Goal: Contribute content: Contribute content

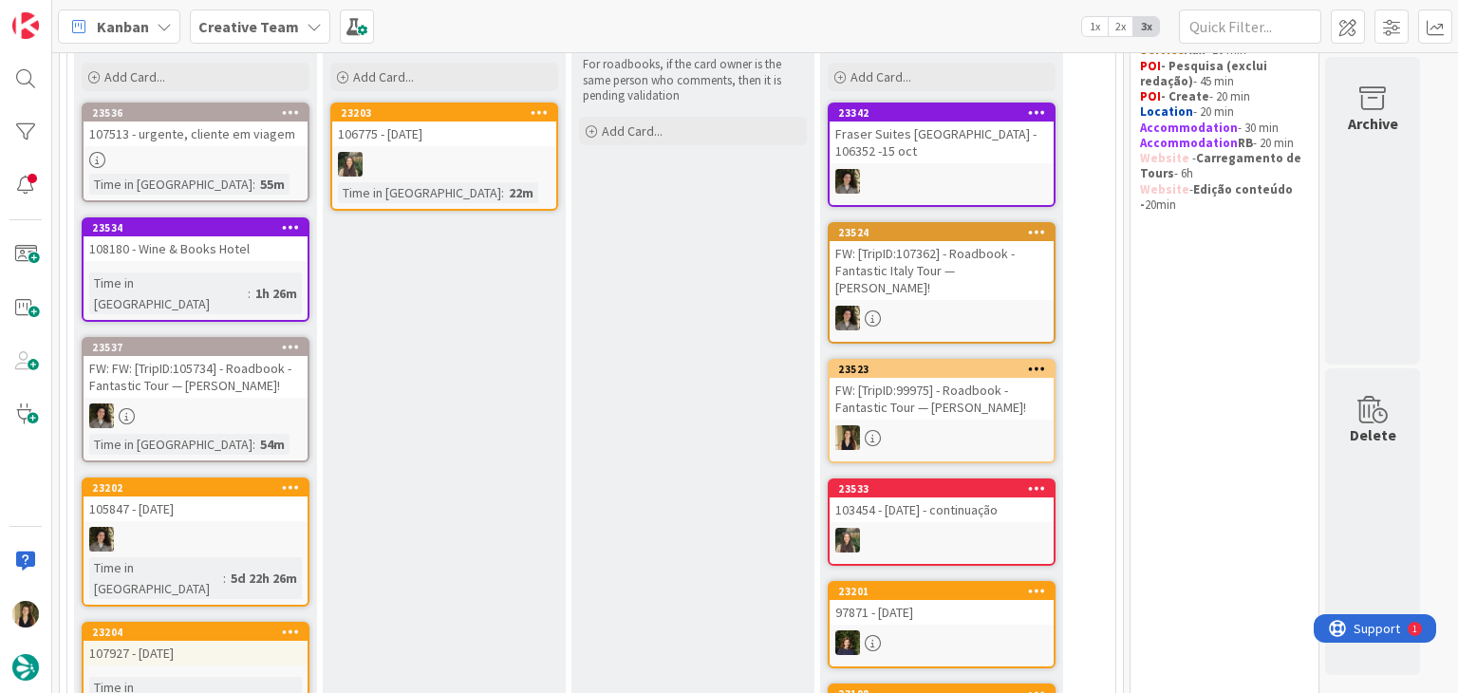
scroll to position [95, 0]
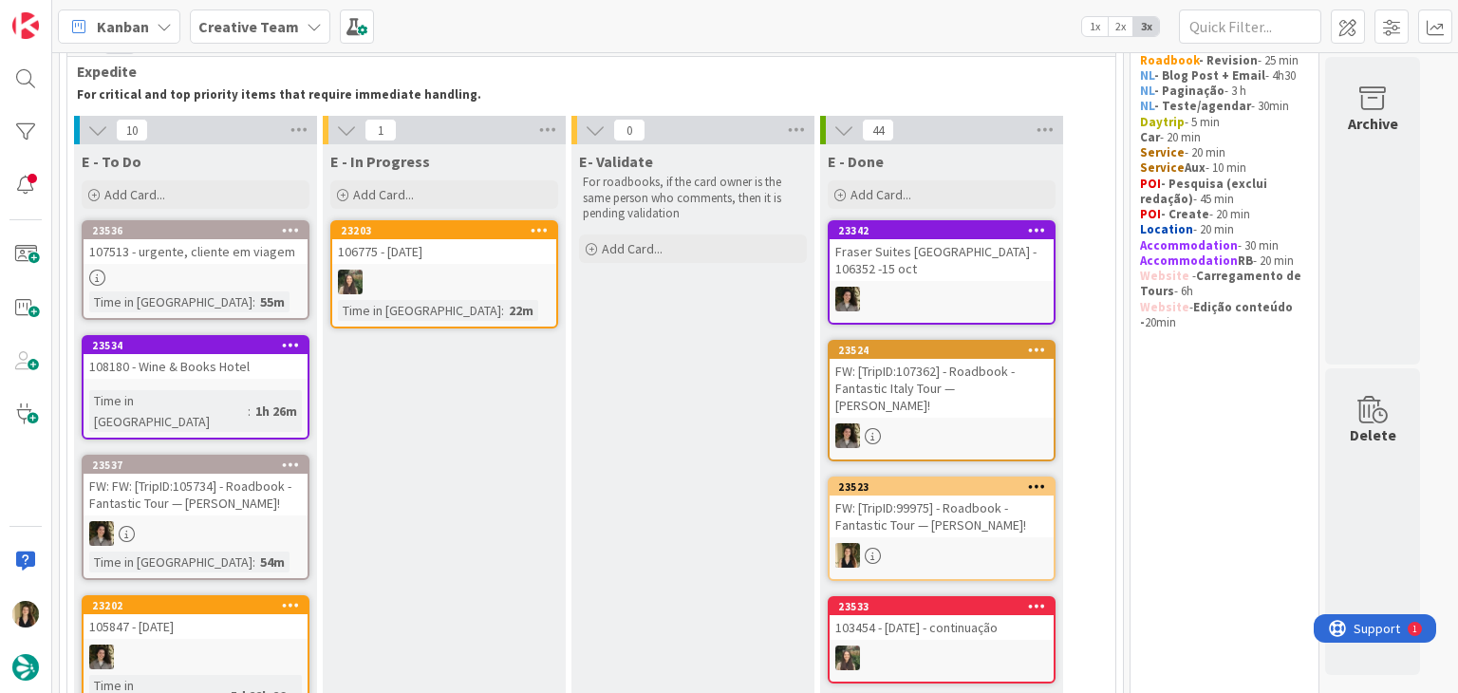
click at [276, 282] on div at bounding box center [196, 278] width 224 height 16
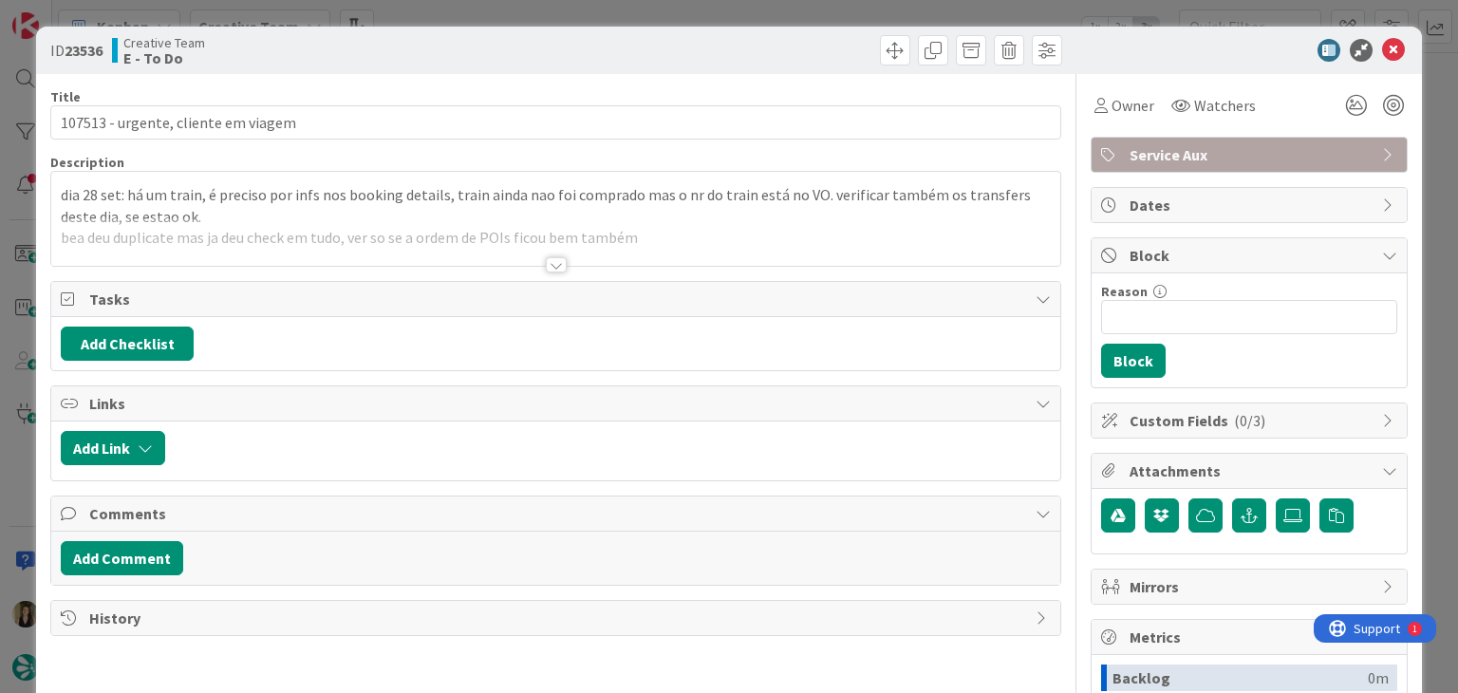
click at [550, 263] on div at bounding box center [556, 264] width 21 height 15
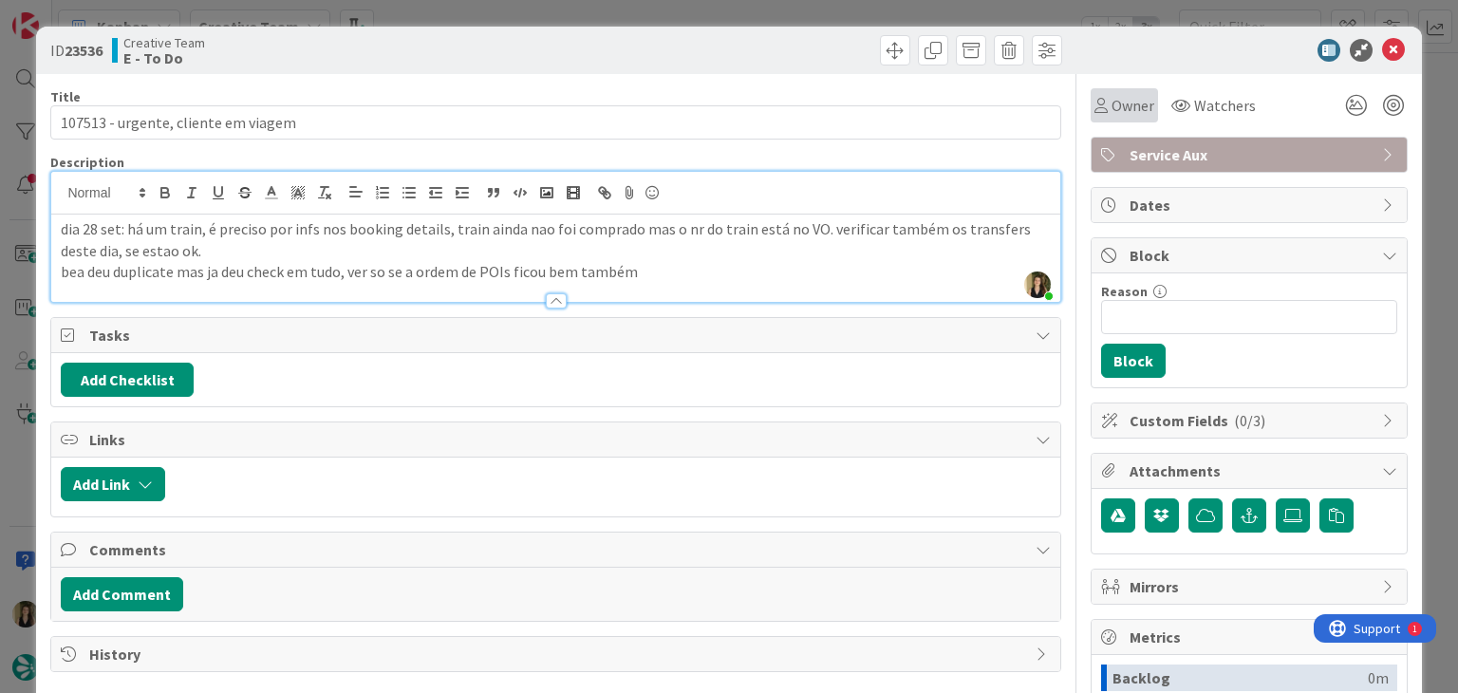
click at [1094, 110] on icon at bounding box center [1100, 105] width 13 height 15
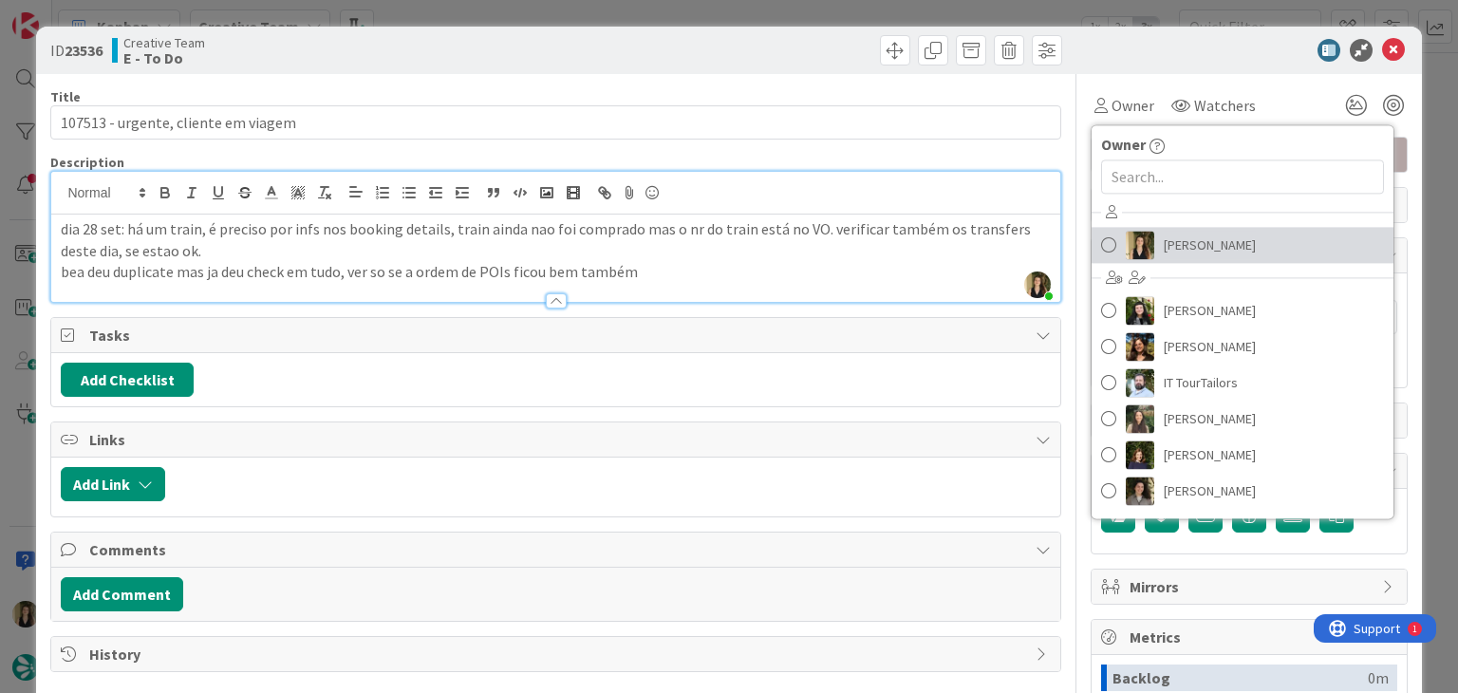
click at [1204, 232] on span "[PERSON_NAME]" at bounding box center [1209, 245] width 92 height 28
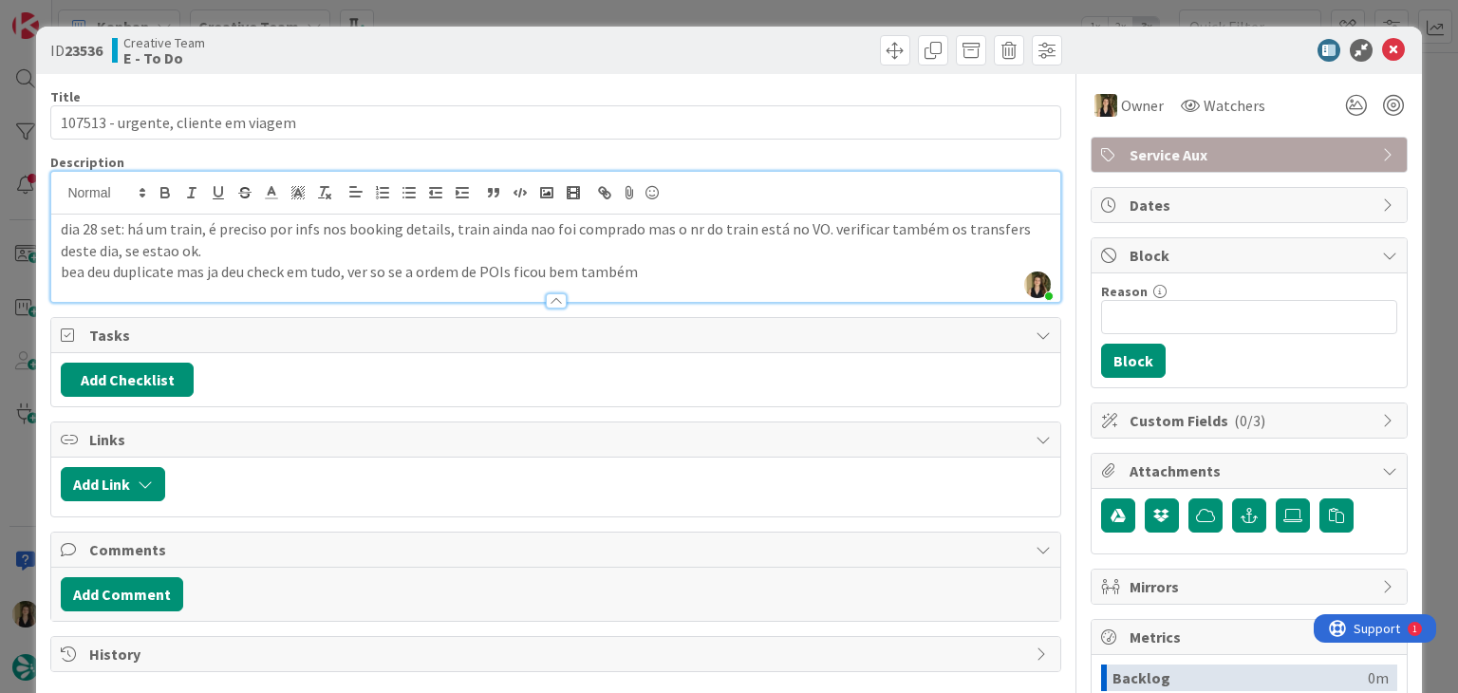
drag, startPoint x: 681, startPoint y: 39, endPoint x: 679, endPoint y: 19, distance: 20.1
click at [679, 36] on div at bounding box center [811, 50] width 501 height 30
click at [678, 17] on div "ID 23536 Creative Team E - To Do Title 35 / 128 107513 - urgente, cliente em vi…" at bounding box center [729, 346] width 1458 height 693
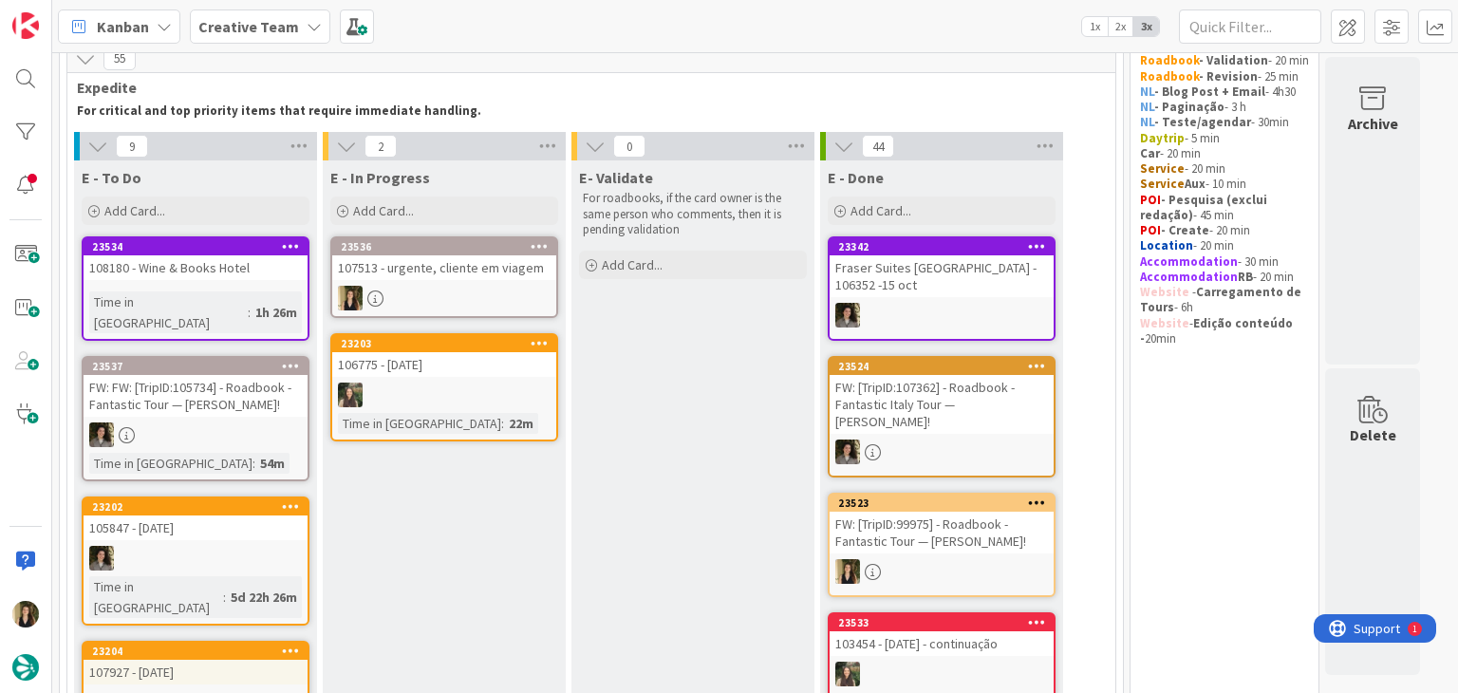
click at [474, 265] on div "107513 - urgente, cliente em viagem" at bounding box center [444, 267] width 224 height 25
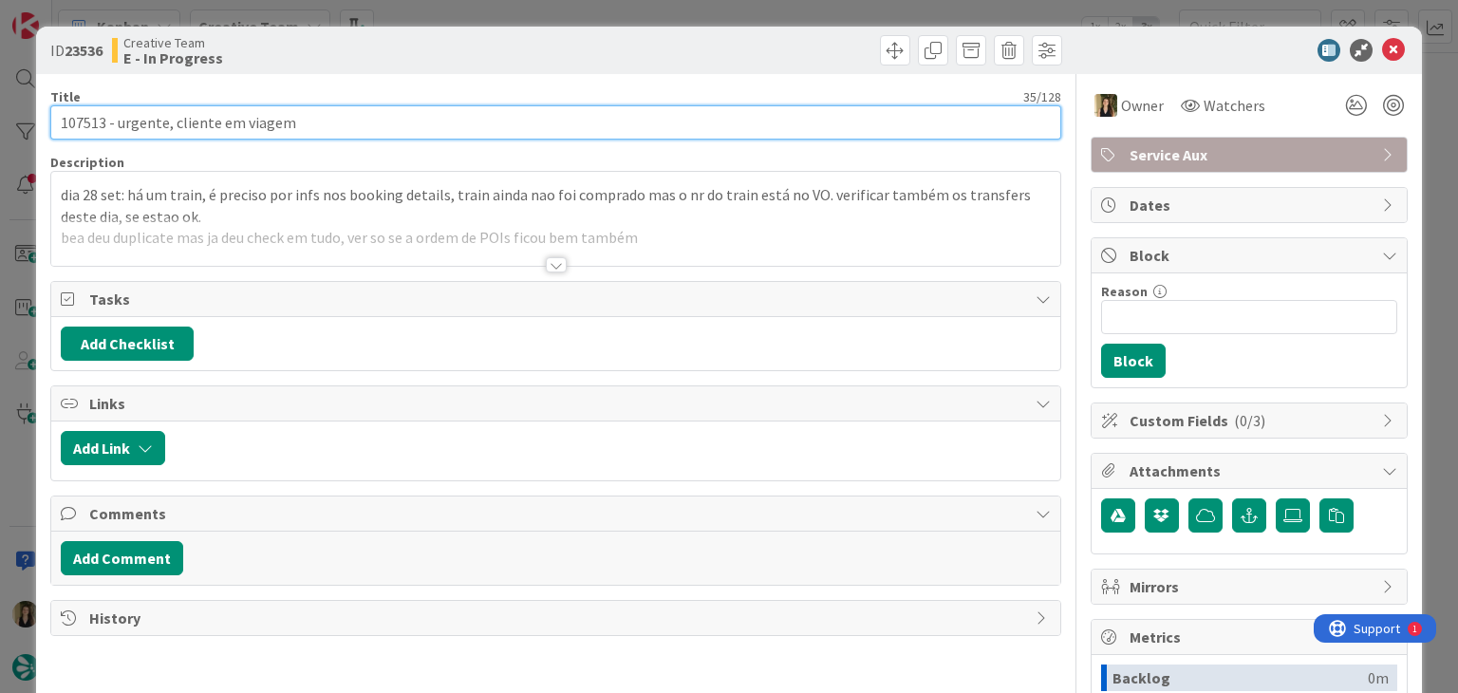
click at [79, 121] on input "107513 - urgente, cliente em viagem" at bounding box center [555, 122] width 1010 height 34
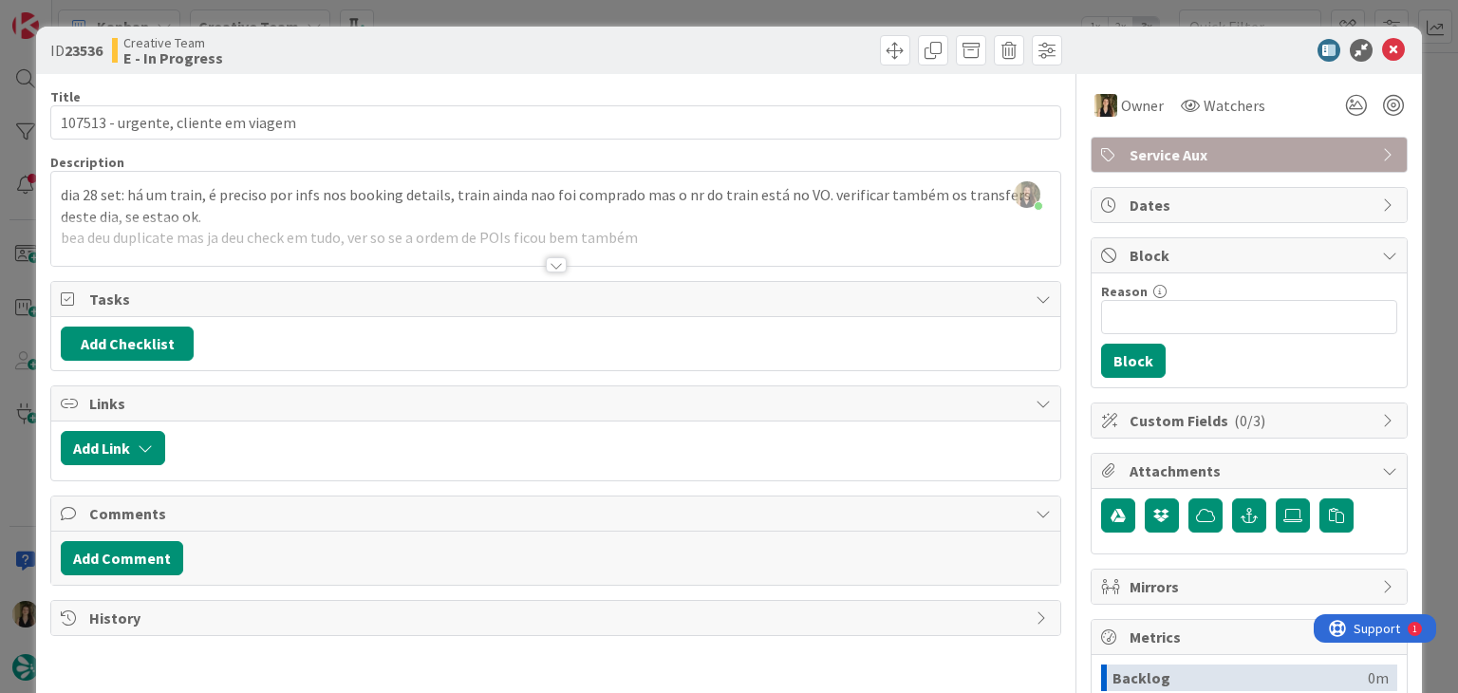
click at [549, 263] on div at bounding box center [556, 264] width 21 height 15
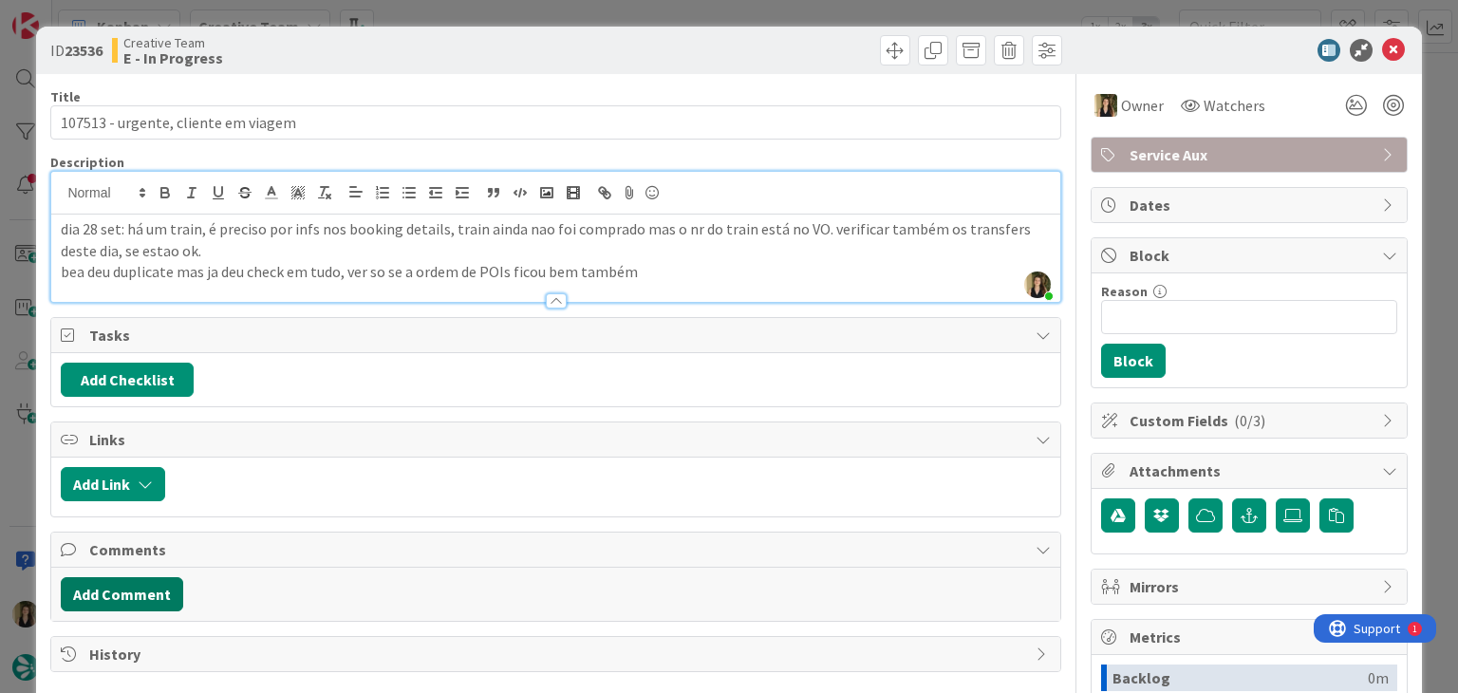
click at [137, 596] on button "Add Comment" at bounding box center [122, 594] width 122 height 34
click at [237, 659] on p at bounding box center [555, 656] width 972 height 22
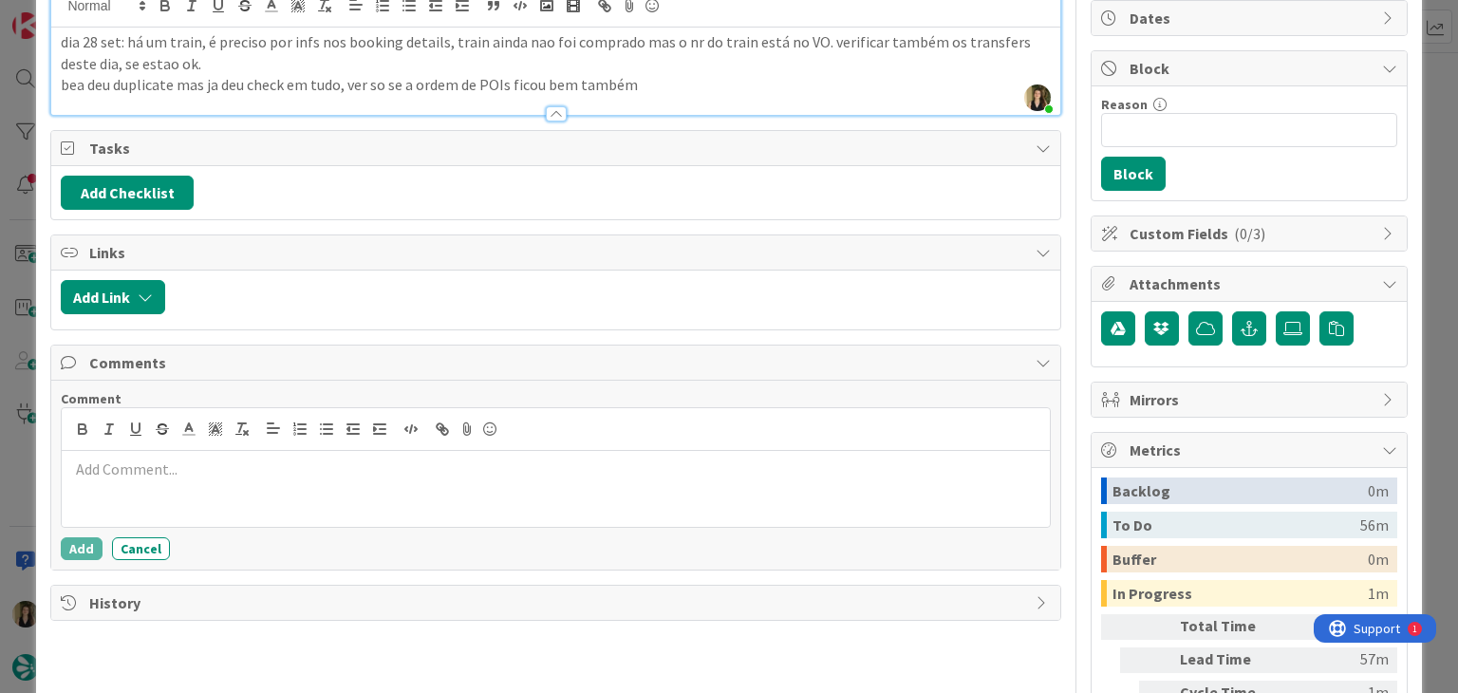
scroll to position [190, 0]
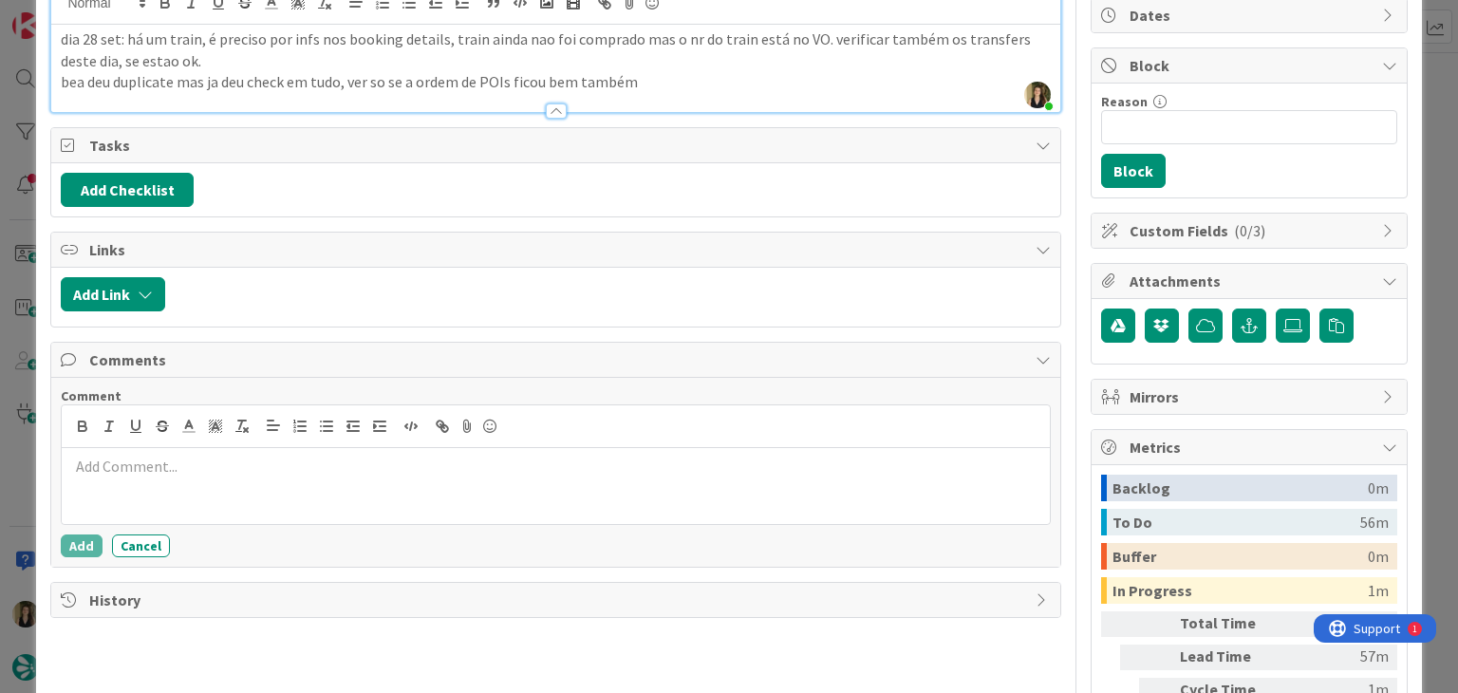
click at [264, 475] on div at bounding box center [555, 486] width 987 height 76
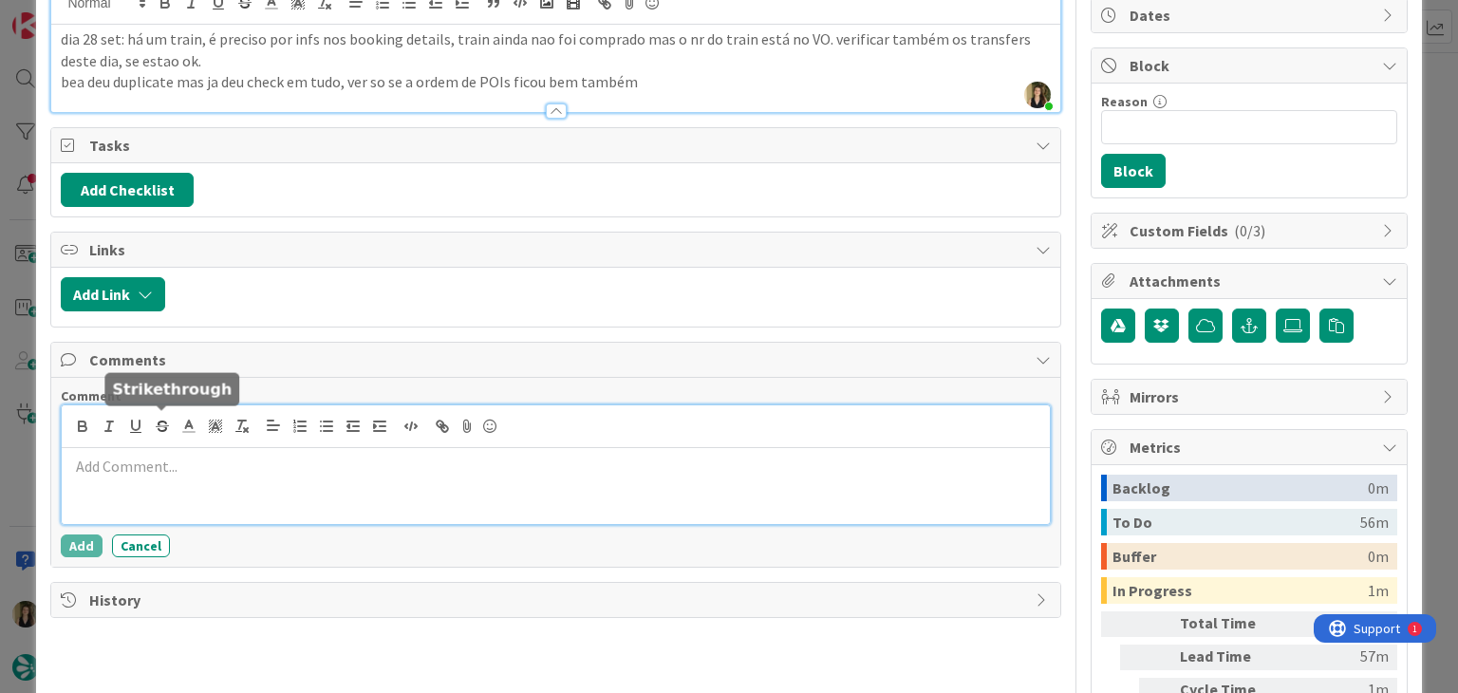
paste div
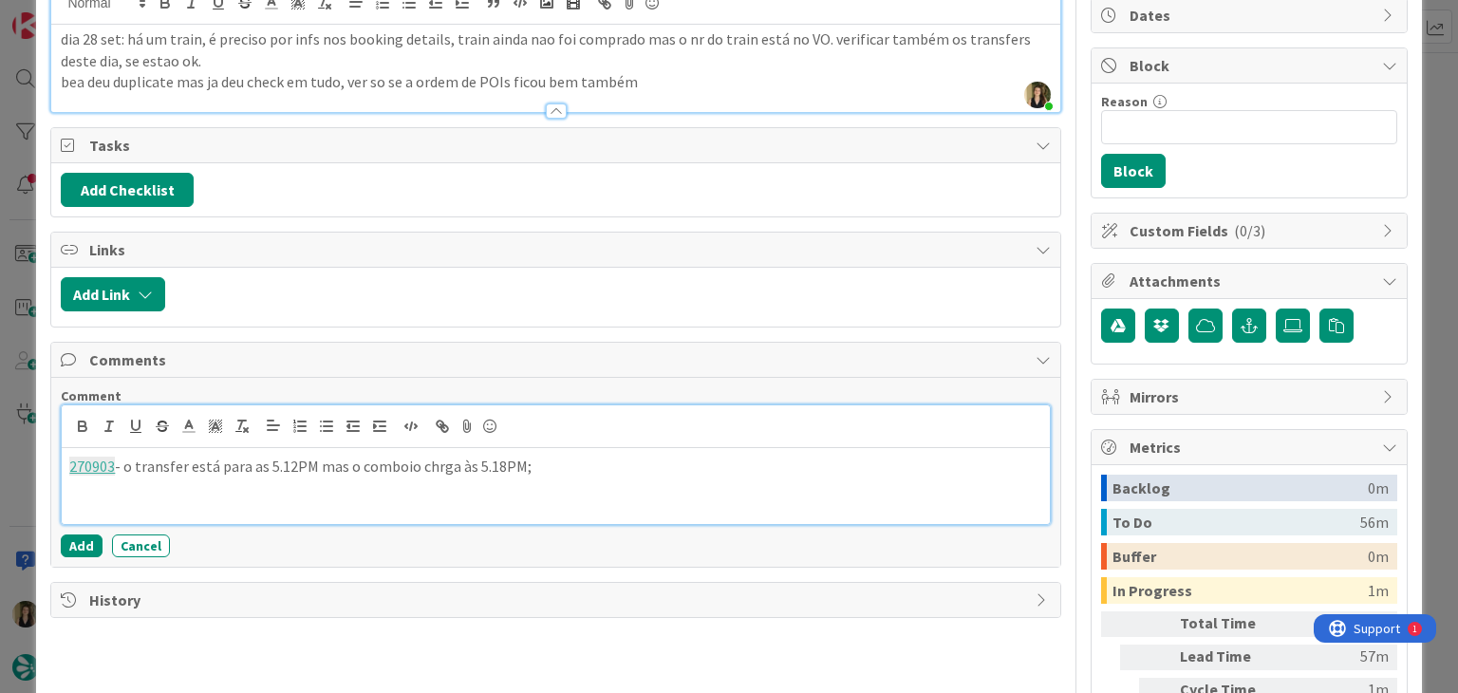
click at [434, 456] on p "270903 - o transfer está para as 5.12PM mas o comboio chrga às 5.18PM;" at bounding box center [555, 467] width 972 height 22
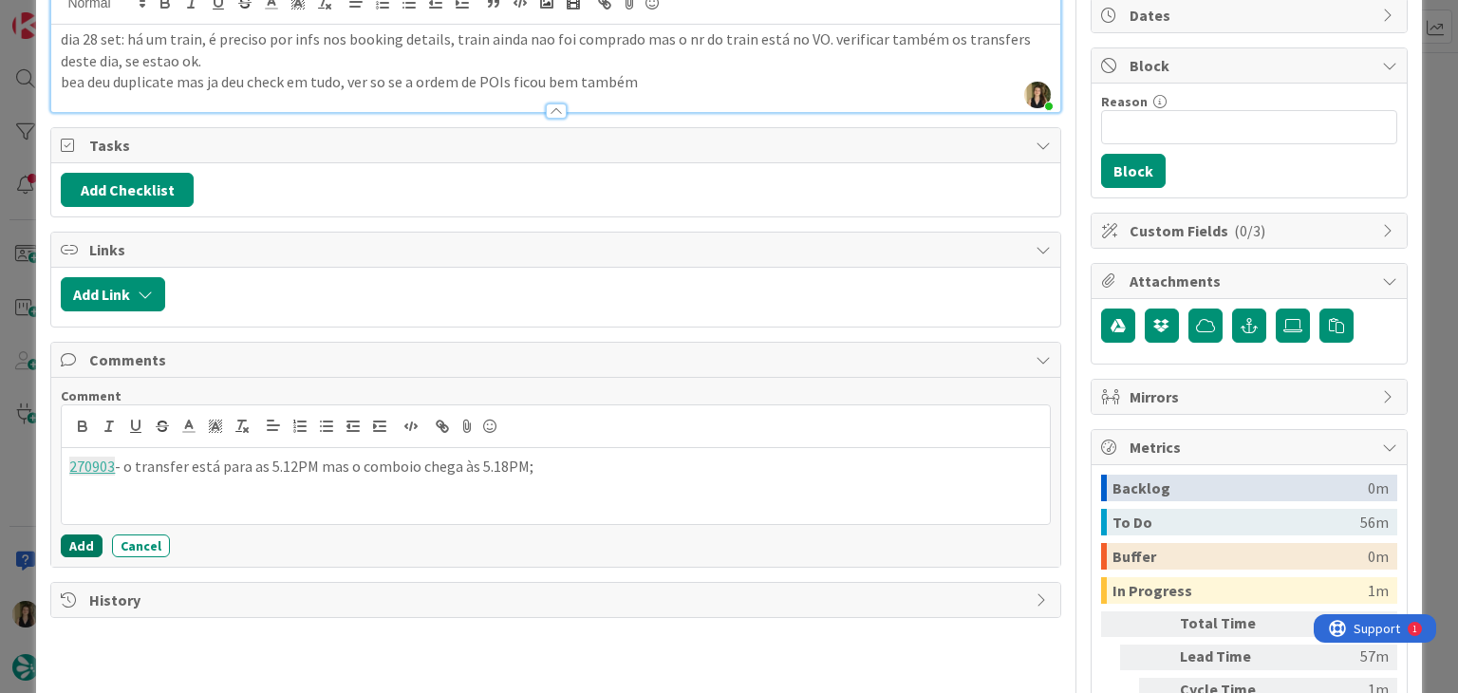
drag, startPoint x: 90, startPoint y: 544, endPoint x: 91, endPoint y: 483, distance: 60.7
click at [89, 544] on button "Add" at bounding box center [82, 545] width 42 height 23
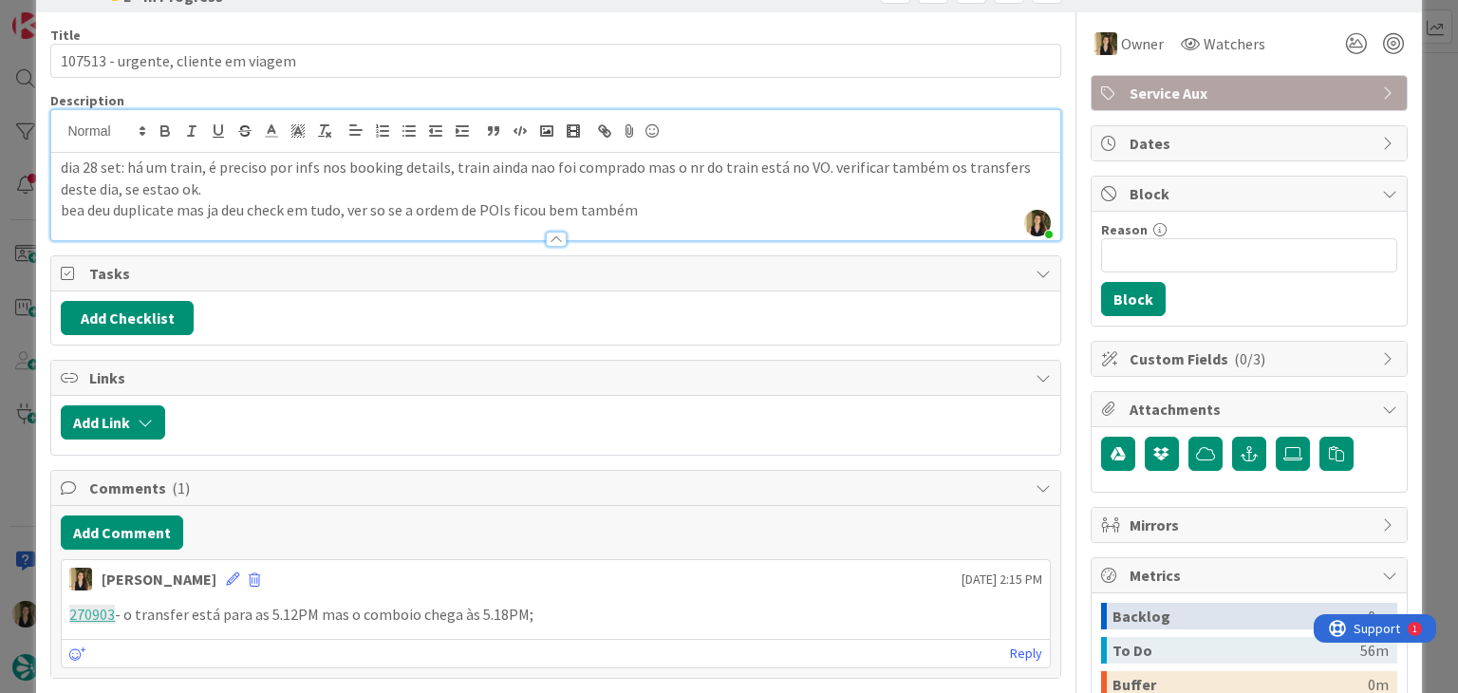
scroll to position [95, 0]
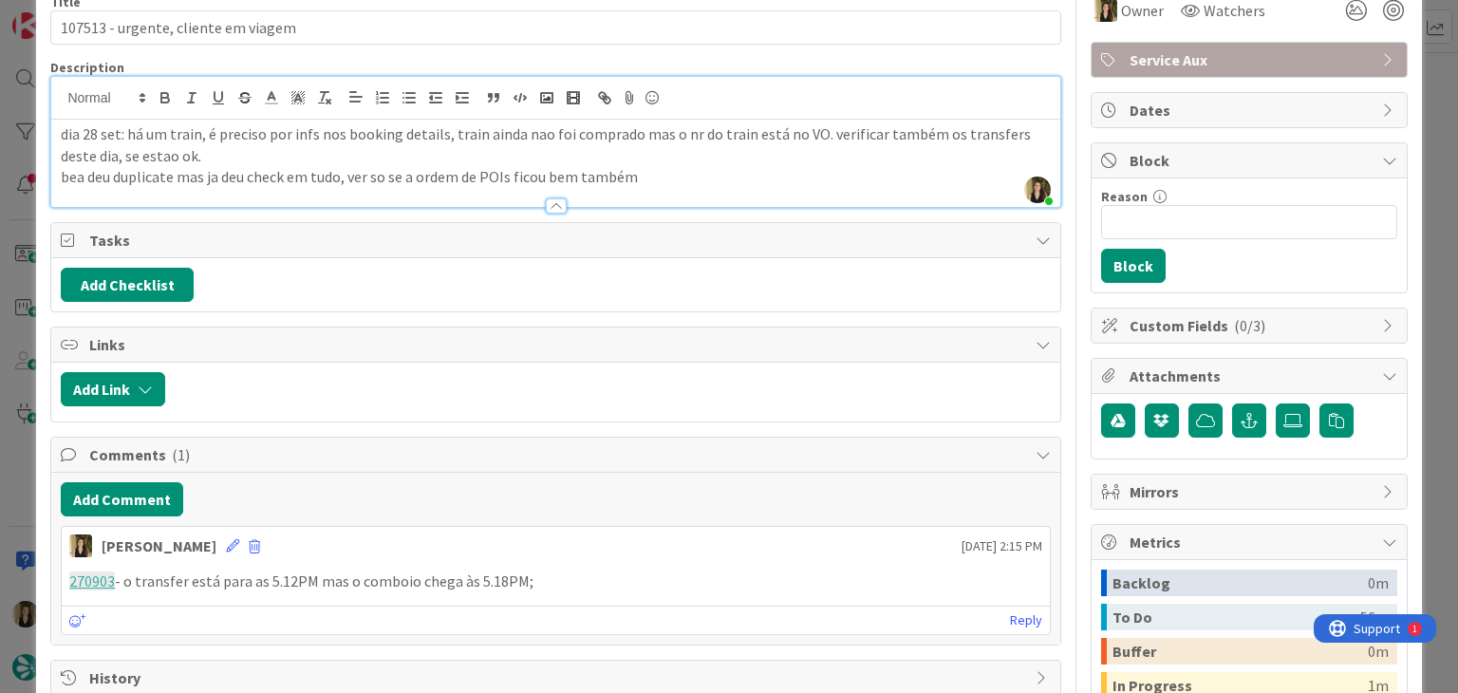
drag, startPoint x: 554, startPoint y: 579, endPoint x: 95, endPoint y: 562, distance: 459.6
click at [57, 573] on div "Add Comment Sofia Palma 22 September 2025 2:15 PM 270903 - o transfer está para…" at bounding box center [555, 559] width 1008 height 172
copy p "270903 - o transfer está para as 5.12PM mas o comboio chega às 5.18PM;"
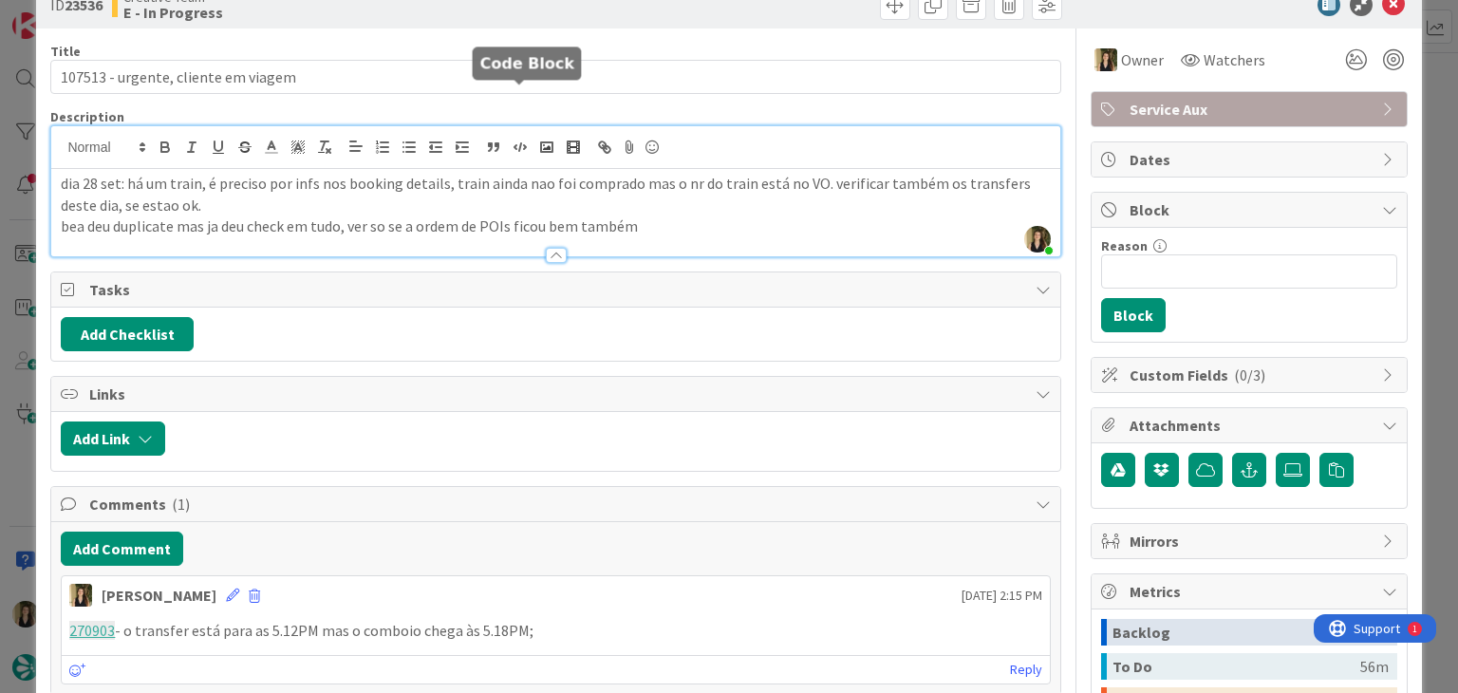
scroll to position [0, 0]
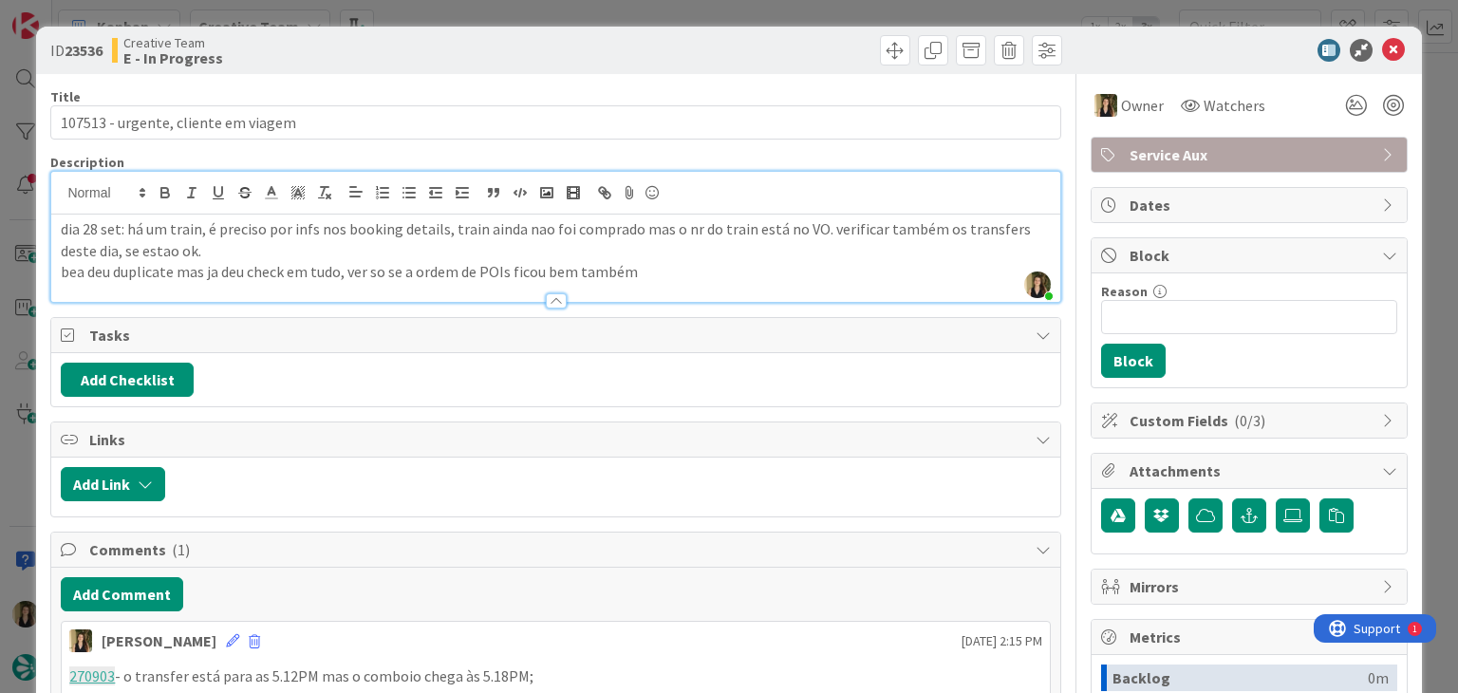
click at [665, 27] on div "ID 23536 Creative Team E - In Progress" at bounding box center [728, 50] width 1385 height 47
click at [669, 14] on div "ID 23536 Creative Team E - In Progress Title 35 / 128 107513 - urgente, cliente…" at bounding box center [729, 346] width 1458 height 693
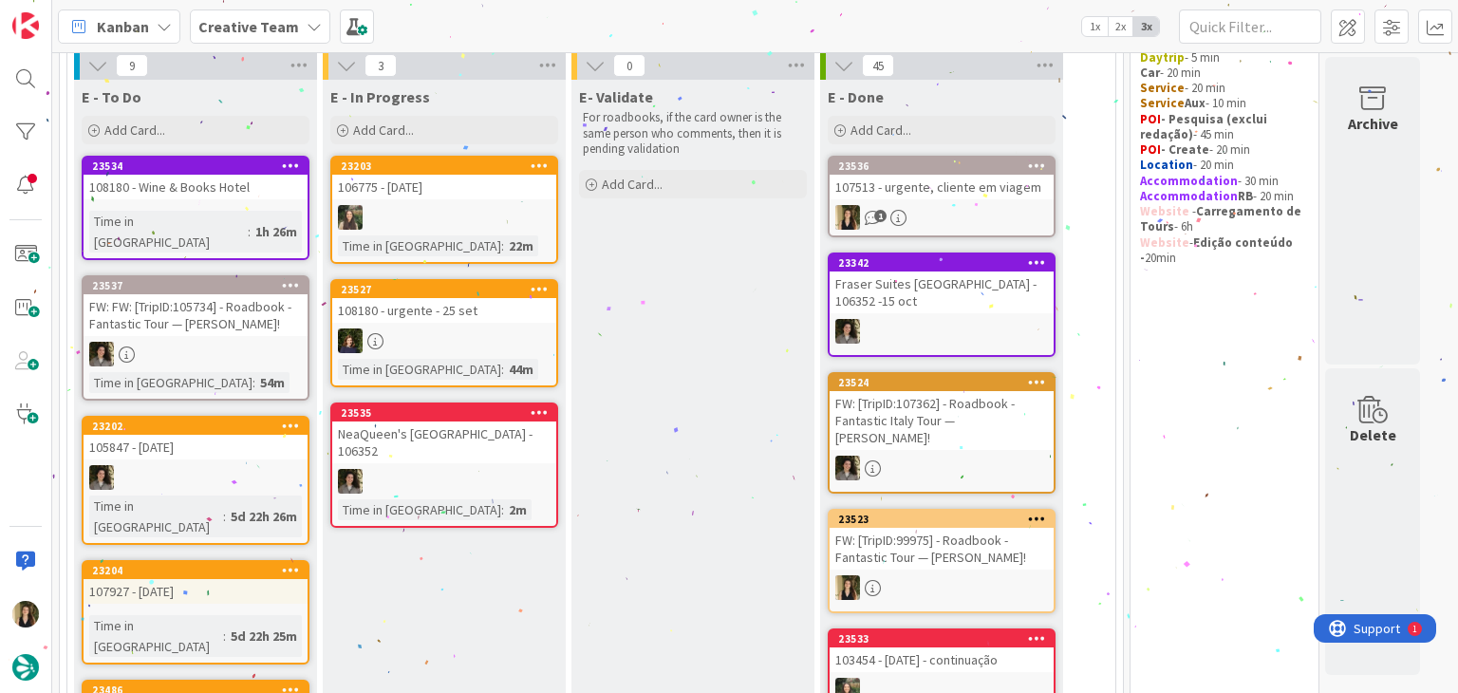
scroll to position [237, 0]
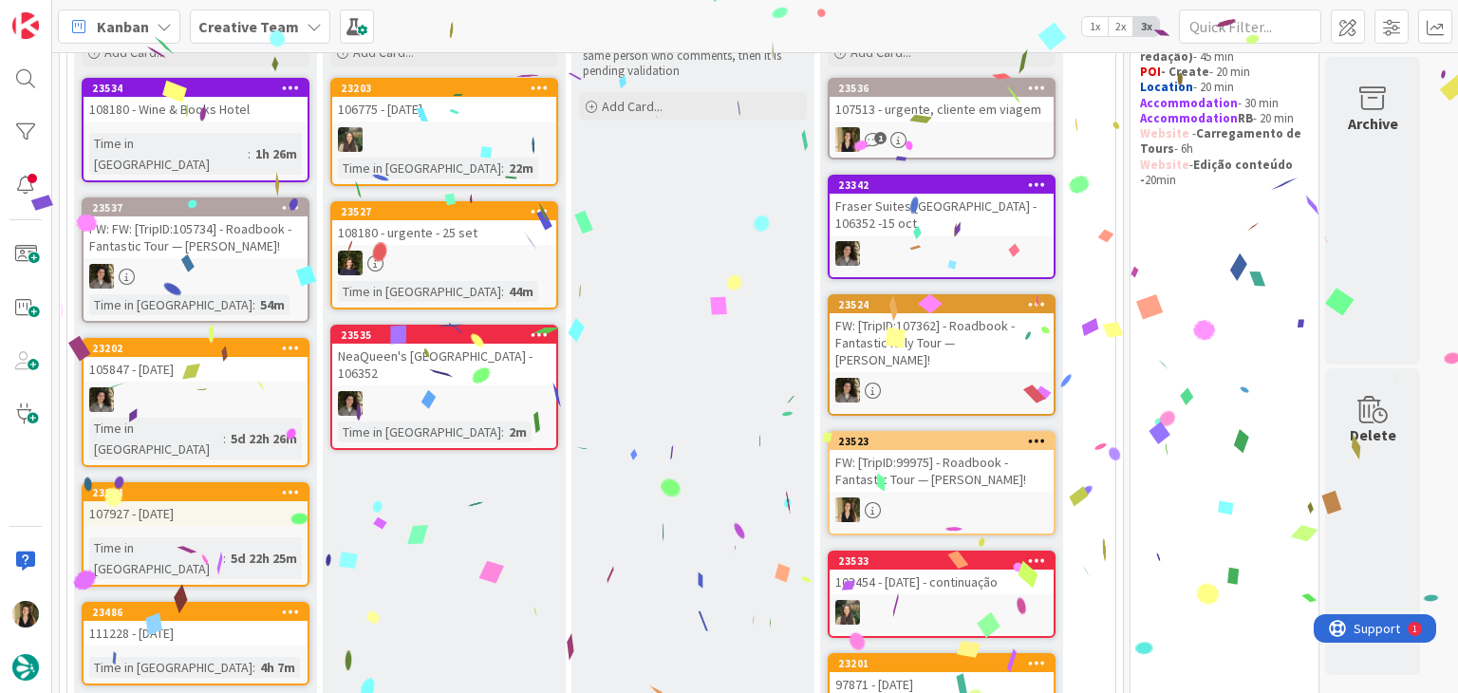
click at [278, 485] on link "23204 107927 - 15 oct Time in Column : 5d 22h 25m" at bounding box center [196, 534] width 228 height 104
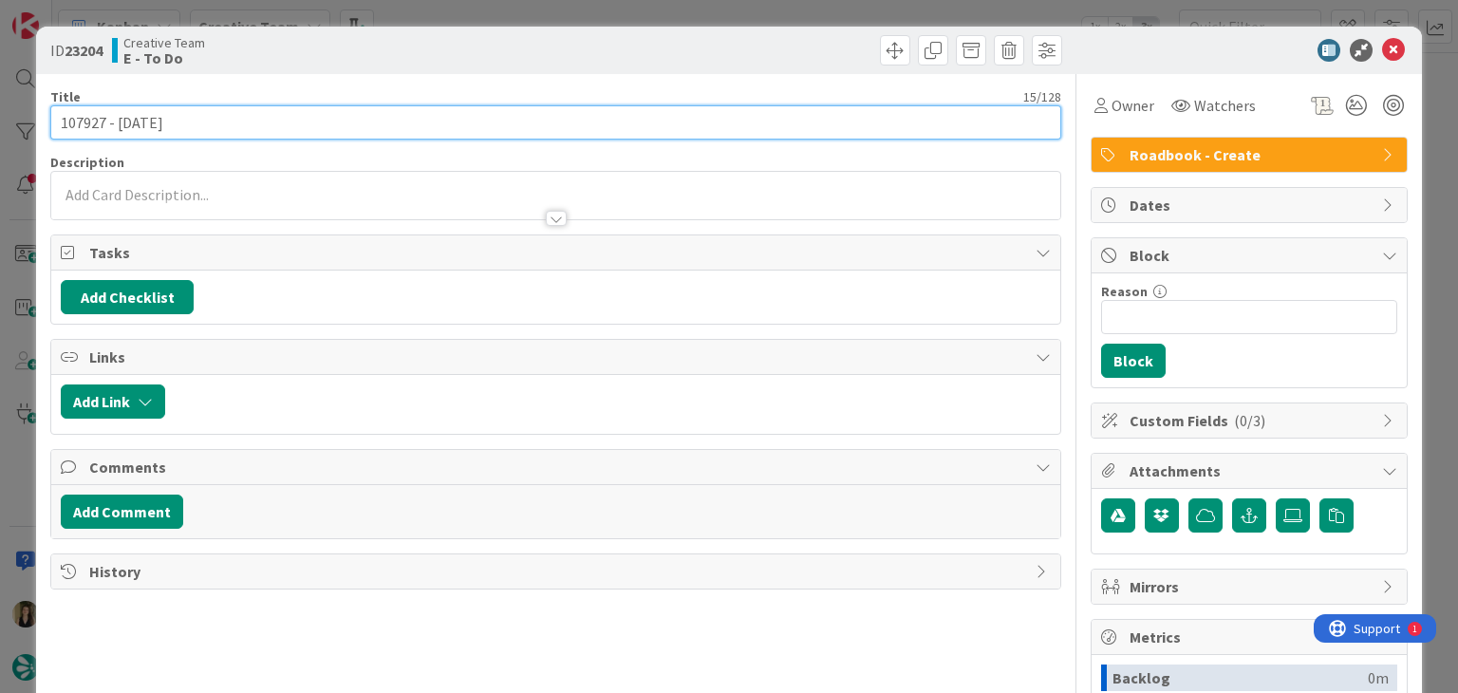
click at [73, 121] on input "107927 - [DATE]" at bounding box center [555, 122] width 1010 height 34
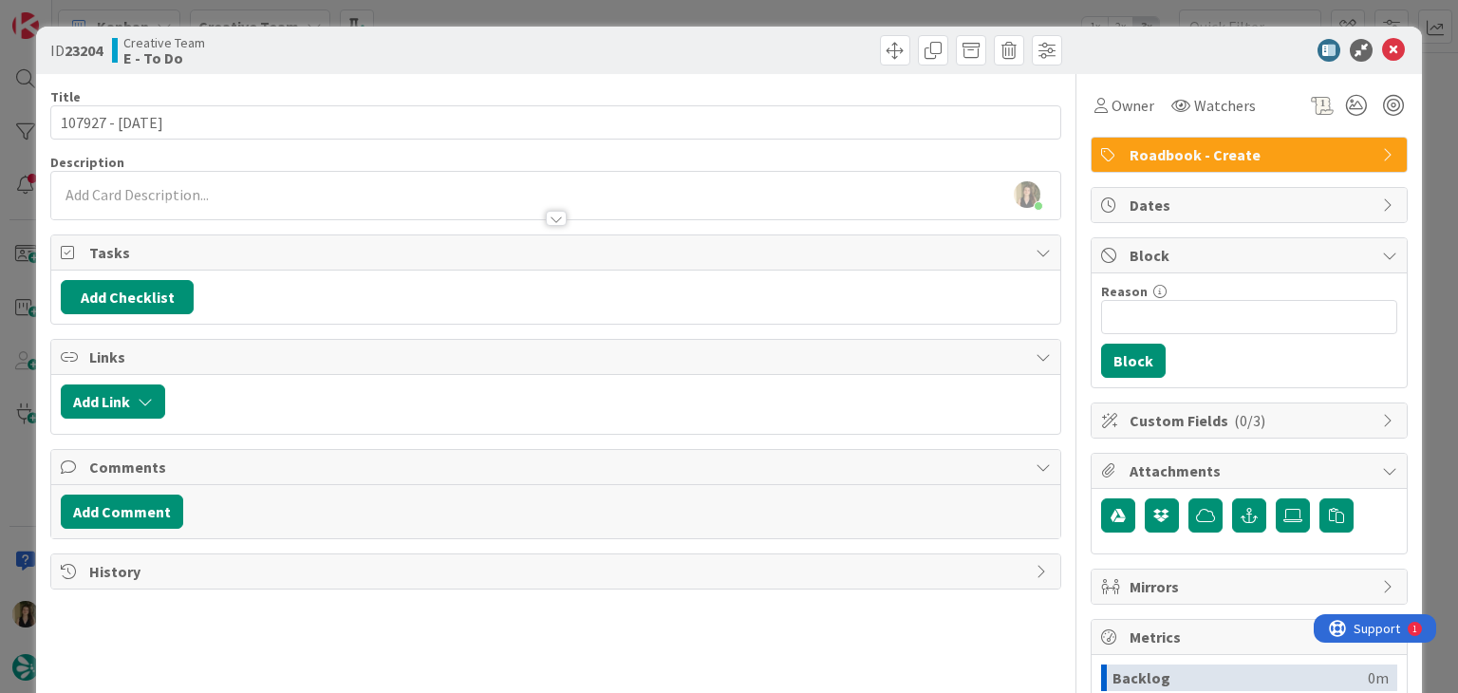
click at [523, 39] on div "Creative Team E - To Do" at bounding box center [331, 50] width 439 height 30
click at [524, 12] on div "ID 23204 Creative Team E - To Do Title 15 / 128 107927 - 15 oct Description Sof…" at bounding box center [729, 346] width 1458 height 693
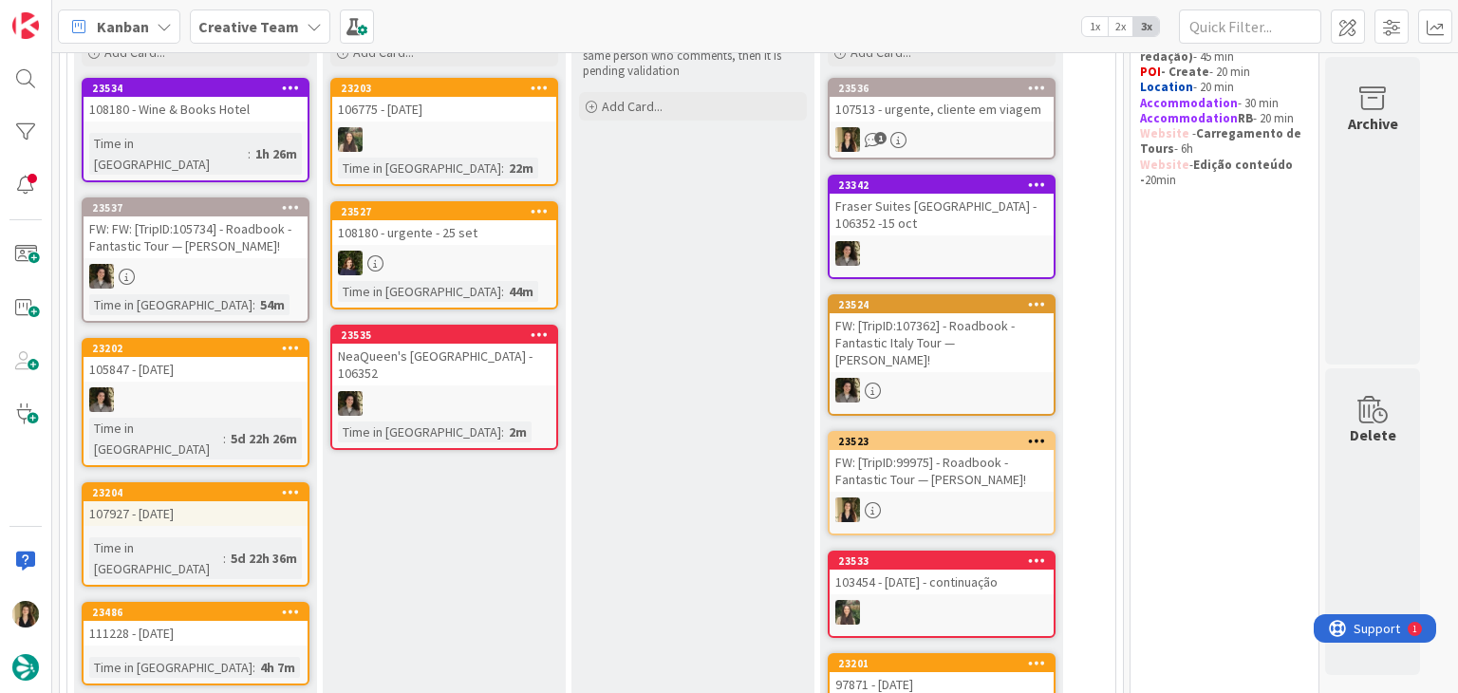
click at [271, 602] on link "23486 111228 - 15 oct Time in Column : 4h 7m" at bounding box center [196, 644] width 228 height 84
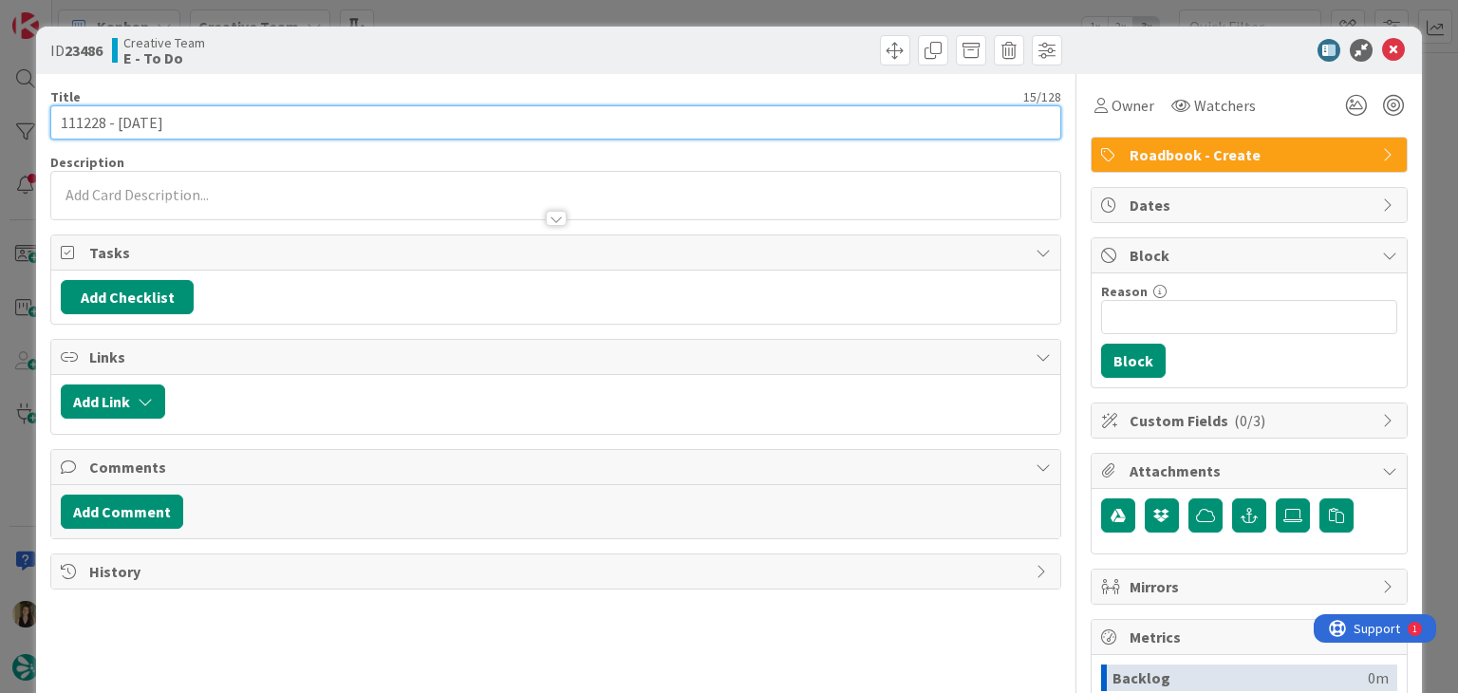
click at [69, 125] on input "111228 - [DATE]" at bounding box center [555, 122] width 1010 height 34
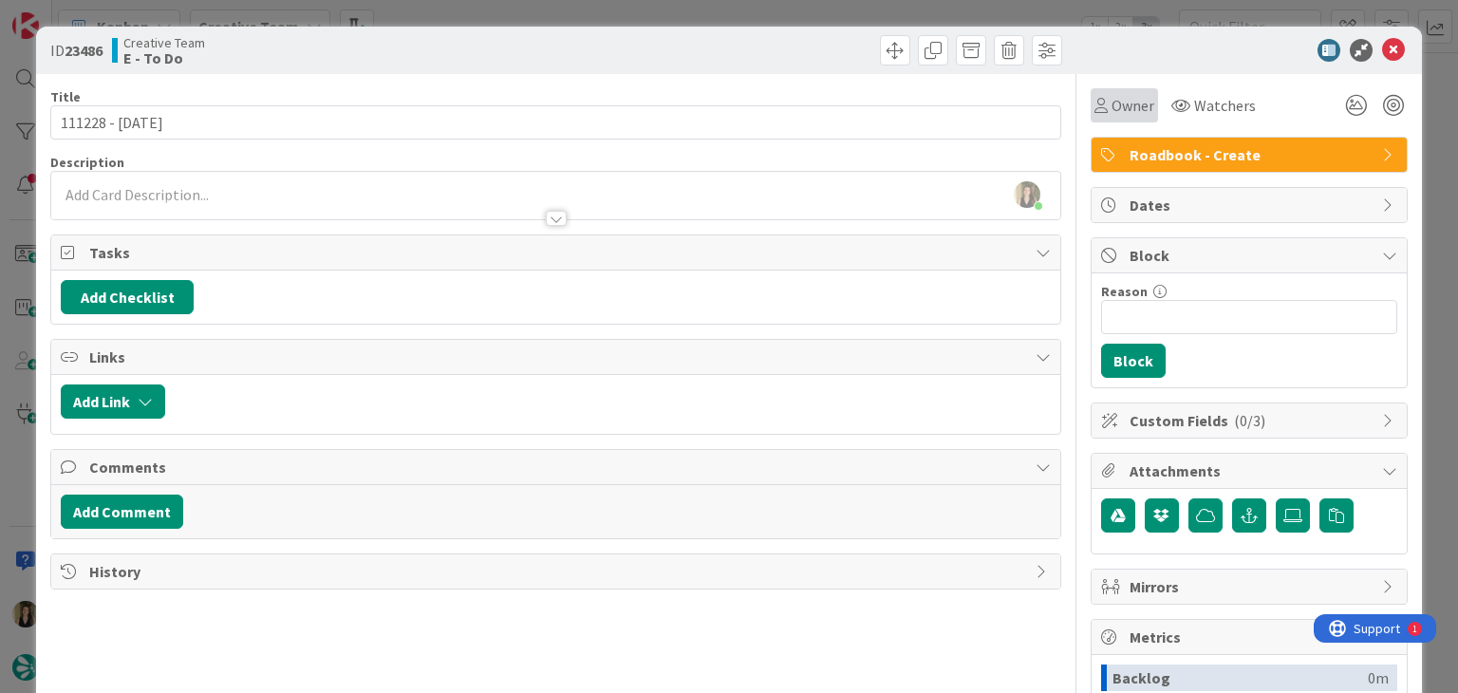
drag, startPoint x: 1120, startPoint y: 100, endPoint x: 1119, endPoint y: 120, distance: 20.0
click at [1120, 100] on span "Owner" at bounding box center [1132, 105] width 43 height 23
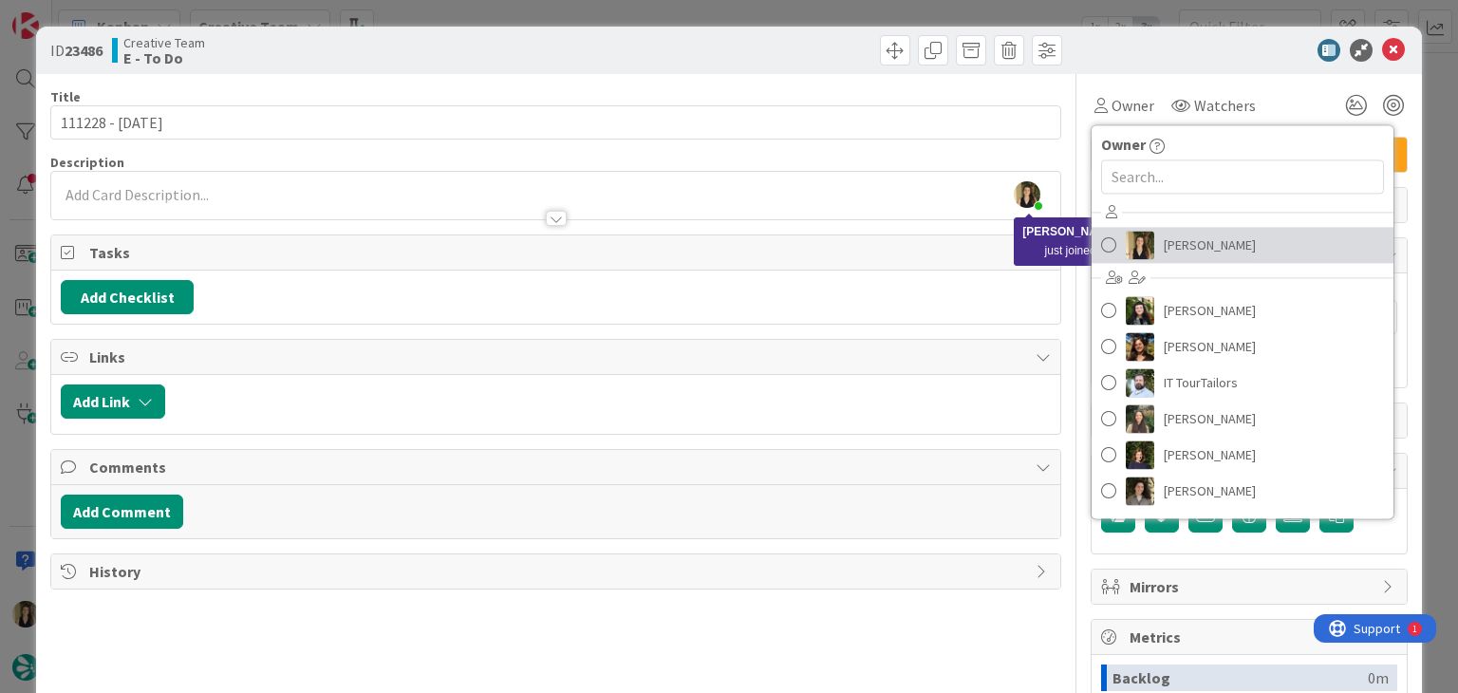
drag, startPoint x: 1207, startPoint y: 251, endPoint x: 1006, endPoint y: 183, distance: 212.5
click at [1207, 251] on span "[PERSON_NAME]" at bounding box center [1209, 245] width 92 height 28
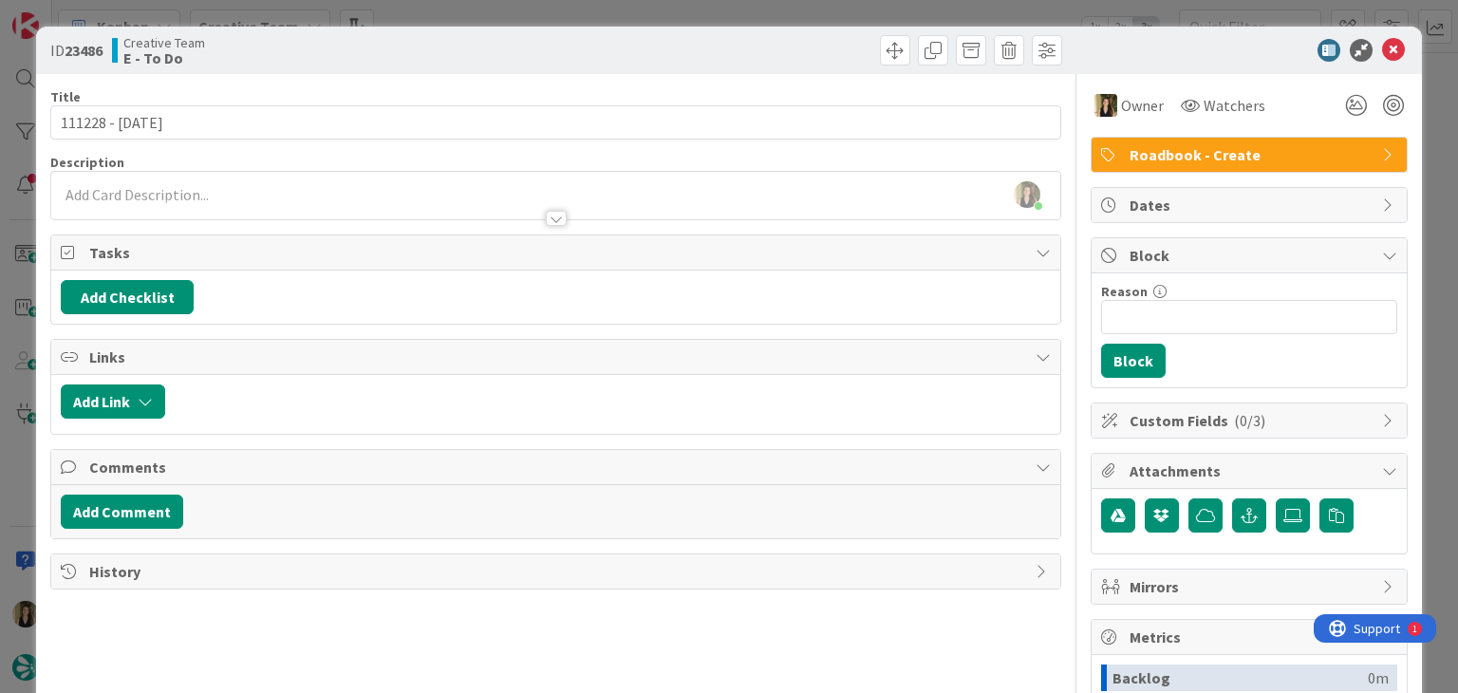
drag, startPoint x: 705, startPoint y: 54, endPoint x: 694, endPoint y: 18, distance: 37.8
click at [701, 48] on div at bounding box center [811, 50] width 501 height 30
click at [694, 16] on div "ID 23486 Creative Team E - To Do Title 15 / 128 111228 - 15 oct Description Sof…" at bounding box center [729, 346] width 1458 height 693
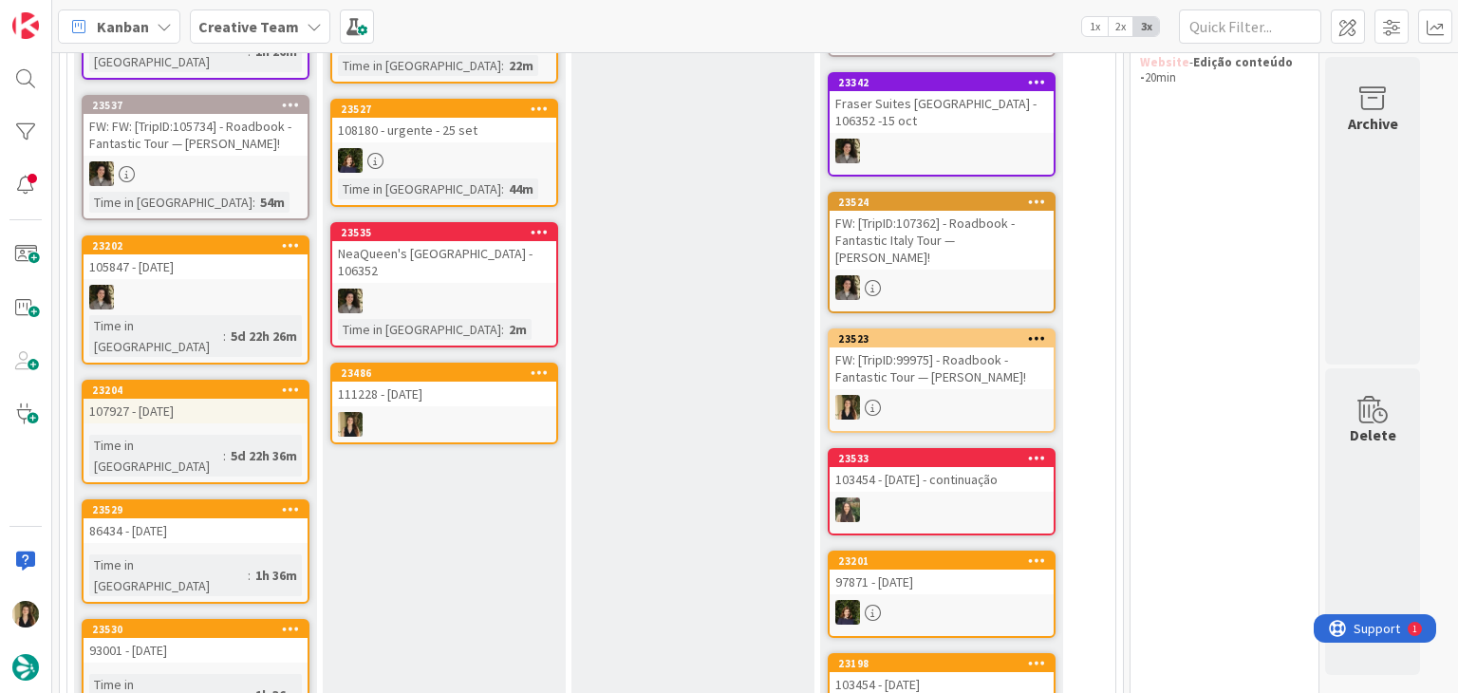
scroll to position [150, 0]
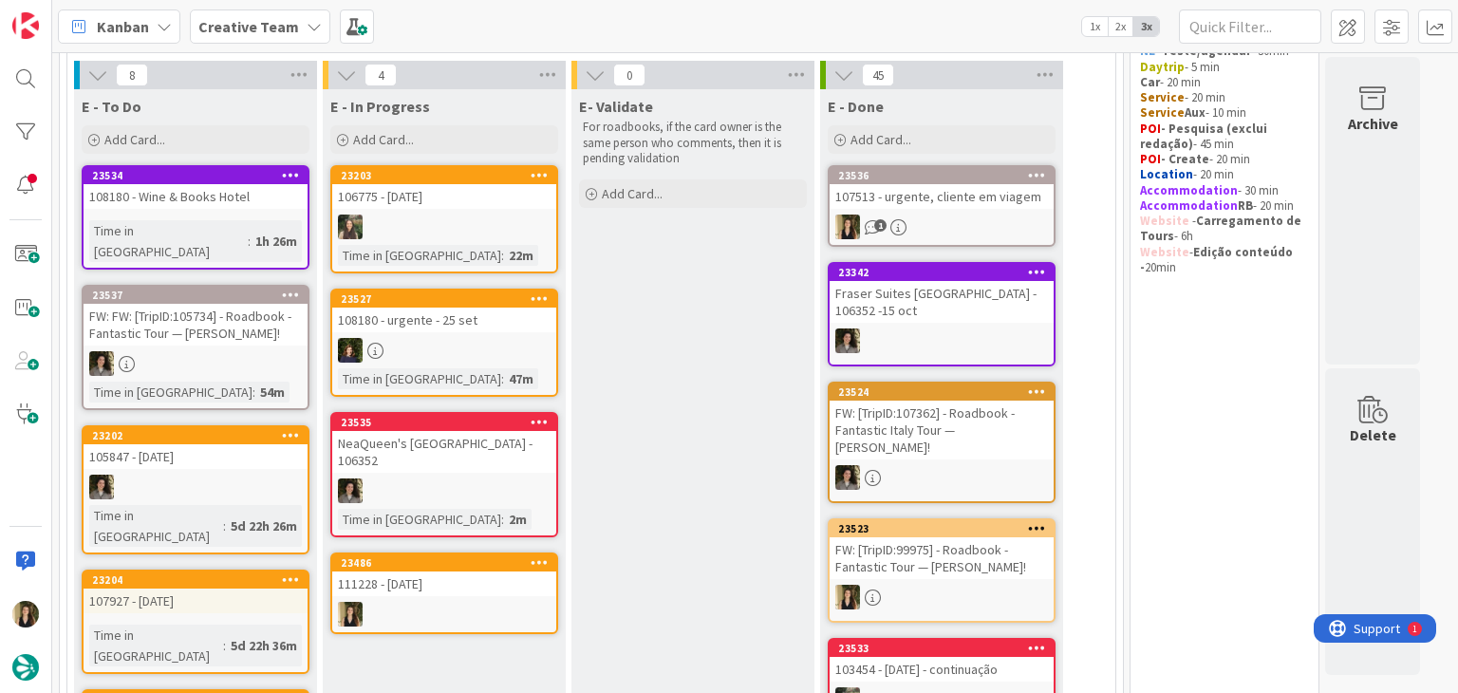
click at [463, 578] on link "23486 111228 - [DATE]" at bounding box center [444, 593] width 228 height 82
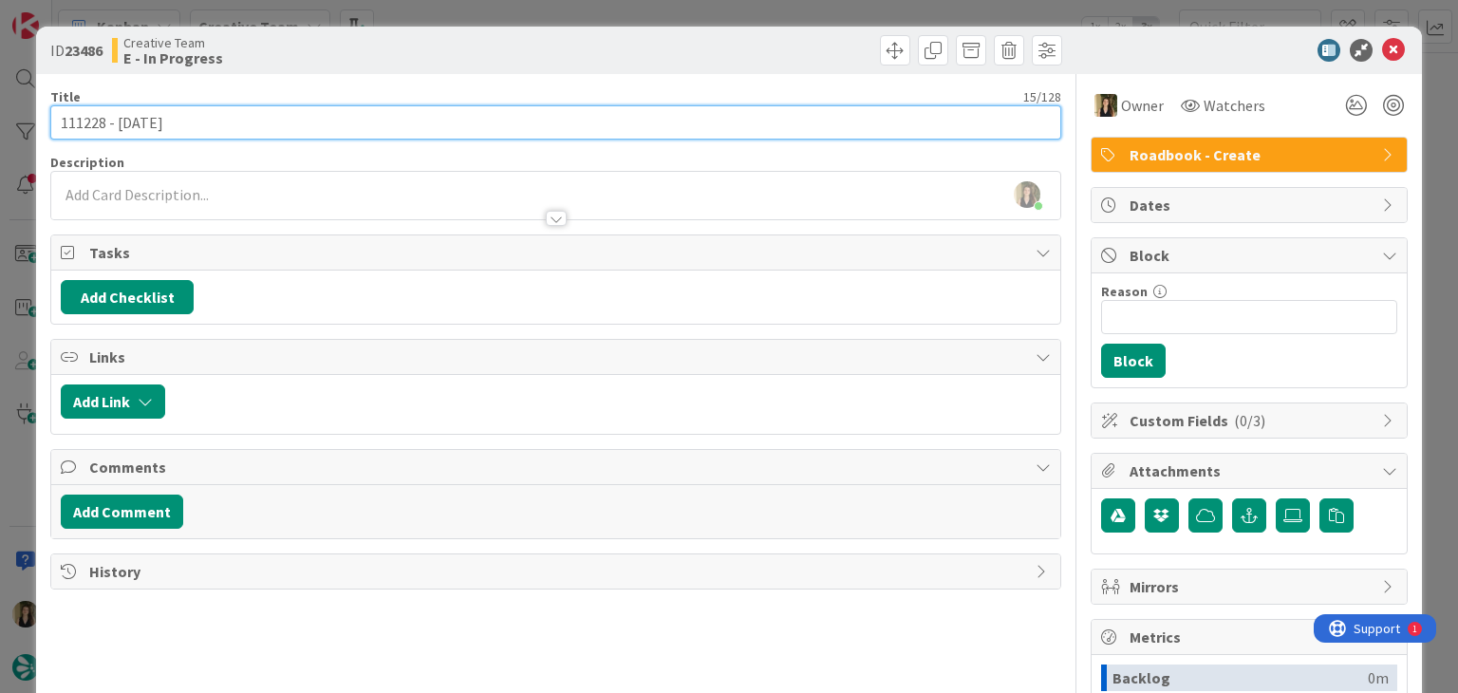
click at [91, 117] on input "111228 - [DATE]" at bounding box center [555, 122] width 1010 height 34
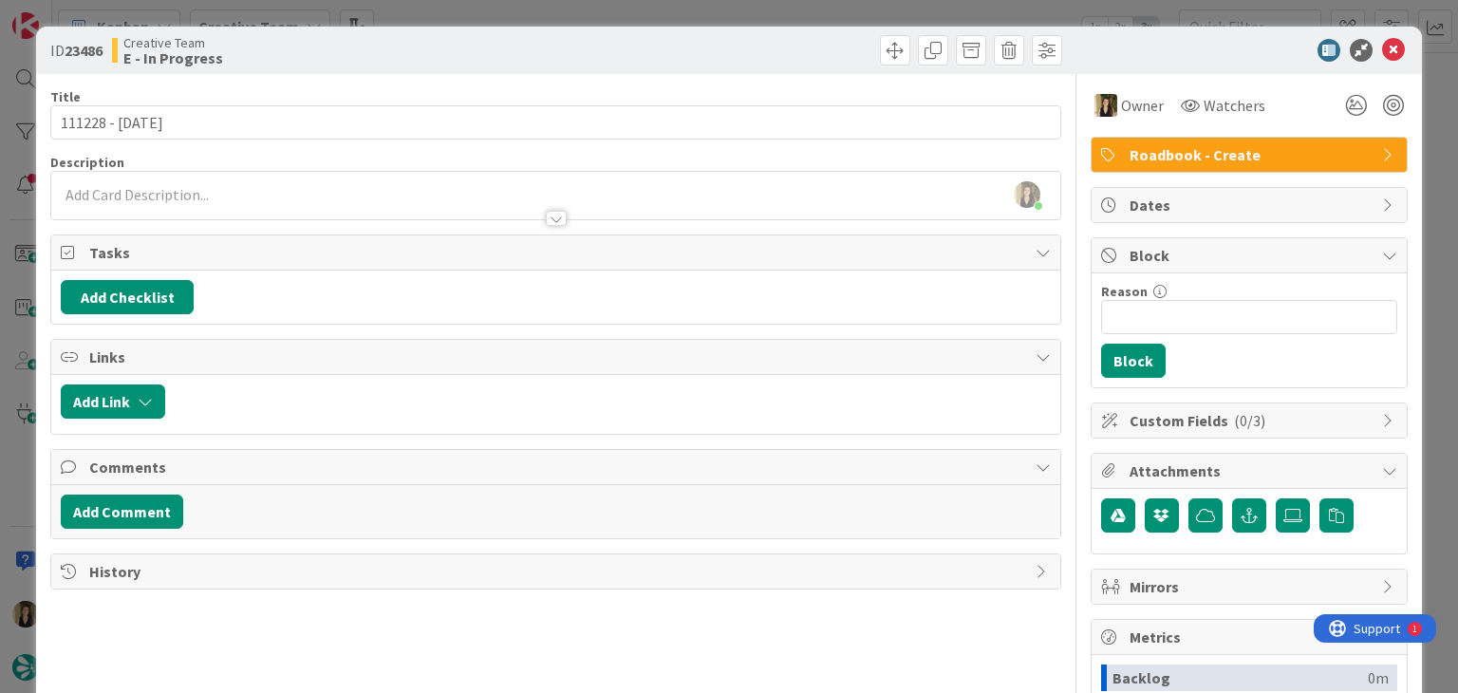
click at [237, 210] on div at bounding box center [555, 209] width 1008 height 20
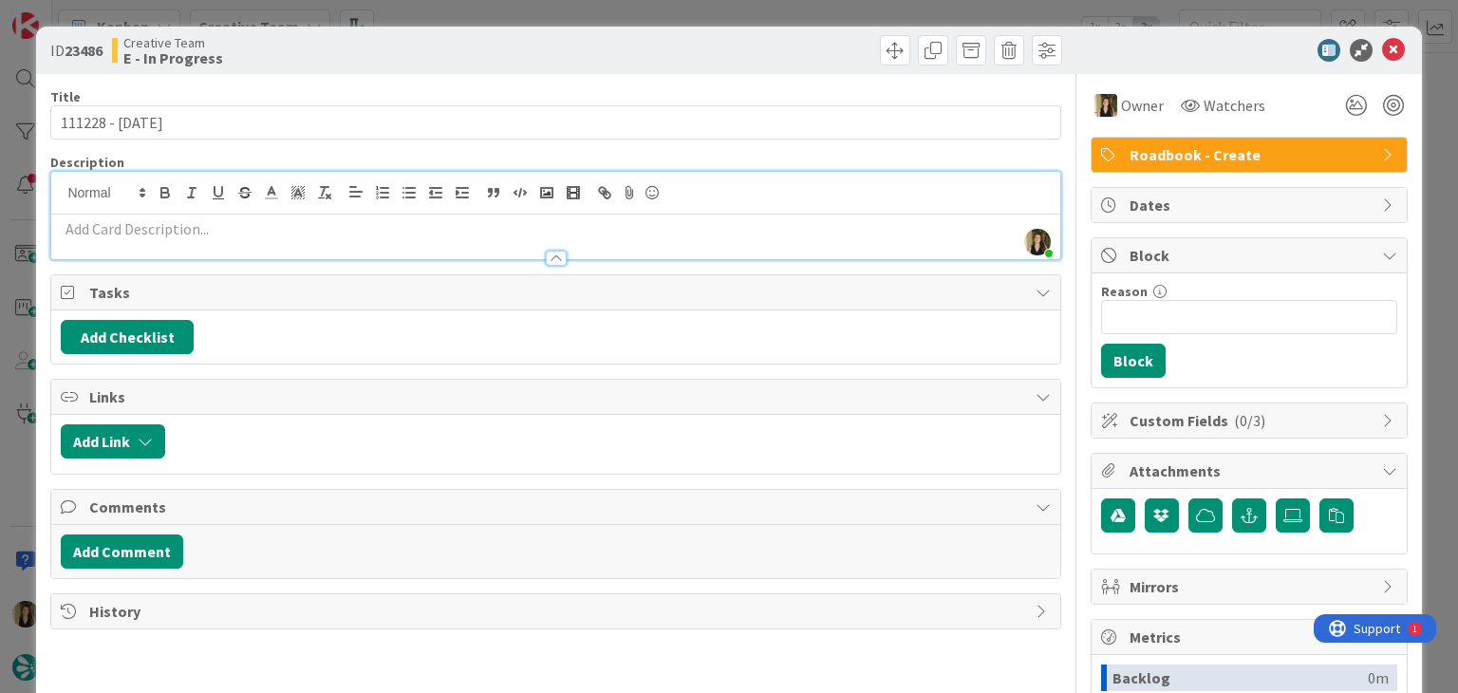
drag, startPoint x: 237, startPoint y: 229, endPoint x: 274, endPoint y: 227, distance: 37.1
click at [237, 230] on p at bounding box center [555, 229] width 989 height 22
paste div
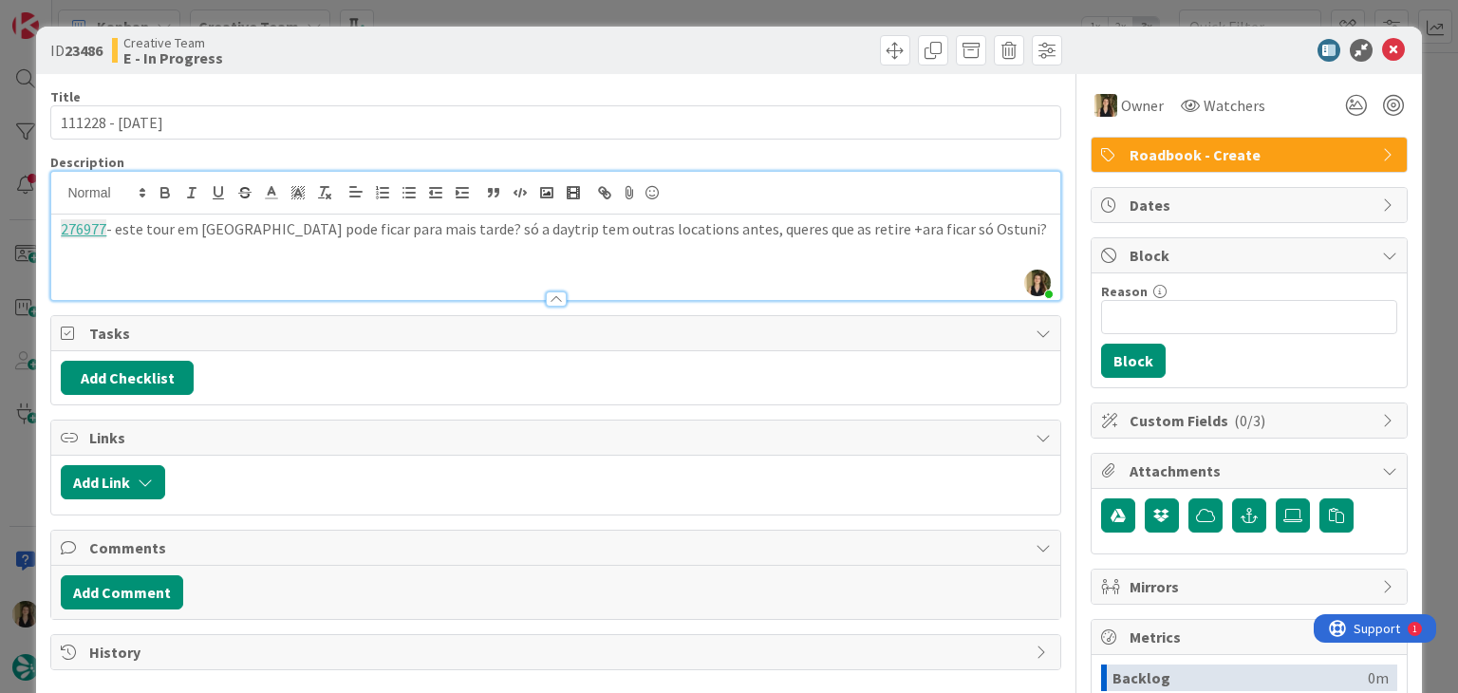
drag, startPoint x: 803, startPoint y: 230, endPoint x: 846, endPoint y: 198, distance: 53.7
click at [803, 227] on p "276977 - este tour em Ostuni pode ficar para mais tarde? só a daytrip tem outra…" at bounding box center [555, 229] width 989 height 22
drag, startPoint x: 759, startPoint y: 35, endPoint x: 686, endPoint y: 9, distance: 77.8
click at [758, 35] on div at bounding box center [811, 50] width 501 height 30
drag, startPoint x: 471, startPoint y: 32, endPoint x: 472, endPoint y: 20, distance: 12.4
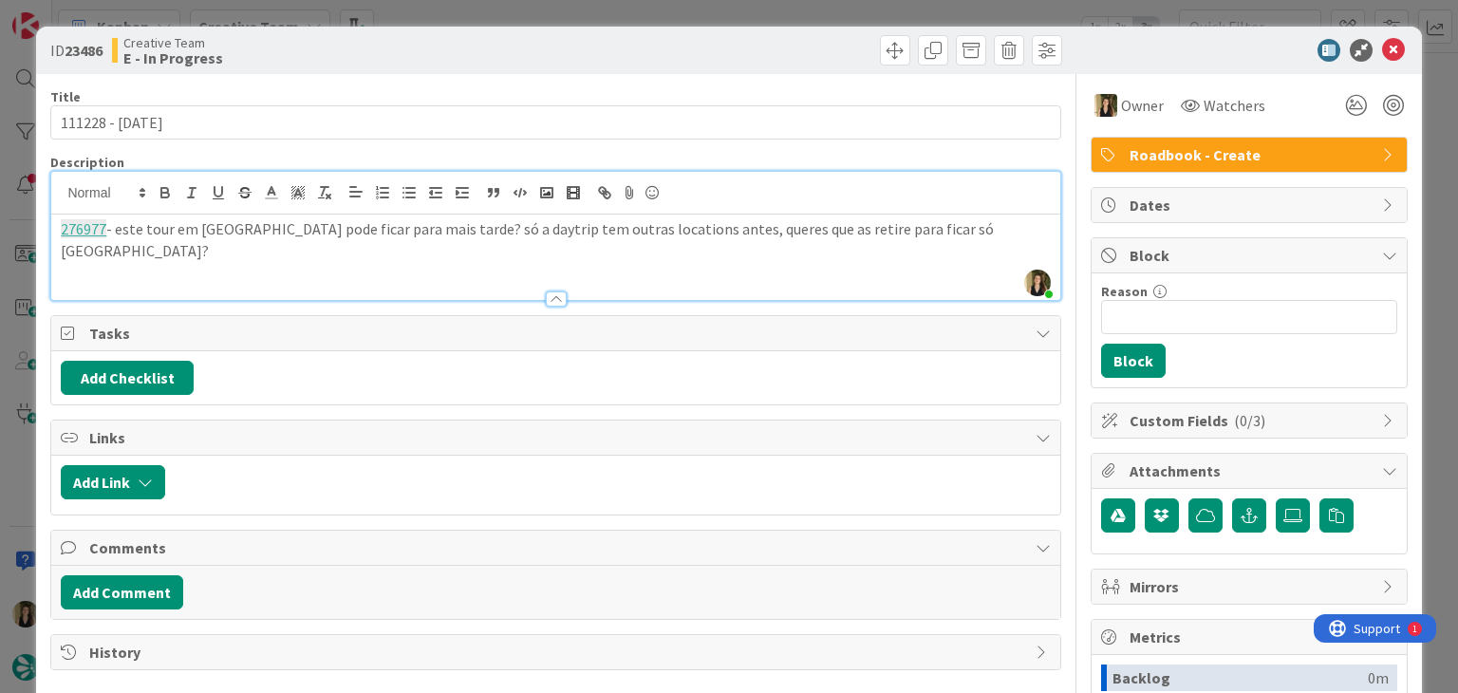
click at [471, 31] on div "ID 23486 Creative Team E - In Progress" at bounding box center [728, 50] width 1385 height 47
click at [476, 9] on div "ID 23486 Creative Team E - In Progress Title 15 / 128 111228 - 15 oct Descripti…" at bounding box center [729, 346] width 1458 height 693
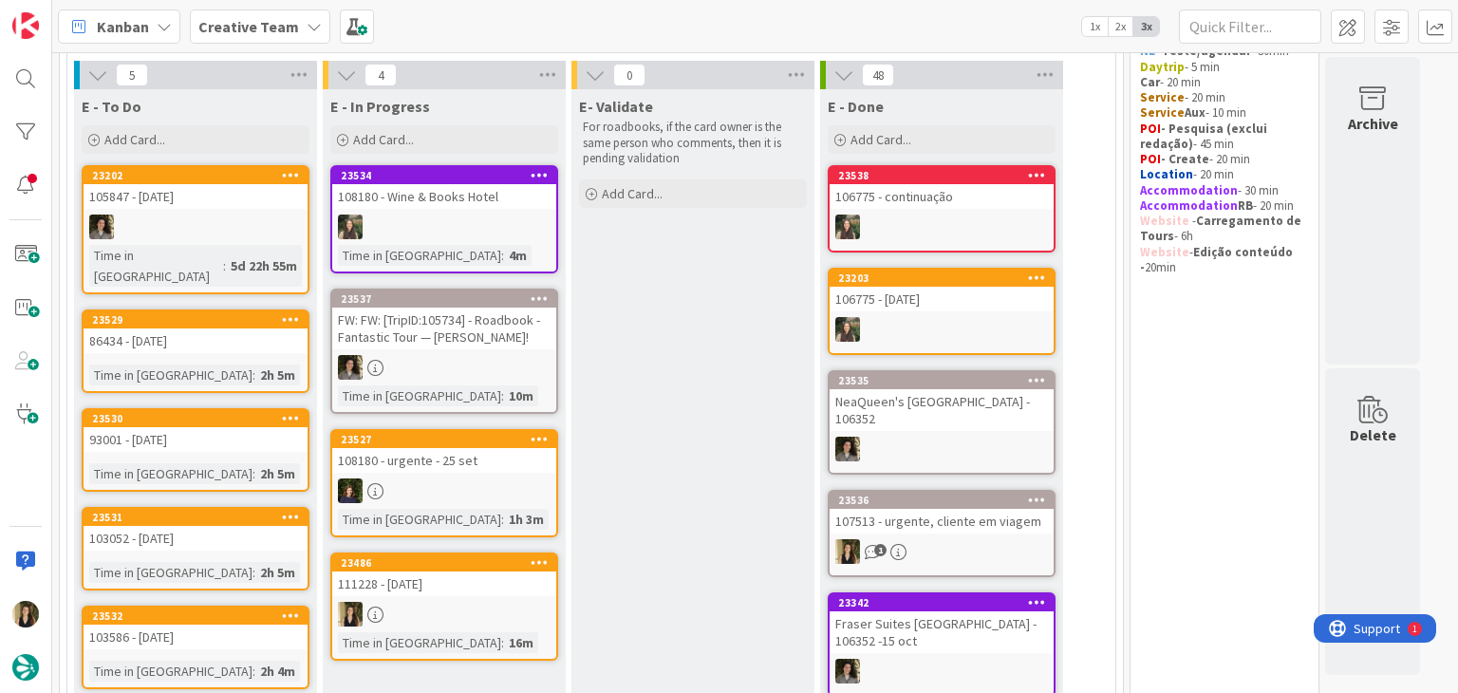
click at [473, 593] on link "23486 111228 - 15 oct Time in Column : 16m" at bounding box center [444, 606] width 228 height 108
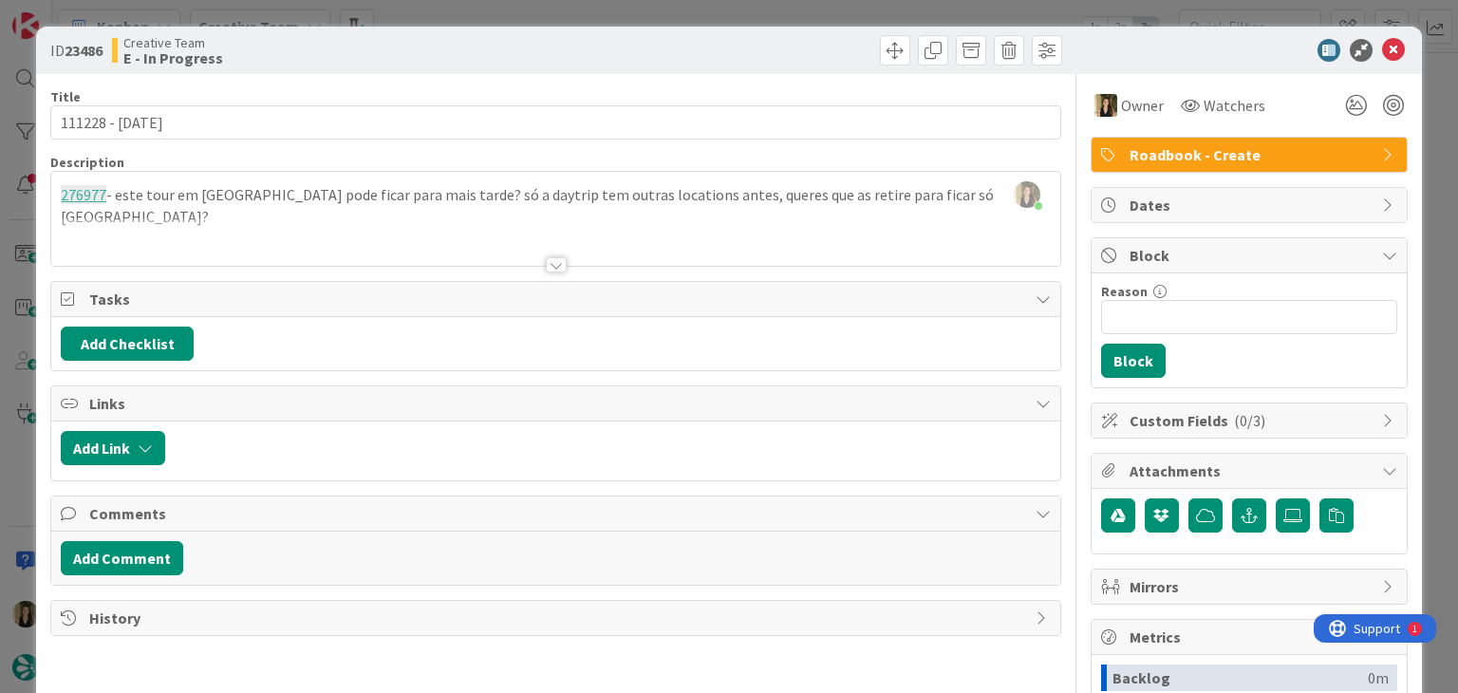
click at [952, 197] on div "Sofia Palma joined 9 m ago 276977 - este tour em Ostuni pode ficar para mais ta…" at bounding box center [555, 219] width 1008 height 94
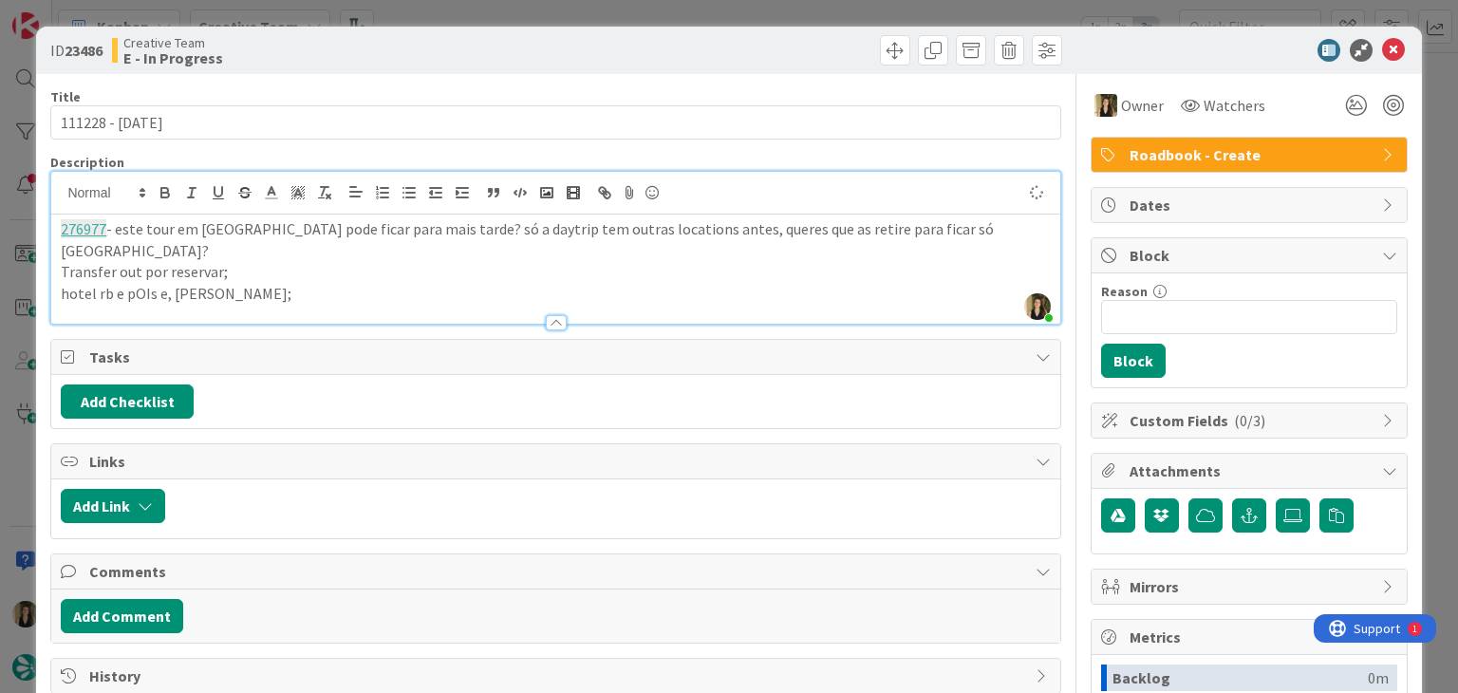
drag, startPoint x: 171, startPoint y: 270, endPoint x: 204, endPoint y: 251, distance: 38.3
click at [186, 259] on div "276977 - este tour em Ostuni pode ficar para mais tarde? só a daytrip tem outra…" at bounding box center [555, 268] width 1008 height 109
click at [333, 77] on div "Title 15 / 128 111228 - 15 oct Description Sofia Palma joined 10 m ago 276977 -…" at bounding box center [555, 526] width 1010 height 904
click at [433, 14] on div "ID 23486 Creative Team E - In Progress Title 15 / 128 111228 - 15 oct Descripti…" at bounding box center [729, 346] width 1458 height 693
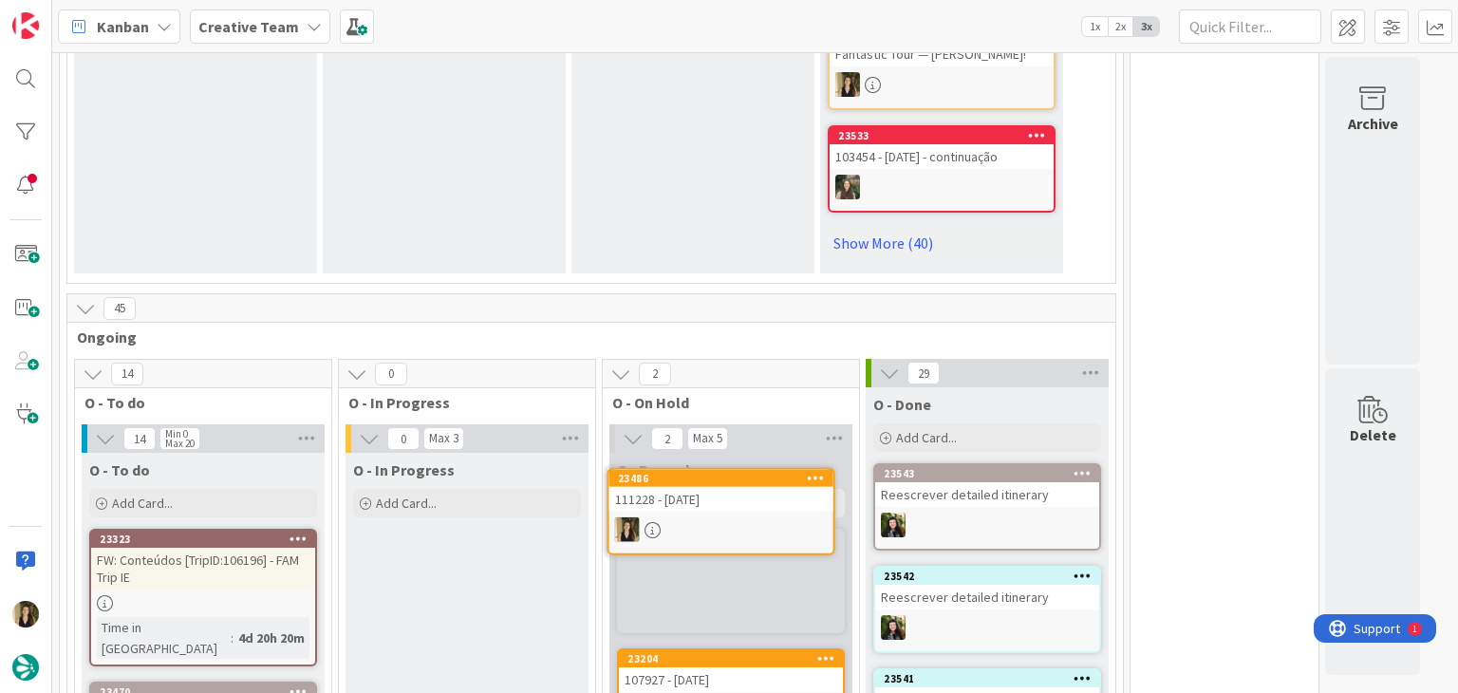
scroll to position [1196, 0]
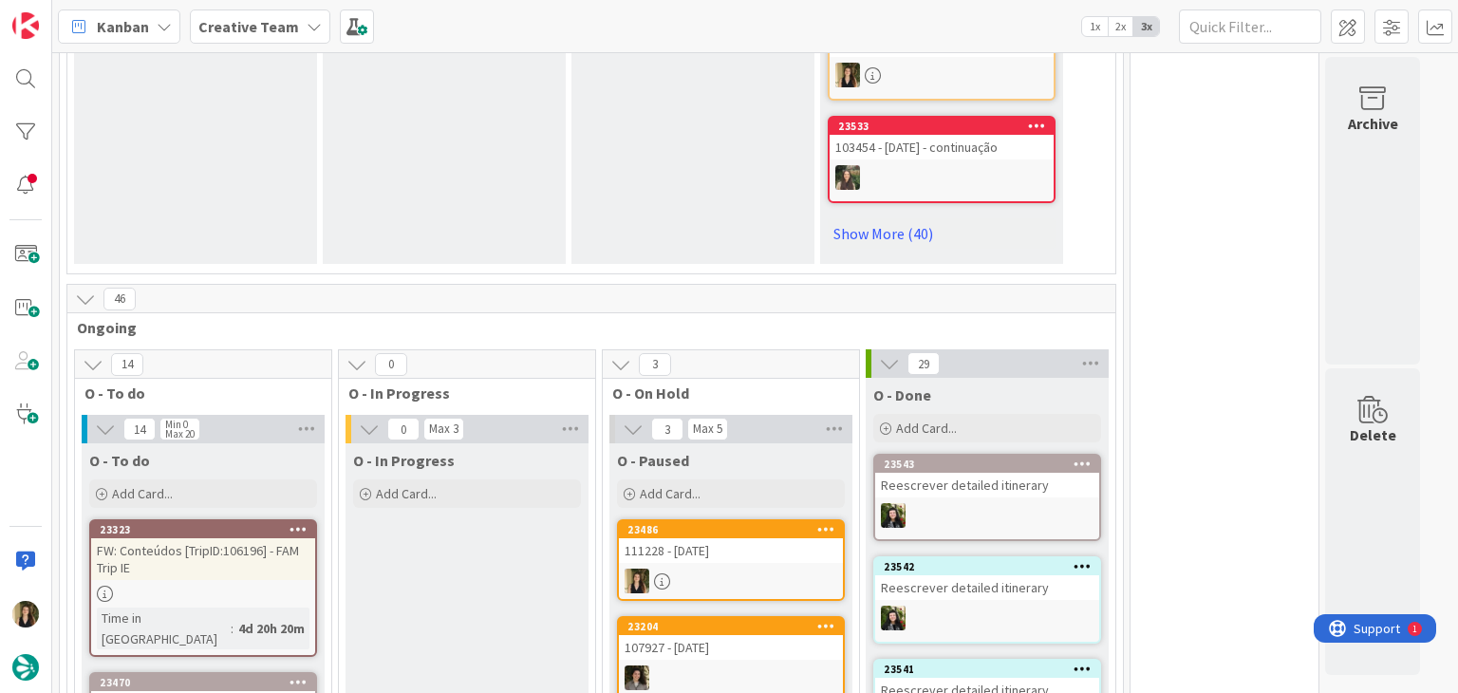
click at [767, 538] on div "111228 - [DATE]" at bounding box center [731, 550] width 224 height 25
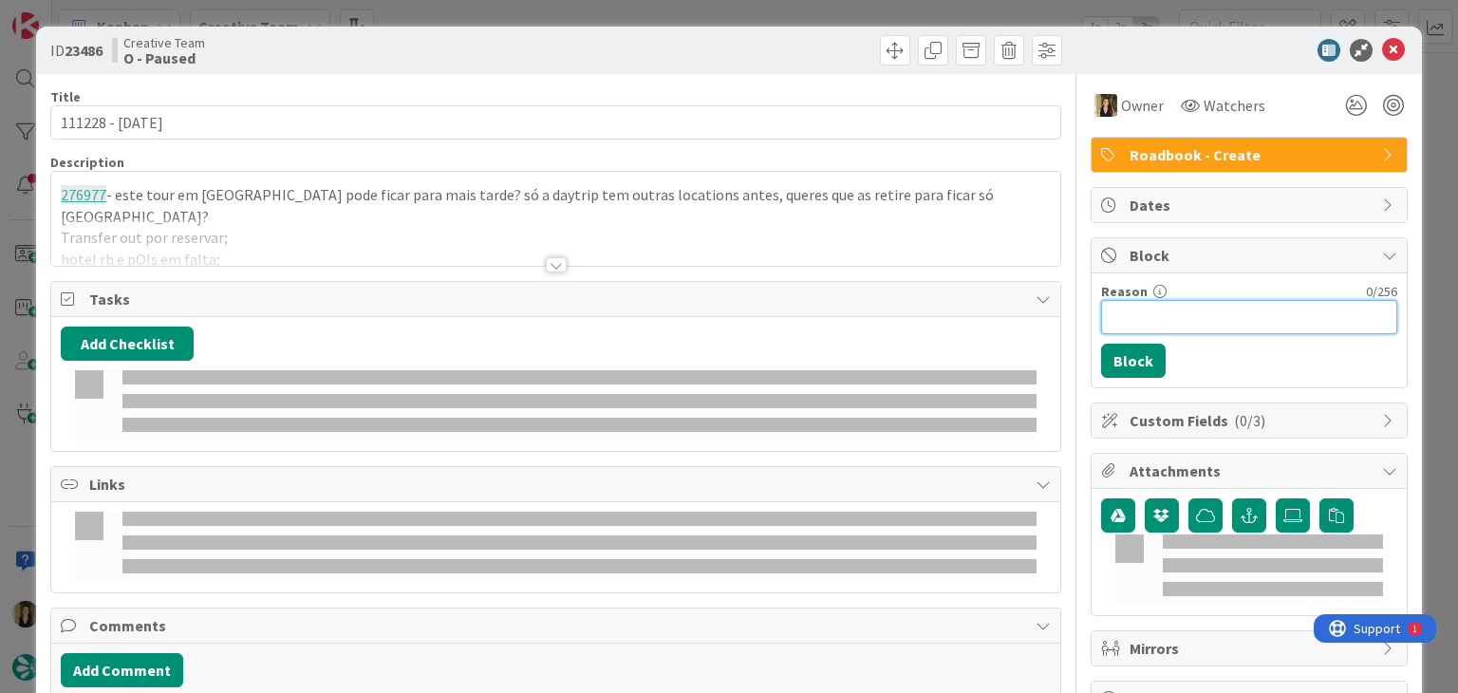
click at [1139, 312] on input "Reason" at bounding box center [1249, 317] width 296 height 34
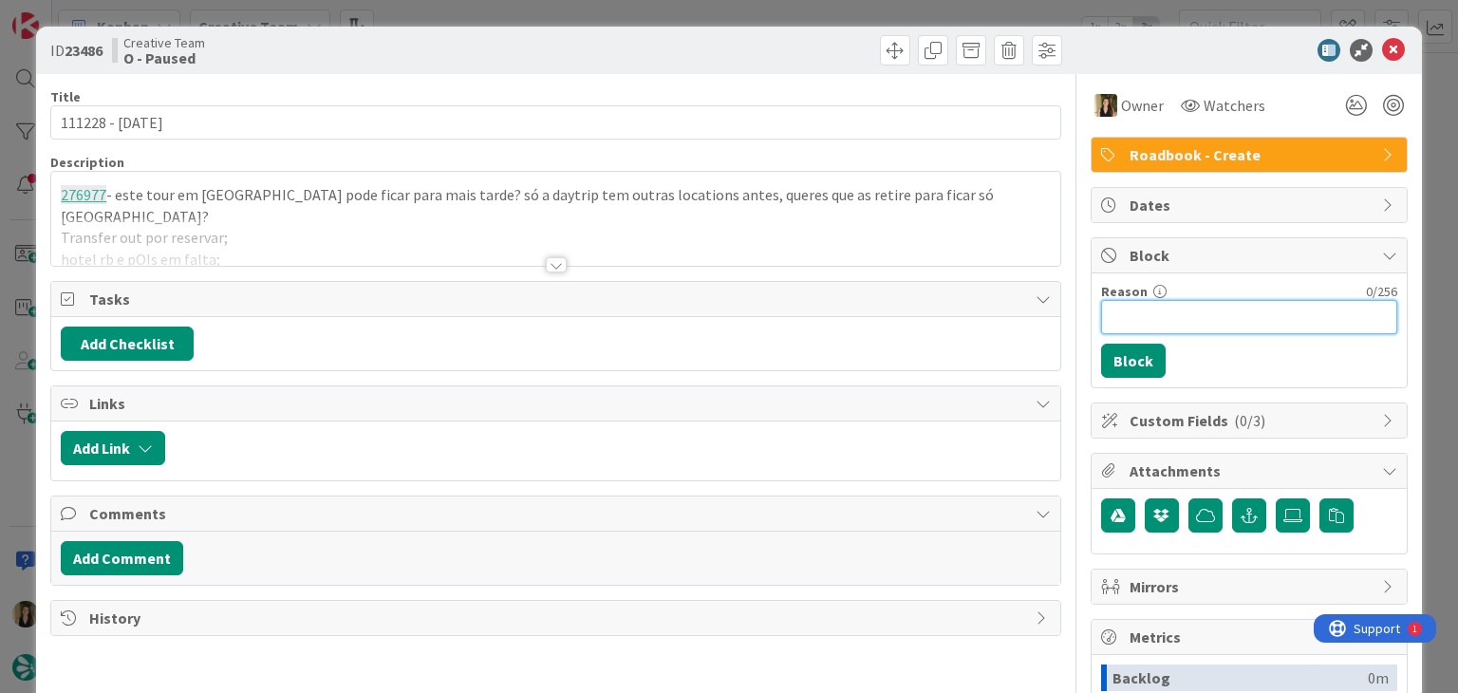
type input "o"
type input "hotel rb e pois em falta"
click at [1109, 358] on button "Block" at bounding box center [1133, 361] width 65 height 34
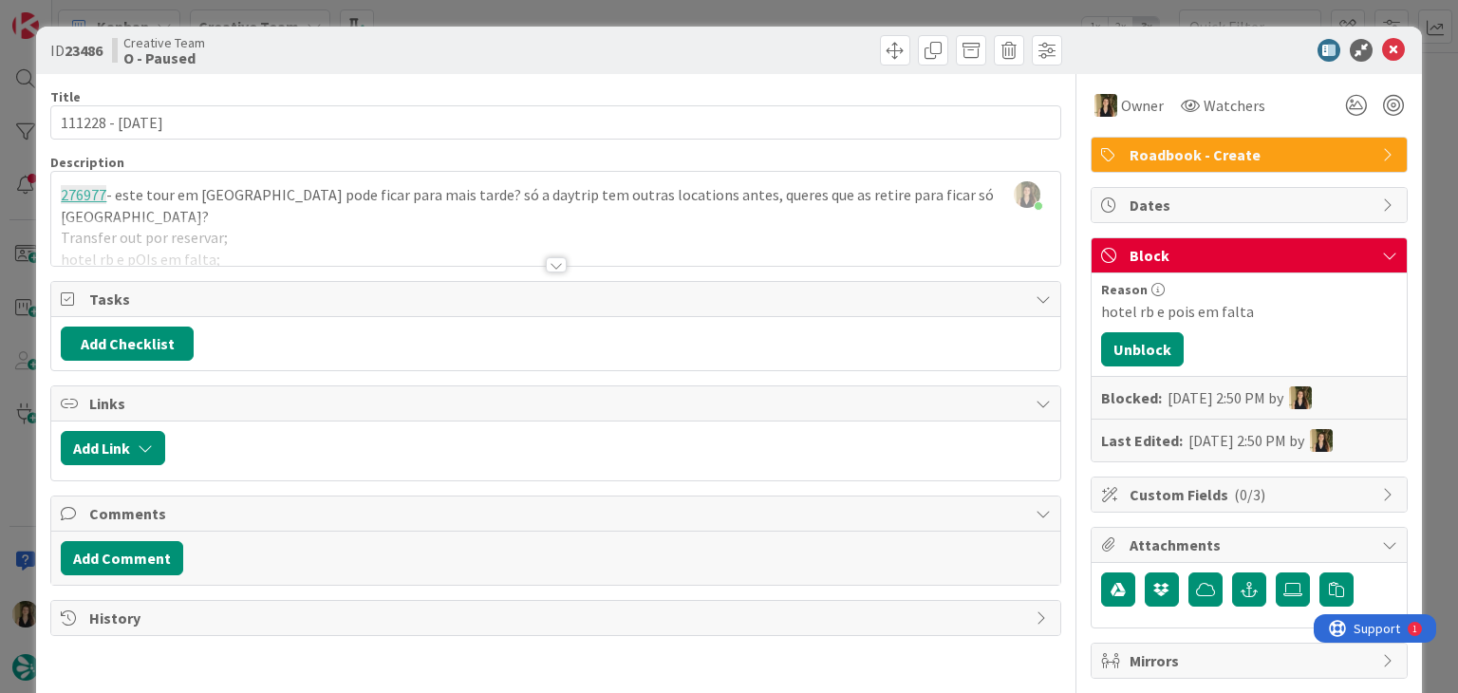
click at [731, 16] on div "ID 23486 Creative Team O - Paused Title 15 / 128 111228 - [DATE] Description [P…" at bounding box center [729, 346] width 1458 height 693
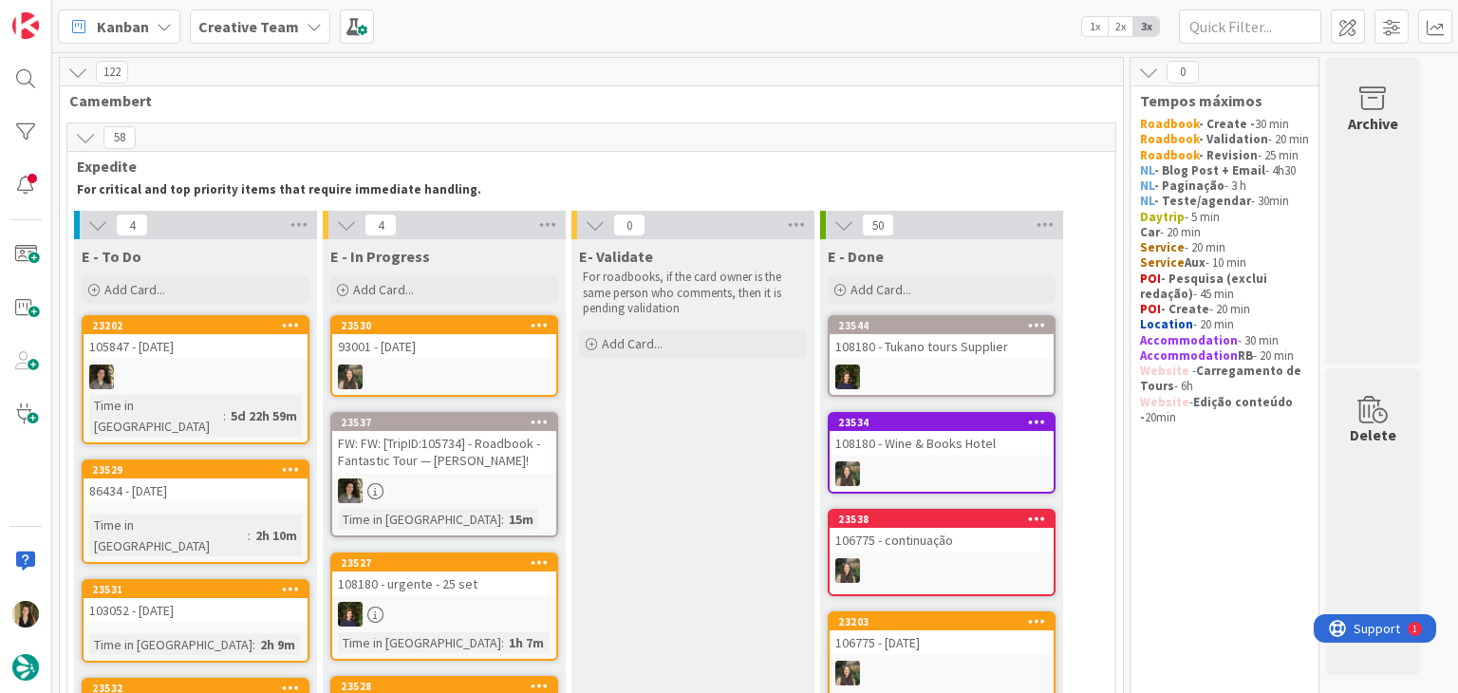
scroll to position [380, 0]
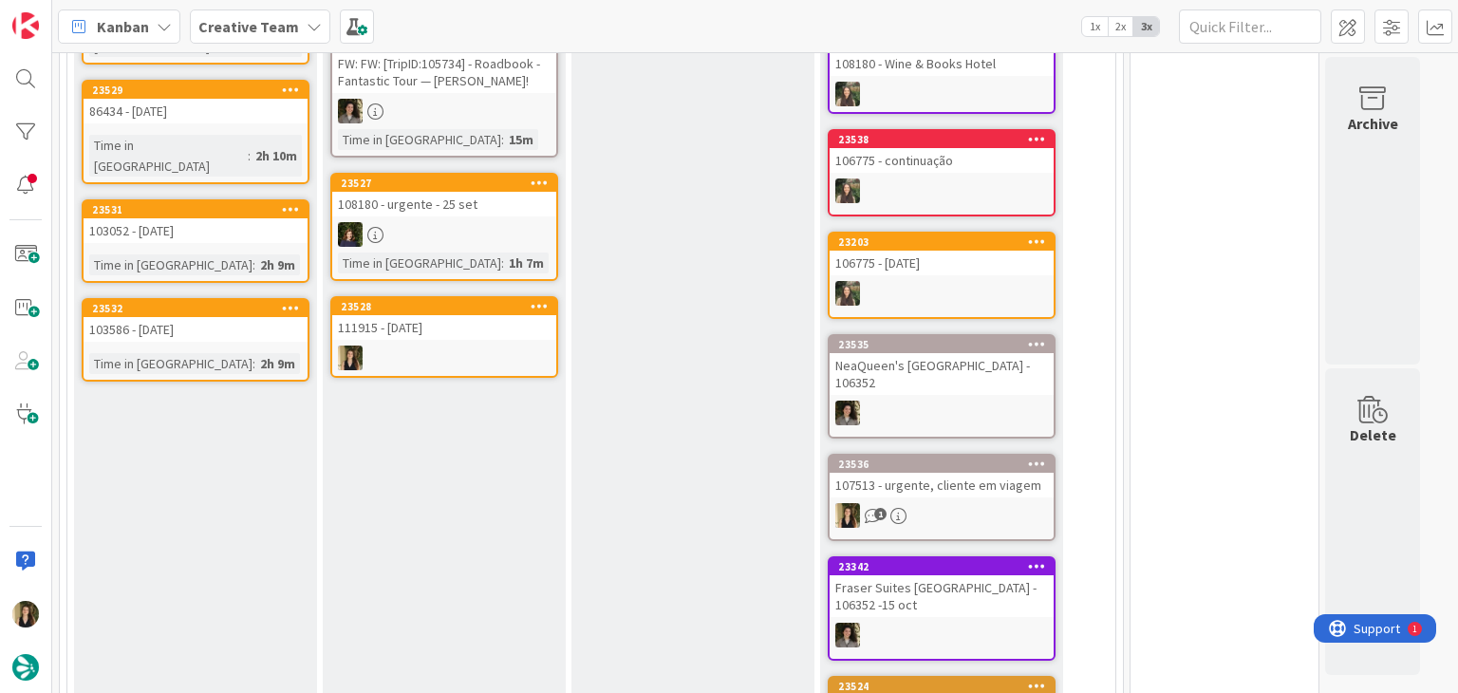
click at [473, 350] on div at bounding box center [444, 357] width 224 height 25
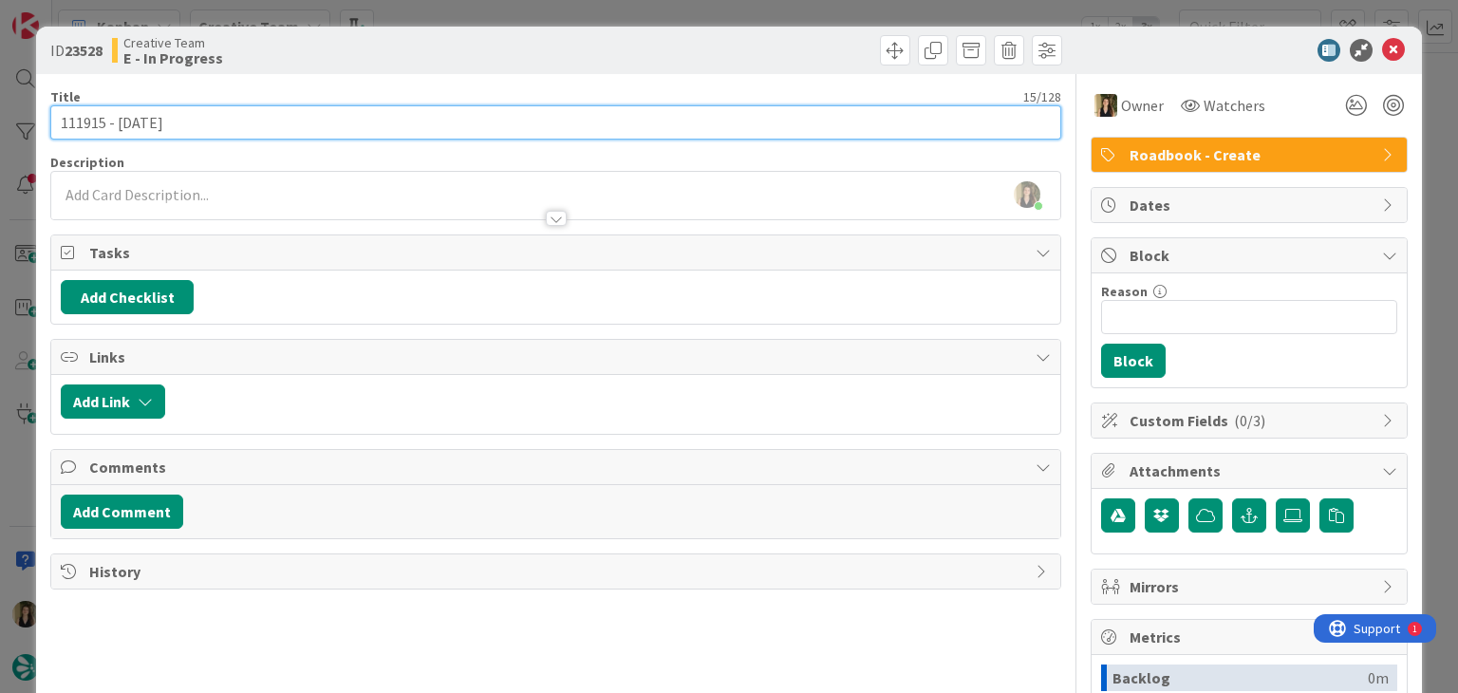
click at [91, 118] on input "111915 - [DATE]" at bounding box center [555, 122] width 1010 height 34
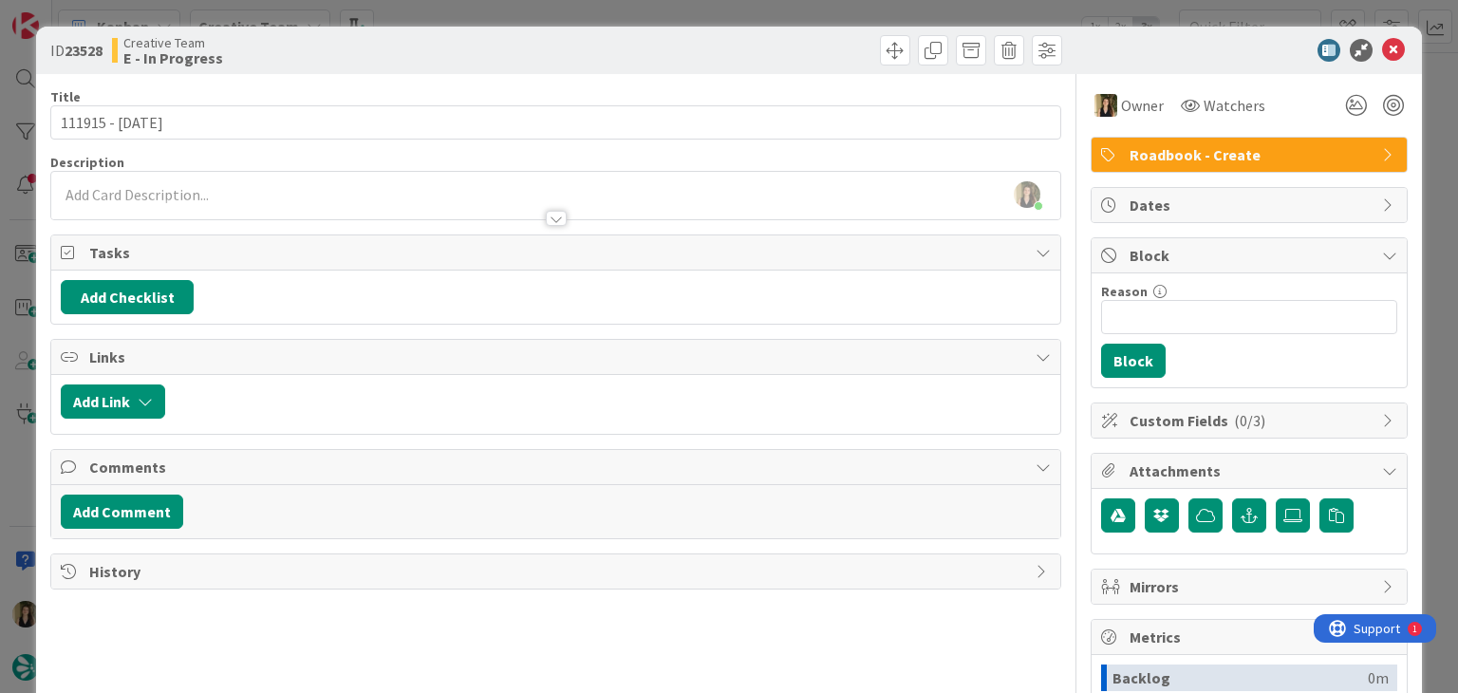
click at [365, 59] on div "Creative Team E - In Progress" at bounding box center [331, 50] width 439 height 30
click at [496, 21] on div "ID 23528 Creative Team E - In Progress Title 15 / 128 111915 - 16 oct Descripti…" at bounding box center [729, 346] width 1458 height 693
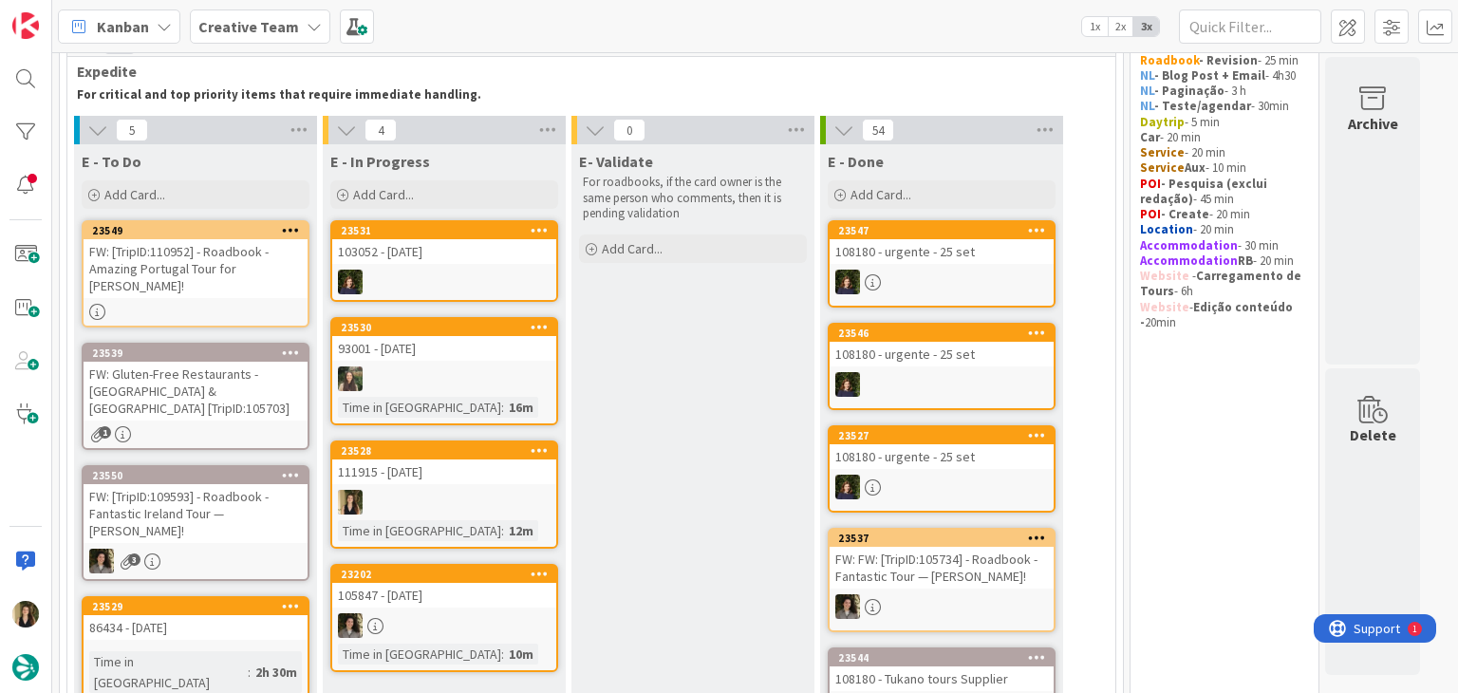
click at [452, 494] on div at bounding box center [444, 502] width 224 height 25
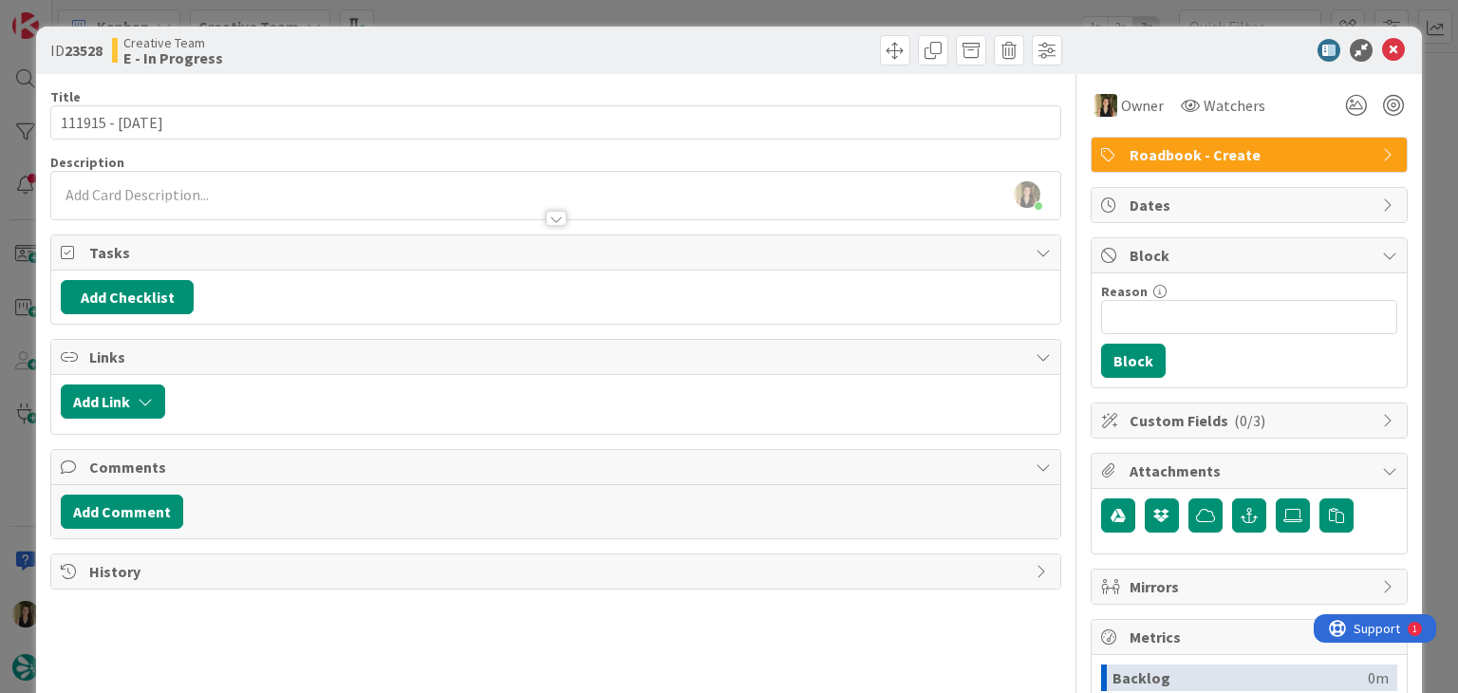
click at [547, 3] on div "ID 23528 Creative Team E - In Progress Title 15 / 128 111915 - 16 oct Descripti…" at bounding box center [729, 346] width 1458 height 693
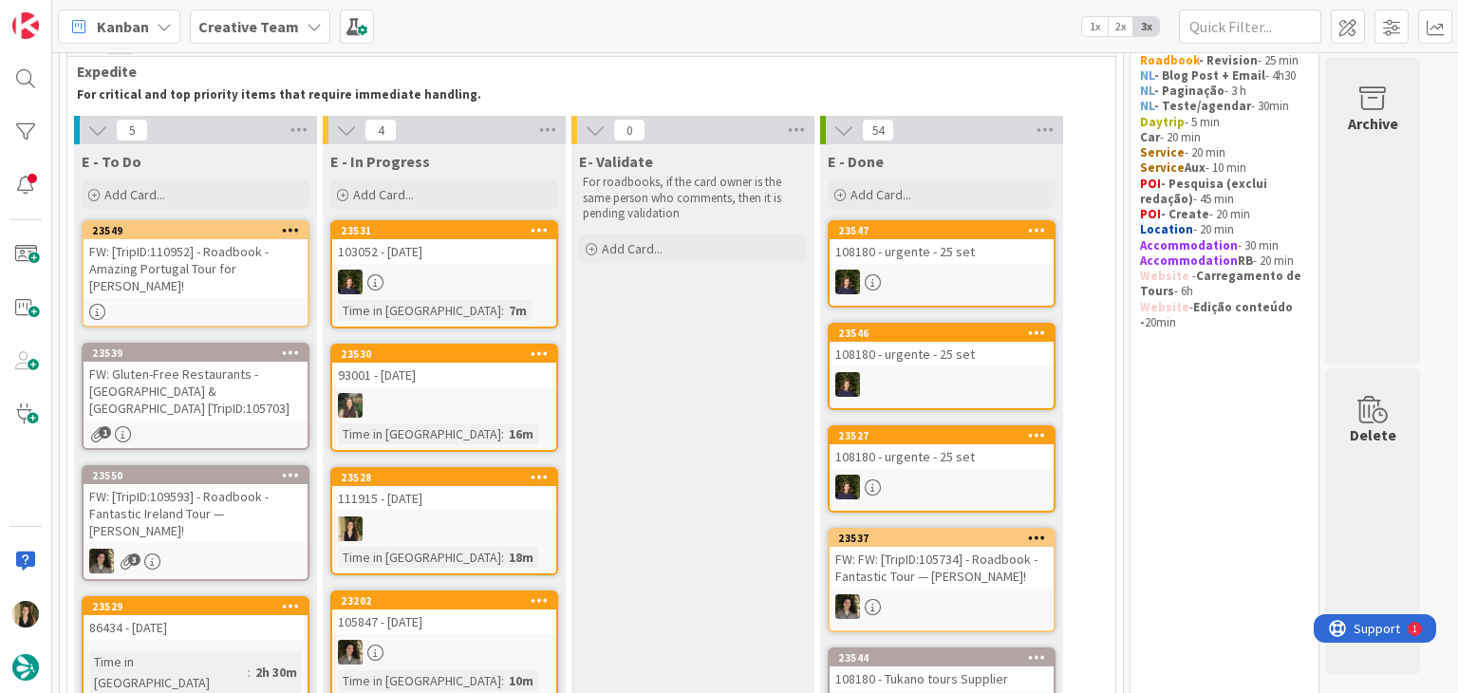
click at [488, 531] on div at bounding box center [444, 528] width 224 height 25
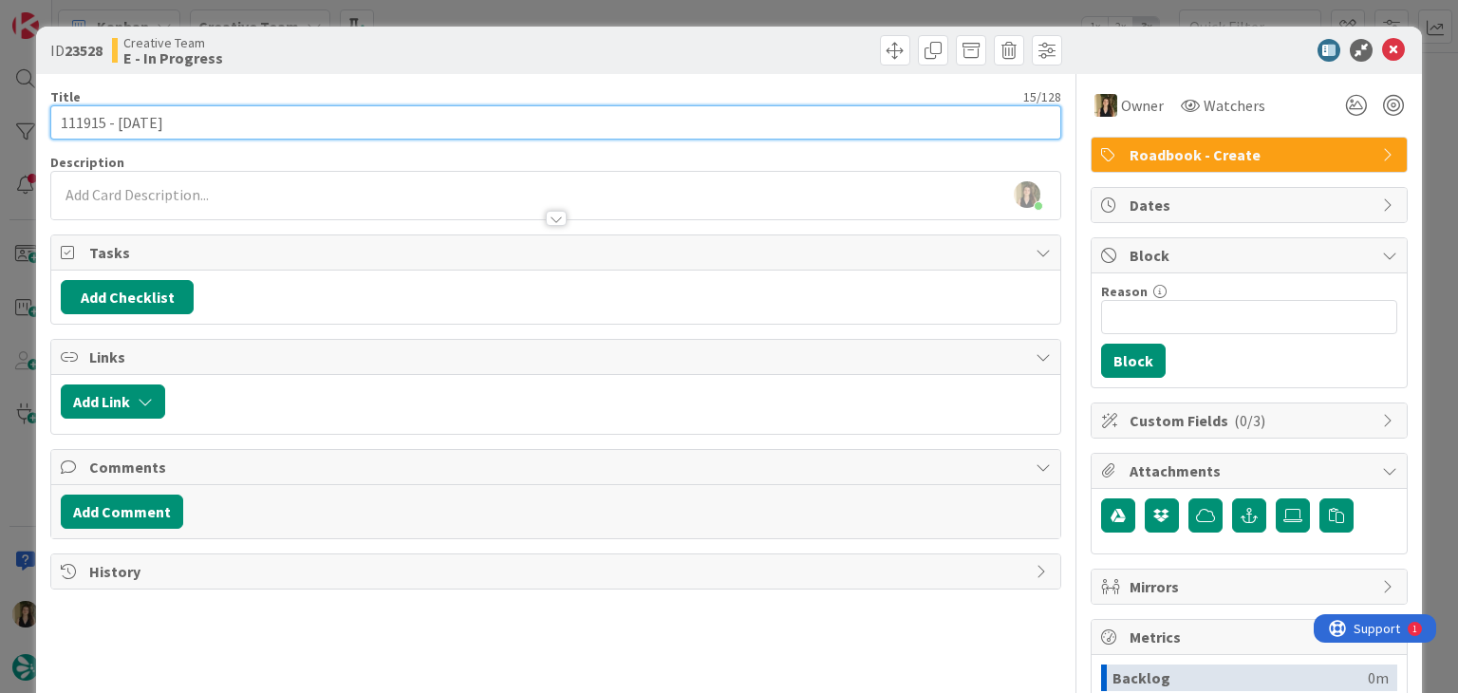
drag, startPoint x: 189, startPoint y: 132, endPoint x: 38, endPoint y: 121, distance: 151.3
click at [45, 122] on div "ID 23528 Creative Team E - In Progress Title 15 / 128 111915 - 16 oct Descripti…" at bounding box center [728, 510] width 1385 height 966
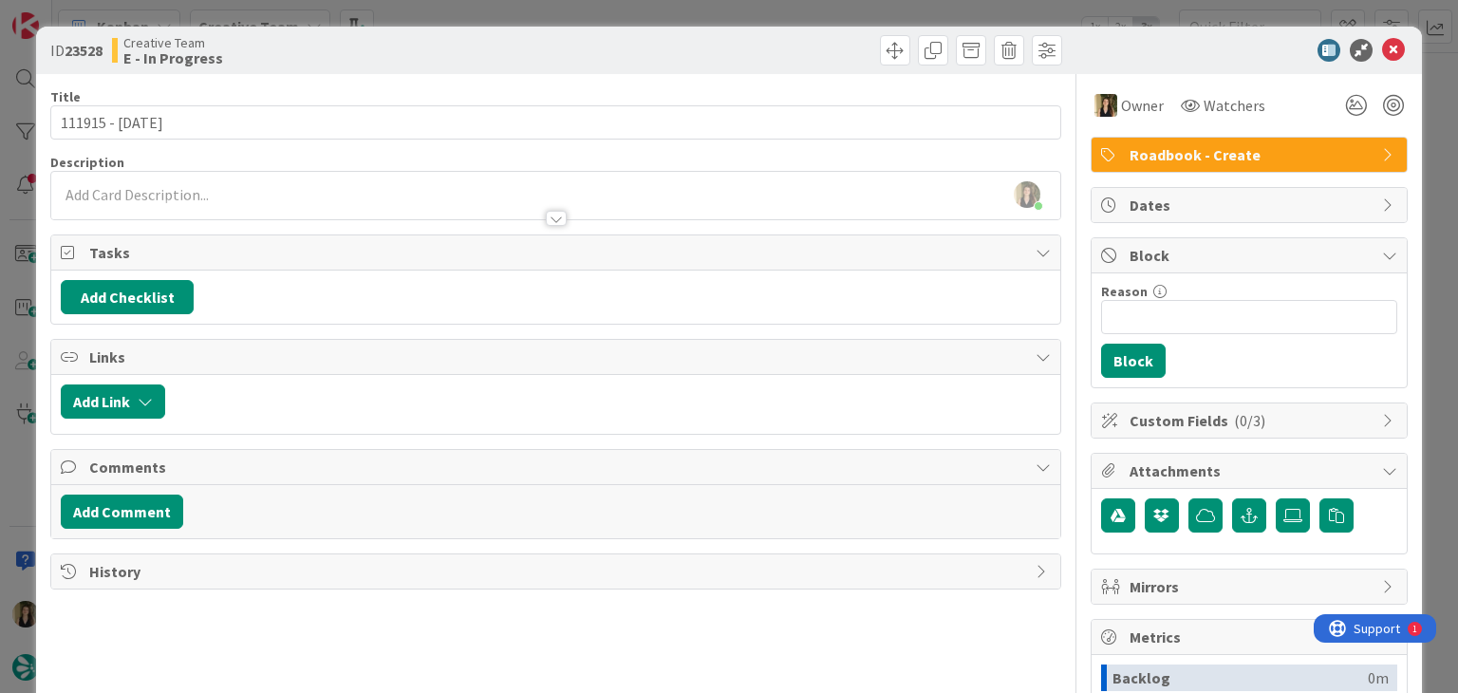
click at [401, 38] on div "Creative Team E - In Progress" at bounding box center [331, 50] width 439 height 30
click at [422, 5] on div "ID 23528 Creative Team E - In Progress Title 15 / 128 111915 - 16 oct Descripti…" at bounding box center [729, 346] width 1458 height 693
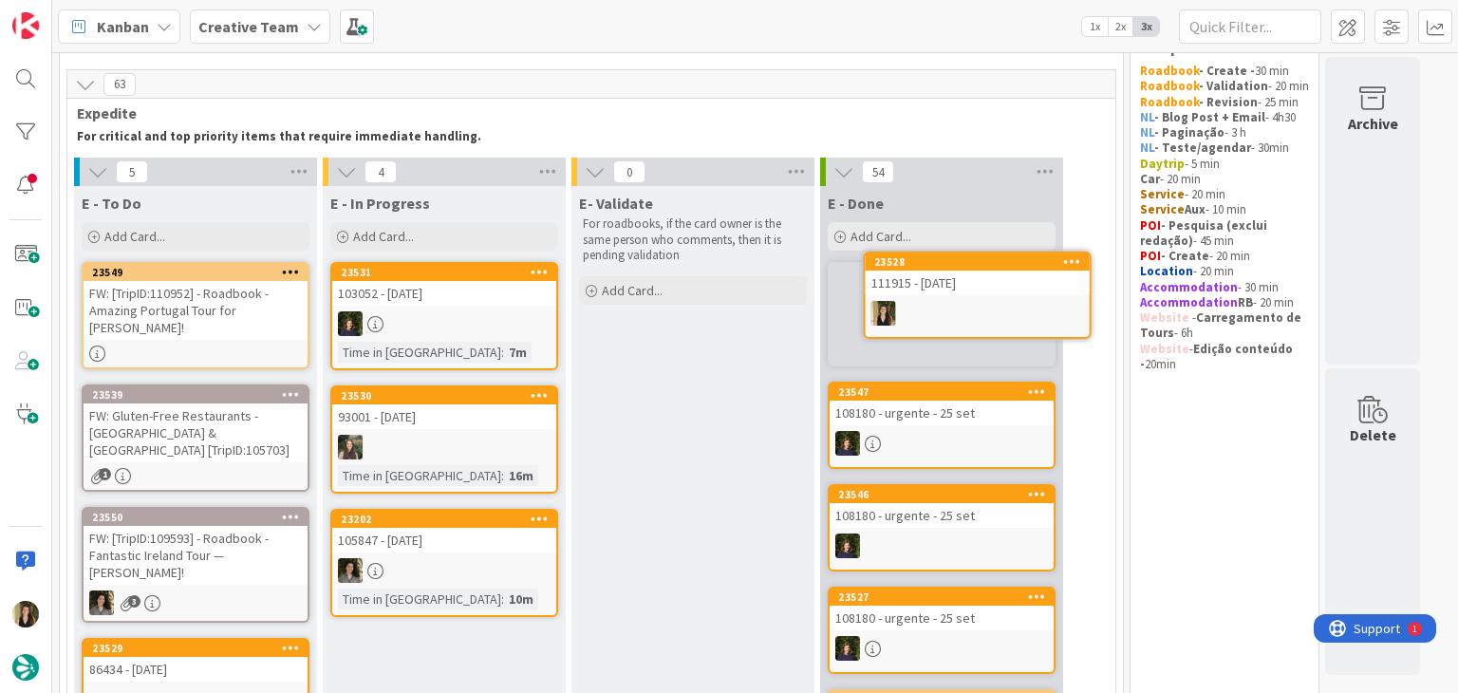
scroll to position [46, 0]
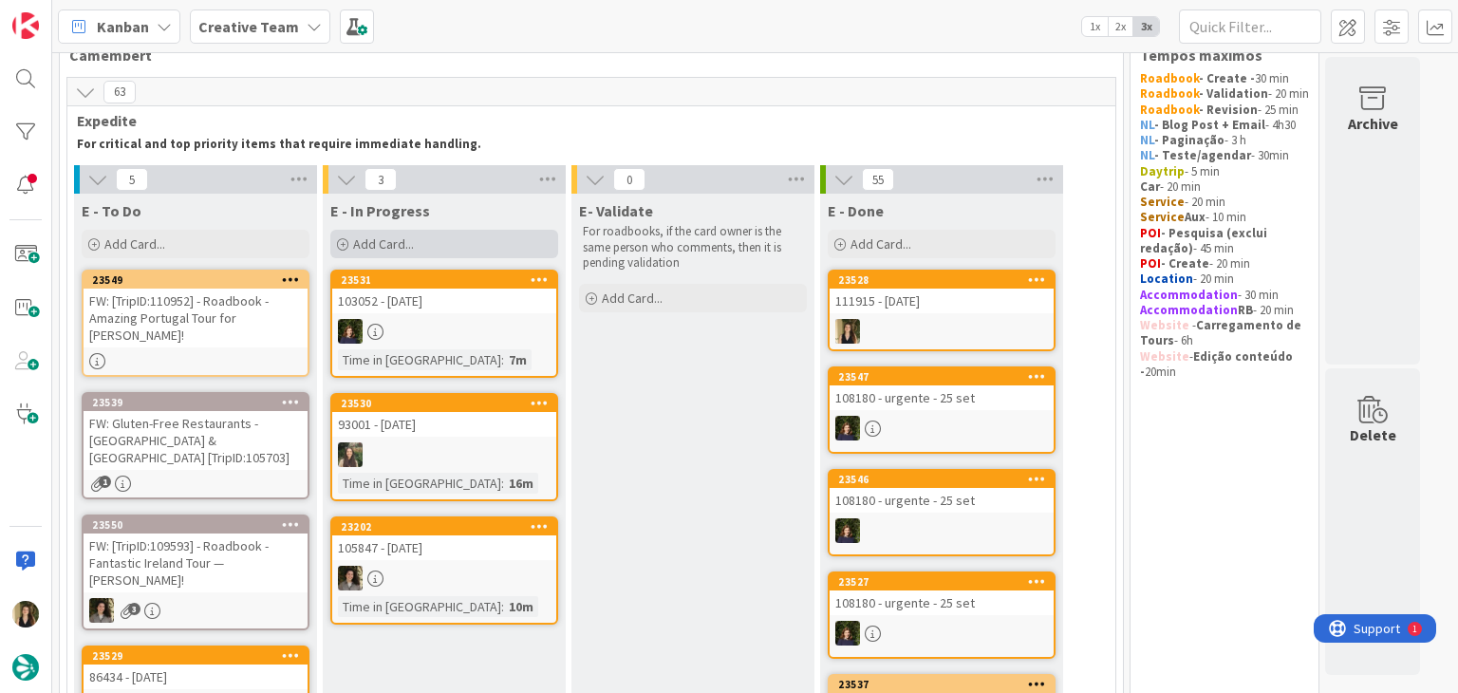
click at [463, 251] on div "Add Card..." at bounding box center [444, 244] width 228 height 28
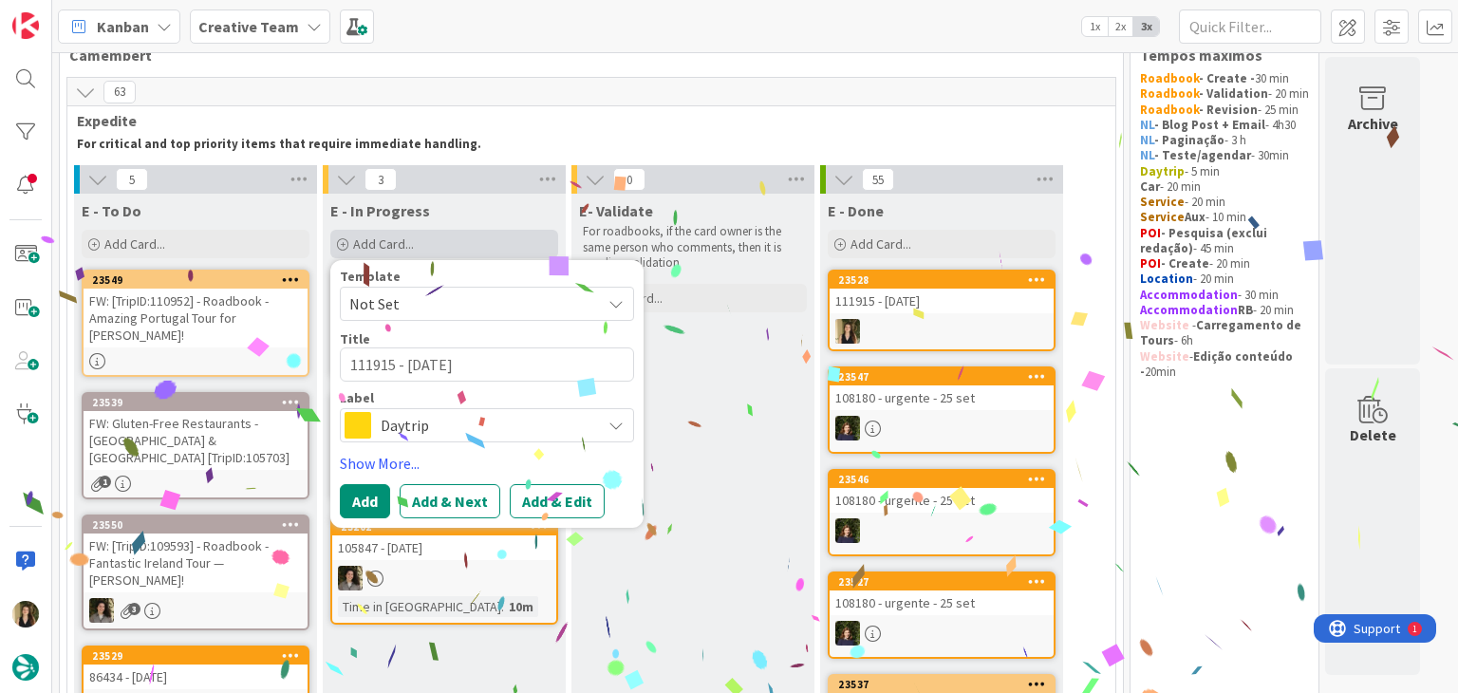
type textarea "111915 - [DATE]"
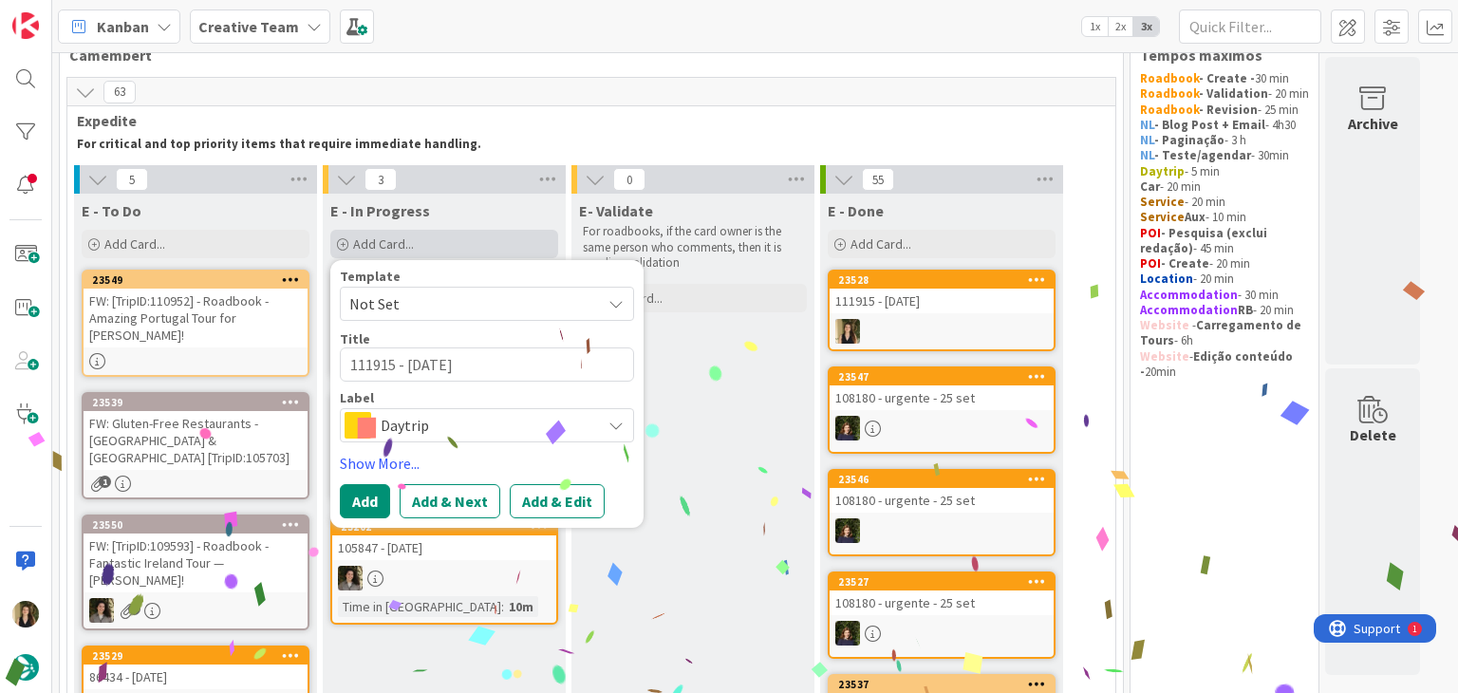
type textarea "x"
type textarea "111915 - 16 oct c"
type textarea "x"
type textarea "111915 - 16 oct co"
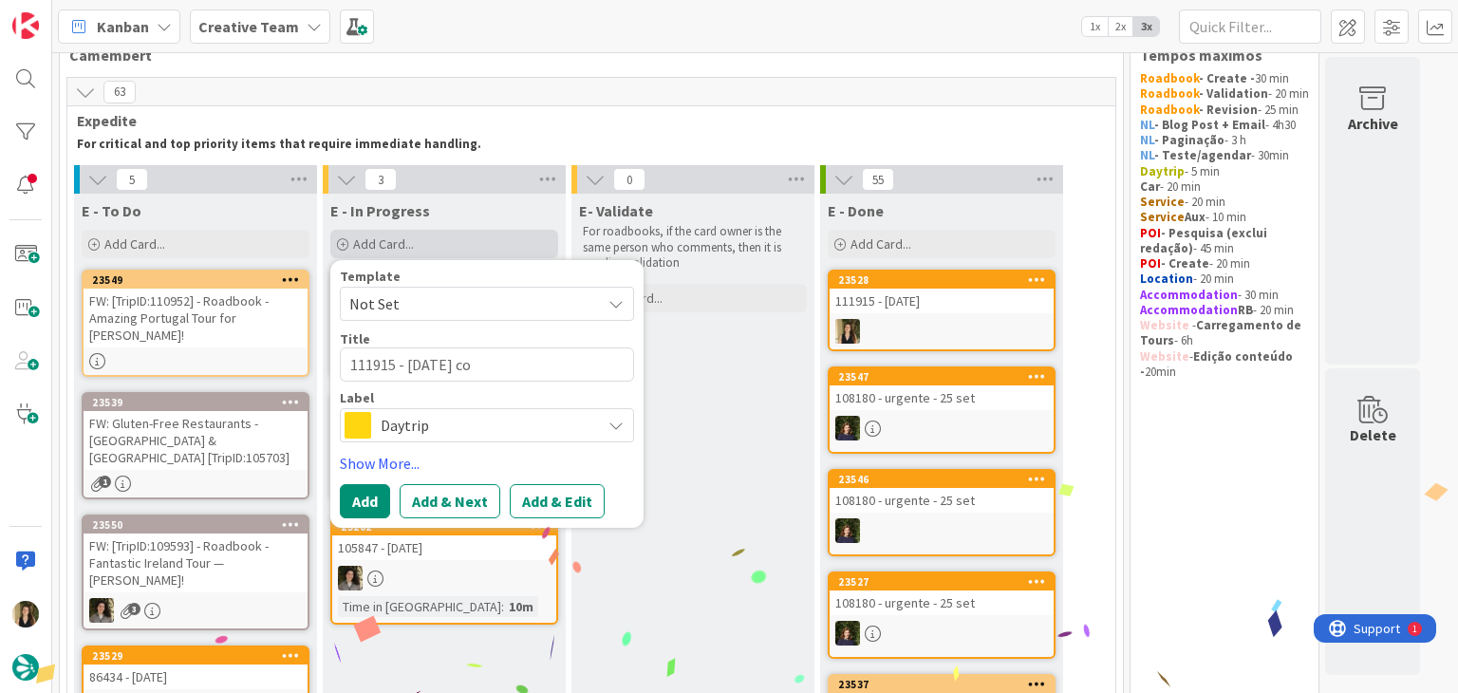
type textarea "x"
type textarea "111915 - 16 oct con"
type textarea "x"
type textarea "111915 - 16 oct cont"
type textarea "x"
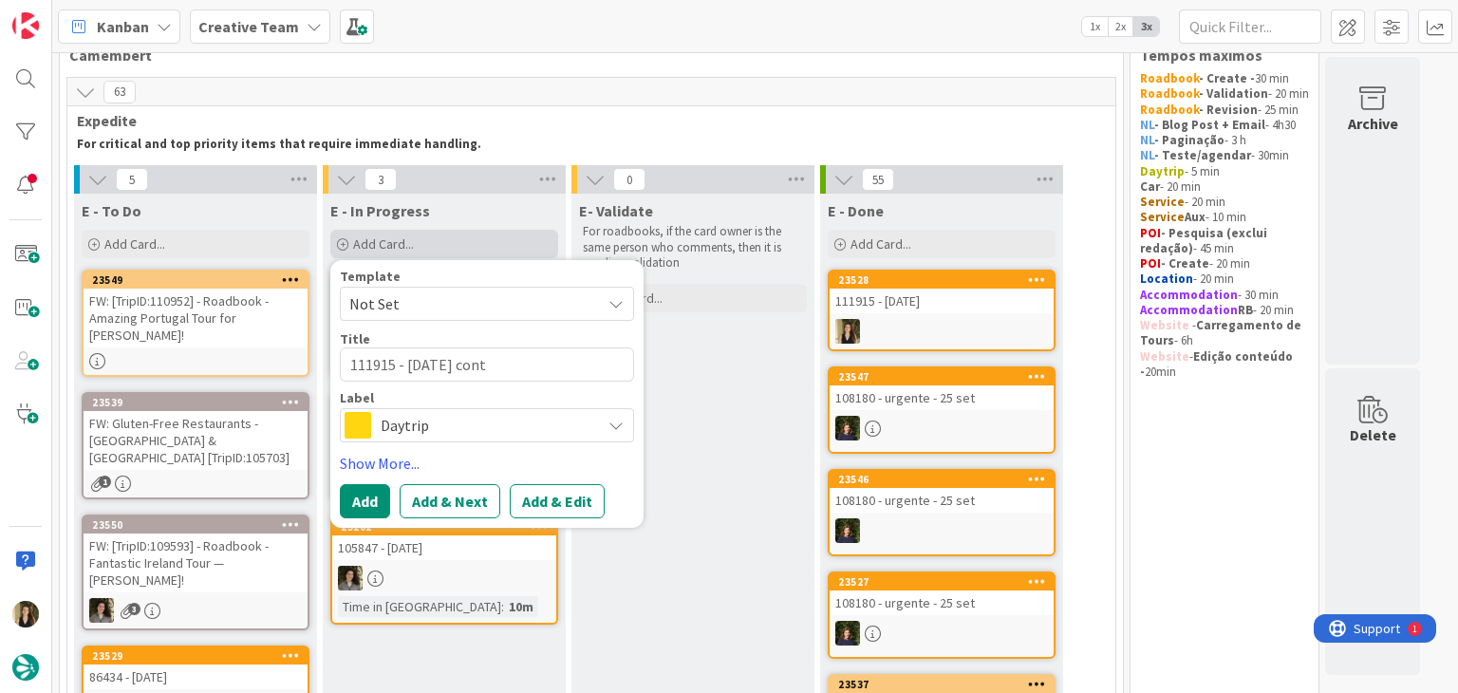
type textarea "111915 - 16 oct conti"
type textarea "x"
type textarea "111915 - 16 oct contin"
type textarea "x"
type textarea "111915 - 16 oct continu"
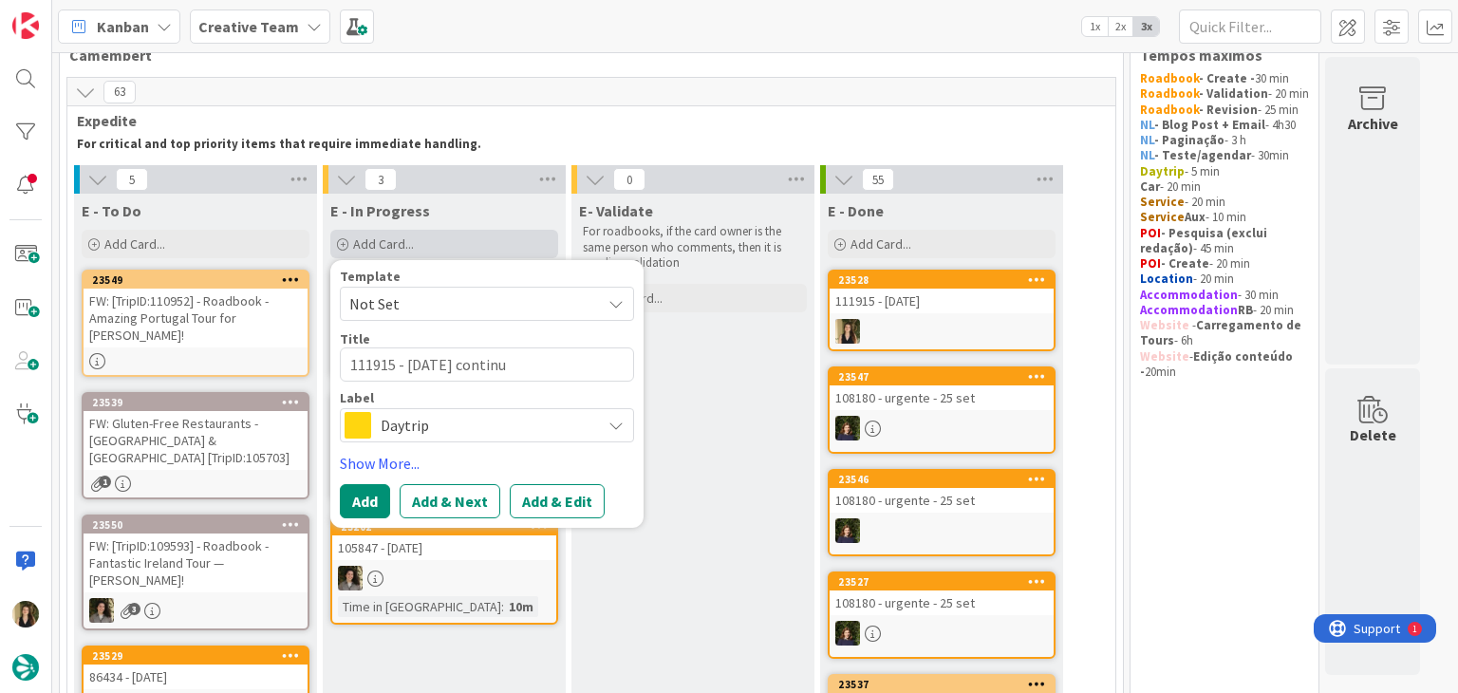
type textarea "x"
type textarea "111915 - 16 oct continua"
type textarea "x"
type textarea "111915 - 16 oct continuaç"
type textarea "x"
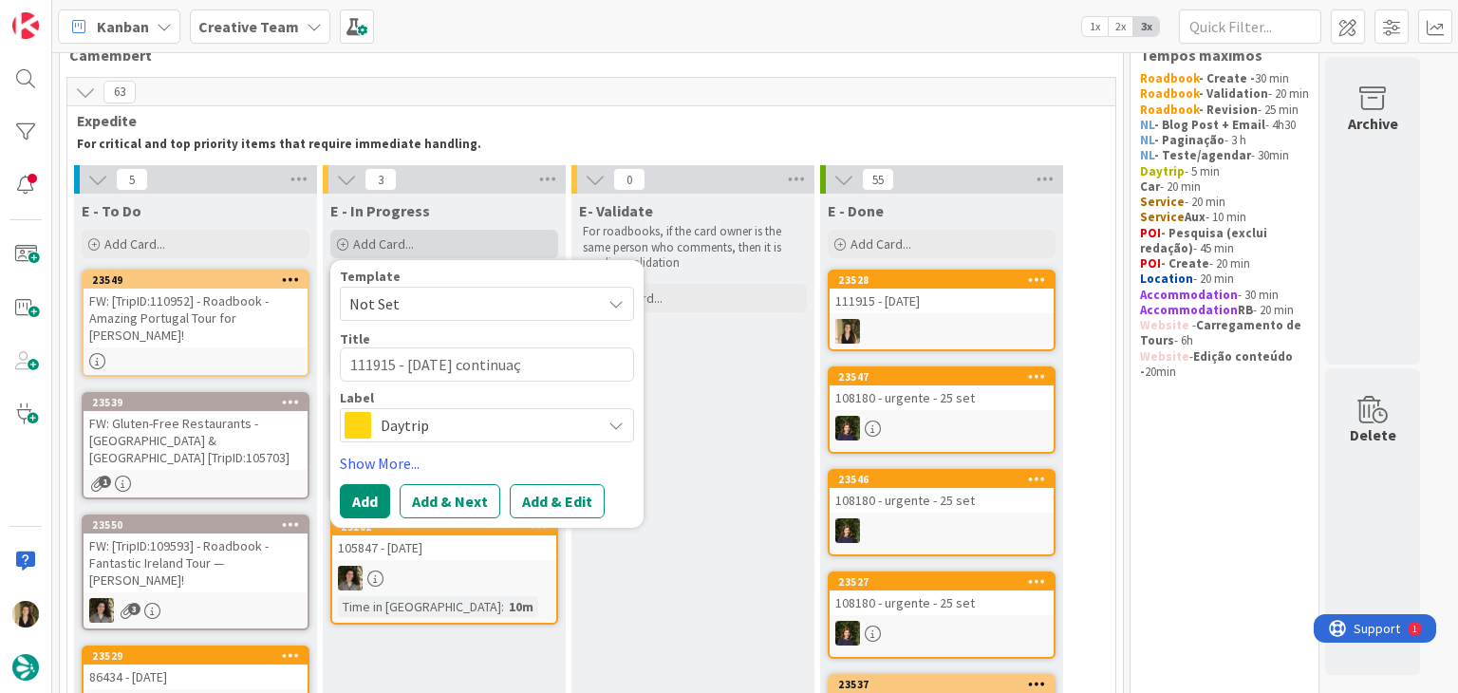
type textarea "111915 - 16 oct continuaçã"
type textarea "x"
type textarea "111915 - [DATE] continuação"
click at [463, 423] on span "Daytrip" at bounding box center [486, 425] width 211 height 27
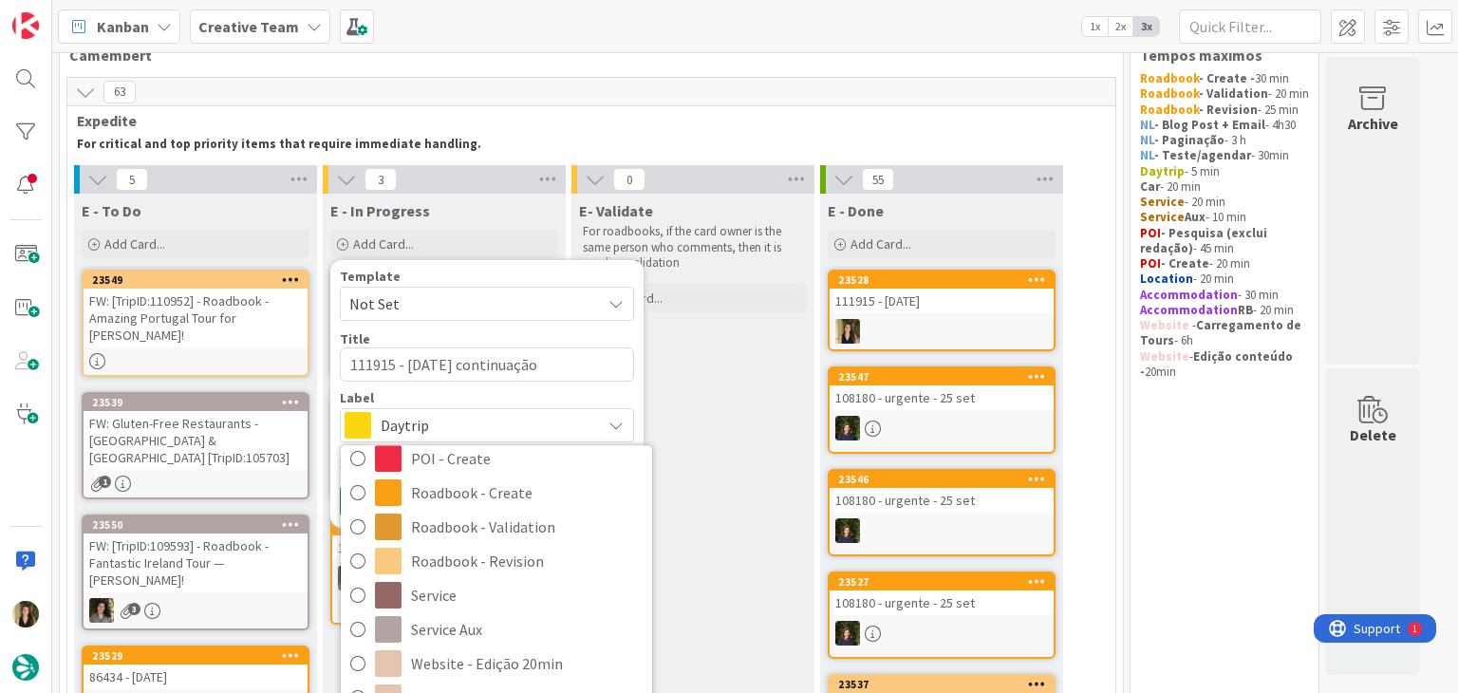
scroll to position [354, 0]
drag, startPoint x: 478, startPoint y: 624, endPoint x: 467, endPoint y: 616, distance: 14.2
click at [476, 624] on span "Service Aux" at bounding box center [527, 629] width 232 height 28
type textarea "x"
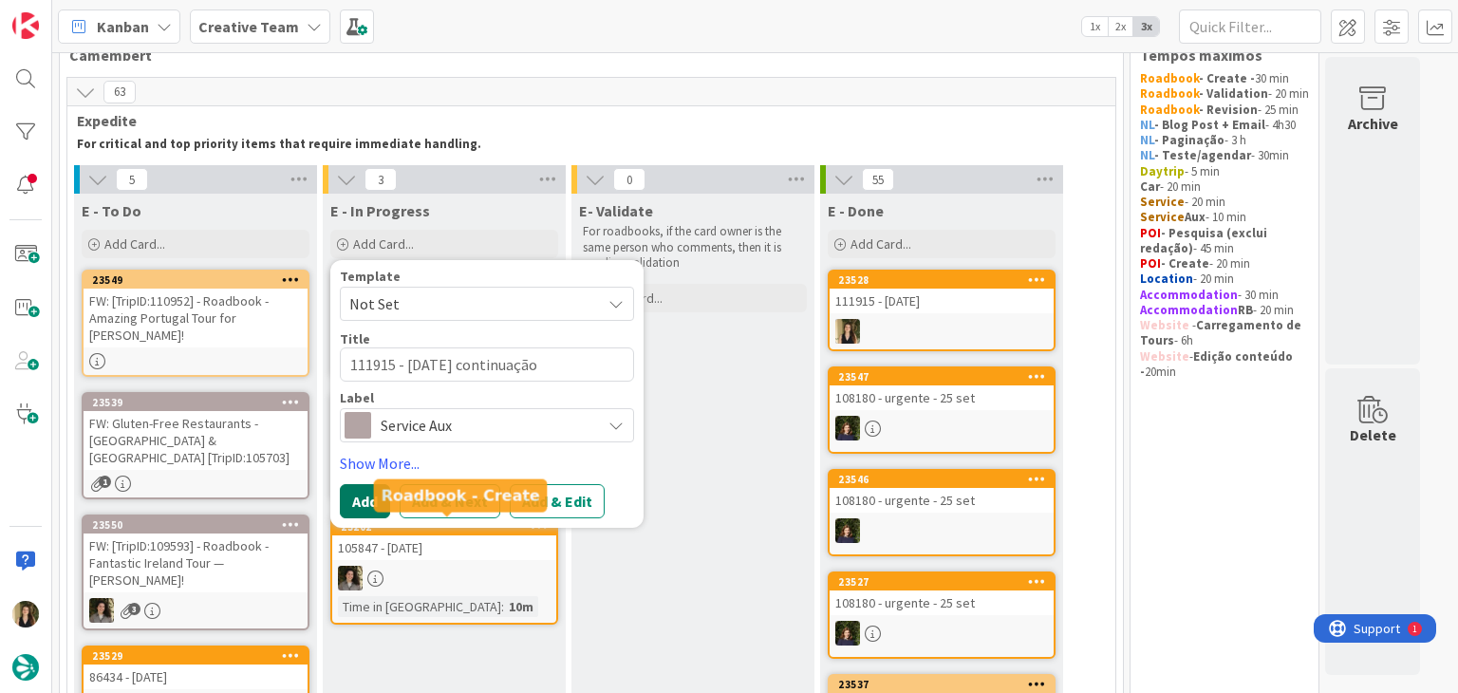
click at [378, 497] on button "Add" at bounding box center [365, 501] width 50 height 34
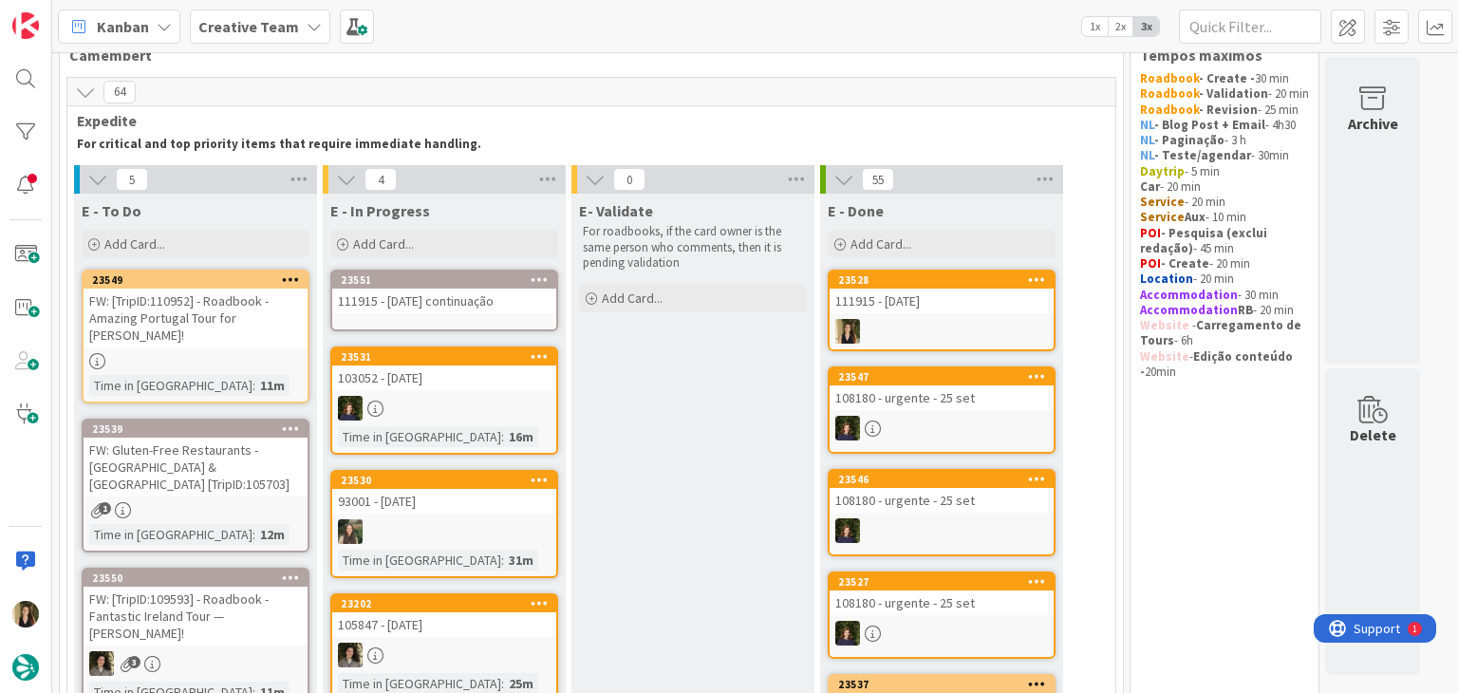
click at [471, 309] on div "111915 - [DATE] continuação" at bounding box center [444, 300] width 224 height 25
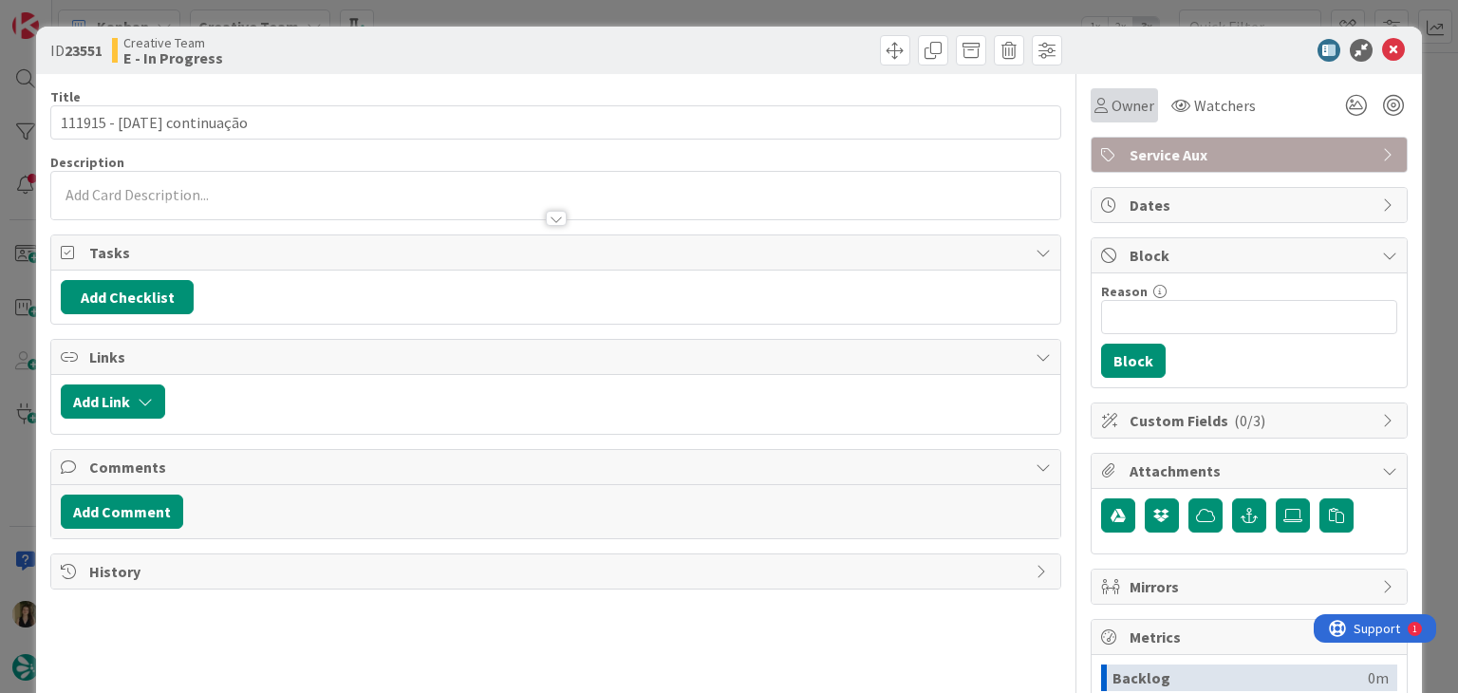
click at [1117, 113] on span "Owner" at bounding box center [1132, 105] width 43 height 23
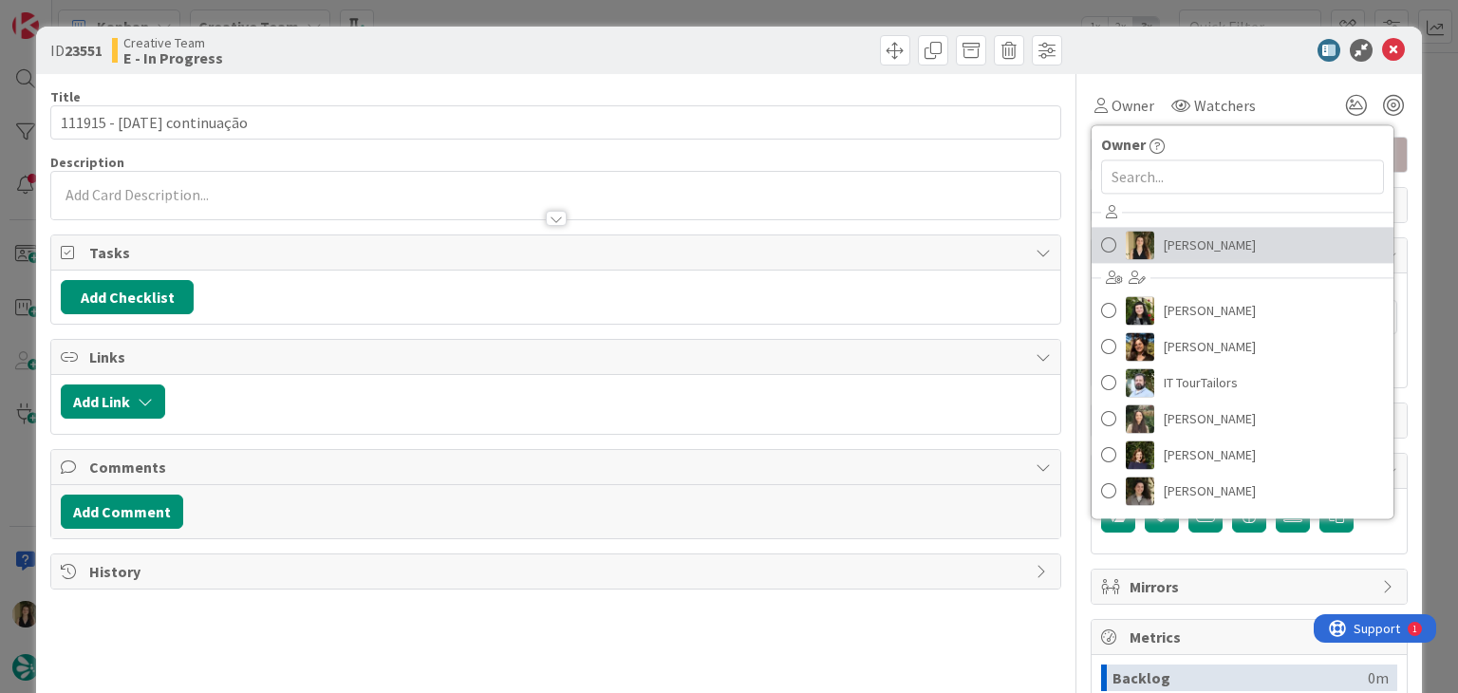
click at [1166, 248] on span "[PERSON_NAME]" at bounding box center [1209, 245] width 92 height 28
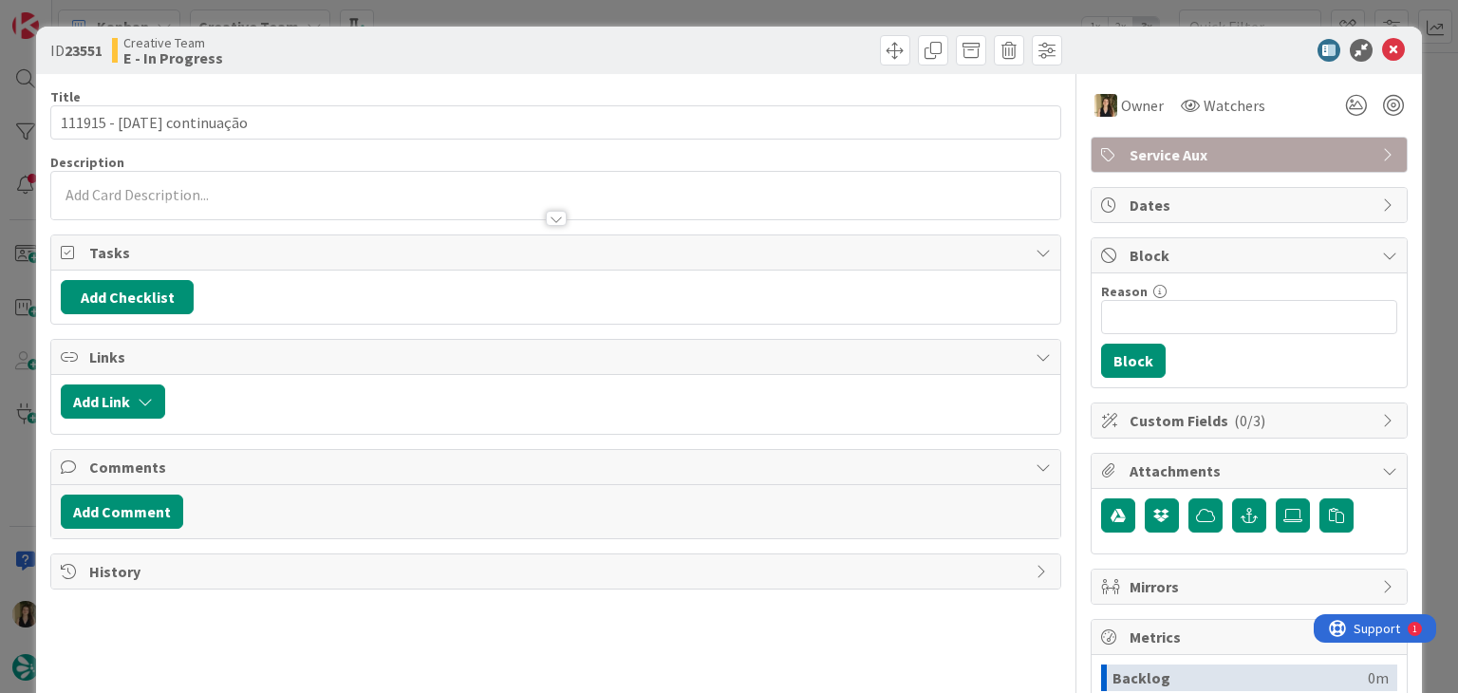
drag, startPoint x: 791, startPoint y: 71, endPoint x: 778, endPoint y: 36, distance: 37.2
click at [789, 69] on div "ID 23551 Creative Team E - In Progress" at bounding box center [728, 50] width 1385 height 47
click at [777, 5] on div "ID 23551 Creative Team E - In Progress Title 27 / 128 111915 - 16 oct continuaç…" at bounding box center [729, 346] width 1458 height 693
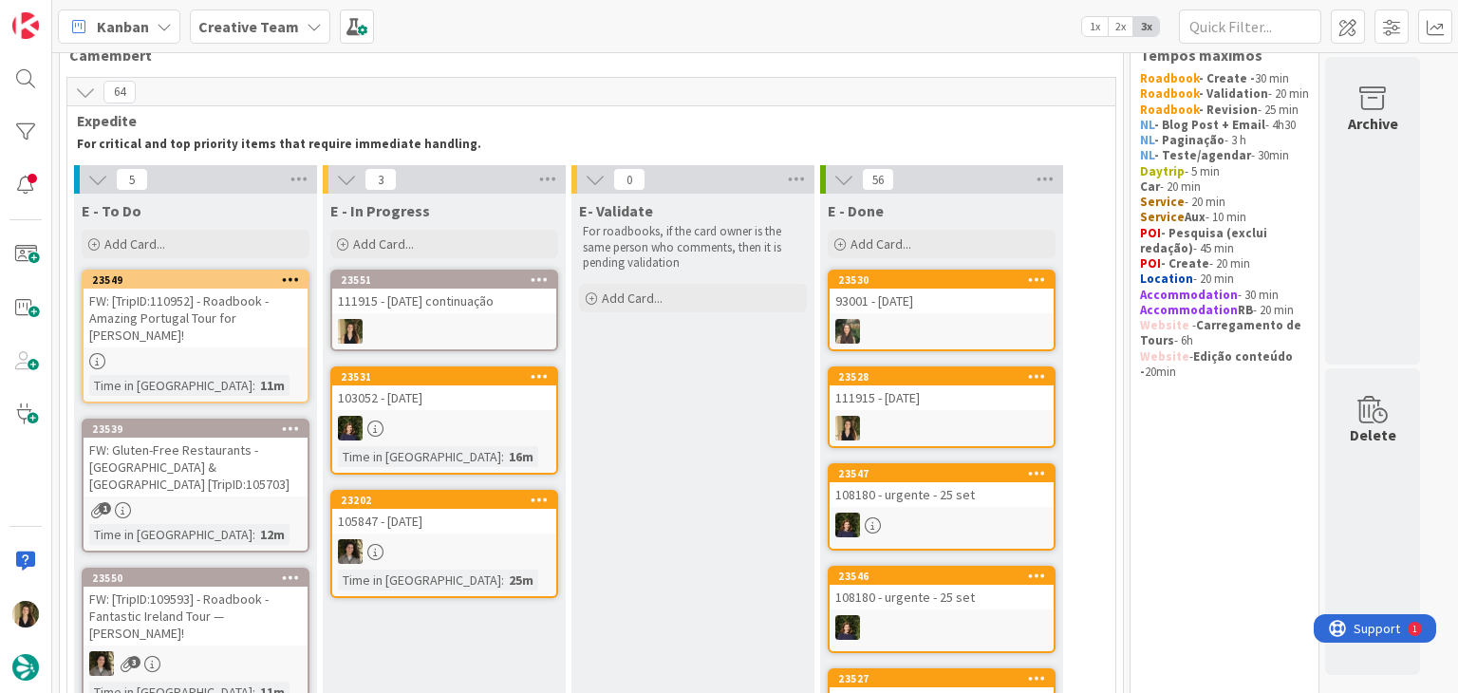
click at [474, 330] on div at bounding box center [444, 331] width 224 height 25
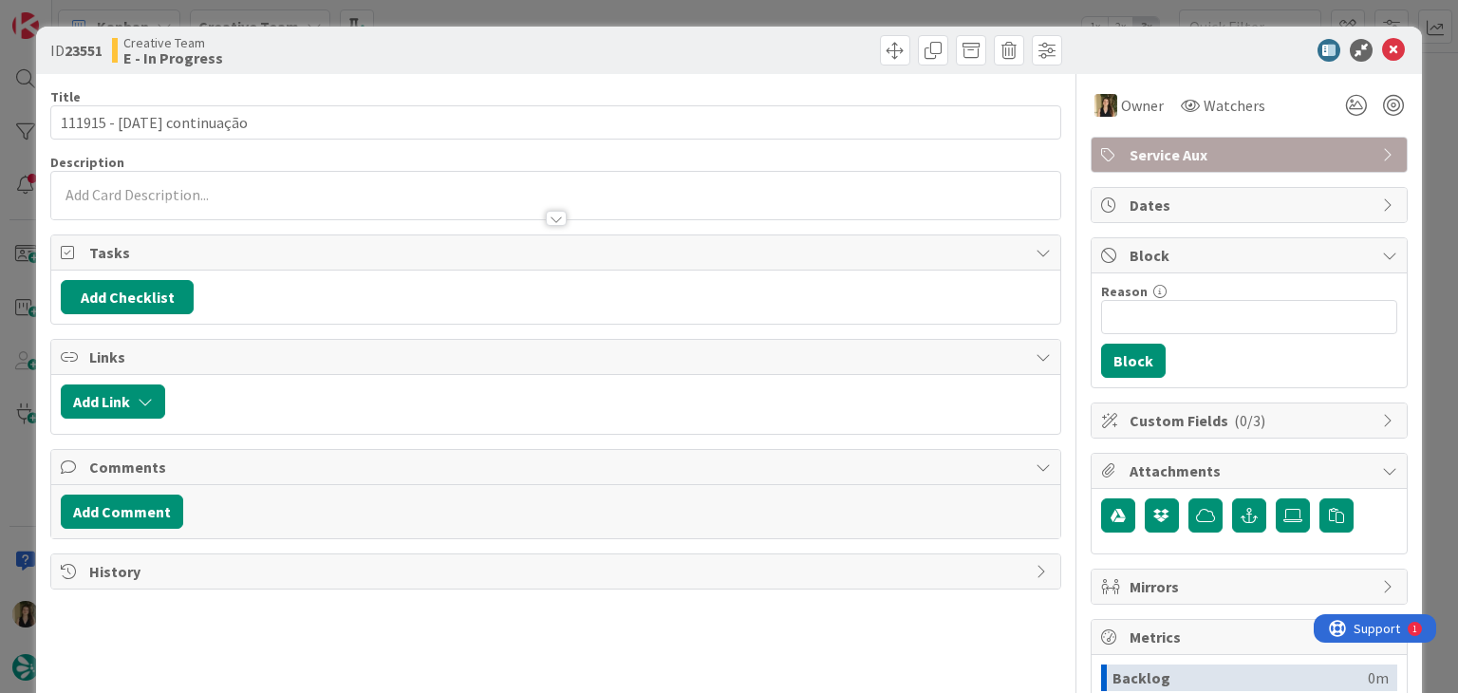
drag, startPoint x: 332, startPoint y: 190, endPoint x: 334, endPoint y: 202, distance: 12.5
click at [332, 192] on div at bounding box center [555, 195] width 1008 height 47
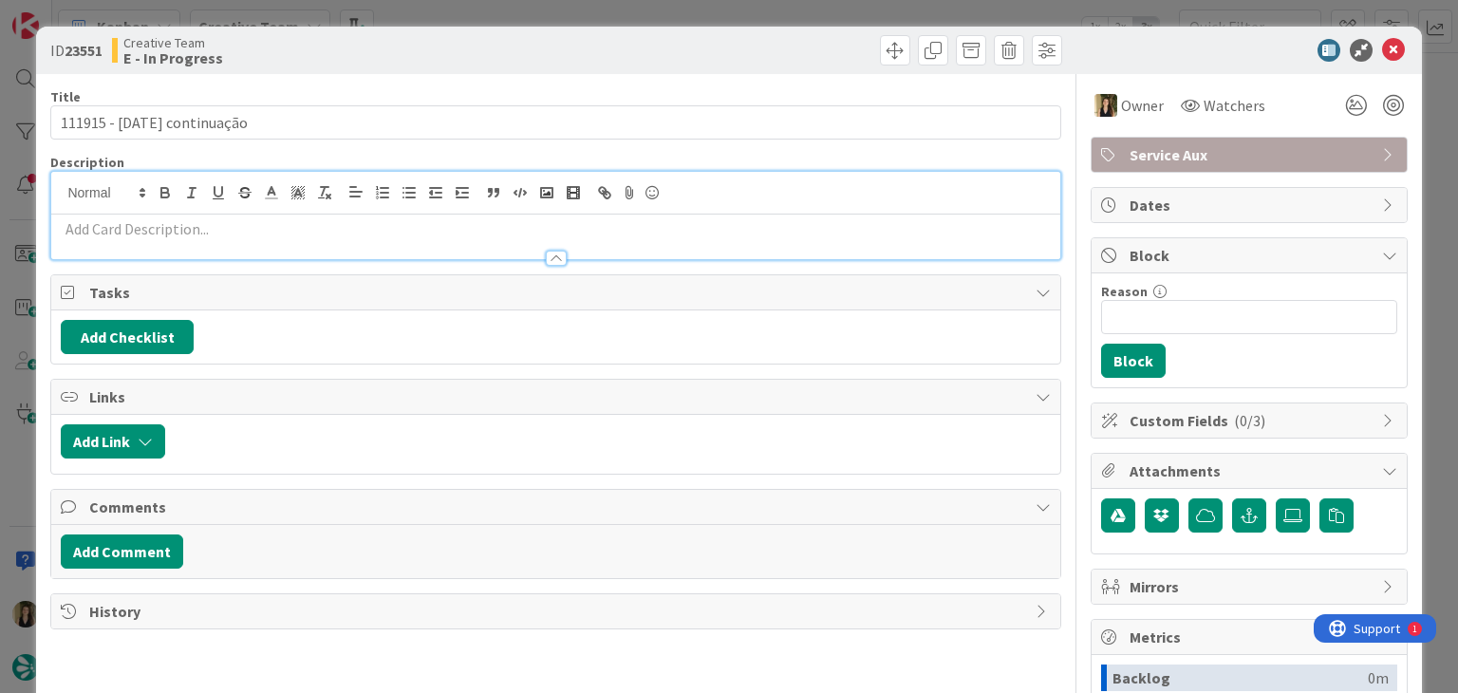
click at [339, 218] on p at bounding box center [555, 229] width 989 height 22
paste div
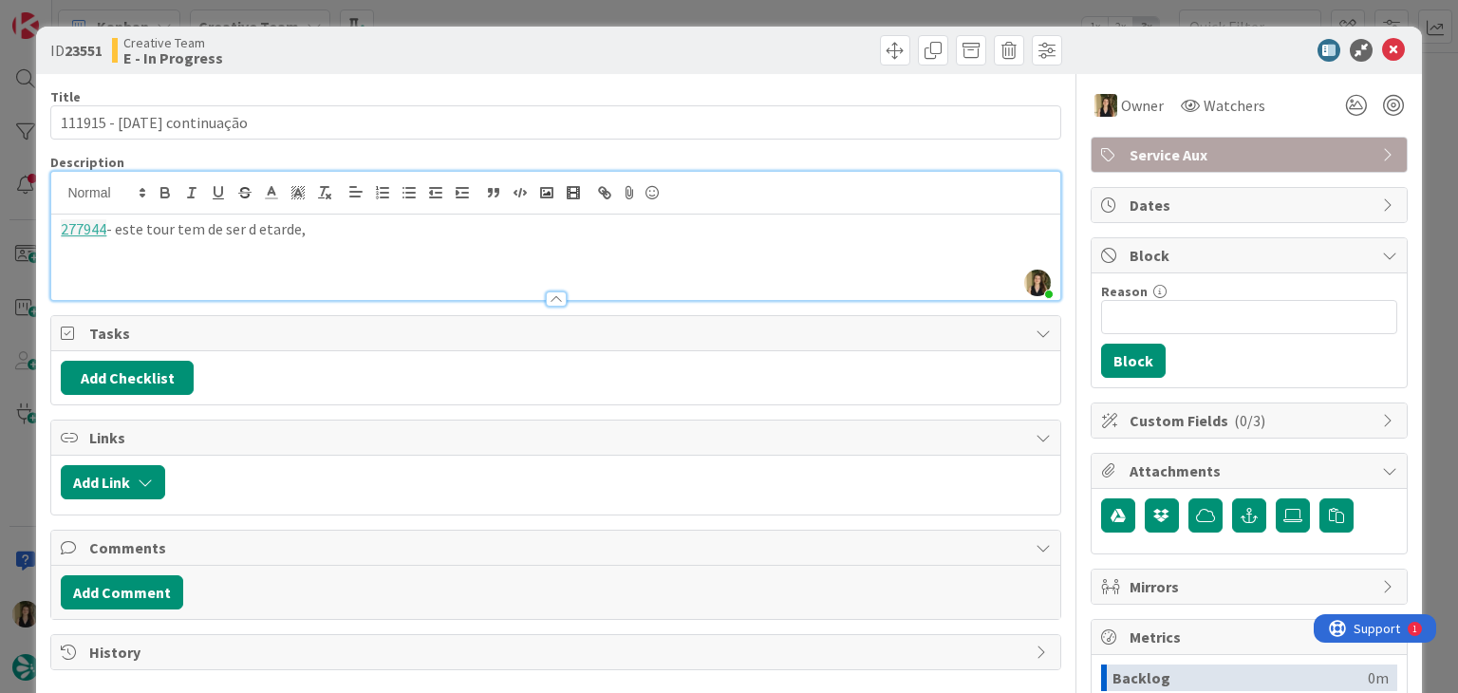
click at [254, 225] on p "277944 - este tour tem de ser d etarde," at bounding box center [555, 229] width 989 height 22
click at [383, 225] on p "277944 - este tour tem de ser de tarde," at bounding box center [555, 229] width 989 height 22
click at [748, 18] on div "ID 23551 Creative Team E - In Progress Title 27 / 128 111915 - 16 oct continuaç…" at bounding box center [729, 346] width 1458 height 693
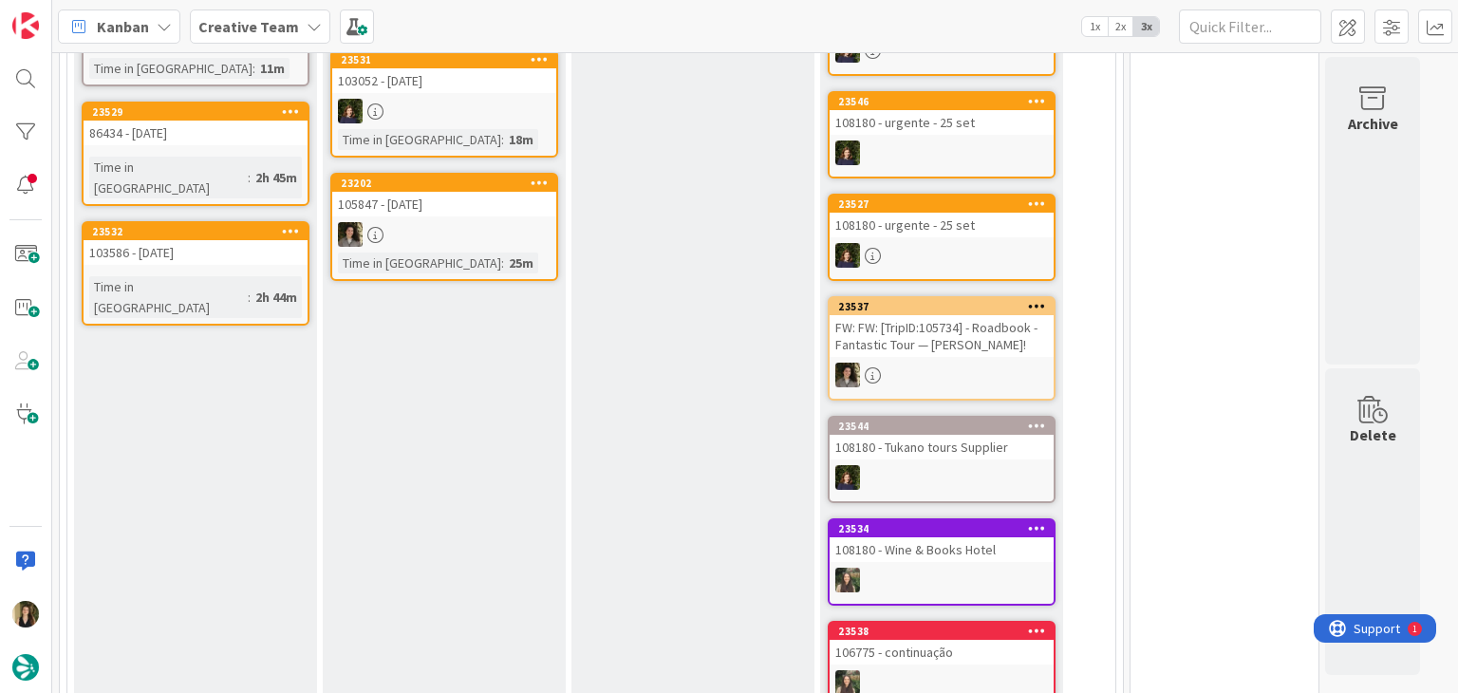
scroll to position [710, 0]
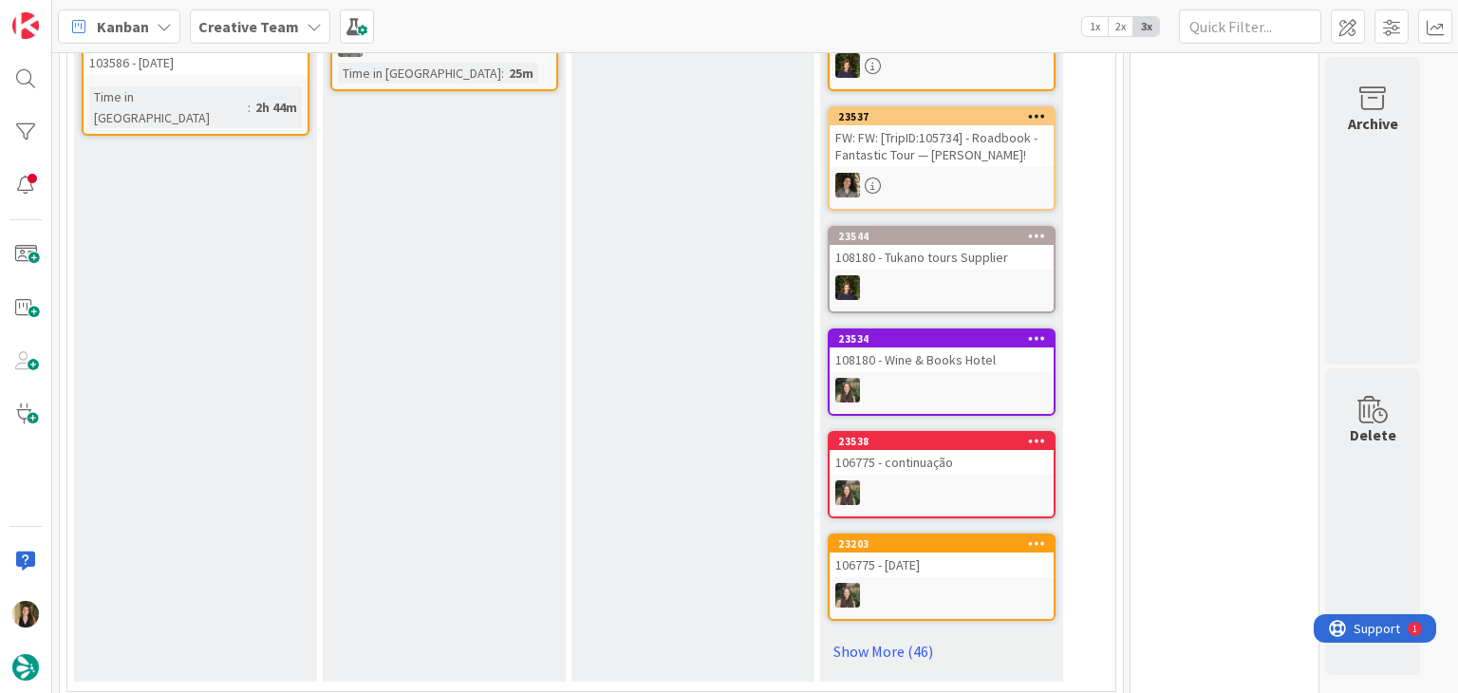
drag, startPoint x: 920, startPoint y: 642, endPoint x: 945, endPoint y: 578, distance: 68.6
click at [919, 642] on link "Show More (46)" at bounding box center [942, 651] width 228 height 30
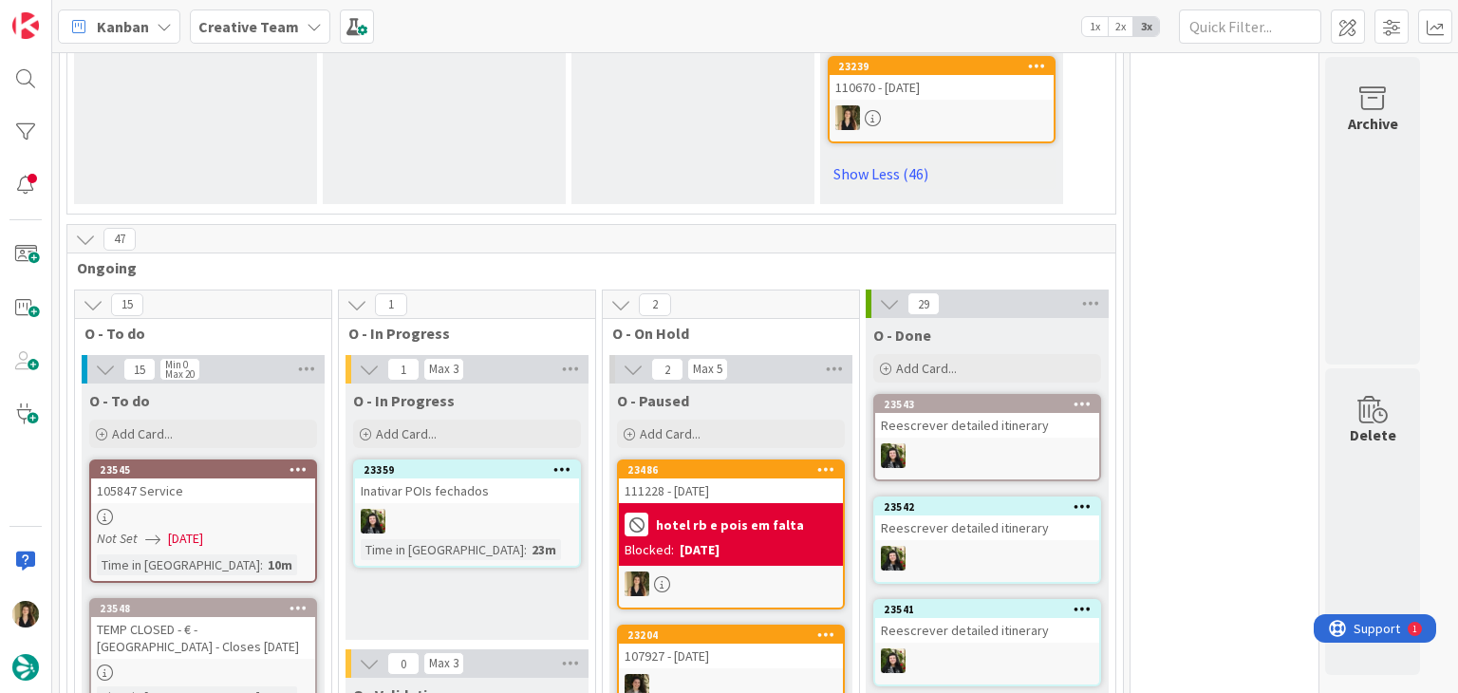
scroll to position [6444, 0]
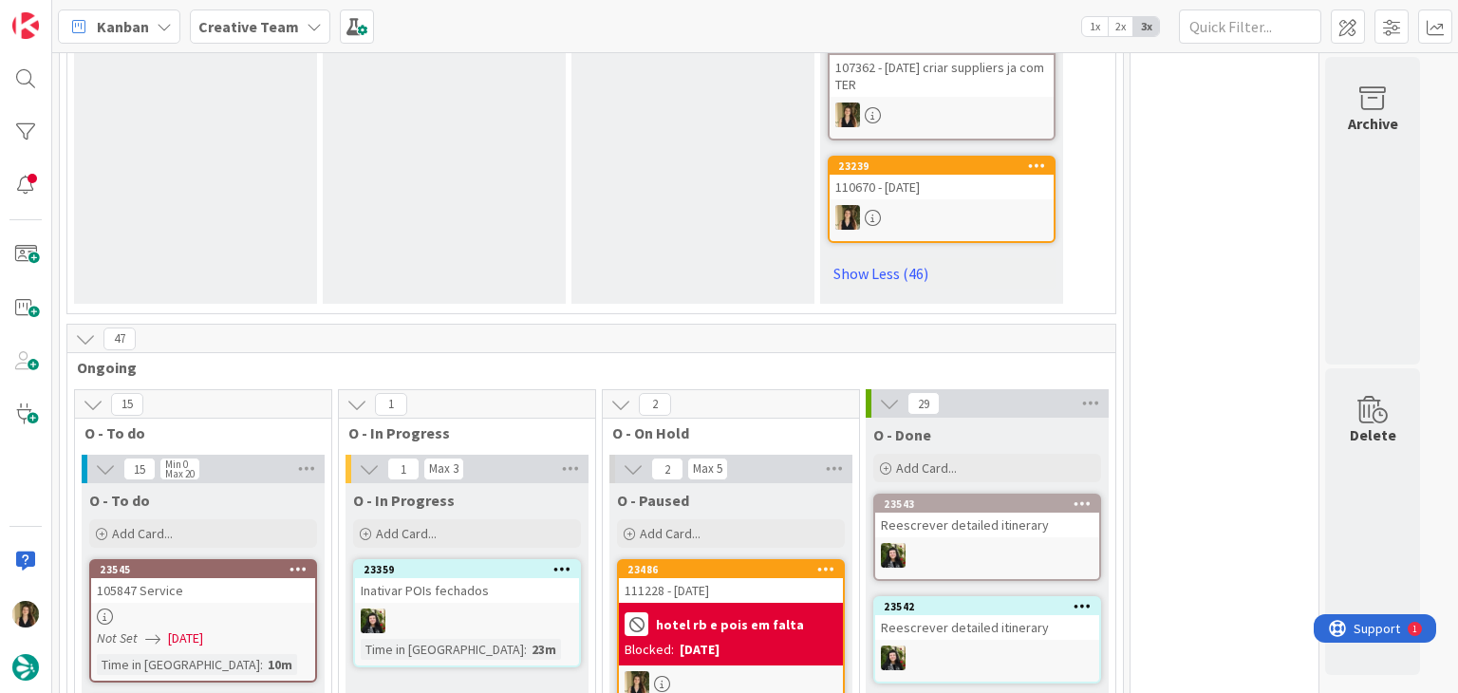
click at [764, 671] on div at bounding box center [731, 683] width 224 height 25
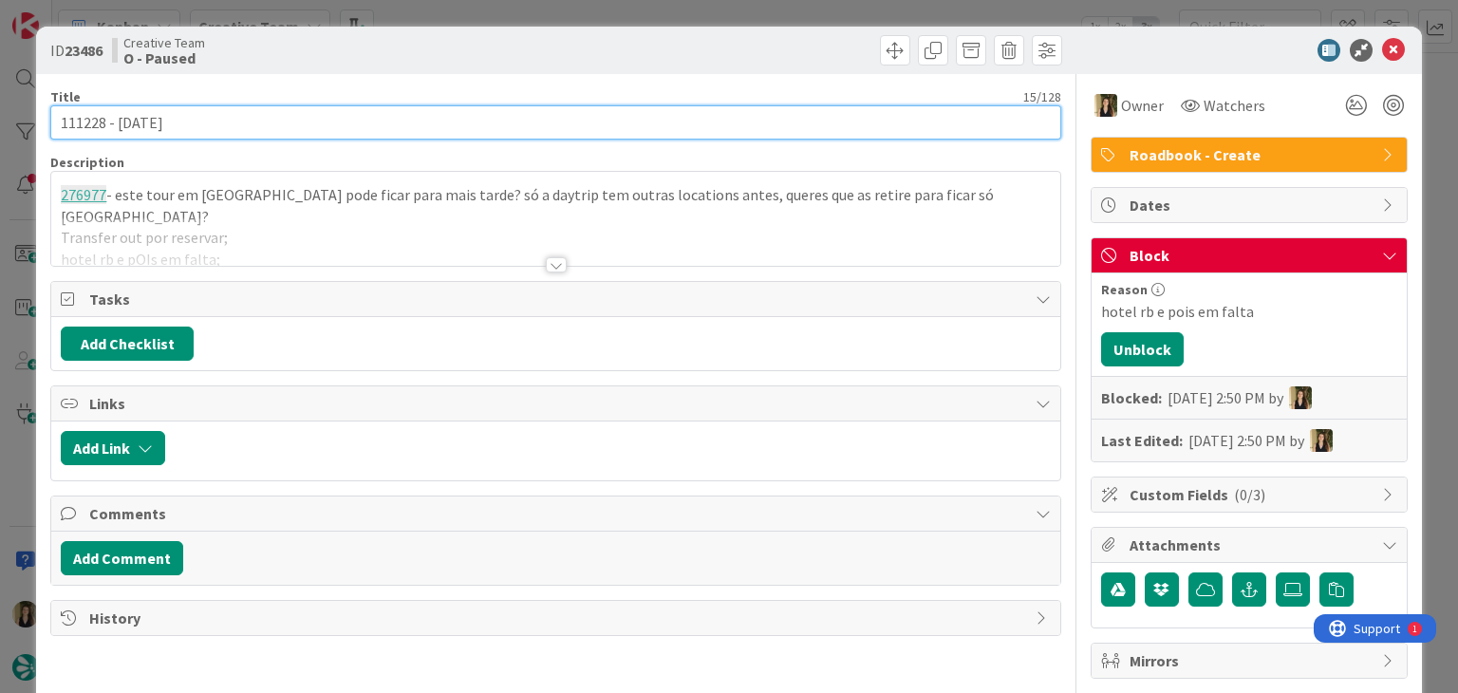
click at [76, 119] on input "111228 - [DATE]" at bounding box center [555, 122] width 1010 height 34
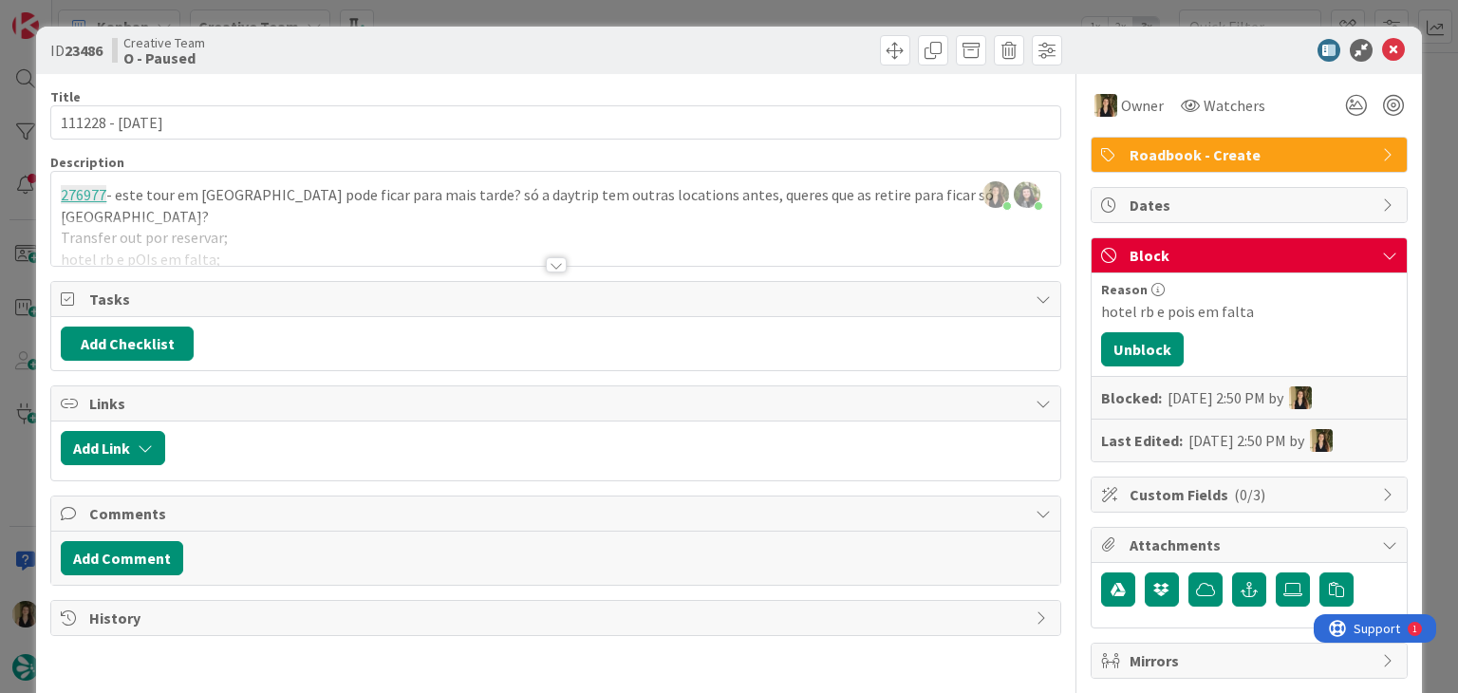
click at [418, 48] on div "Creative Team O - Paused" at bounding box center [331, 50] width 439 height 30
click at [427, 28] on div "ID 23486 Creative Team O - Paused" at bounding box center [728, 50] width 1385 height 47
drag, startPoint x: 403, startPoint y: 12, endPoint x: 376, endPoint y: 0, distance: 30.2
click at [401, 12] on div "ID 23486 Creative Team O - Paused Title 15 / 128 111228 - 15 oct Description So…" at bounding box center [729, 346] width 1458 height 693
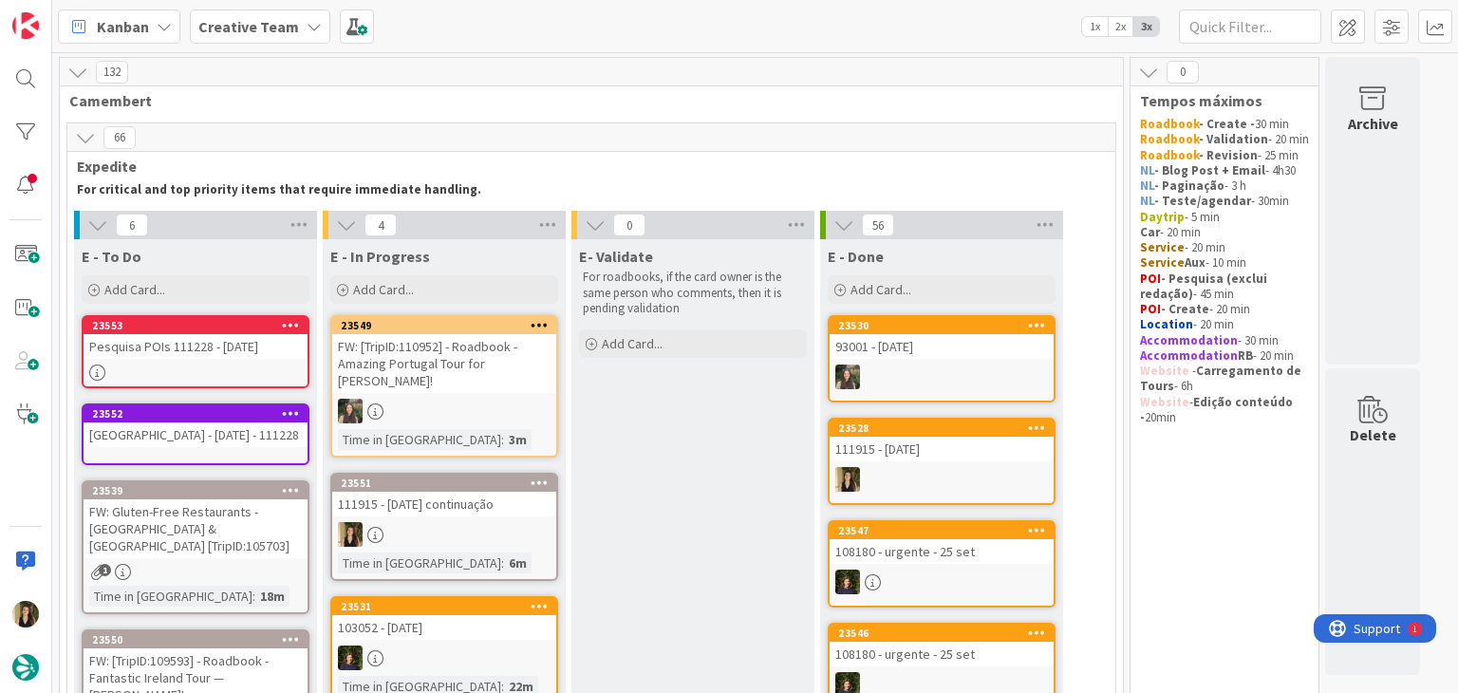
click at [514, 538] on div at bounding box center [444, 534] width 224 height 25
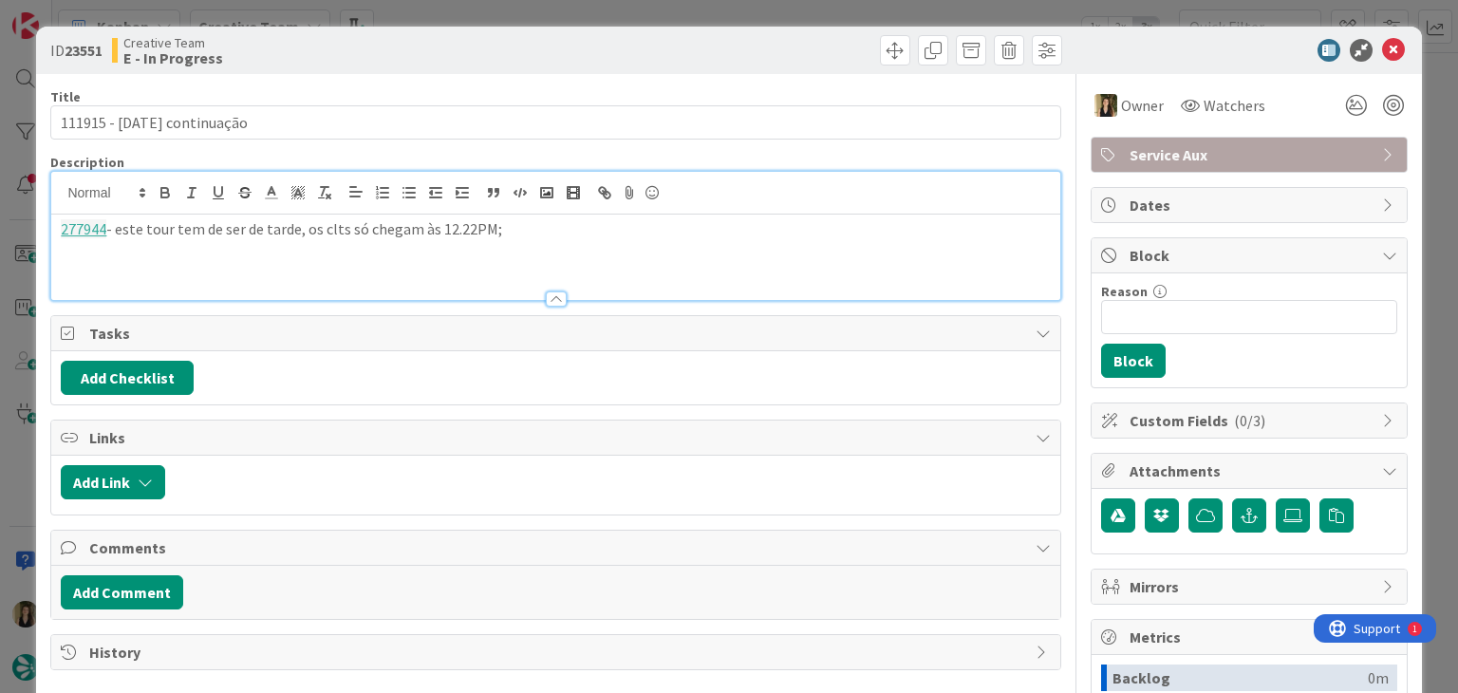
drag, startPoint x: 614, startPoint y: 194, endPoint x: 25, endPoint y: 229, distance: 590.4
click at [27, 229] on div "ID 23551 Creative Team E - In Progress Title 27 / 128 111915 - 16 oct continuaç…" at bounding box center [729, 346] width 1458 height 693
copy p "277944 - este tour tem de ser de tarde, os clts só chegam às 12.22PM;"
click at [580, 45] on div at bounding box center [811, 50] width 501 height 30
click at [586, 1] on div "ID 23551 Creative Team E - In Progress Title 27 / 128 111915 - 16 oct continuaç…" at bounding box center [729, 346] width 1458 height 693
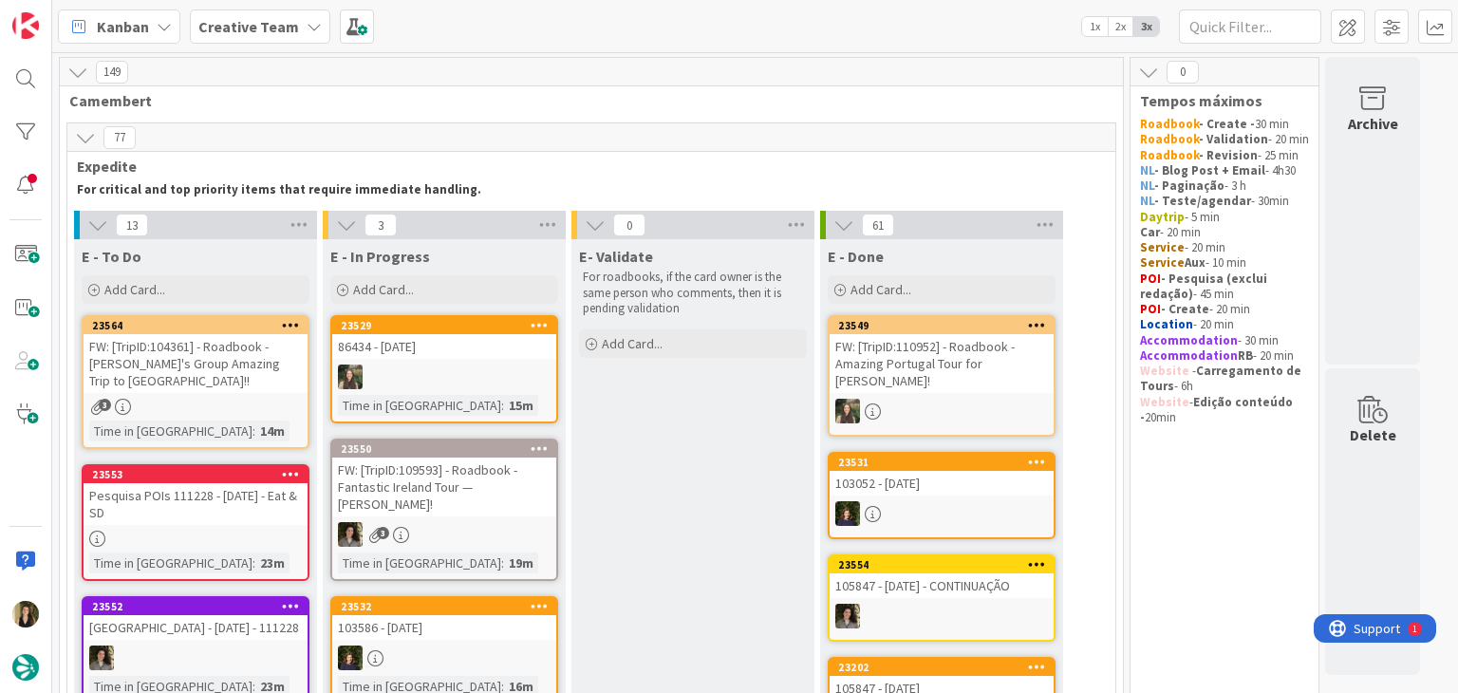
click at [247, 420] on div "Time in Column : 14m" at bounding box center [195, 430] width 213 height 21
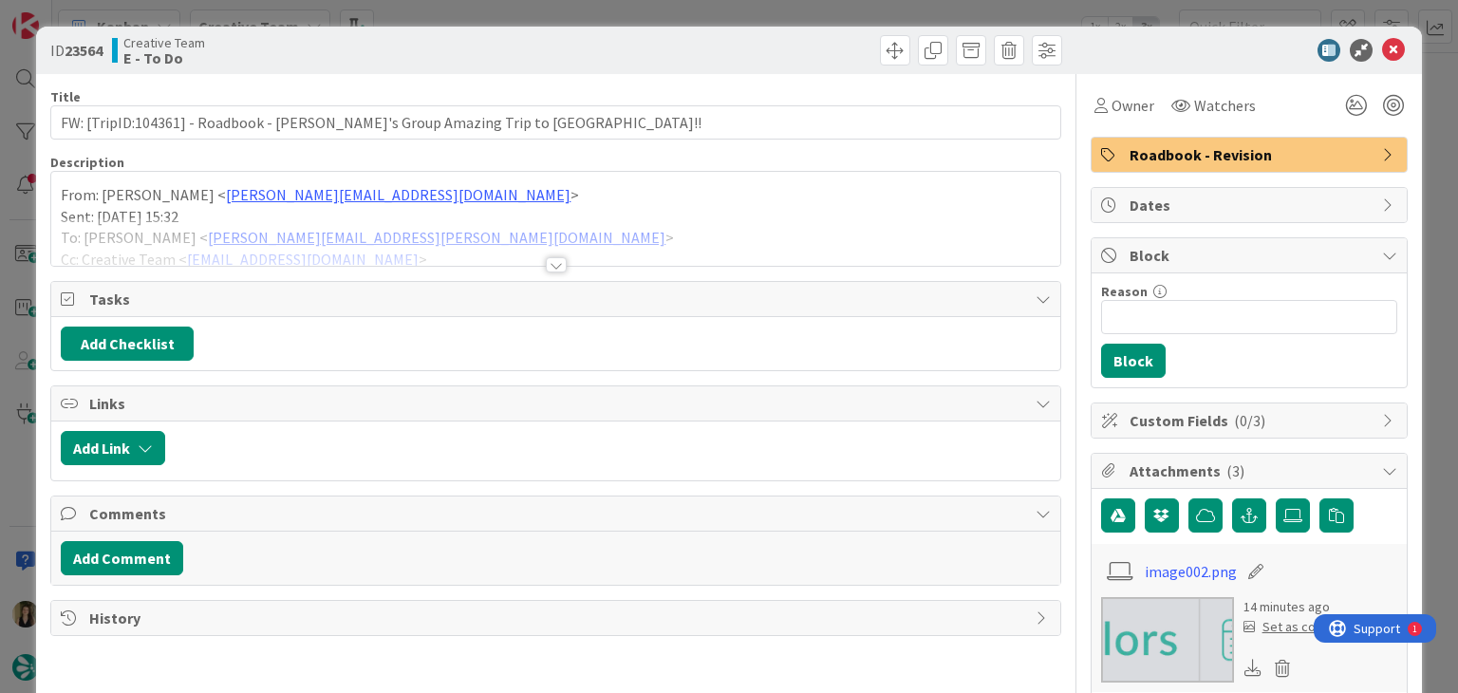
click at [550, 270] on div at bounding box center [556, 264] width 21 height 15
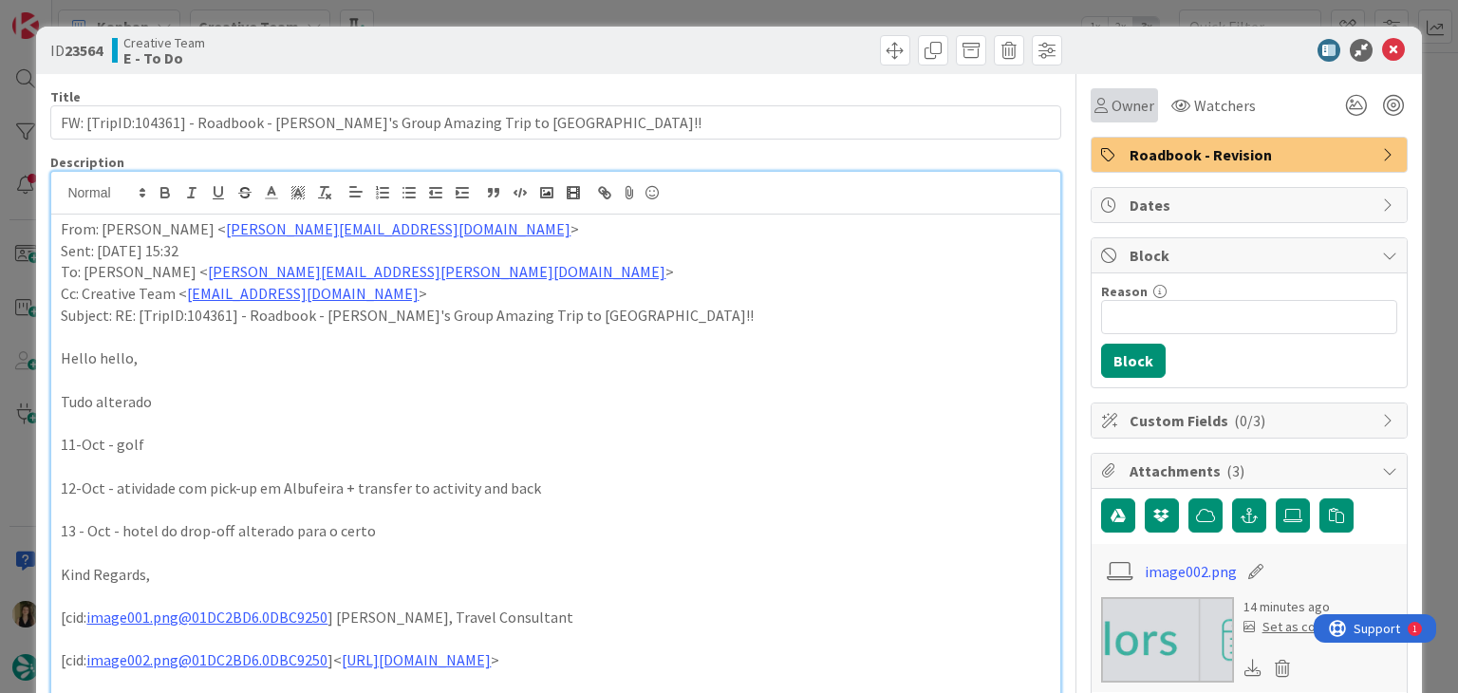
click at [1090, 114] on div "Owner" at bounding box center [1123, 105] width 67 height 34
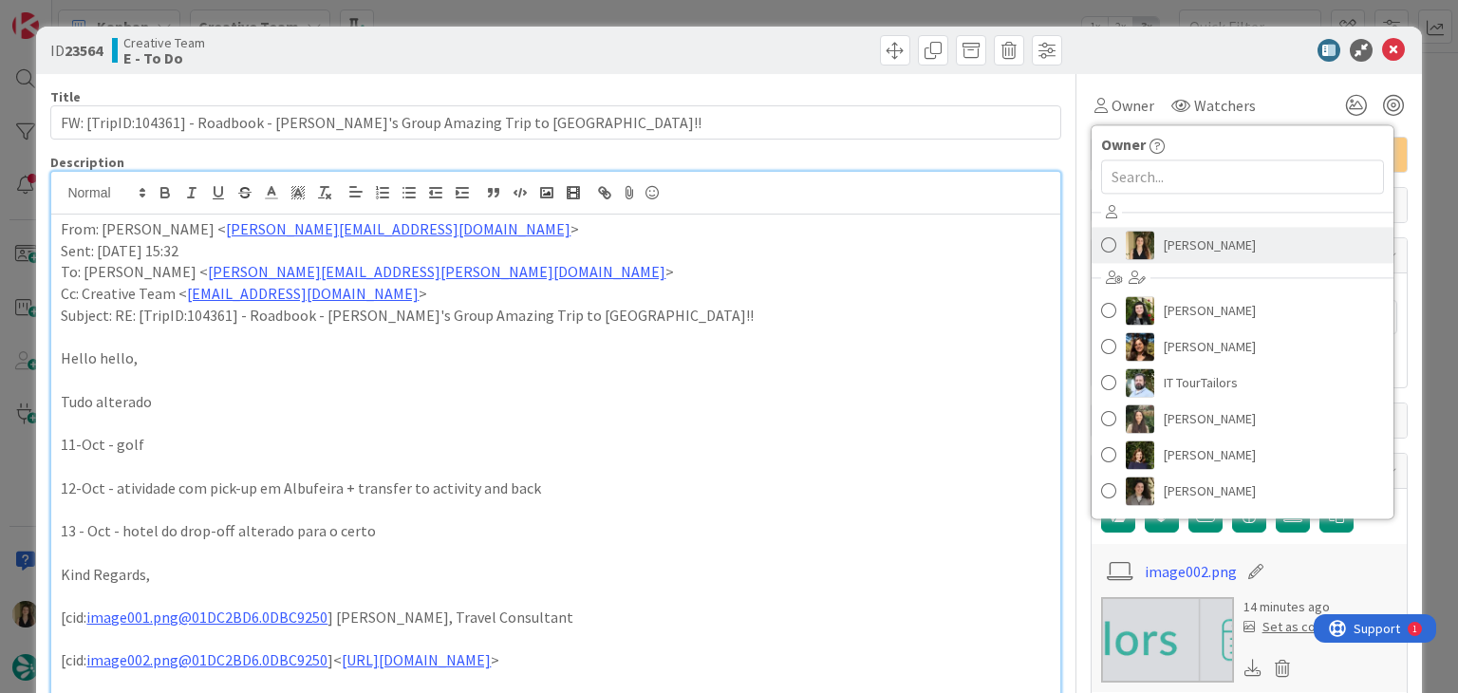
click at [1163, 246] on span "[PERSON_NAME]" at bounding box center [1209, 245] width 92 height 28
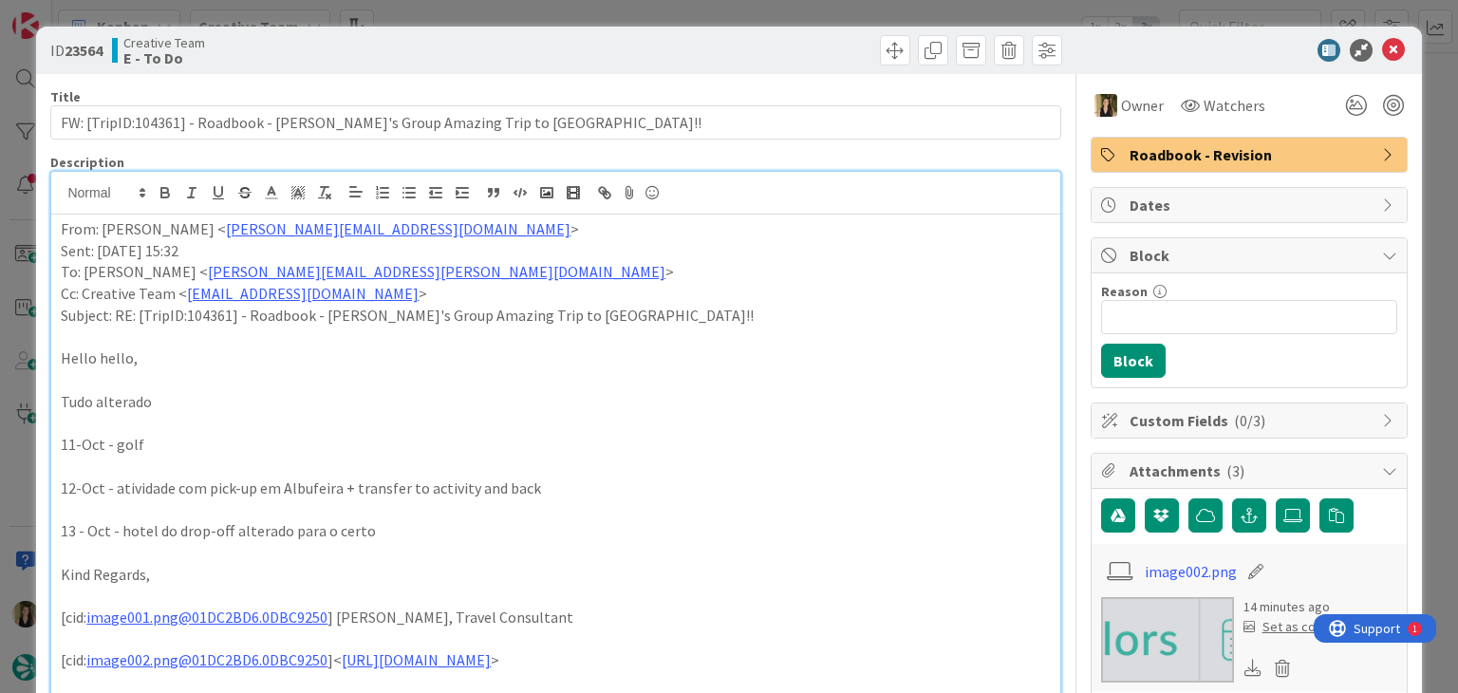
drag, startPoint x: 759, startPoint y: 52, endPoint x: 748, endPoint y: 20, distance: 34.2
click at [755, 47] on div at bounding box center [811, 50] width 501 height 30
drag, startPoint x: 748, startPoint y: 17, endPoint x: 684, endPoint y: 48, distance: 70.9
click at [746, 17] on div "ID 23564 Creative Team E - To Do Title 73 / 128 FW: [TripID:104361] - Roadbook …" at bounding box center [729, 346] width 1458 height 693
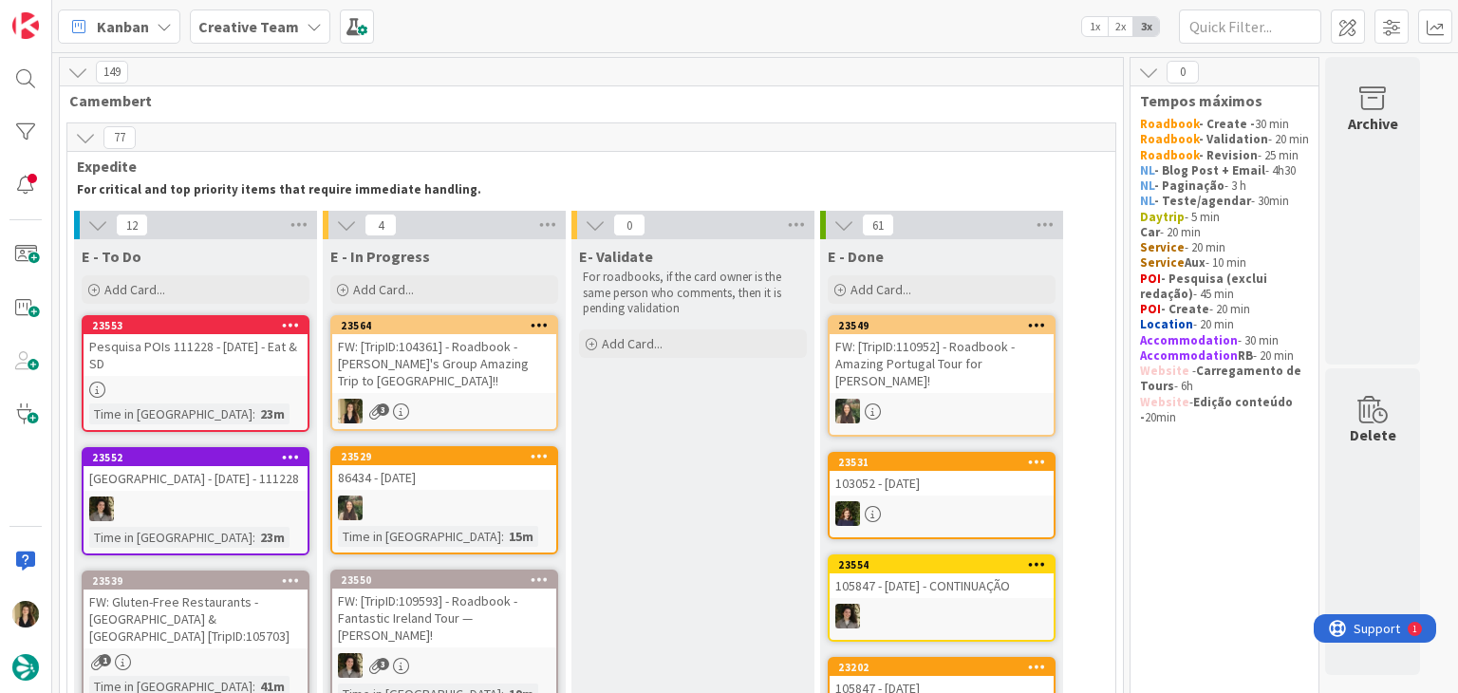
click at [471, 400] on div "3" at bounding box center [444, 411] width 224 height 25
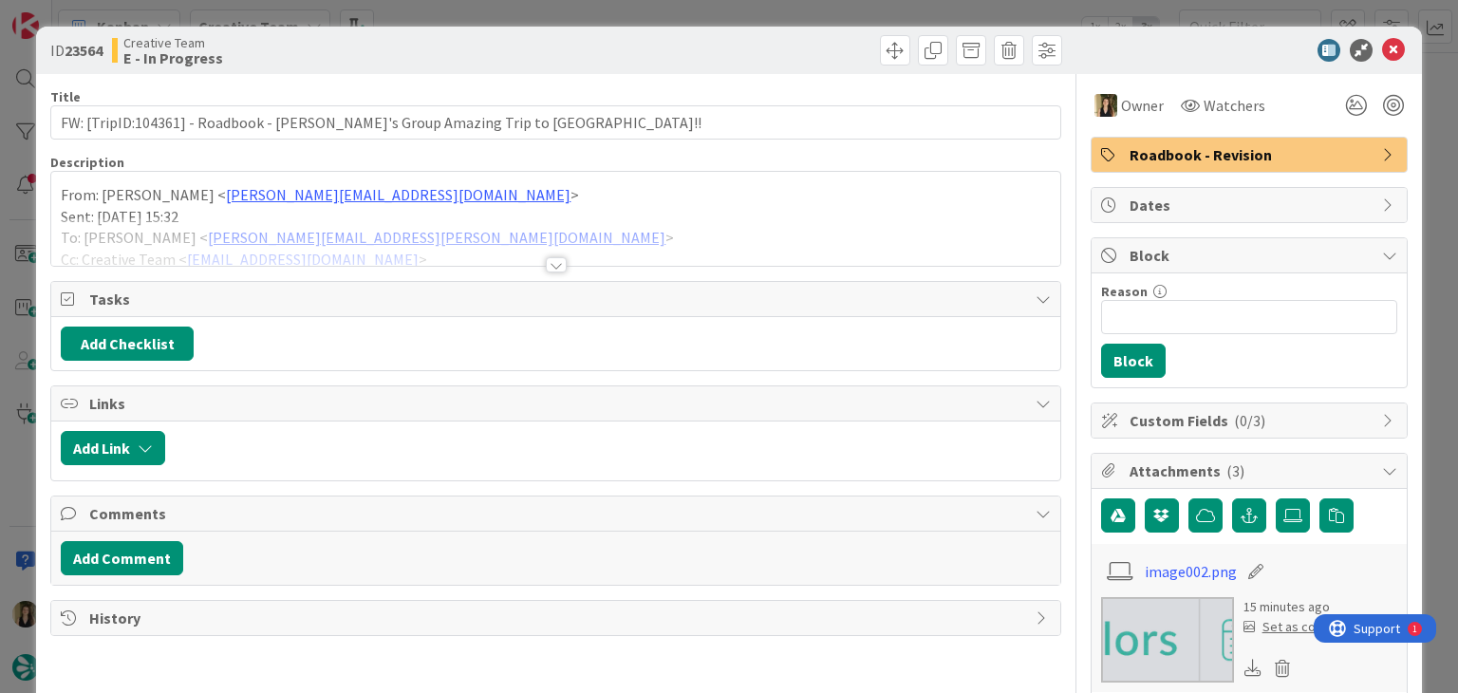
click at [551, 257] on div at bounding box center [556, 264] width 21 height 15
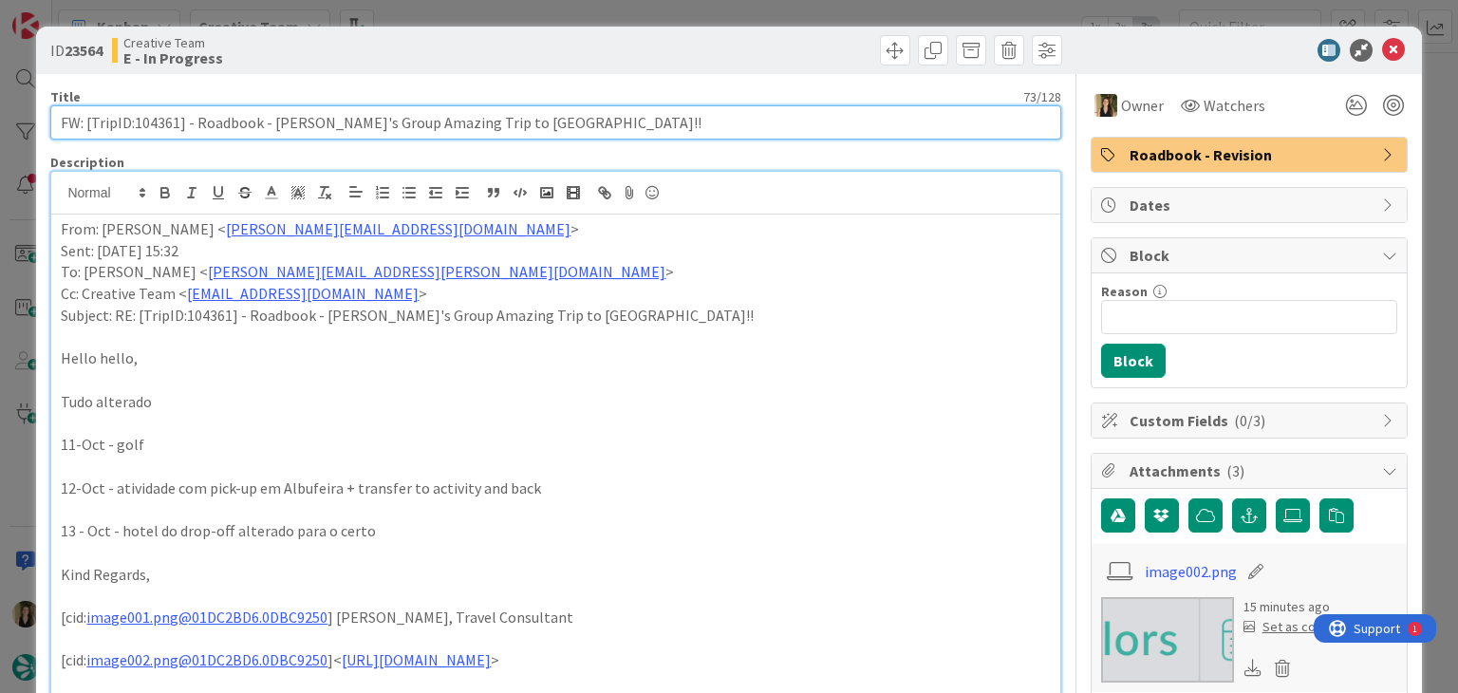
click at [164, 127] on input "FW: [TripID:104361] - Roadbook - [PERSON_NAME]'s Group Amazing Trip to [GEOGRAP…" at bounding box center [555, 122] width 1010 height 34
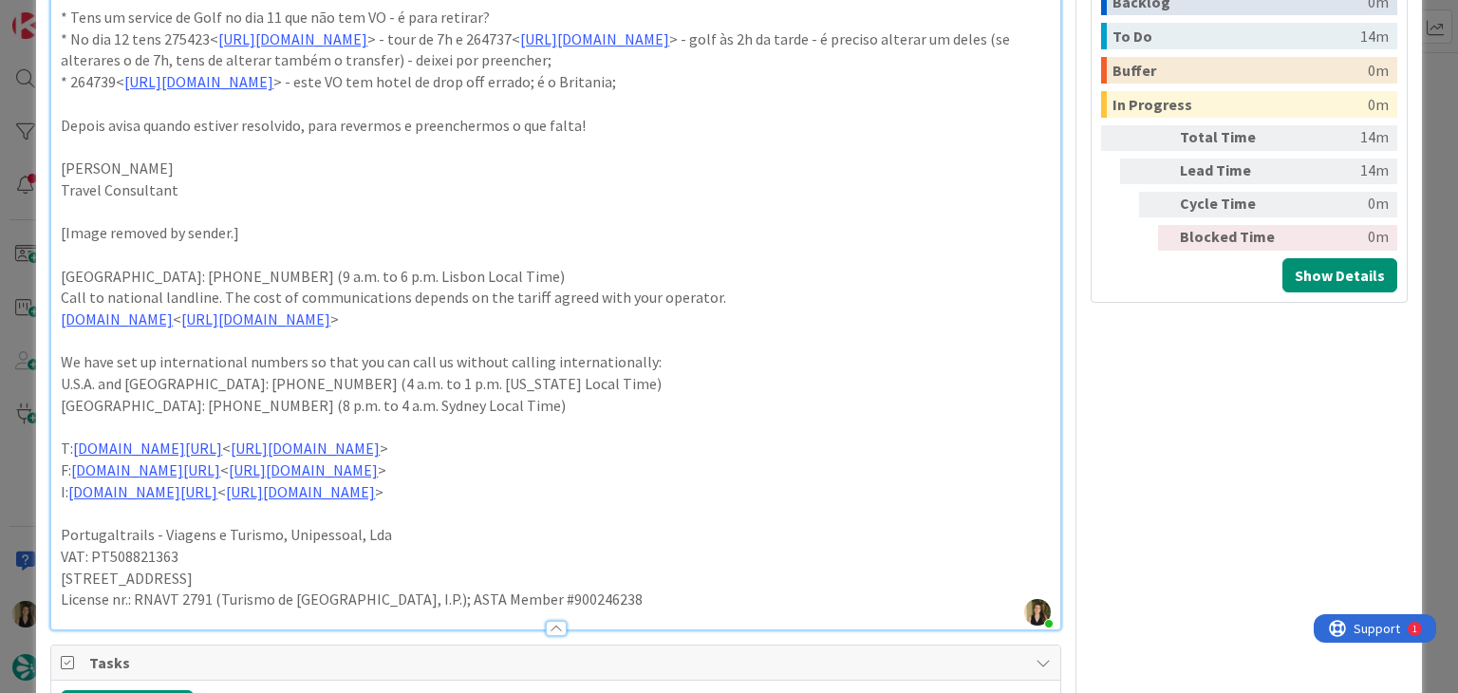
scroll to position [1503, 0]
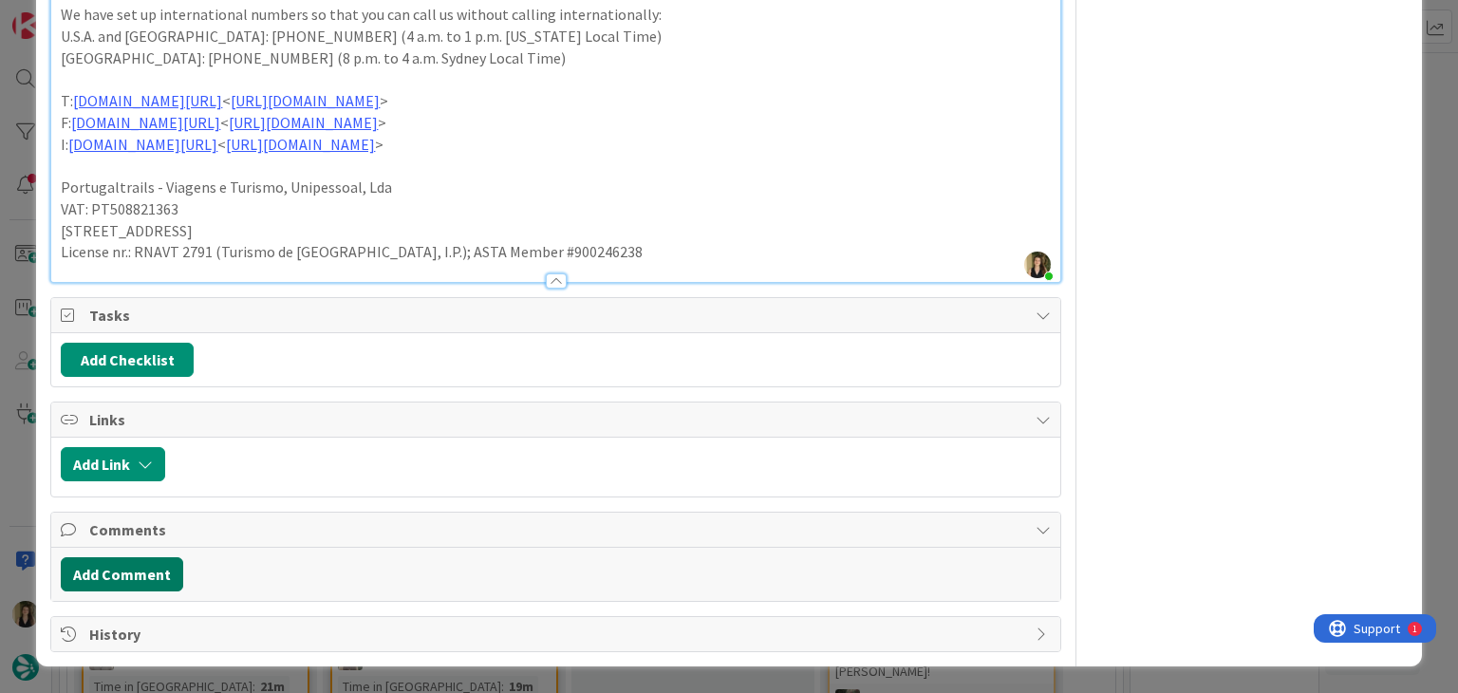
click at [146, 566] on button "Add Comment" at bounding box center [122, 574] width 122 height 34
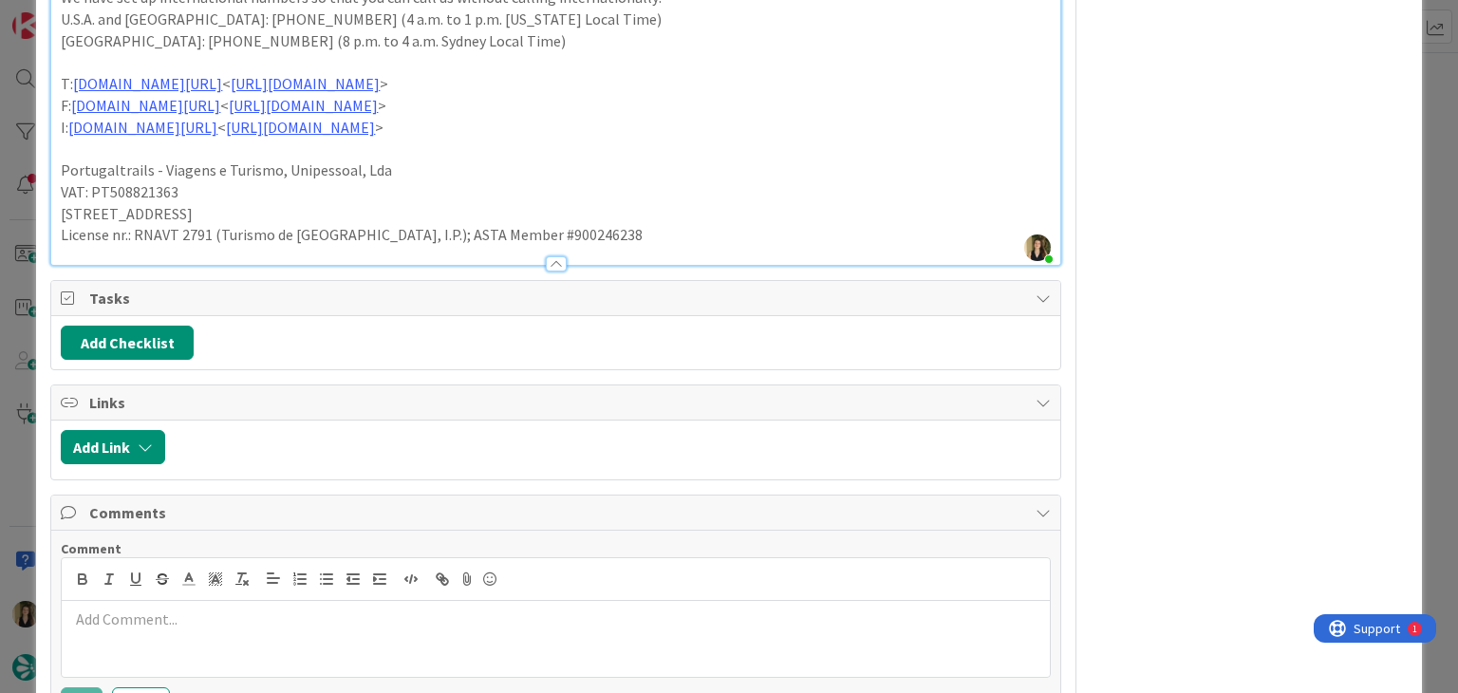
drag, startPoint x: 242, startPoint y: 636, endPoint x: 266, endPoint y: 620, distance: 28.7
click at [242, 630] on p at bounding box center [555, 619] width 972 height 22
drag, startPoint x: 378, startPoint y: 633, endPoint x: 526, endPoint y: 580, distance: 157.3
click at [382, 630] on p "Se o RB está correto, podes então alterar o vO pls' 275415" at bounding box center [555, 619] width 972 height 22
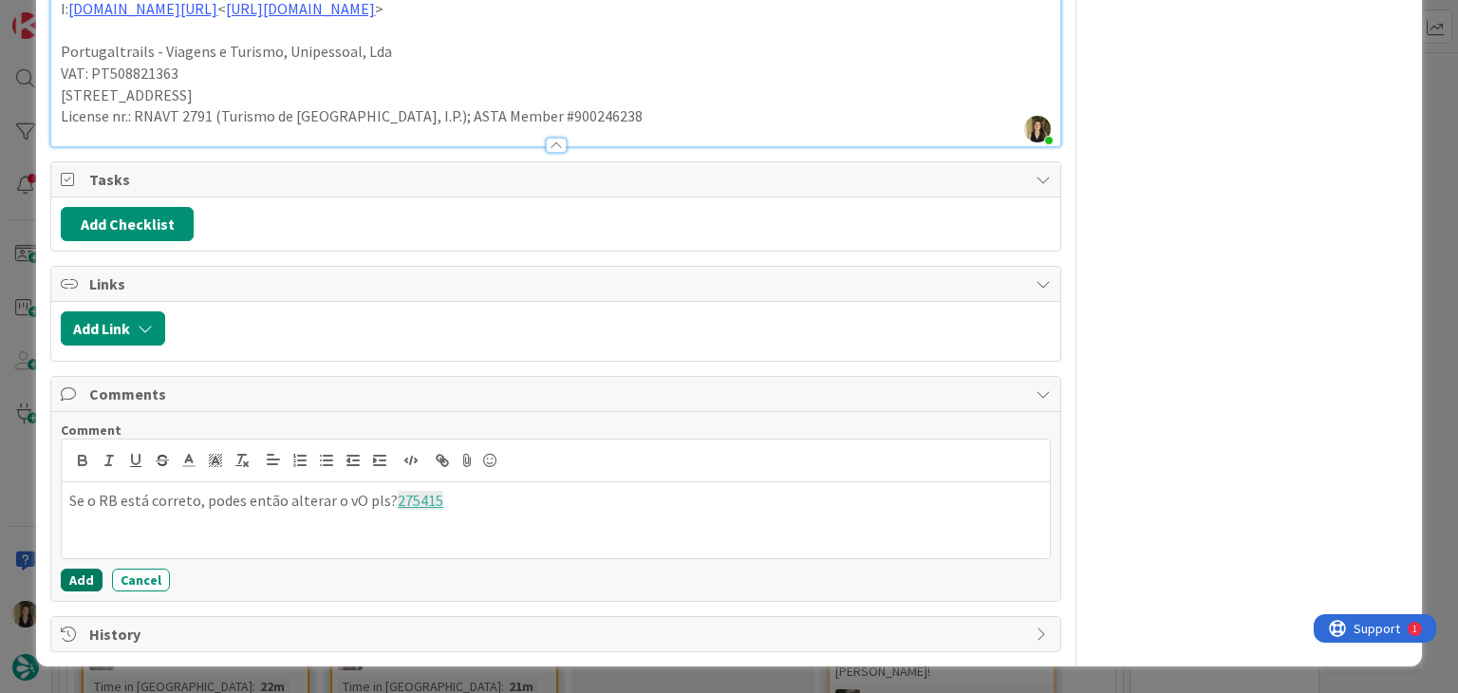
drag, startPoint x: 92, startPoint y: 575, endPoint x: 258, endPoint y: 421, distance: 226.3
click at [91, 575] on button "Add" at bounding box center [82, 579] width 42 height 23
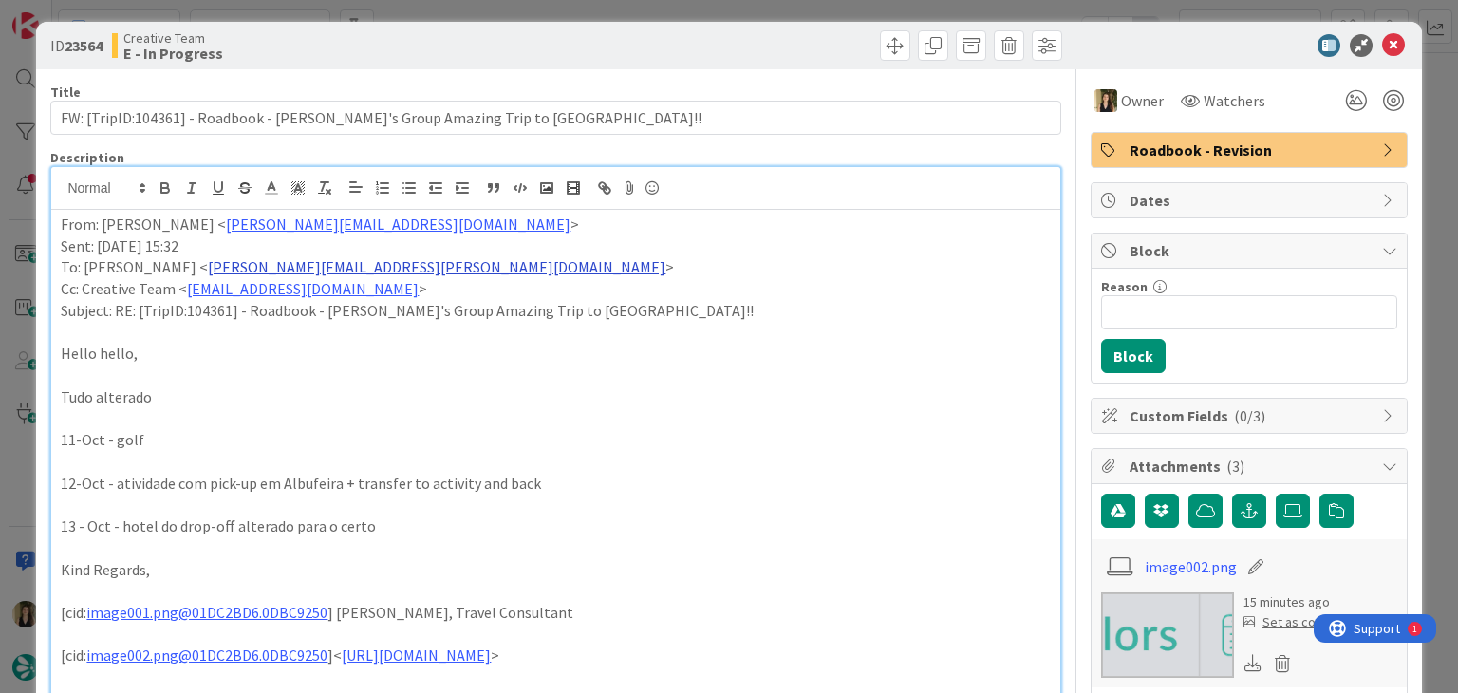
scroll to position [0, 0]
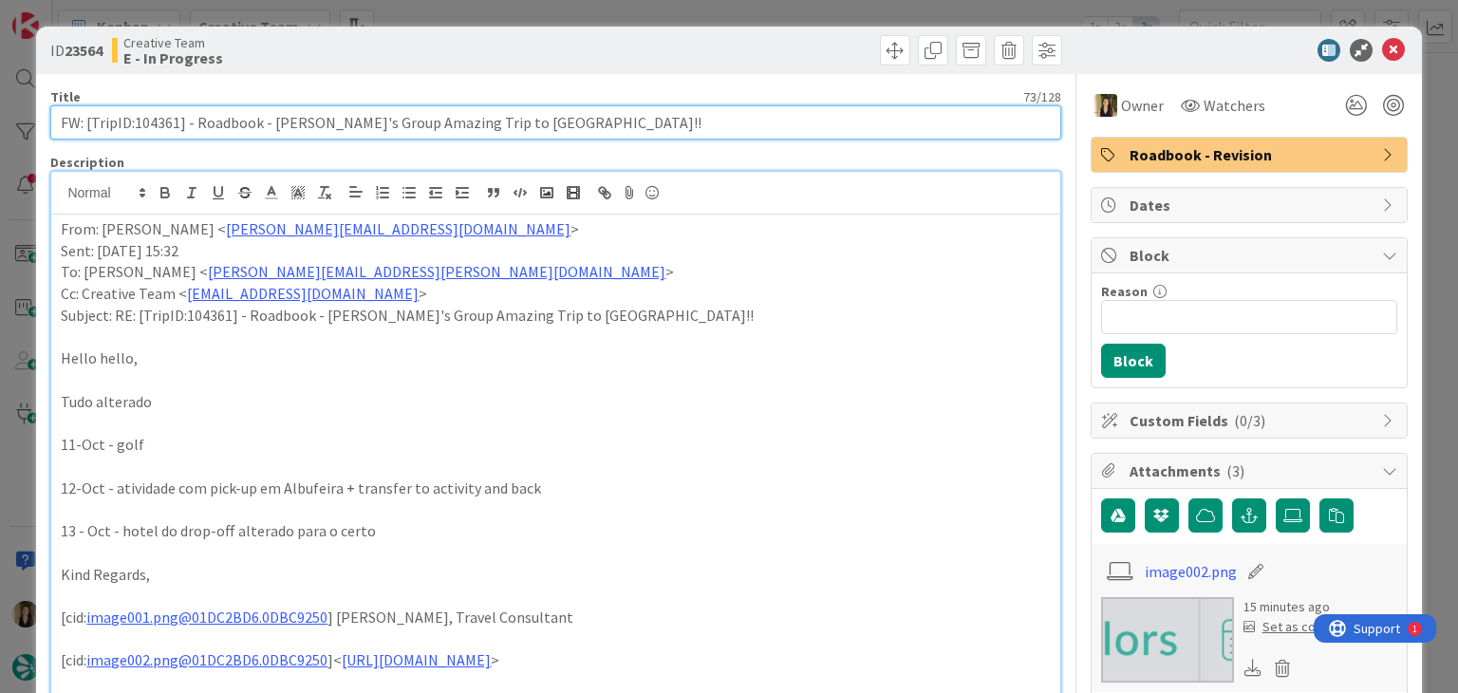
click at [152, 114] on input "FW: [TripID:104361] - Roadbook - [PERSON_NAME]'s Group Amazing Trip to [GEOGRAP…" at bounding box center [555, 122] width 1010 height 34
click at [154, 115] on input "FW: [TripID:104361] - Roadbook - [PERSON_NAME]'s Group Amazing Trip to [GEOGRAP…" at bounding box center [555, 122] width 1010 height 34
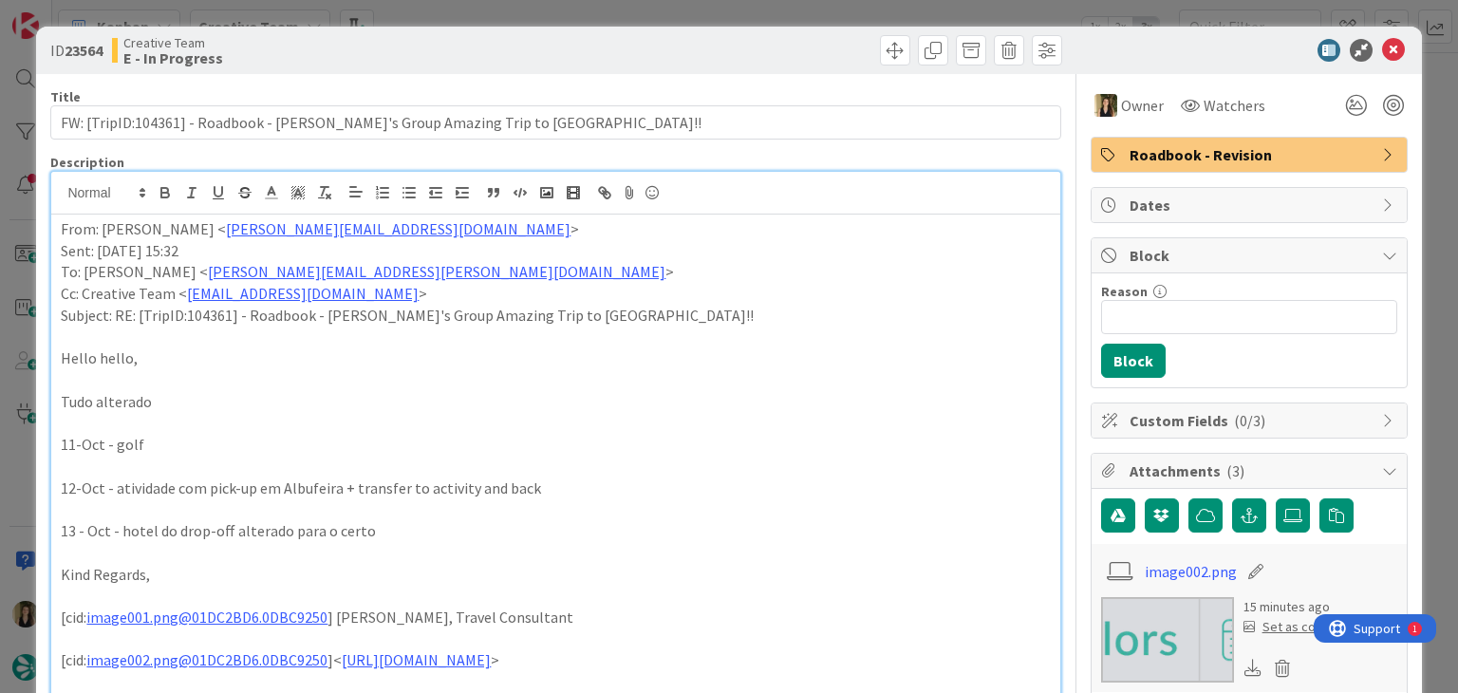
click at [544, 38] on div "ID 23564 Creative Team E - In Progress" at bounding box center [555, 50] width 1011 height 30
click at [542, 14] on div "ID 23564 Creative Team E - In Progress Title 73 / 128 FW: [TripID:104361] - Roa…" at bounding box center [729, 346] width 1458 height 693
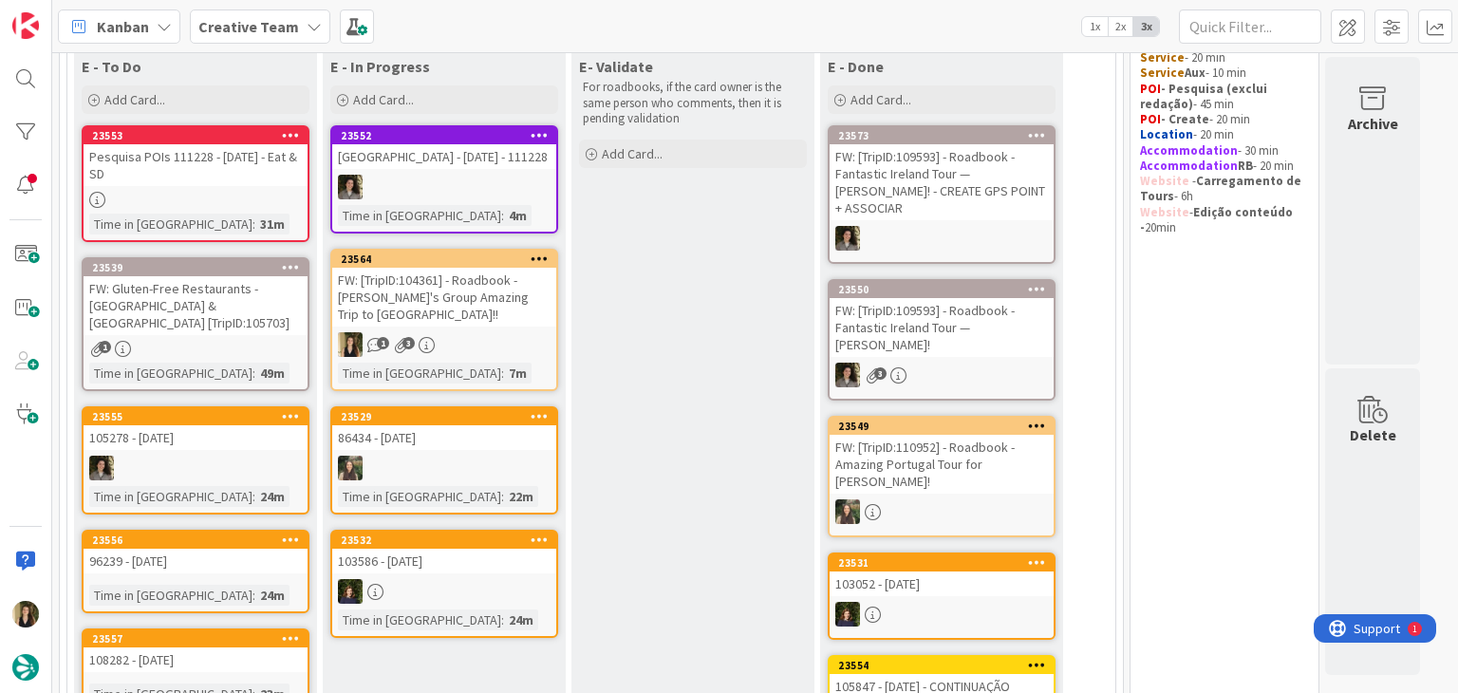
click at [177, 168] on div "Pesquisa POIs 111228 - [DATE] - Eat & SD" at bounding box center [196, 165] width 224 height 42
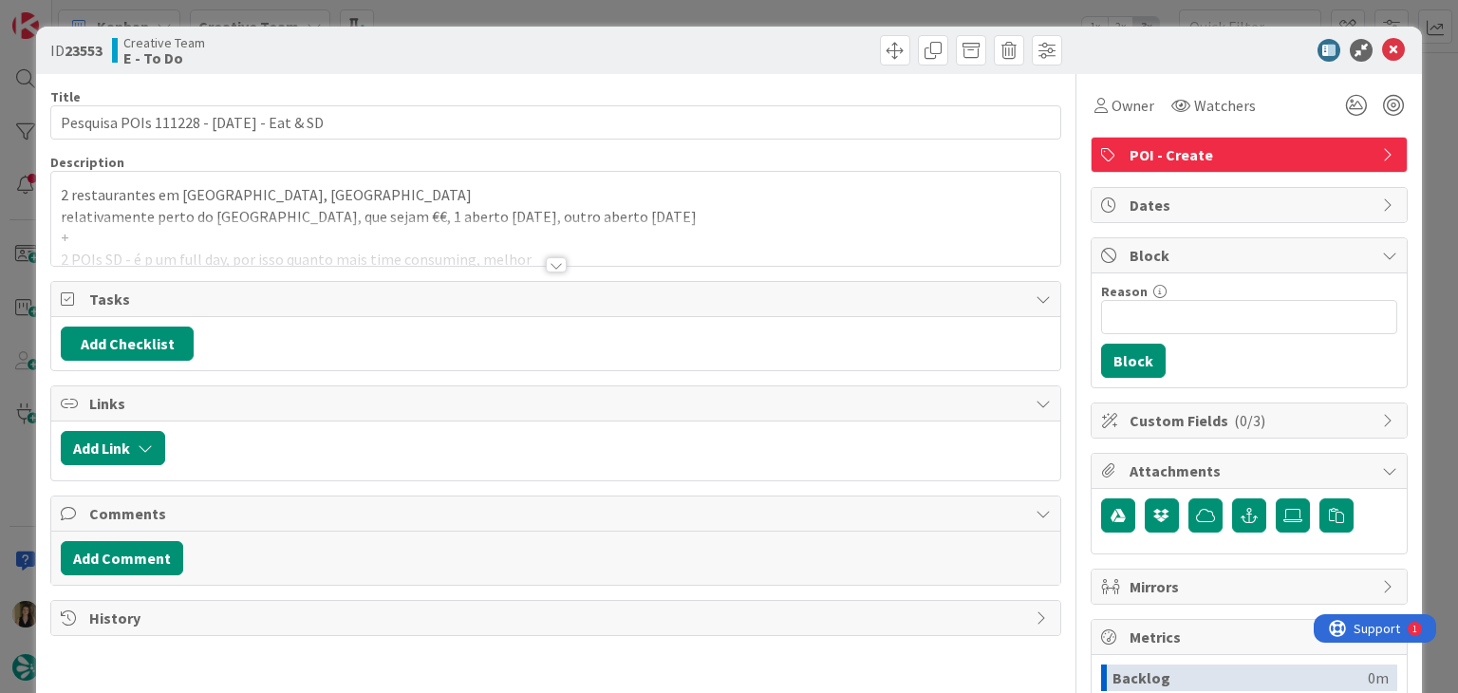
click at [547, 268] on div at bounding box center [556, 264] width 21 height 15
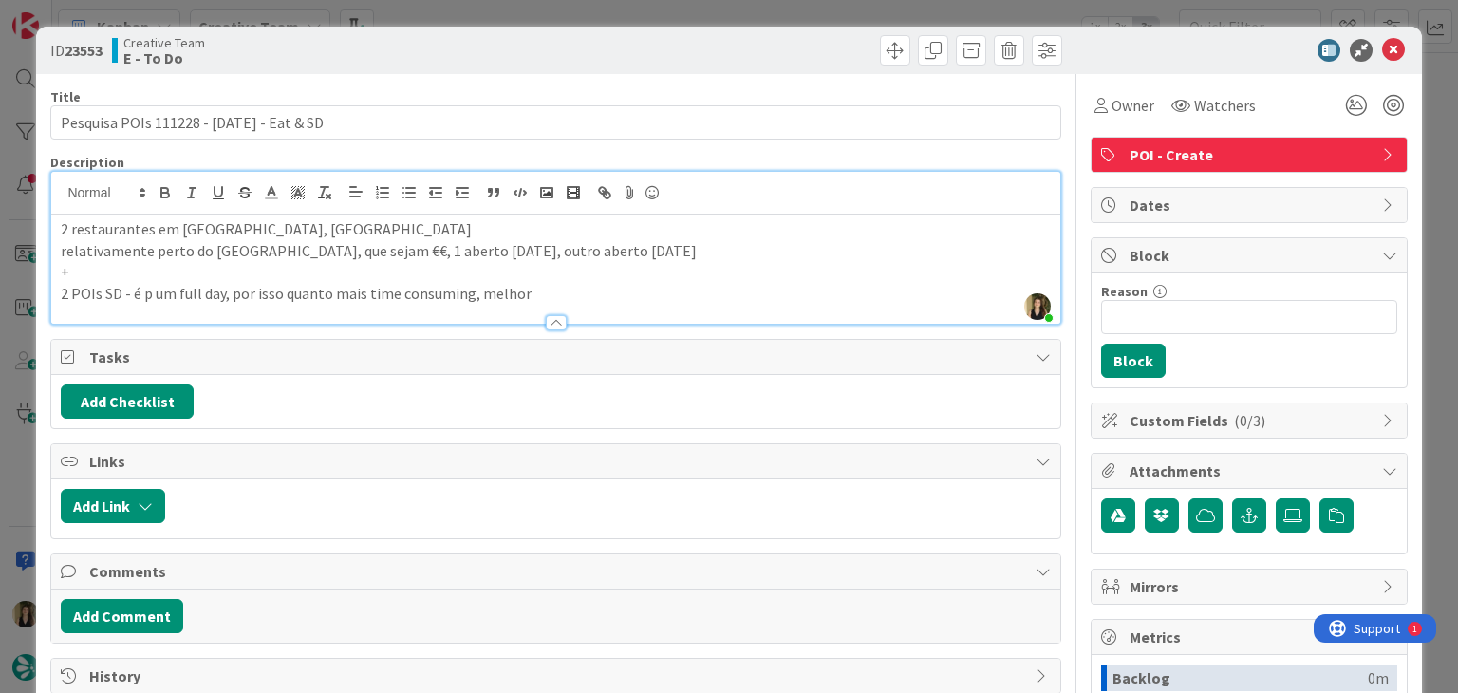
click at [642, 50] on div at bounding box center [811, 50] width 501 height 30
click at [1111, 110] on span "Owner" at bounding box center [1132, 105] width 43 height 23
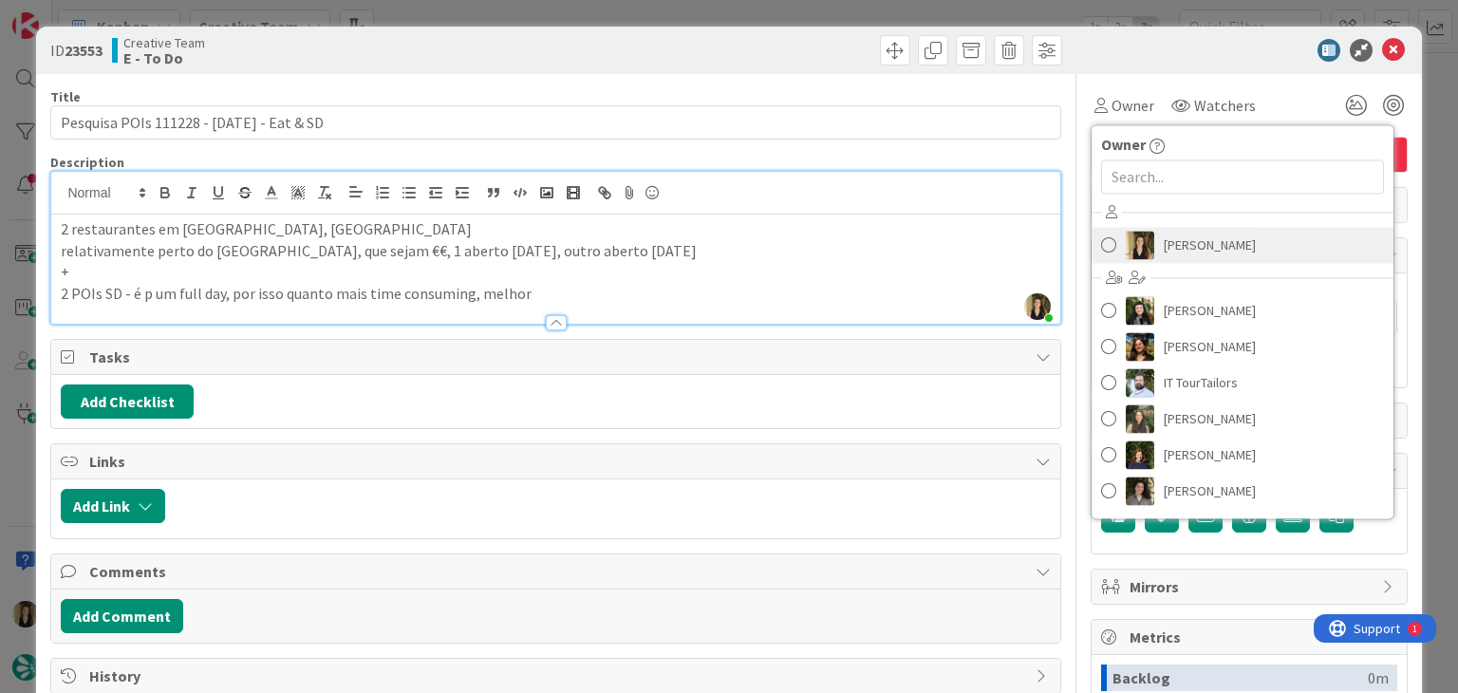
click at [1178, 254] on span "[PERSON_NAME]" at bounding box center [1209, 245] width 92 height 28
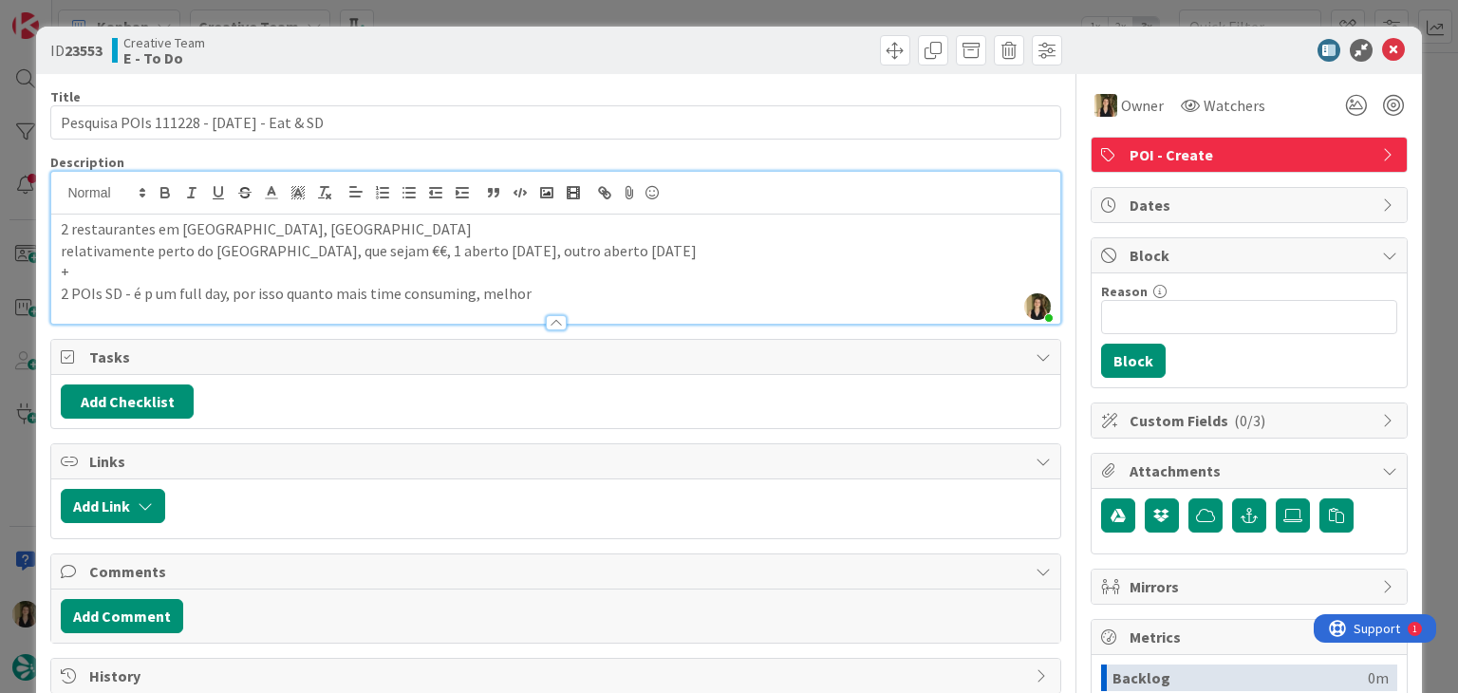
drag, startPoint x: 740, startPoint y: 50, endPoint x: 731, endPoint y: 31, distance: 21.2
click at [735, 43] on div at bounding box center [811, 50] width 501 height 30
click at [721, 12] on div "ID 23553 Creative Team E - To Do Title 40 / 128 Pesquisa POIs 111228 - [DATE] -…" at bounding box center [729, 346] width 1458 height 693
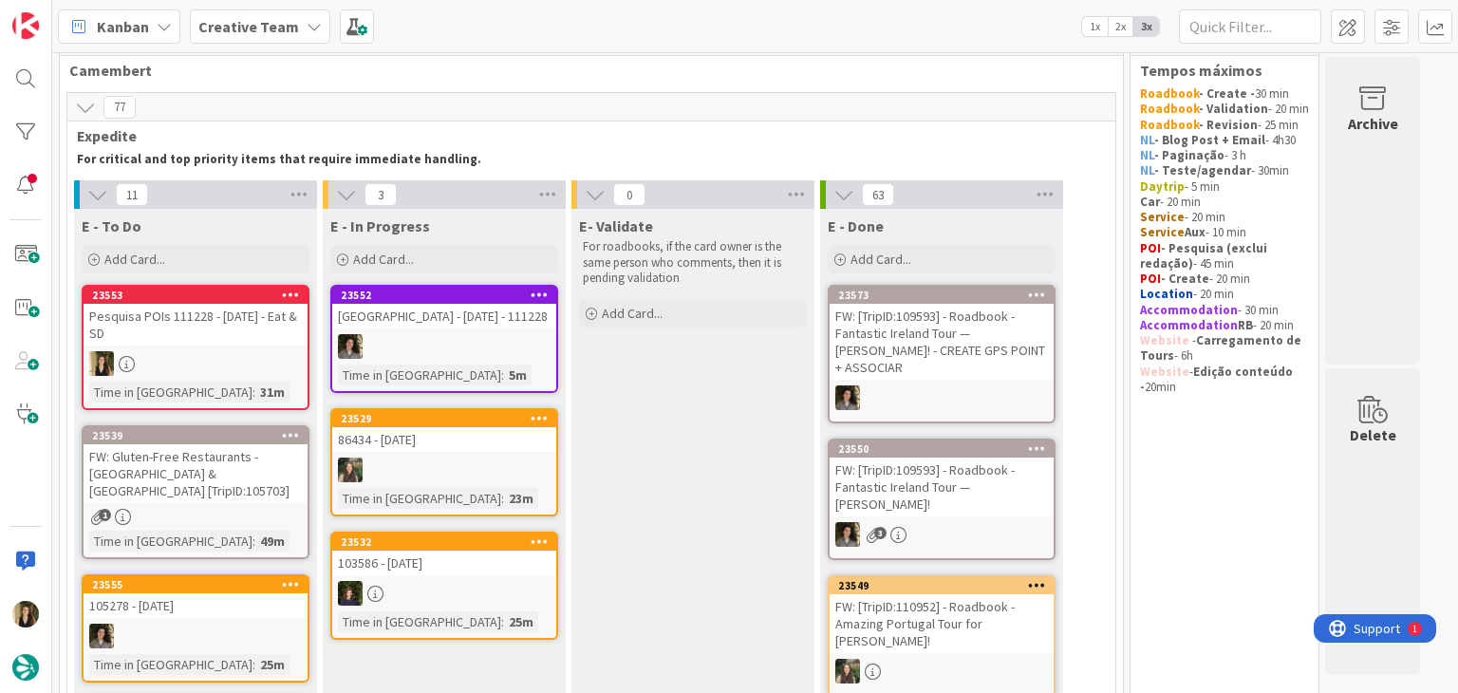
scroll to position [27, 0]
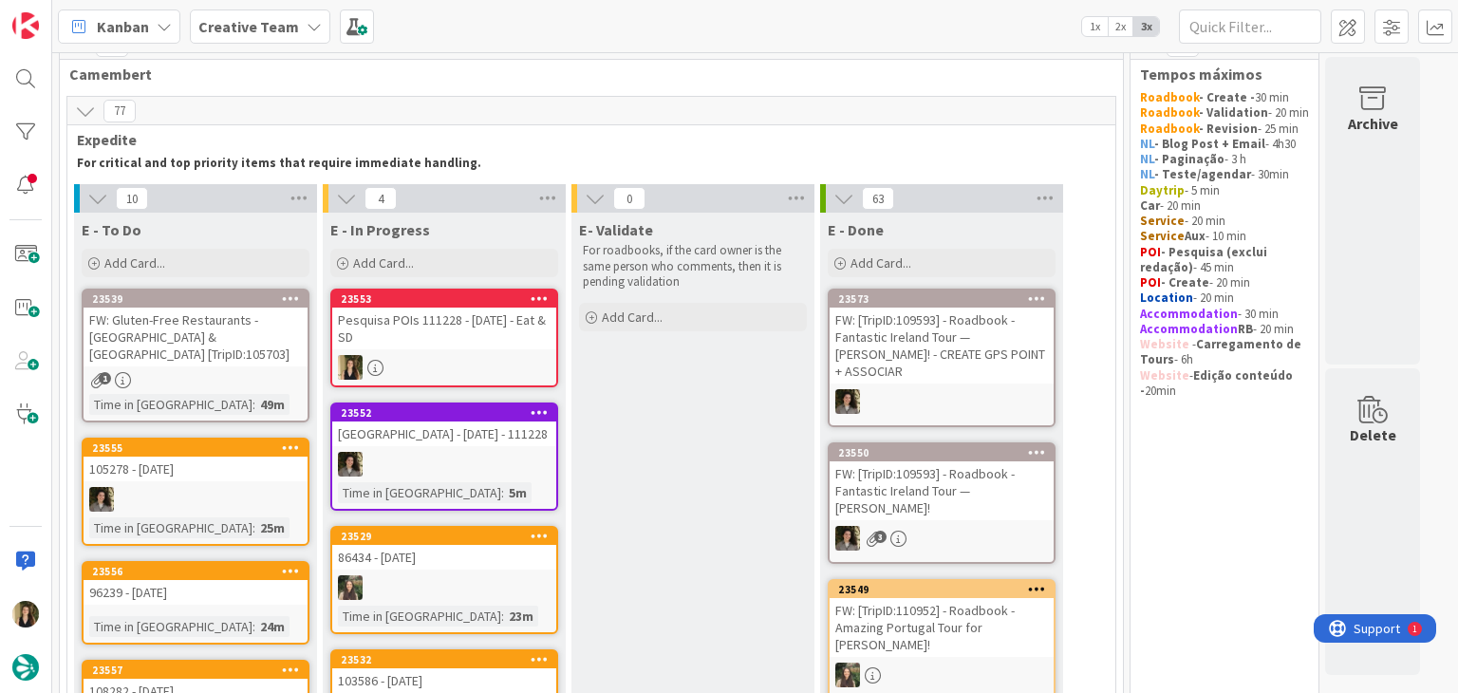
click at [452, 355] on div at bounding box center [444, 367] width 224 height 25
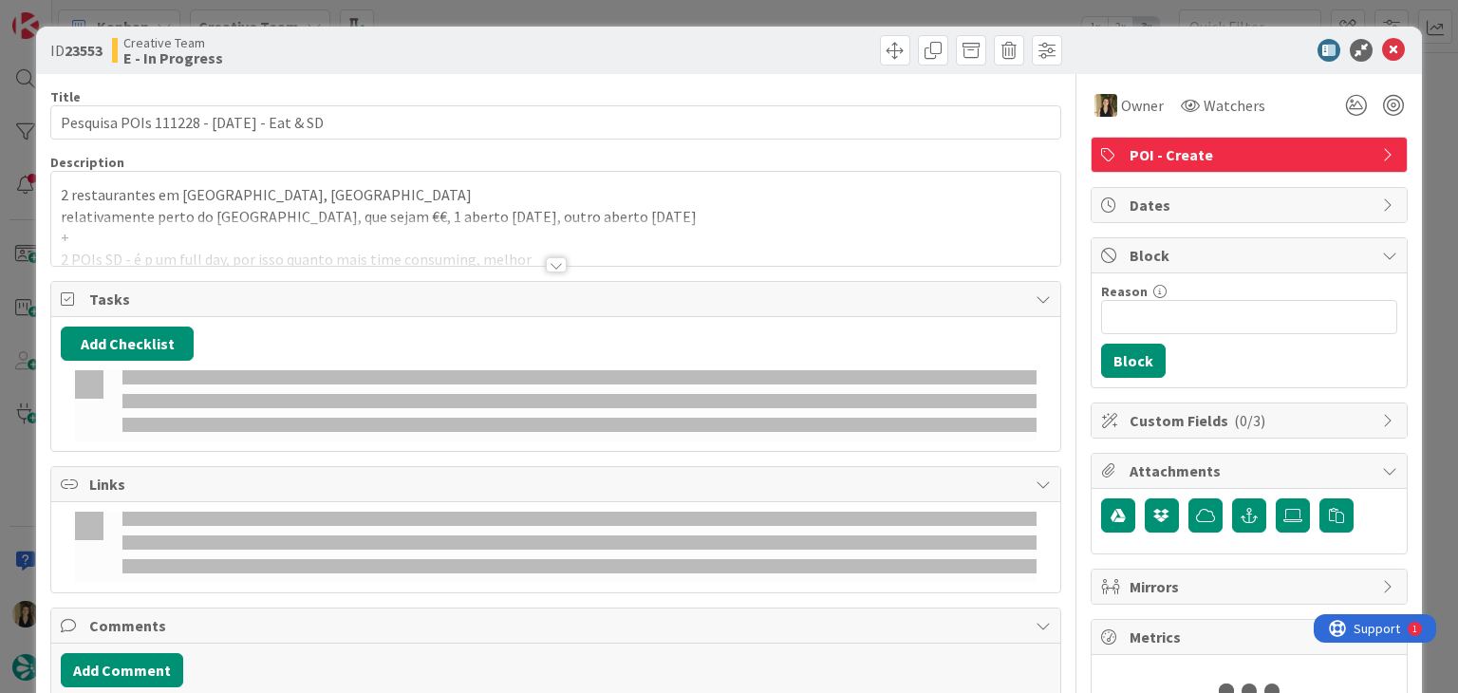
click at [493, 255] on div at bounding box center [555, 241] width 1008 height 48
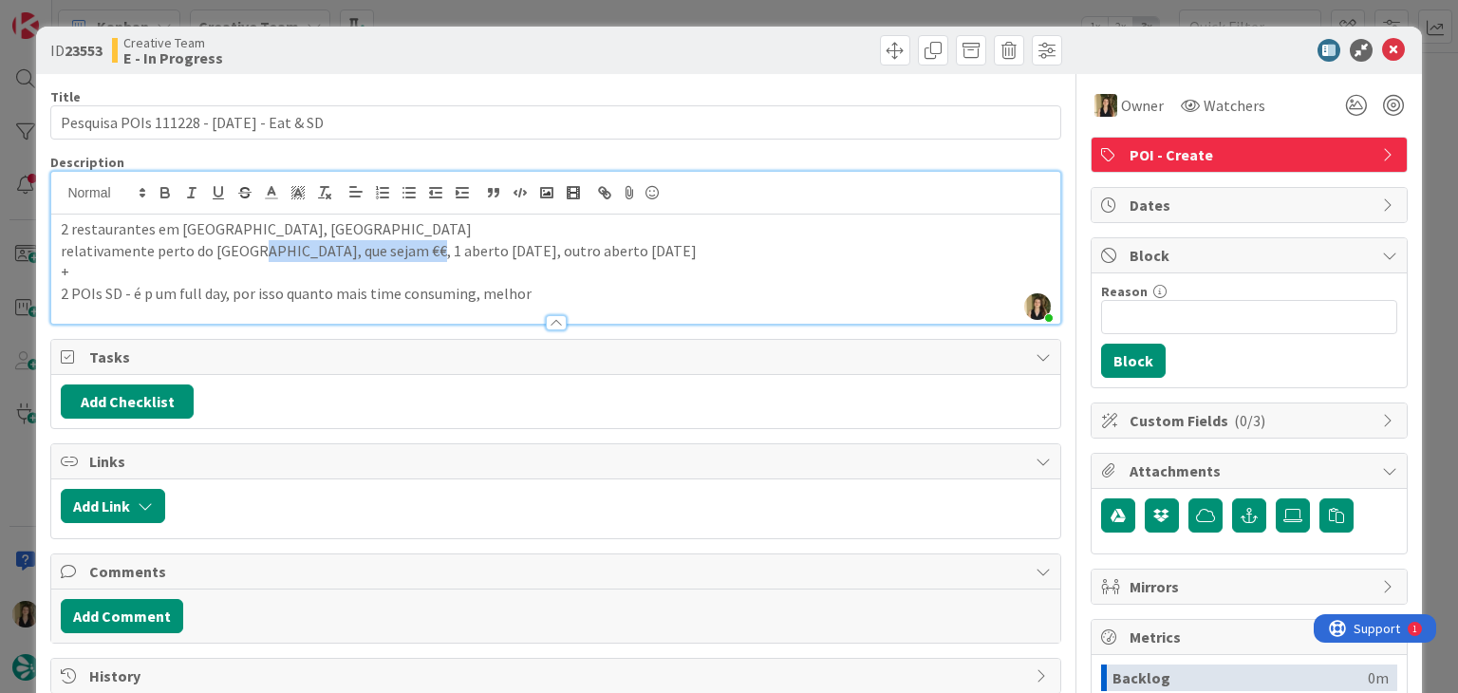
drag, startPoint x: 246, startPoint y: 246, endPoint x: 399, endPoint y: 249, distance: 152.8
click at [399, 249] on p "relativamente perto do [GEOGRAPHIC_DATA], que sejam €€, 1 aberto [DATE], outro …" at bounding box center [555, 251] width 989 height 22
copy p "[GEOGRAPHIC_DATA]"
click at [561, 39] on div at bounding box center [811, 50] width 501 height 30
click at [549, 19] on div "ID 23553 Creative Team E - In Progress Title 40 / 128 Pesquisa POIs 111228 - [D…" at bounding box center [729, 346] width 1458 height 693
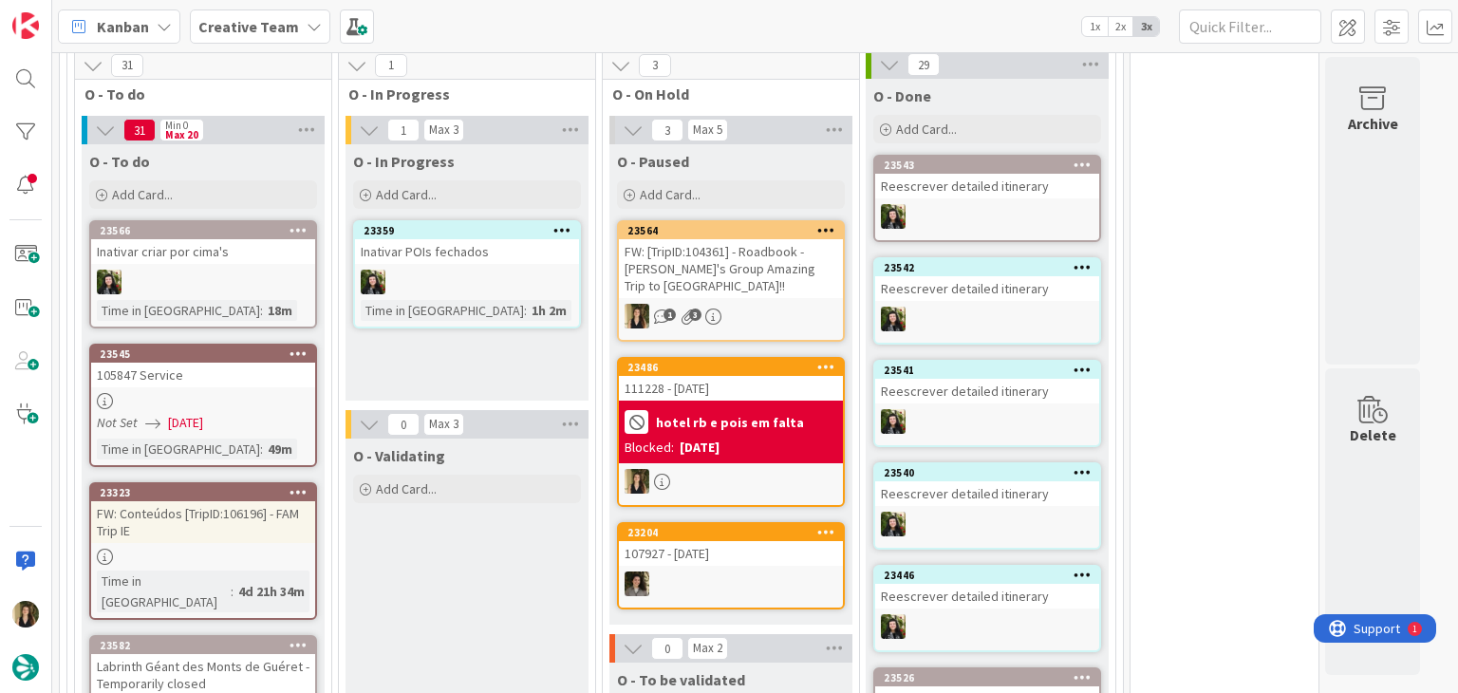
scroll to position [1489, 0]
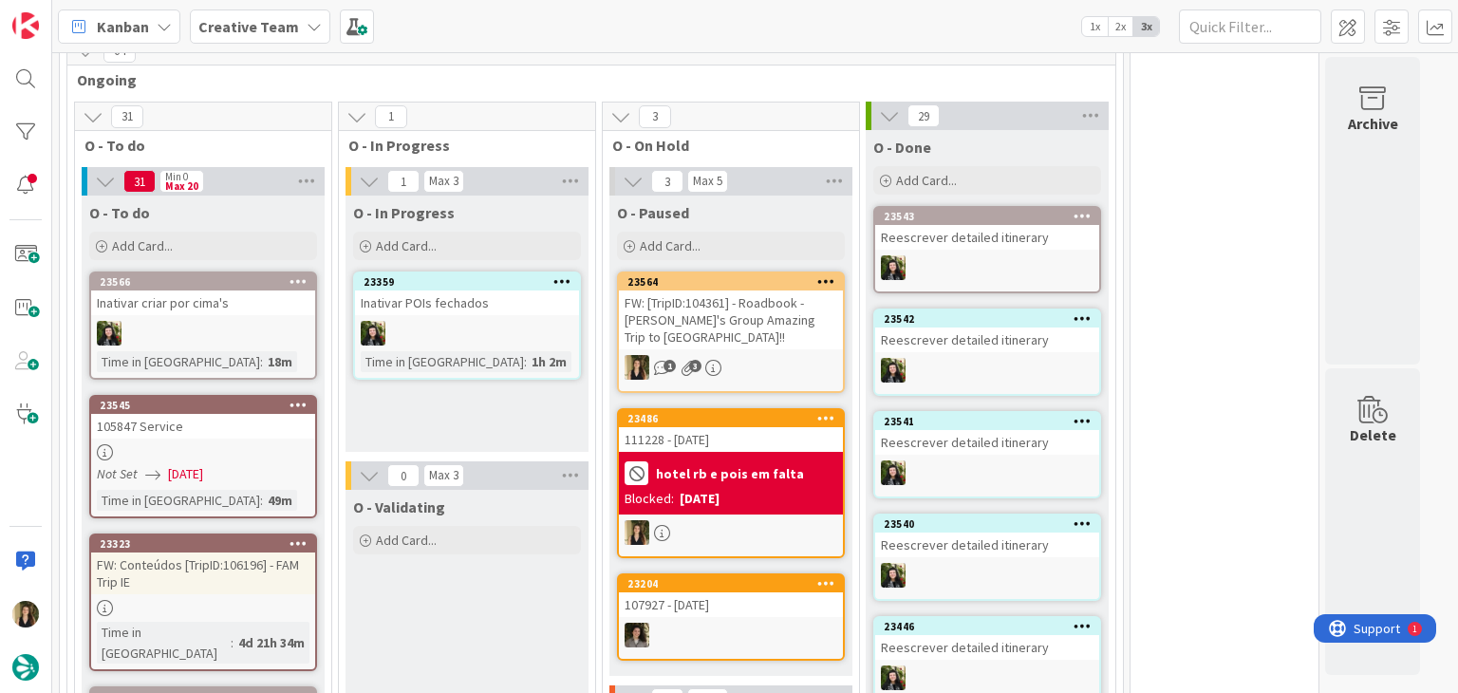
click at [710, 520] on div at bounding box center [731, 532] width 224 height 25
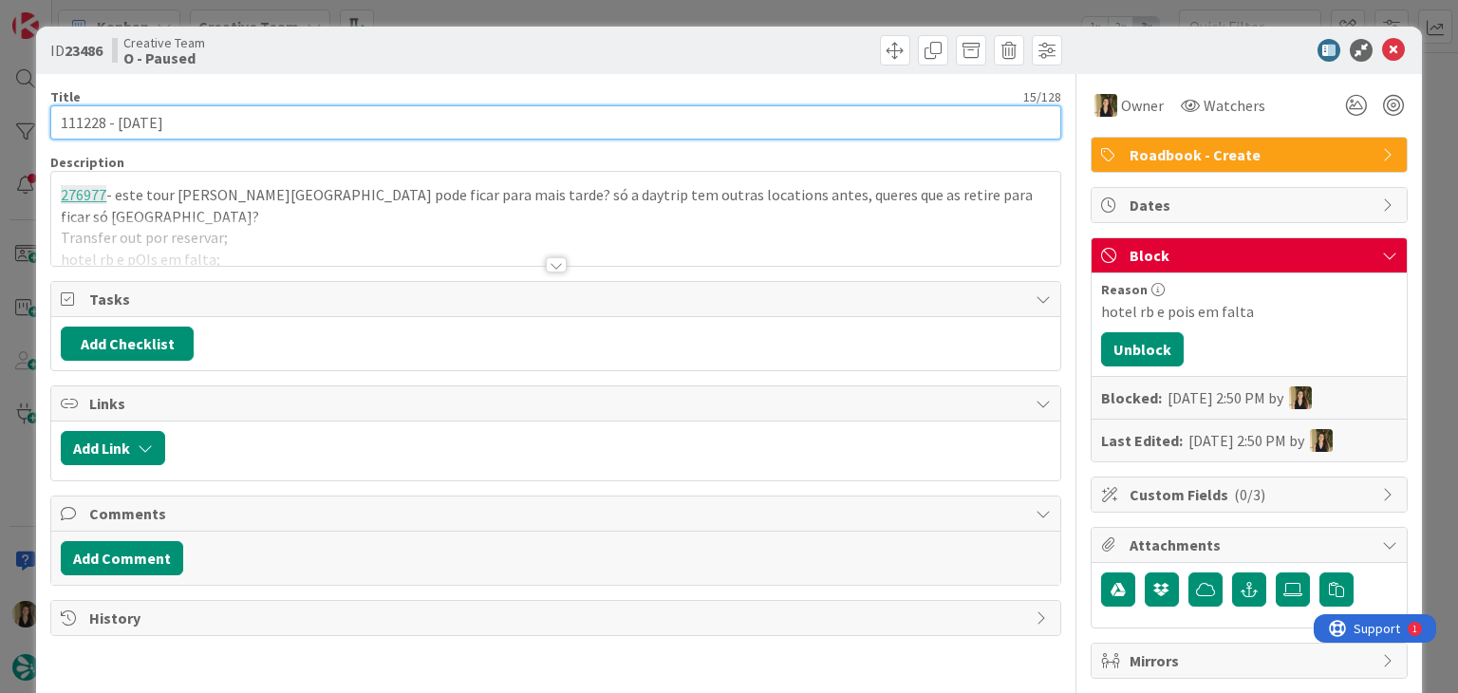
click at [69, 125] on input "111228 - [DATE]" at bounding box center [555, 122] width 1010 height 34
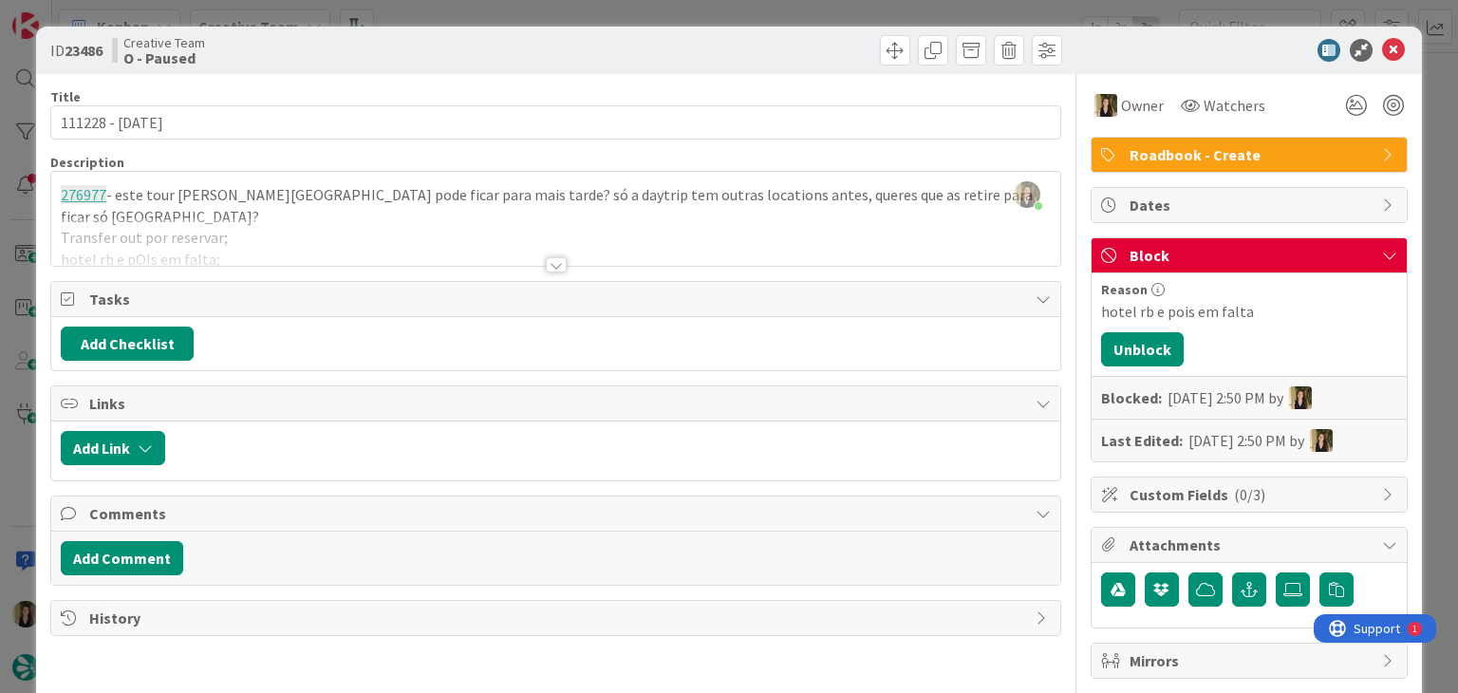
click at [451, 17] on div "ID 23486 Creative Team O - Paused Title 15 / 128 111228 - [DATE] Description [P…" at bounding box center [729, 346] width 1458 height 693
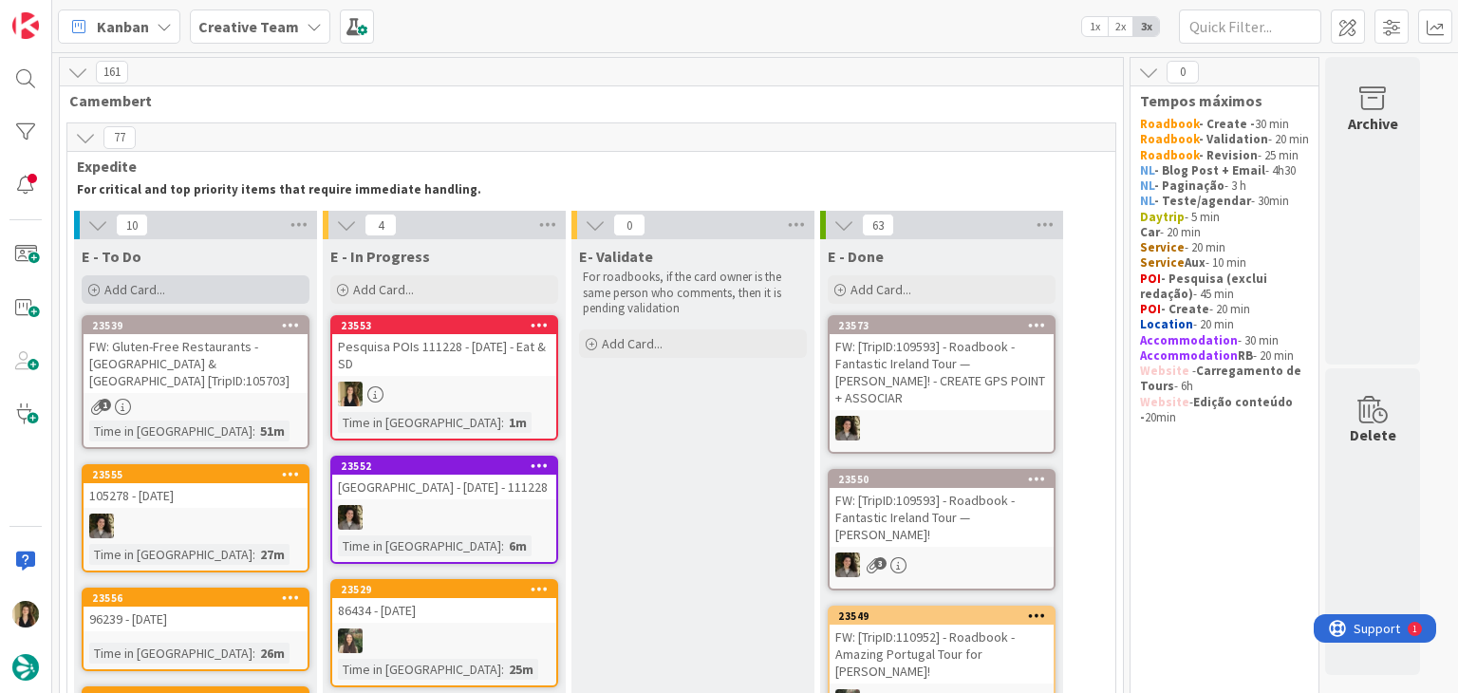
click at [216, 292] on div "Add Card..." at bounding box center [196, 289] width 228 height 28
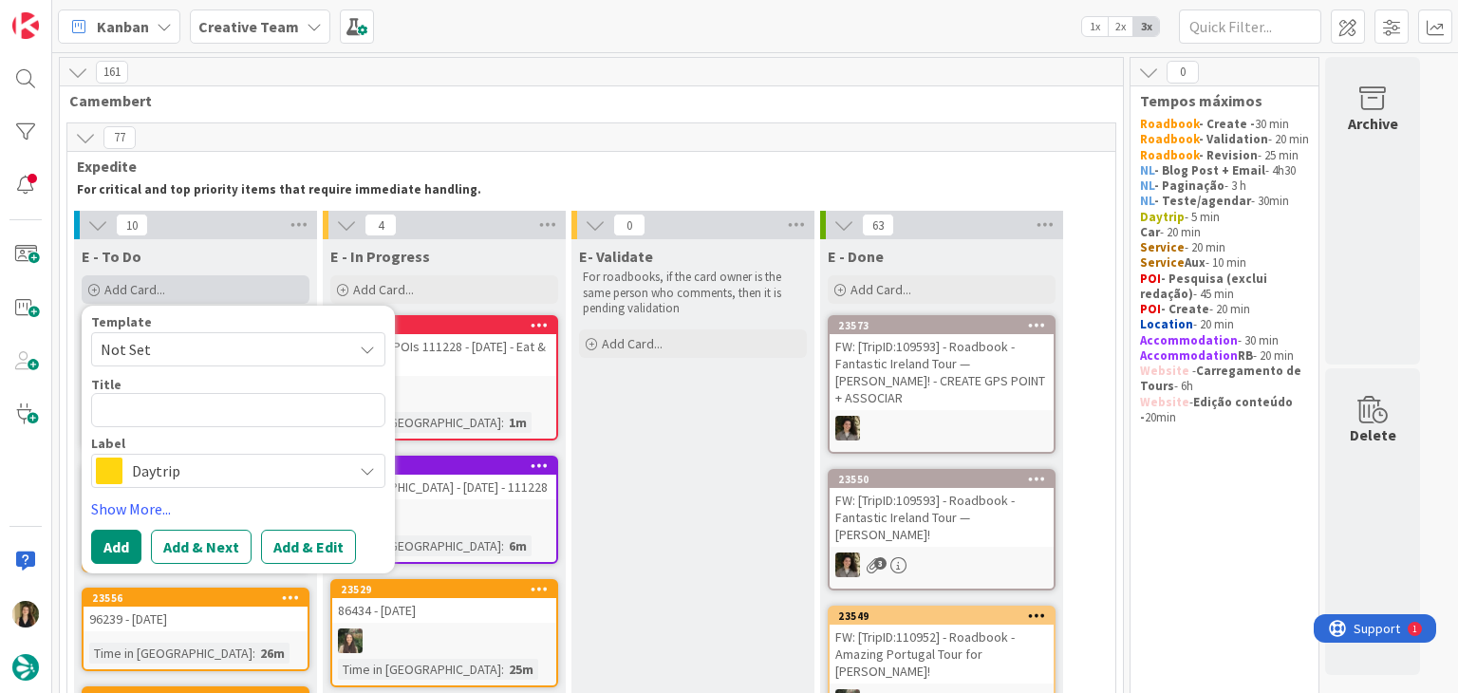
type textarea "x"
type textarea "1"
type textarea "x"
type textarea "11"
type textarea "x"
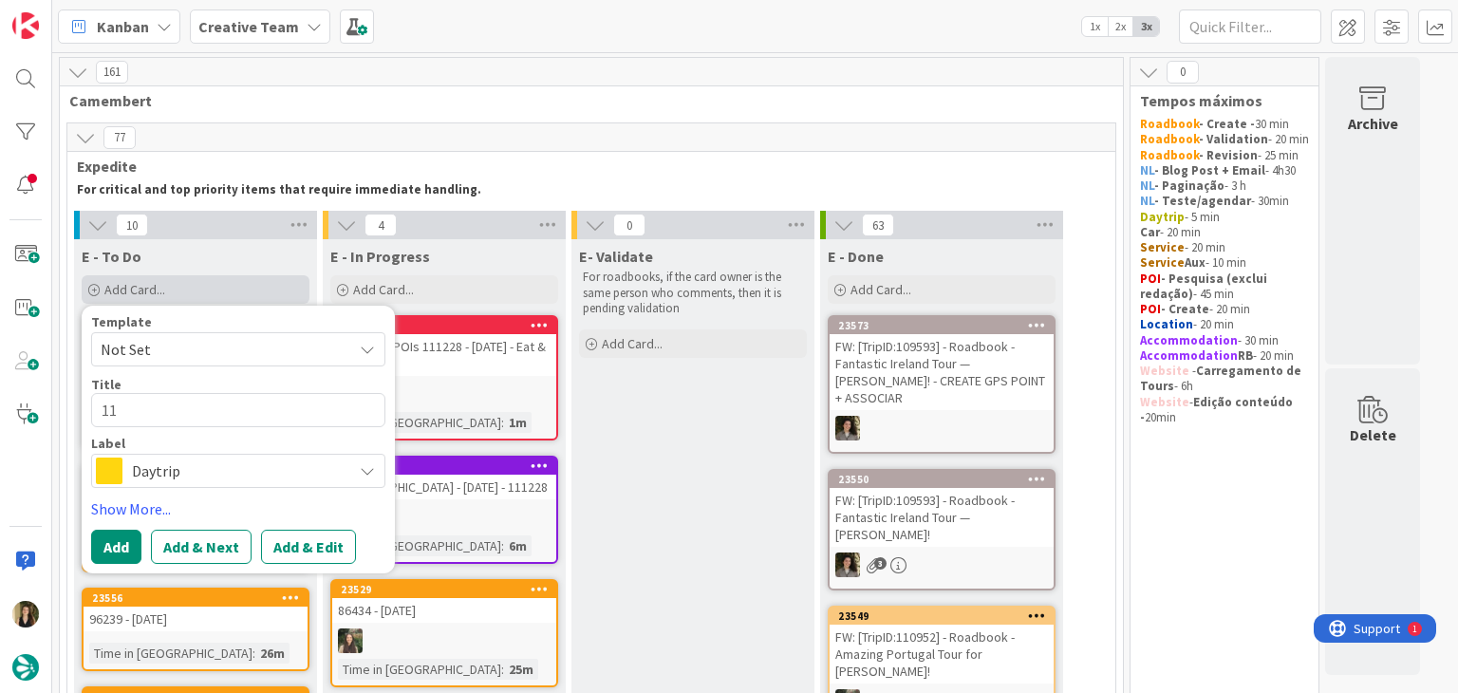
type textarea "111"
type textarea "x"
type textarea "1112"
type textarea "x"
type textarea "11122"
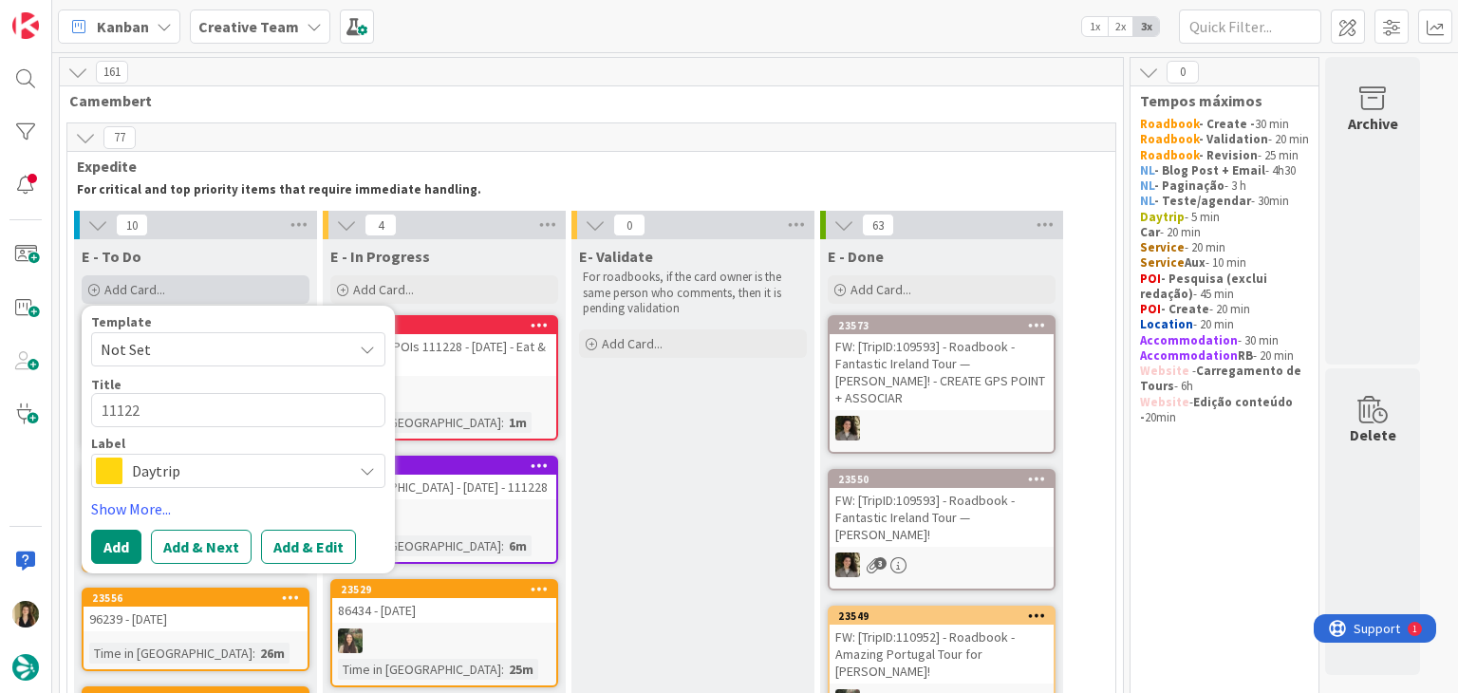
type textarea "x"
type textarea "111228"
type textarea "x"
type textarea "111228"
type textarea "x"
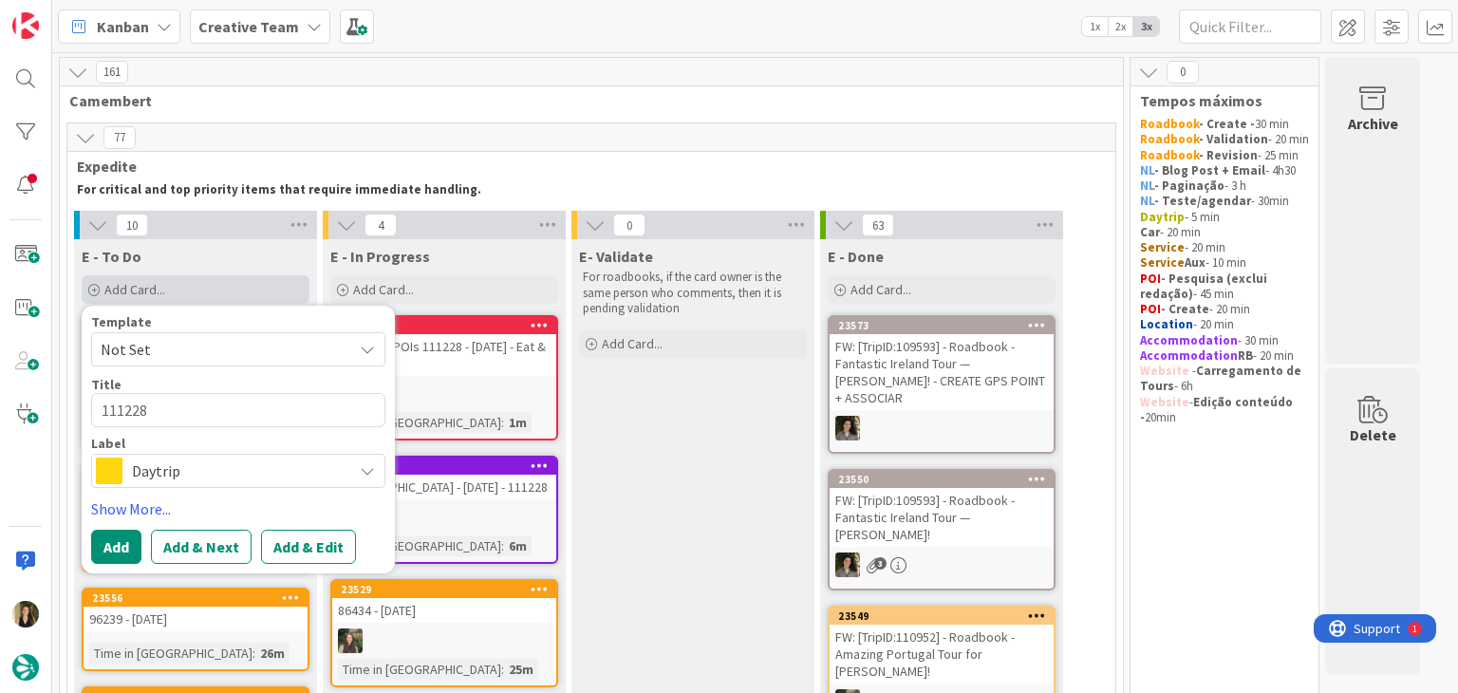
type textarea "111228 -"
type textarea "x"
type textarea "111228 -"
type textarea "x"
type textarea "111228 - [PERSON_NAME]"
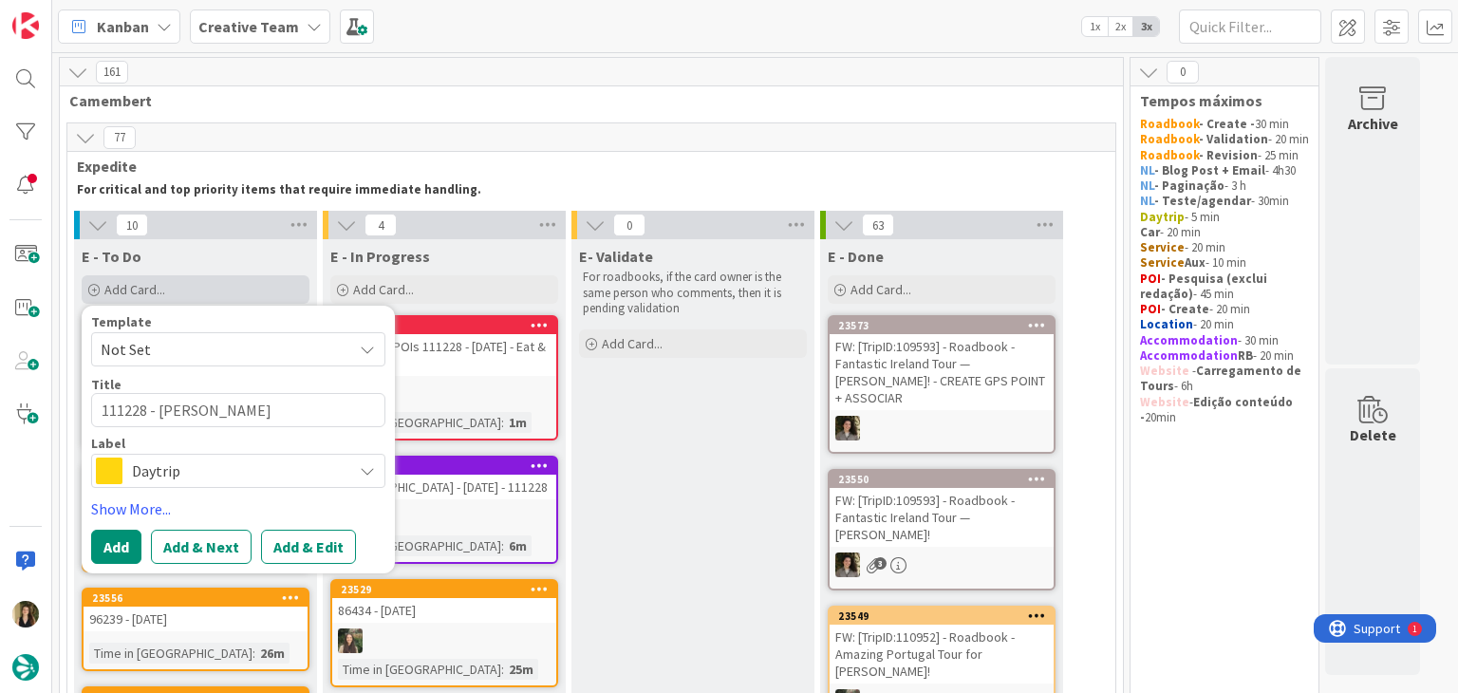
type textarea "x"
type textarea "111228 - [PERSON_NAME]"
type textarea "x"
type textarea "111228 - [PERSON_NAME] -"
type textarea "x"
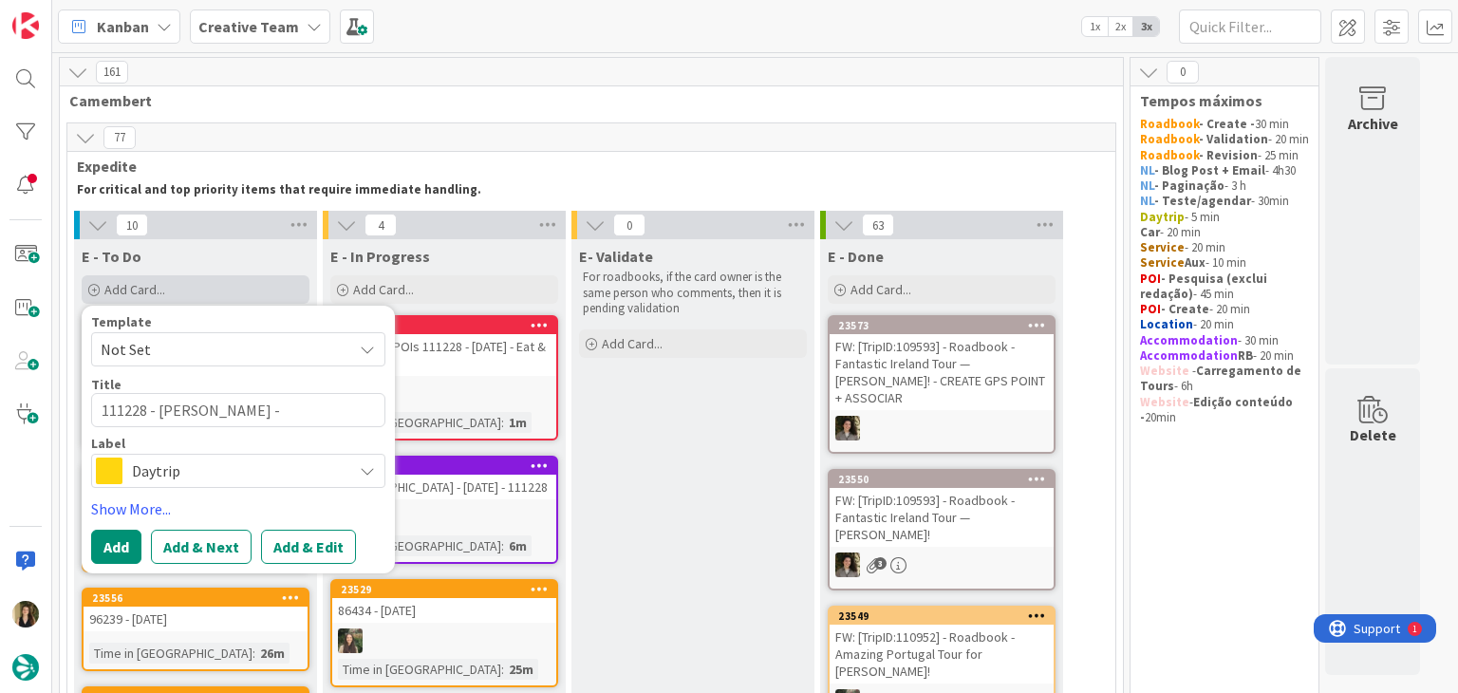
type textarea "111228 - [PERSON_NAME] -"
type textarea "x"
type textarea "111228 - [PERSON_NAME]"
type textarea "x"
type textarea "111228 - [PERSON_NAME] - Op"
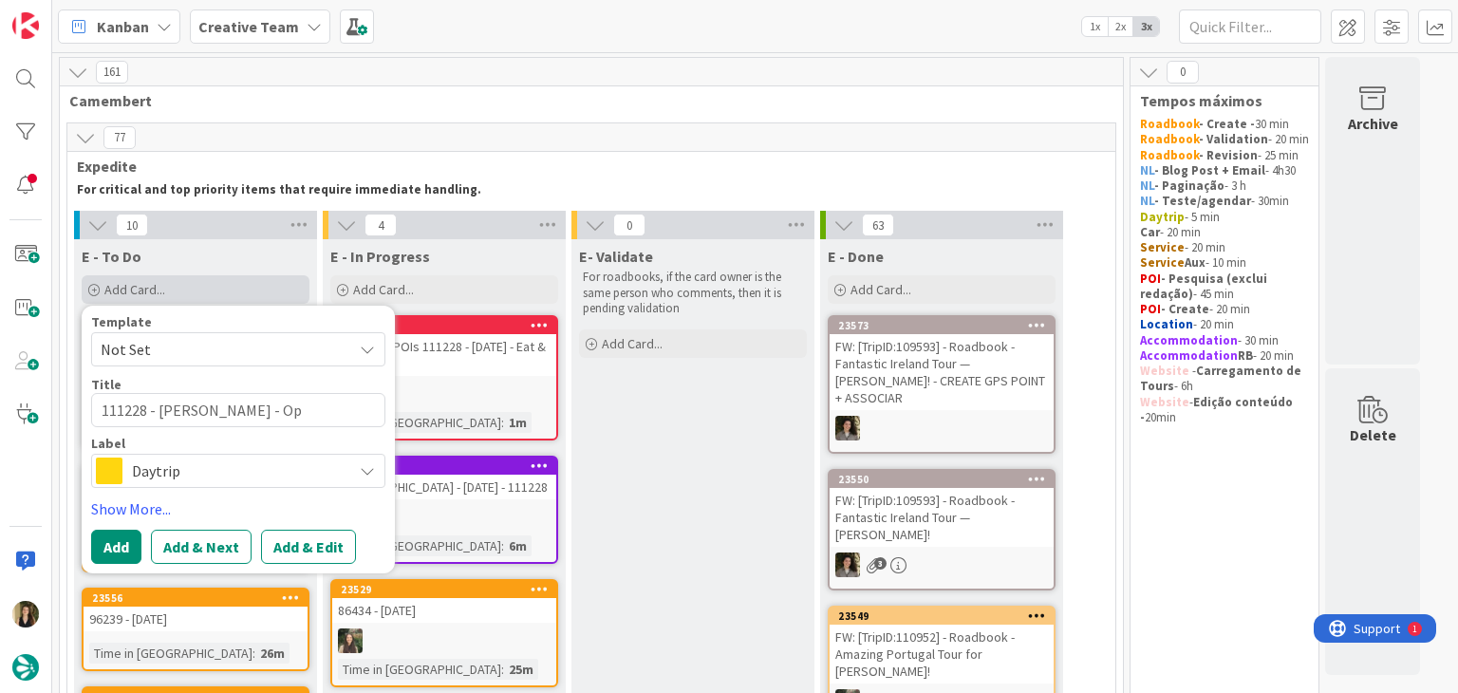
type textarea "x"
type textarea "111228 - [PERSON_NAME]"
type textarea "x"
type textarea "111228 - [PERSON_NAME] - Open"
type textarea "x"
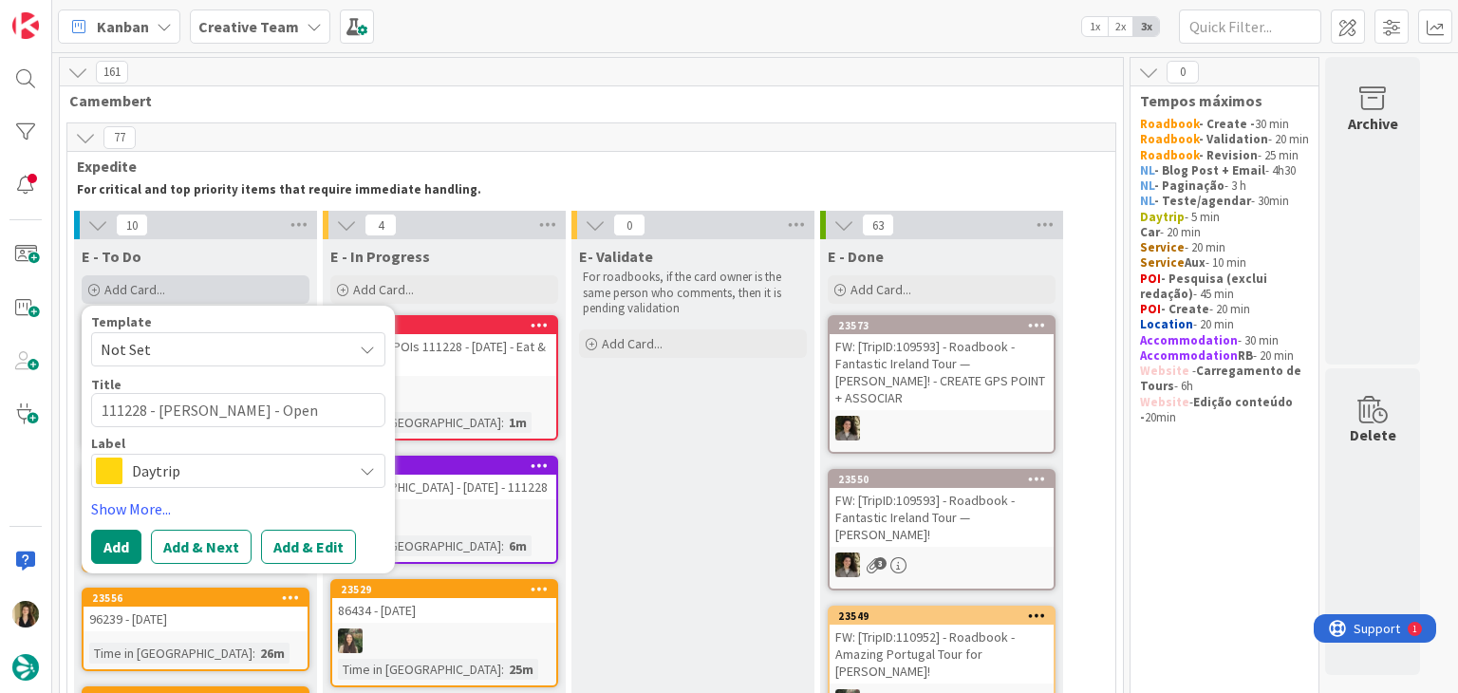
type textarea "111228 - [PERSON_NAME] - Open"
type textarea "x"
type textarea "111228 - [PERSON_NAME] - Open E"
type textarea "x"
type textarea "111228 - [PERSON_NAME] - Open Ev"
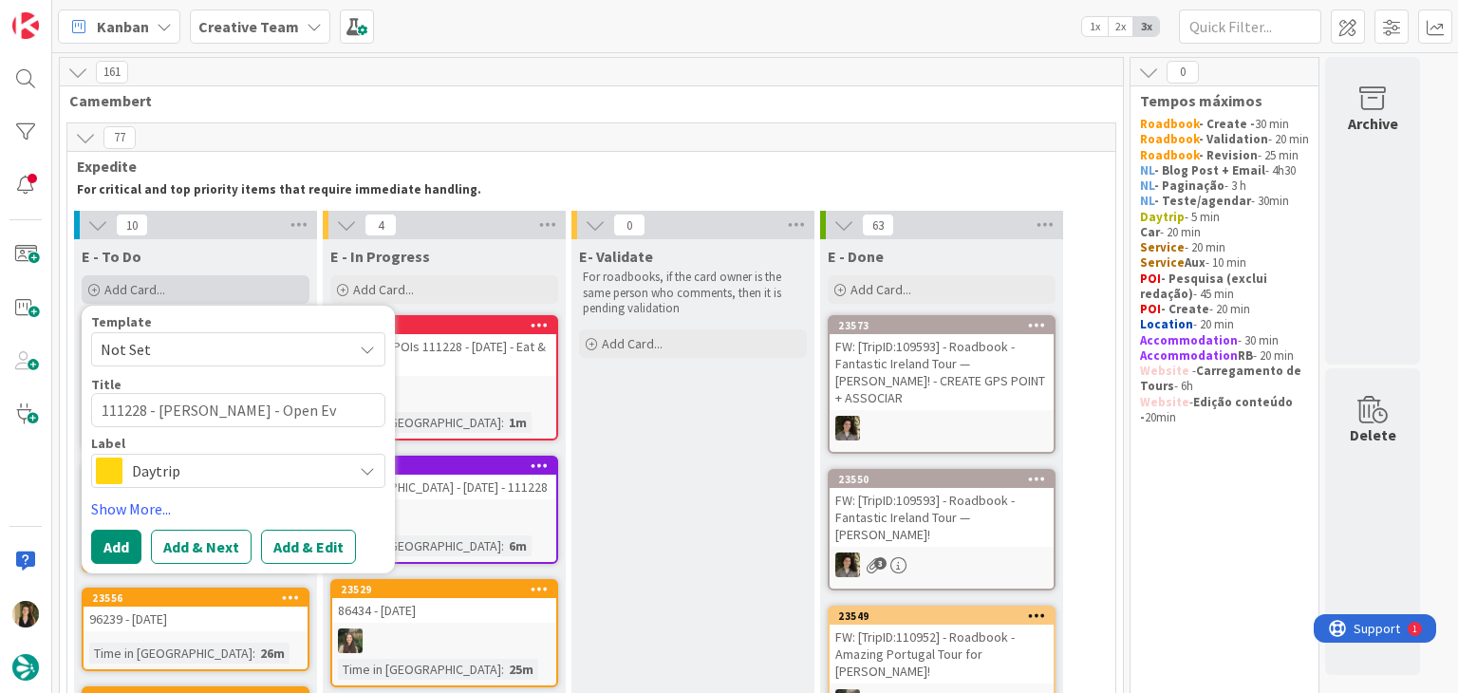
type textarea "x"
type textarea "111228 - [PERSON_NAME] - Open Eve"
type textarea "x"
type textarea "111228 - [PERSON_NAME] - Open Ever"
type textarea "x"
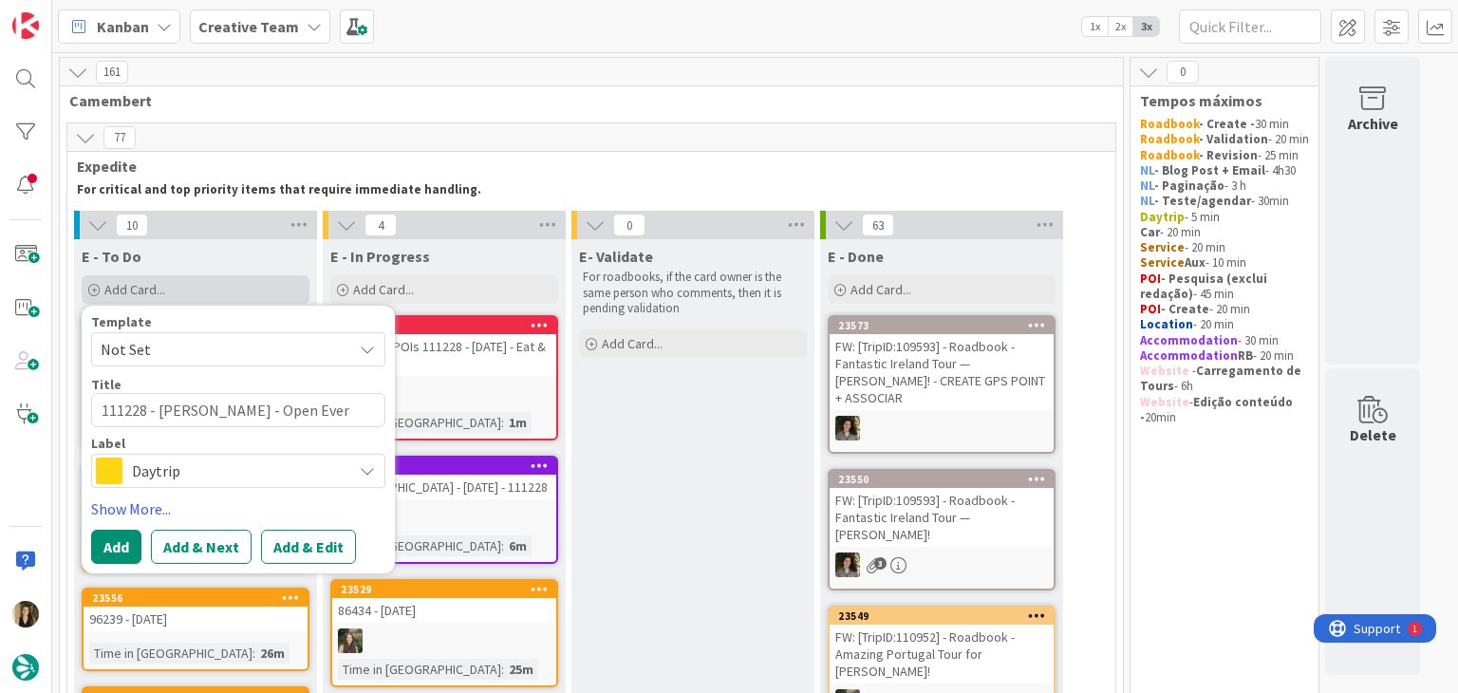
type textarea "111228 - [PERSON_NAME] - Open Every"
type textarea "x"
type textarea "111228 - [PERSON_NAME] - Open Every"
type textarea "x"
type textarea "111228 - [PERSON_NAME] - Open Every d"
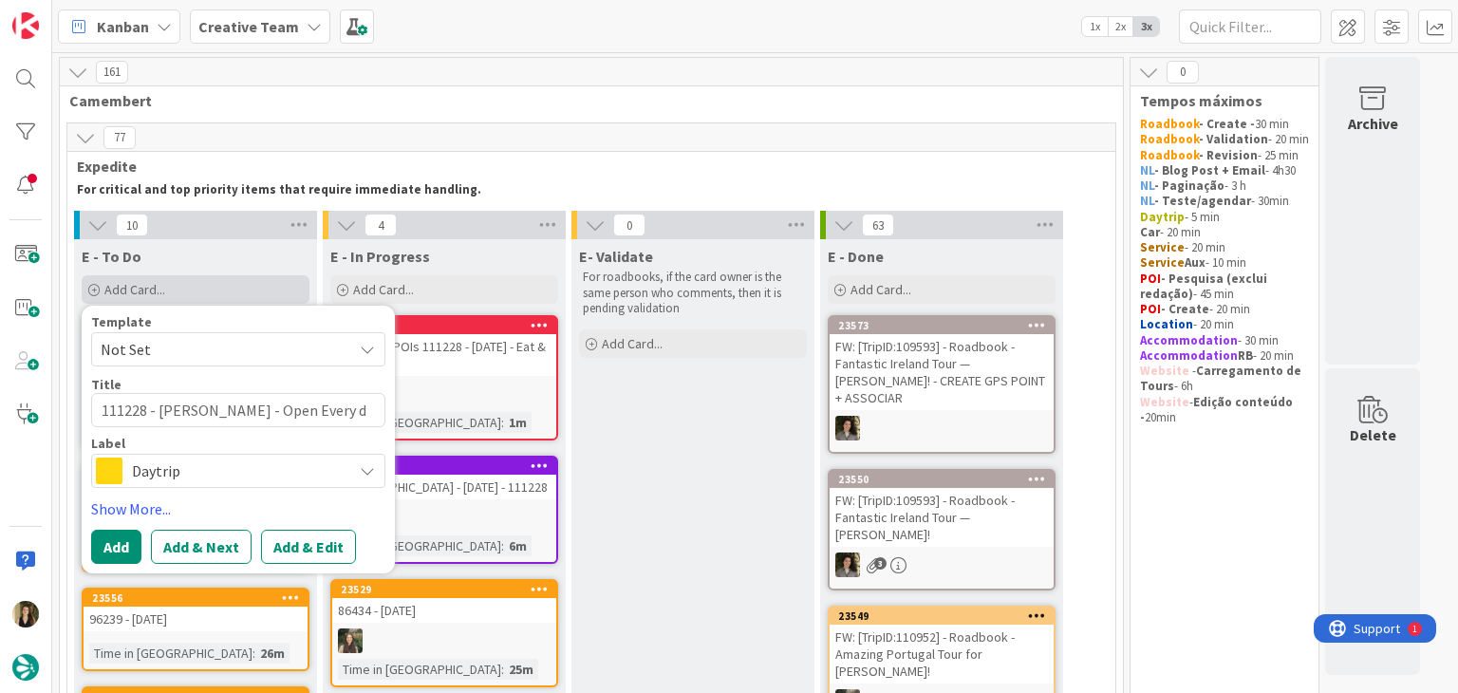
type textarea "x"
type textarea "111228 - [PERSON_NAME] - Open Every da"
type textarea "x"
type textarea "111228 - [PERSON_NAME] - Open Every d"
type textarea "x"
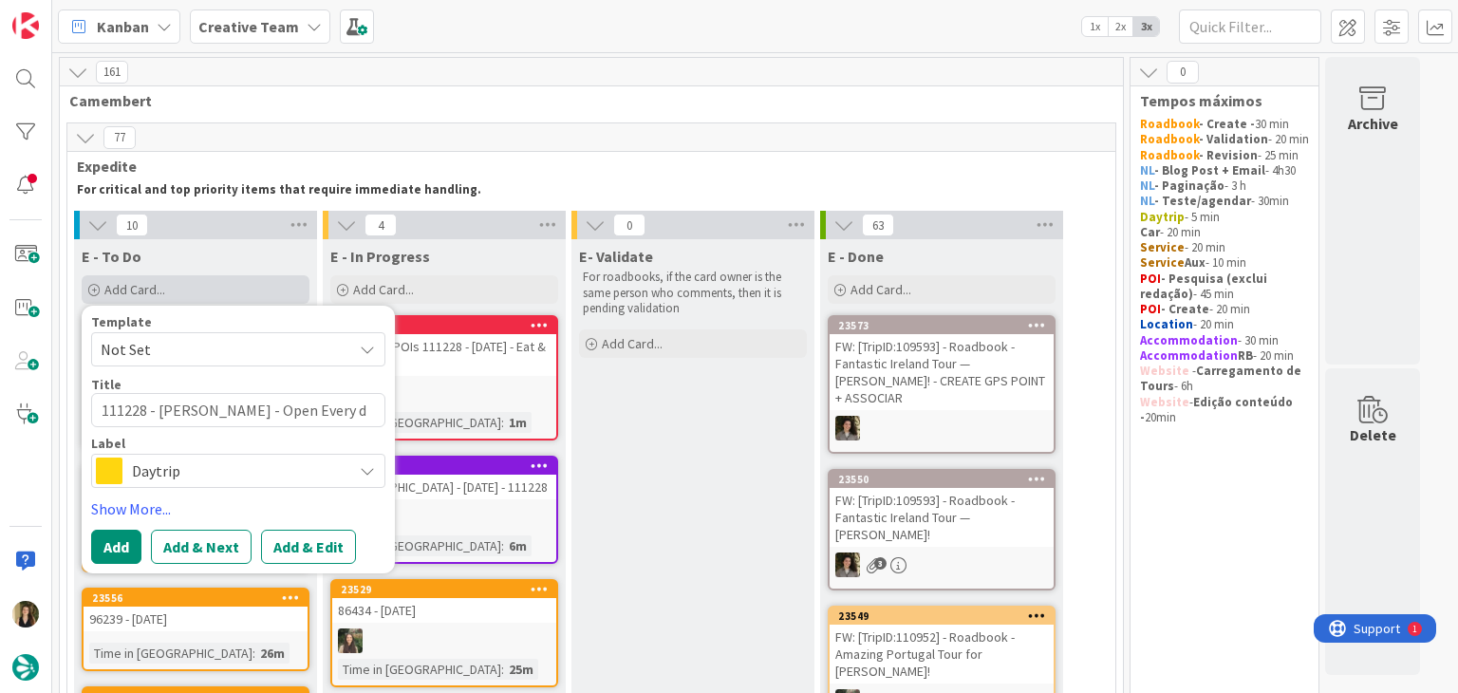
type textarea "111228 - [PERSON_NAME] - Open Every"
type textarea "x"
type textarea "111228 - [PERSON_NAME] - Open Every"
type textarea "x"
type textarea "111228 - [PERSON_NAME] - Open Ever"
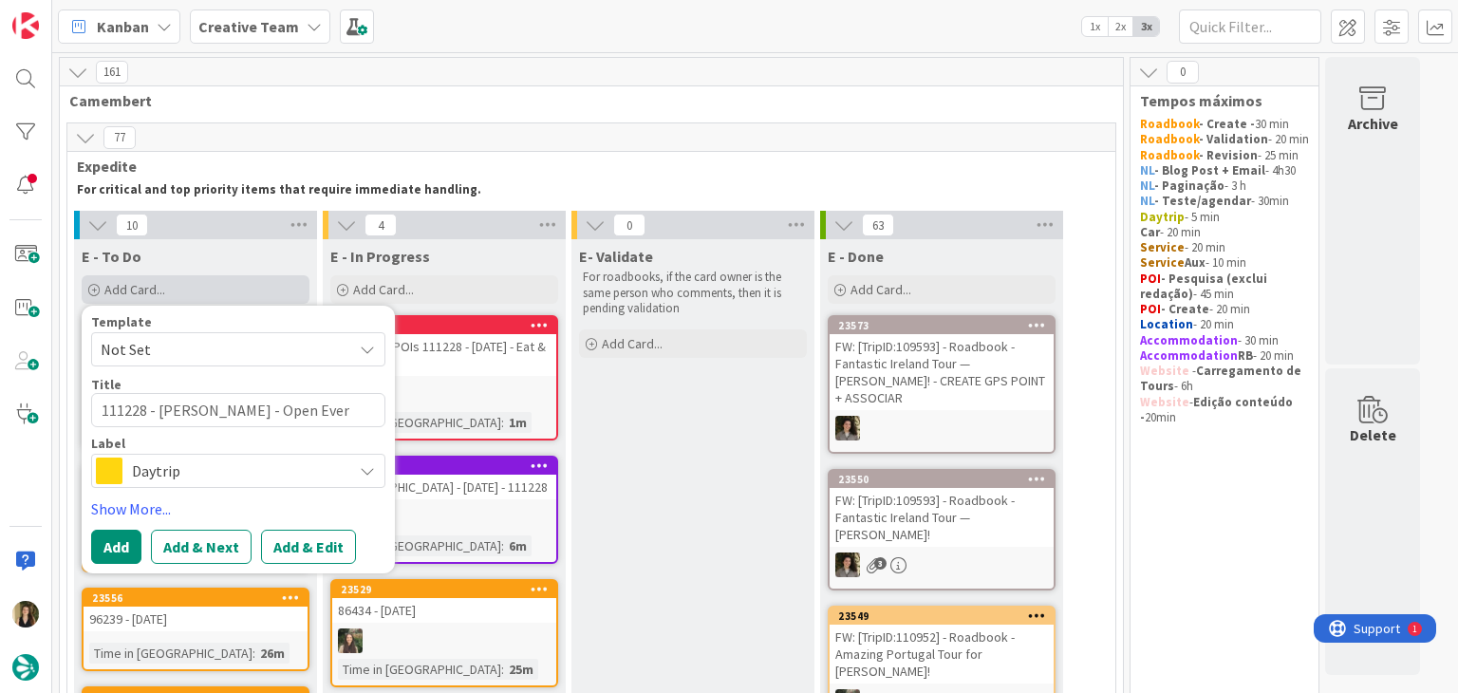
type textarea "x"
type textarea "111228 - [PERSON_NAME] - Open Eve"
type textarea "x"
type textarea "111228 - [PERSON_NAME] - Open Ev"
type textarea "x"
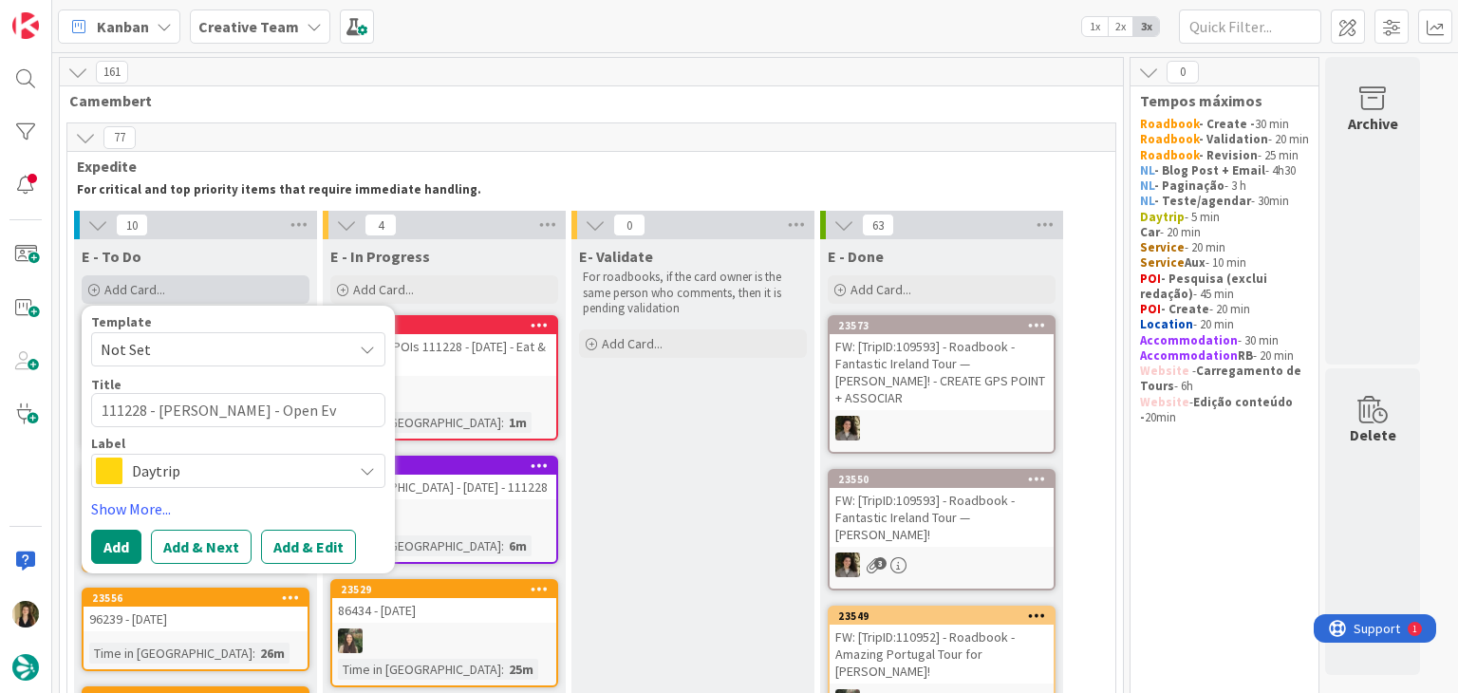
type textarea "111228 - [PERSON_NAME] - Open E"
type textarea "x"
type textarea "111228 - [PERSON_NAME] - Open"
type textarea "x"
type textarea "111228 - [PERSON_NAME] - Open"
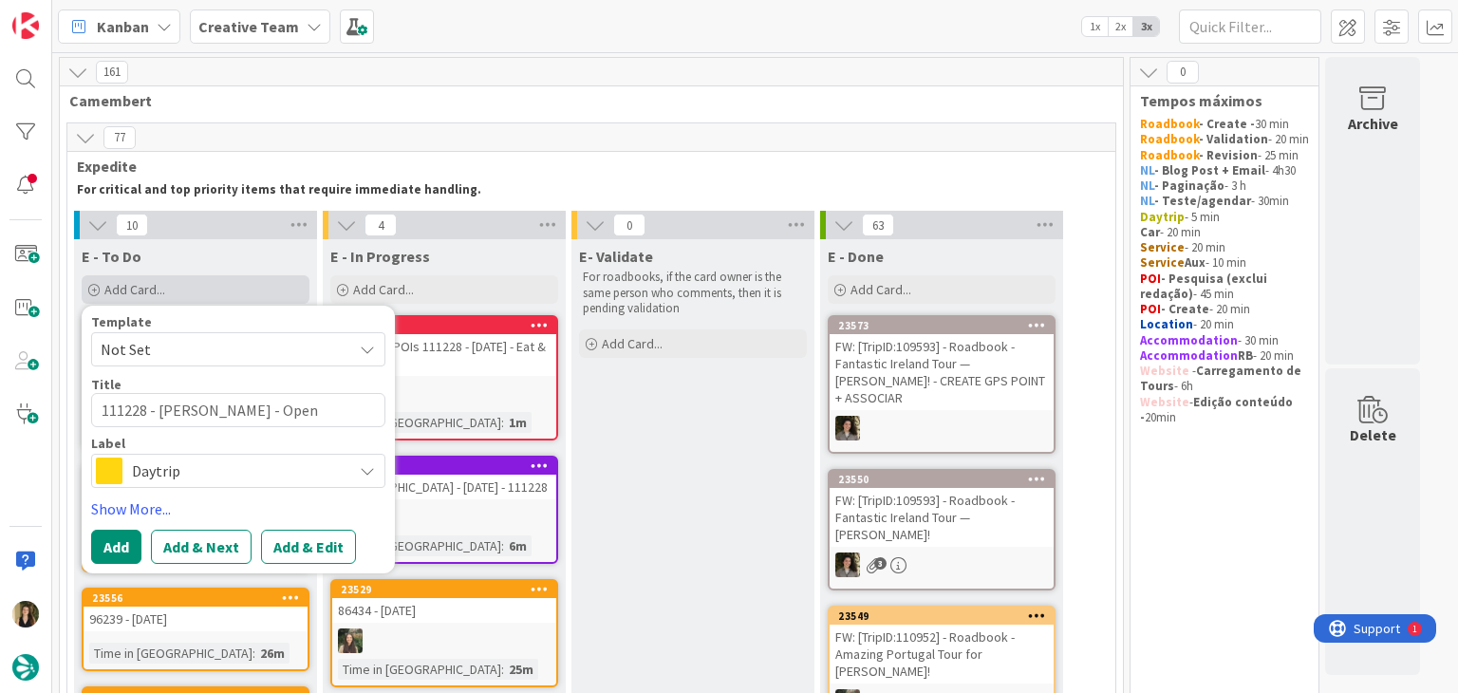
type textarea "x"
type textarea "111228 - [PERSON_NAME]"
type textarea "x"
type textarea "111228 - [PERSON_NAME] - Op"
type textarea "x"
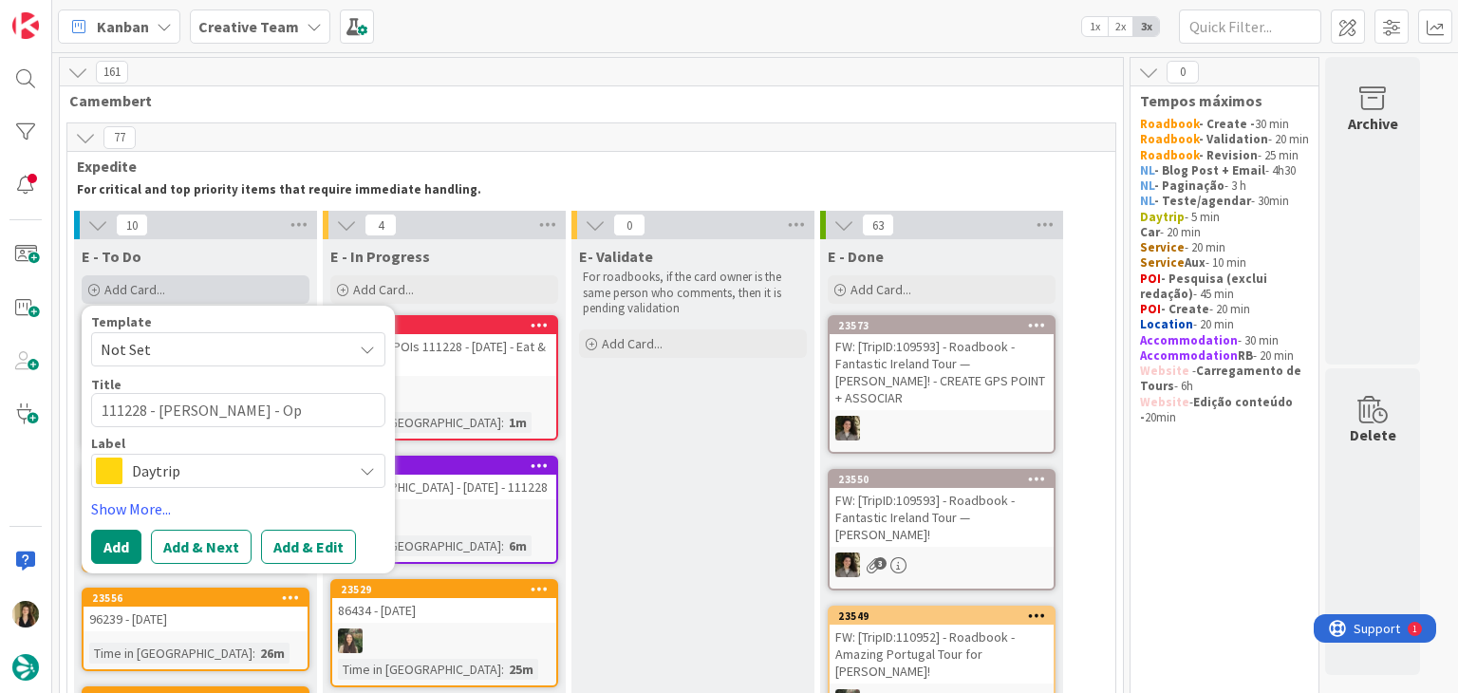
type textarea "111228 - [PERSON_NAME]"
type textarea "x"
type textarea "111228 - [PERSON_NAME] -"
type textarea "x"
type textarea "111228 - [PERSON_NAME]"
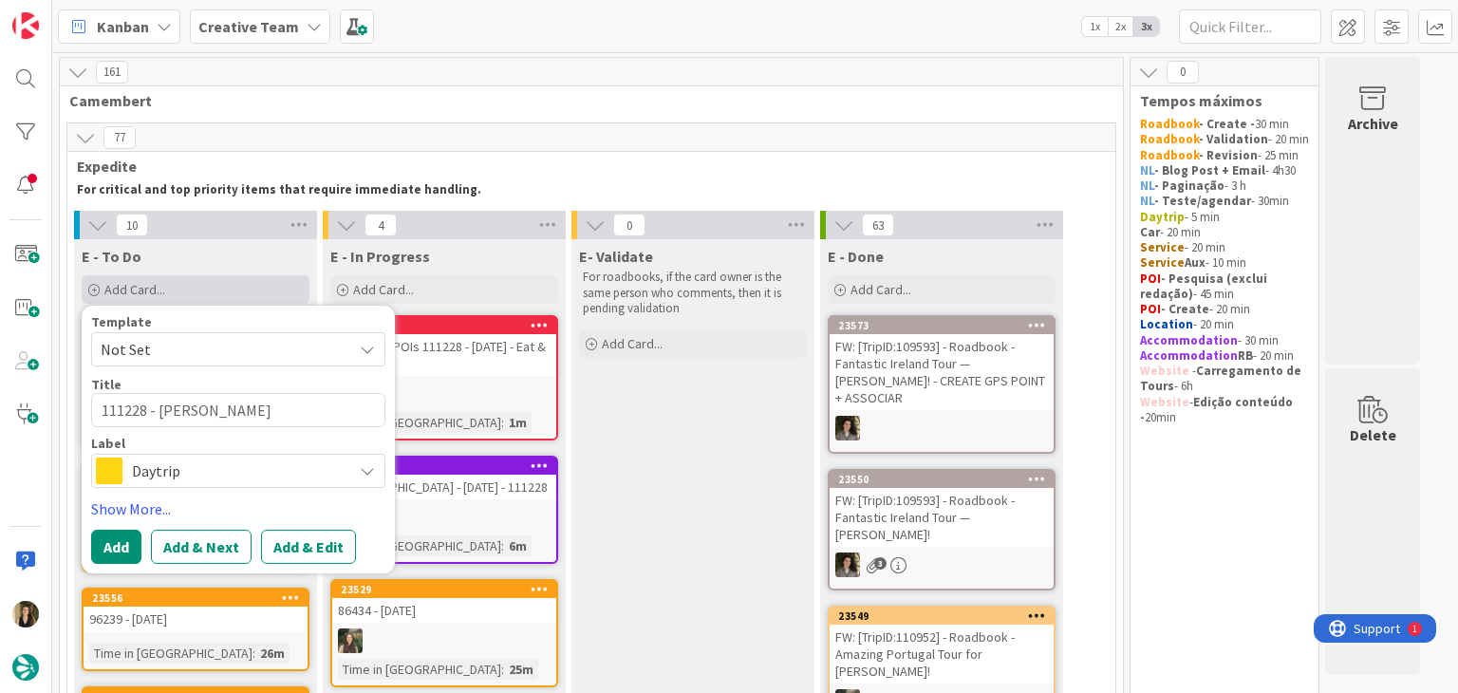
type textarea "x"
type textarea "111228 - [PERSON_NAME]"
type textarea "x"
type textarea "111228 - [PERSON_NAME]"
type textarea "x"
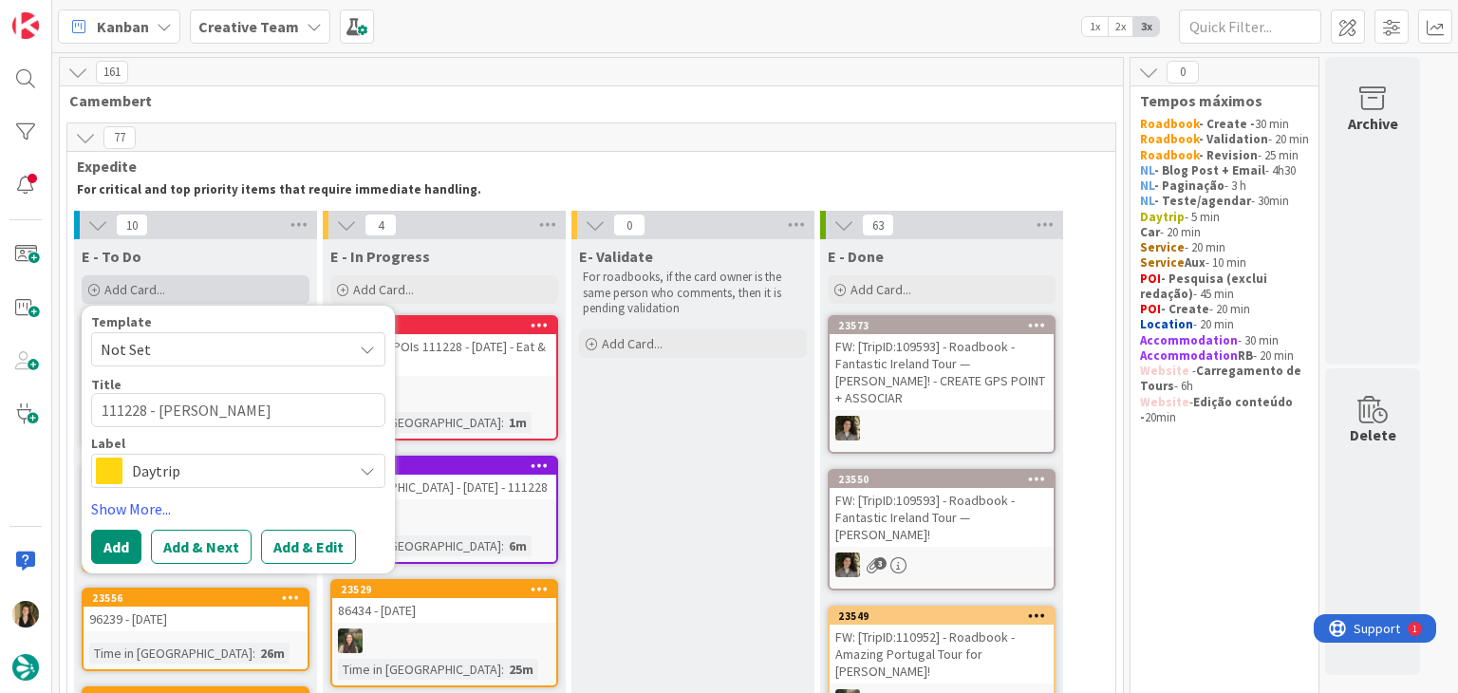
type textarea "111228 - [PERSON_NAME]"
type textarea "x"
type textarea "111228 - [PERSON_NAME]"
type textarea "x"
type textarea "111228 - [PERSON_NAME]"
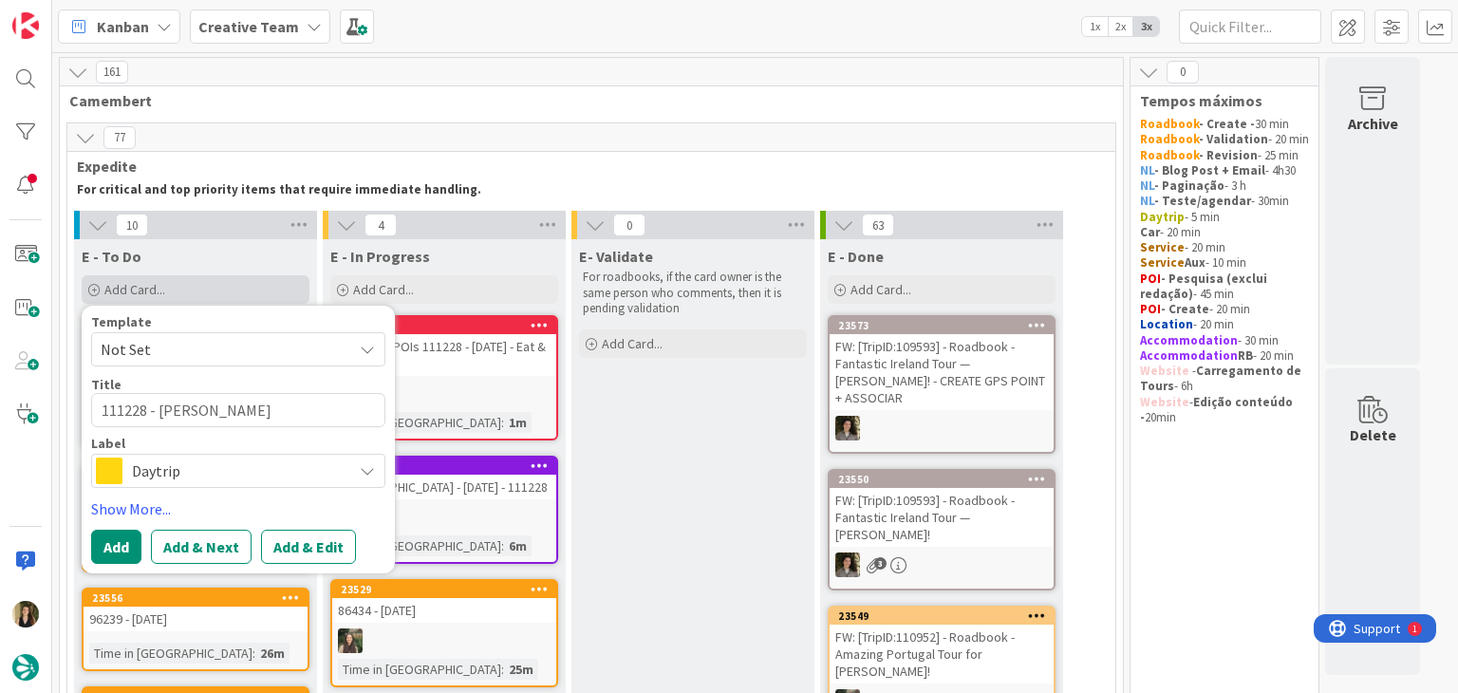
type textarea "x"
type textarea "111228 - [PERSON_NAME]"
type textarea "x"
type textarea "111228 - [PERSON_NAME] - Closed W"
type textarea "x"
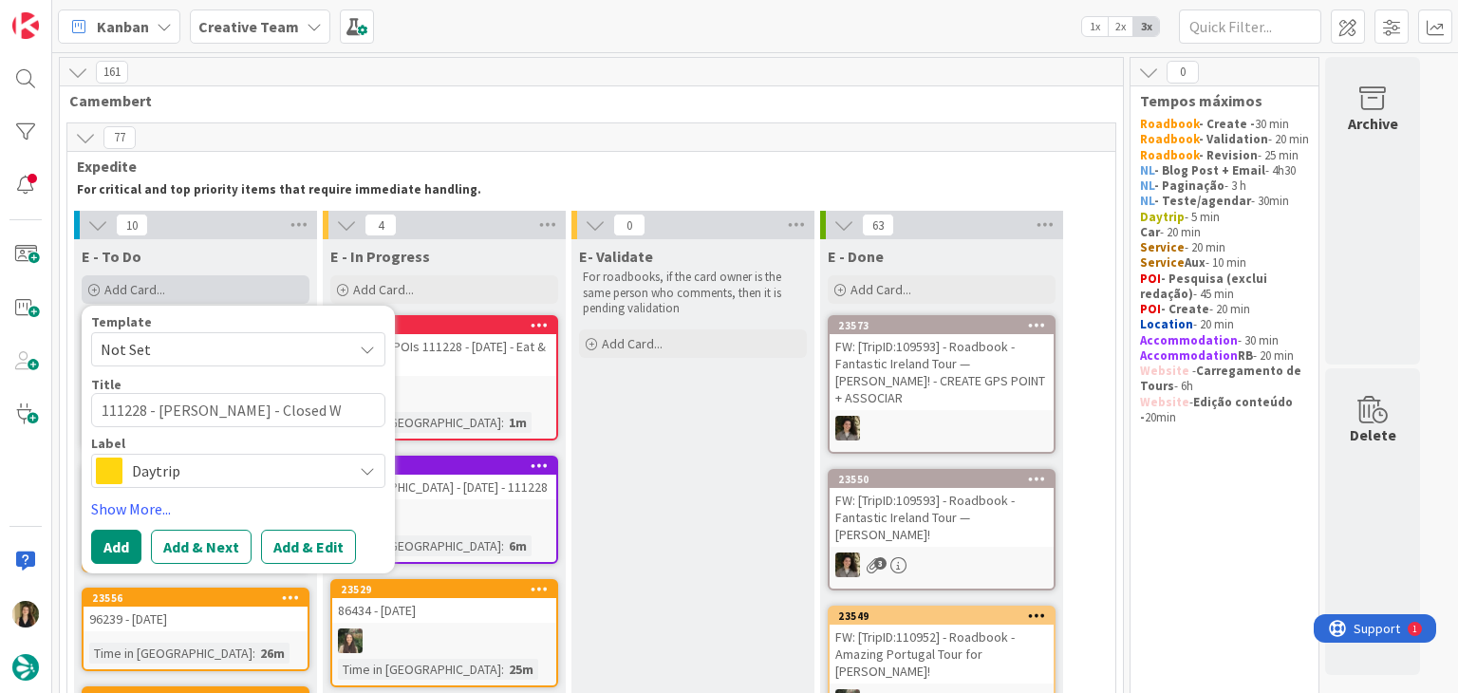
type textarea "111228 - [PERSON_NAME] - Closed We"
type textarea "x"
type textarea "111228 - [PERSON_NAME] - Closed Wed"
type textarea "x"
type textarea "111228 - [PERSON_NAME] - Closed Wed"
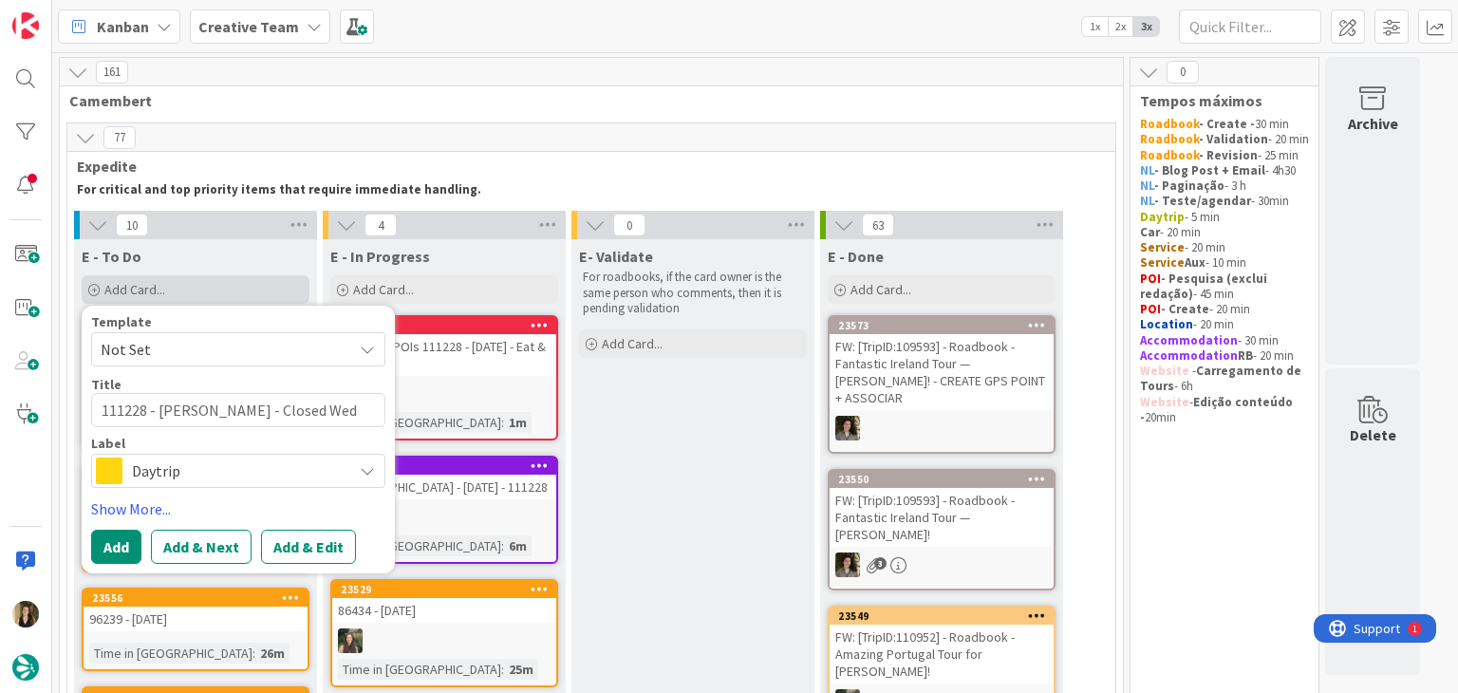
type textarea "x"
type textarea "111228 - [PERSON_NAME] - Closed Wed ("
type textarea "x"
type textarea "111228 - [PERSON_NAME] Wed (d"
type textarea "x"
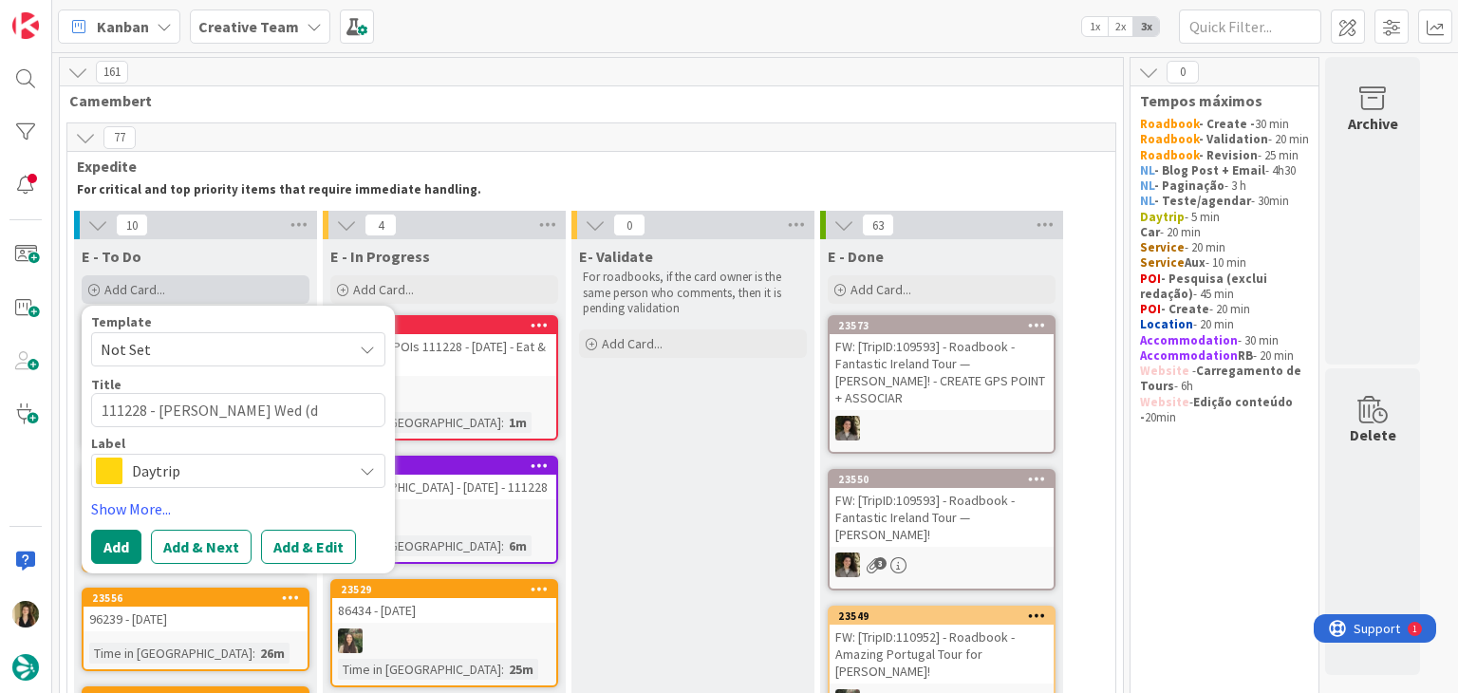
type textarea "111228 - [PERSON_NAME] Wed (di"
type textarea "x"
type textarea "111228 - [PERSON_NAME] (din"
type textarea "x"
type textarea "111228 - [PERSON_NAME] (dinne"
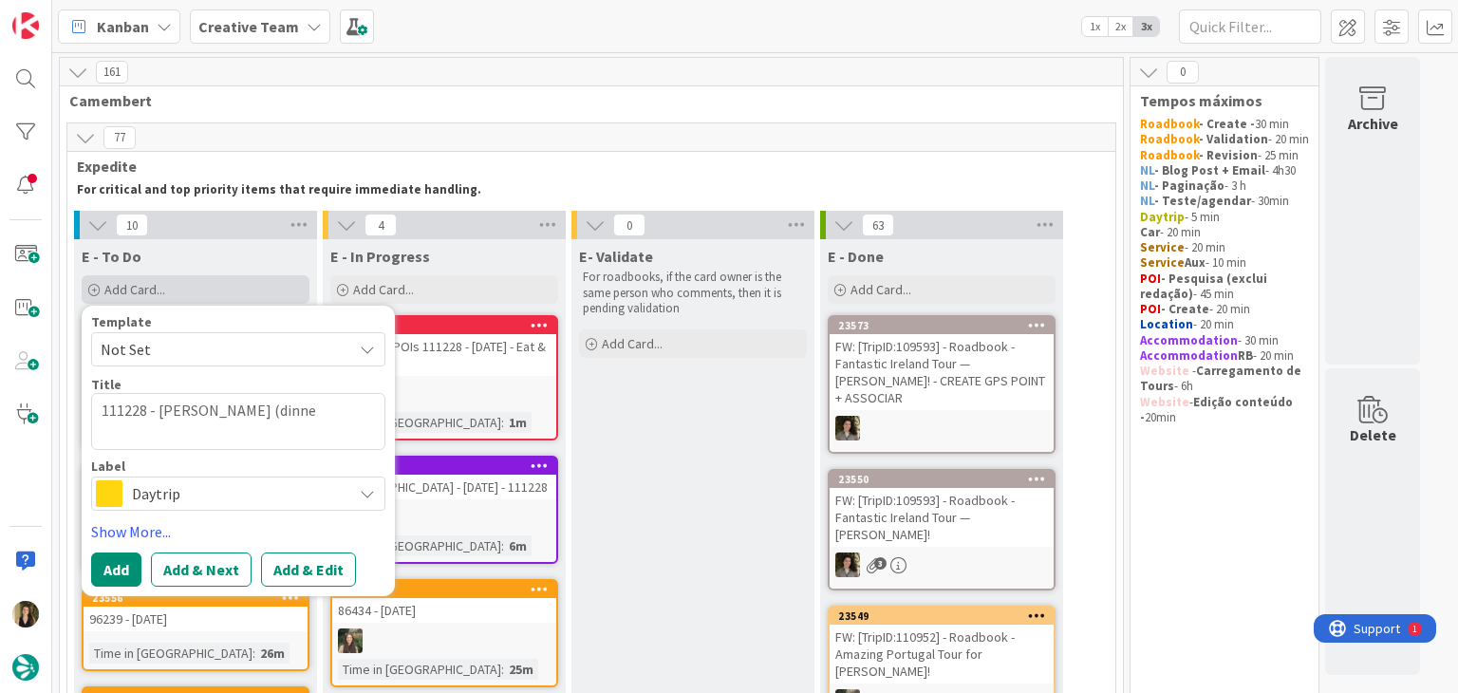
type textarea "x"
type textarea "111228 - [PERSON_NAME] - Closed Wed (dinner"
type textarea "x"
type textarea "111228 - [PERSON_NAME] - Closed Wed (dinner"
type textarea "x"
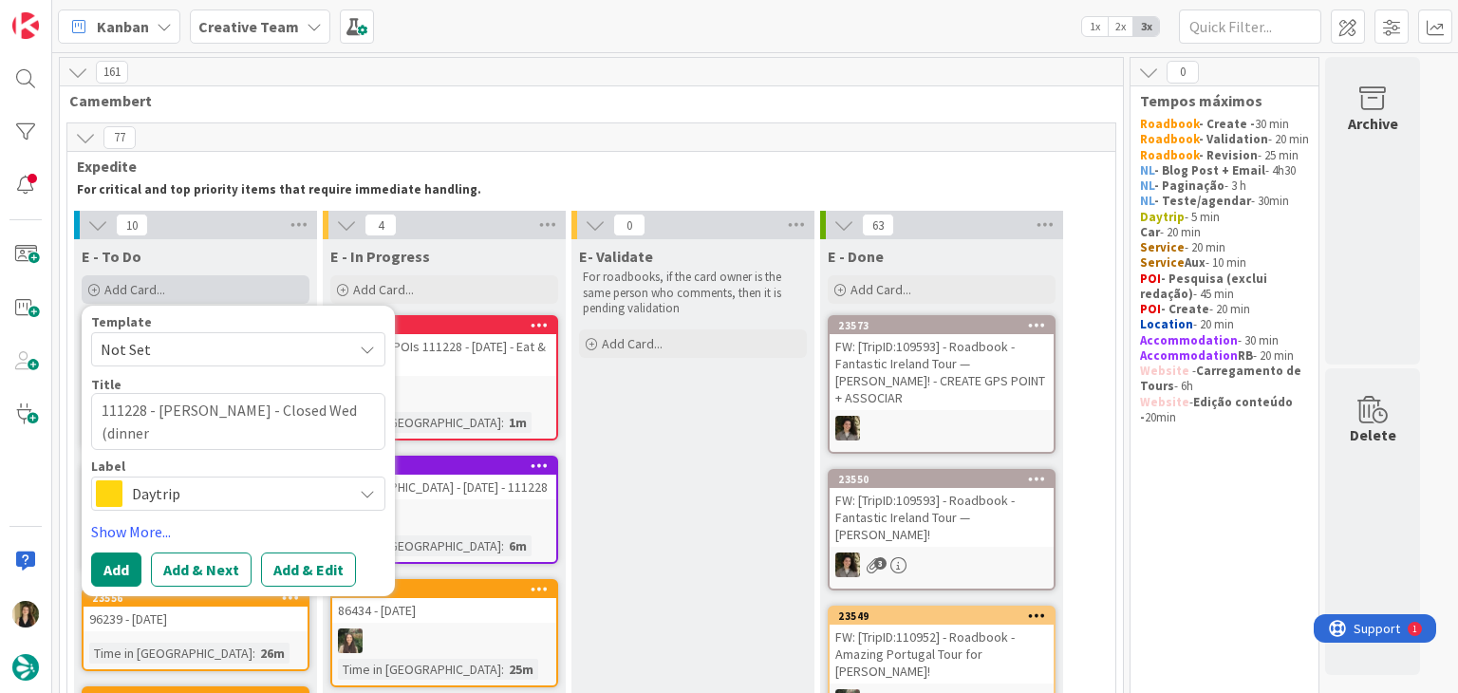
type textarea "111228 - [PERSON_NAME] - Closed Wed (dinner o"
type textarea "x"
type textarea "111228 - [PERSON_NAME] - Closed Wed (dinner on"
type textarea "x"
type textarea "111228 - [PERSON_NAME] - Closed Wed (dinner onl"
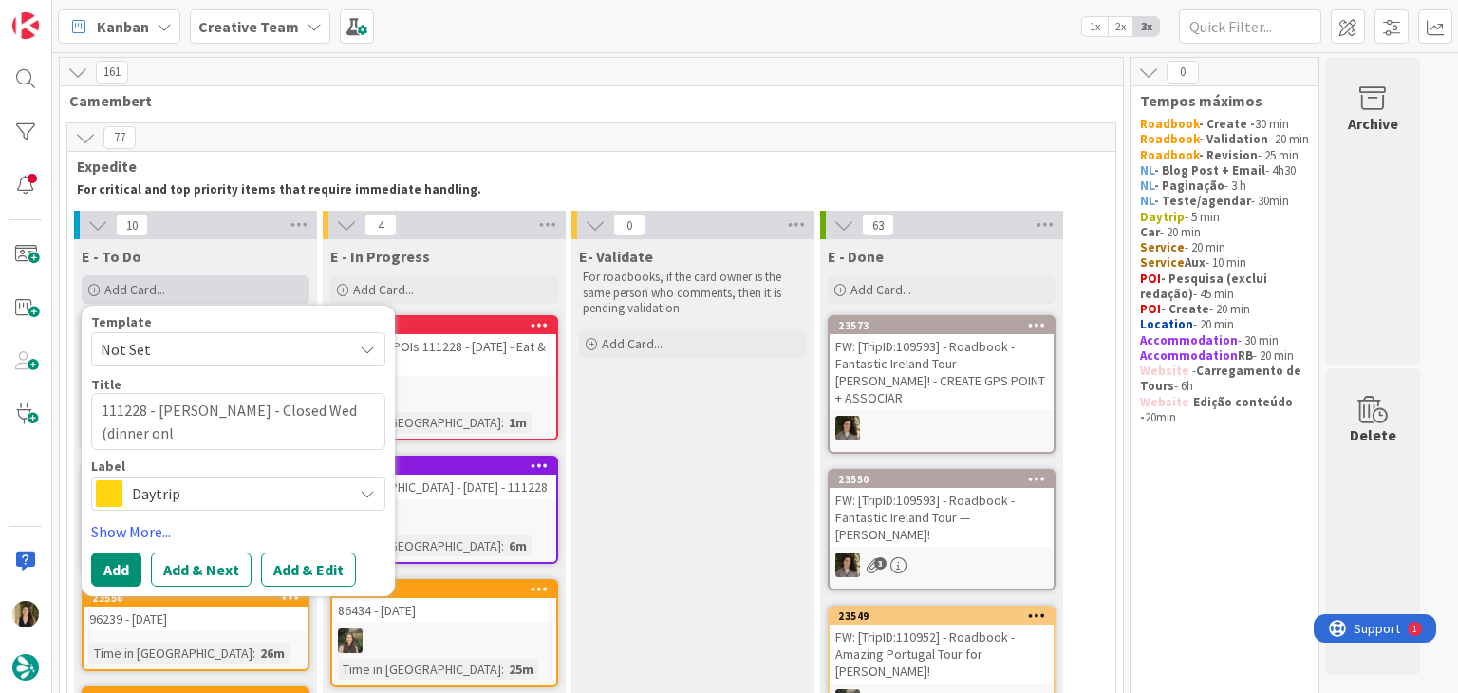
type textarea "x"
type textarea "111228 - [PERSON_NAME] - Closed Wed (dinner only"
type textarea "x"
type textarea "111228 - [PERSON_NAME] Wed (dinner only)"
click at [160, 403] on textarea "111228 - [PERSON_NAME] Wed (dinner only)" at bounding box center [238, 421] width 294 height 57
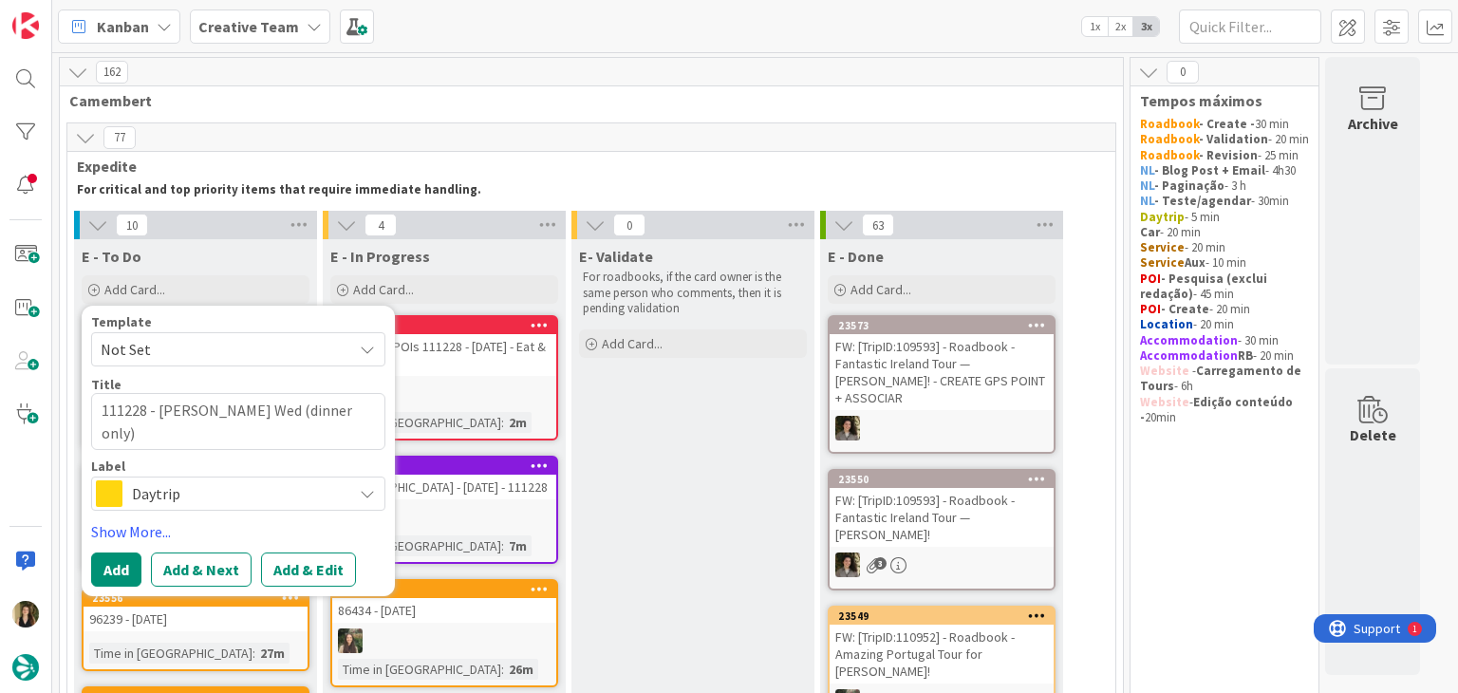
type textarea "x"
type textarea "111228 - €[PERSON_NAME] - Closed Wed (dinner only)"
type textarea "x"
type textarea "111228 - € [PERSON_NAME] - Closed Wed (dinner only)"
type textarea "x"
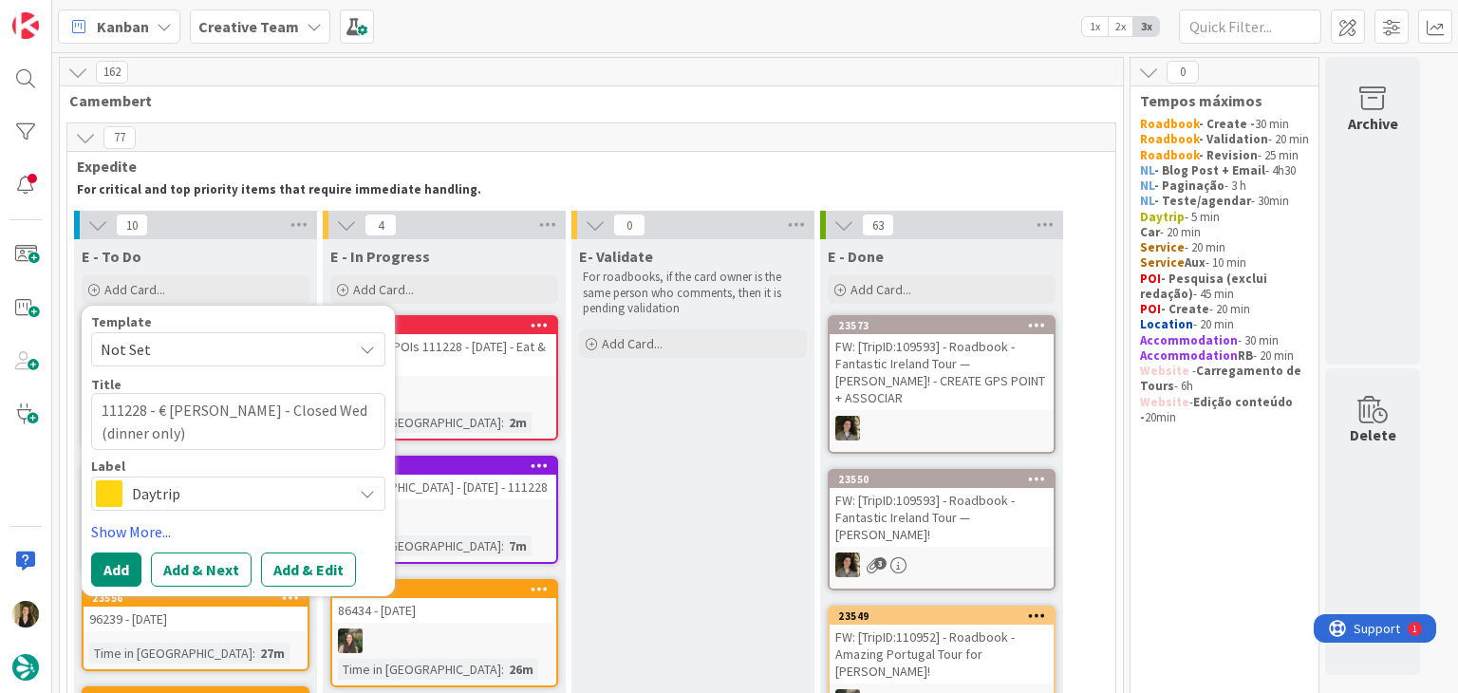
type textarea "111228 - € -[PERSON_NAME] - Closed Wed (dinner only)"
type textarea "x"
type textarea "111228 - € - [PERSON_NAME] - Closed Wed (dinner only)"
click at [173, 509] on div "Daytrip" at bounding box center [238, 493] width 294 height 34
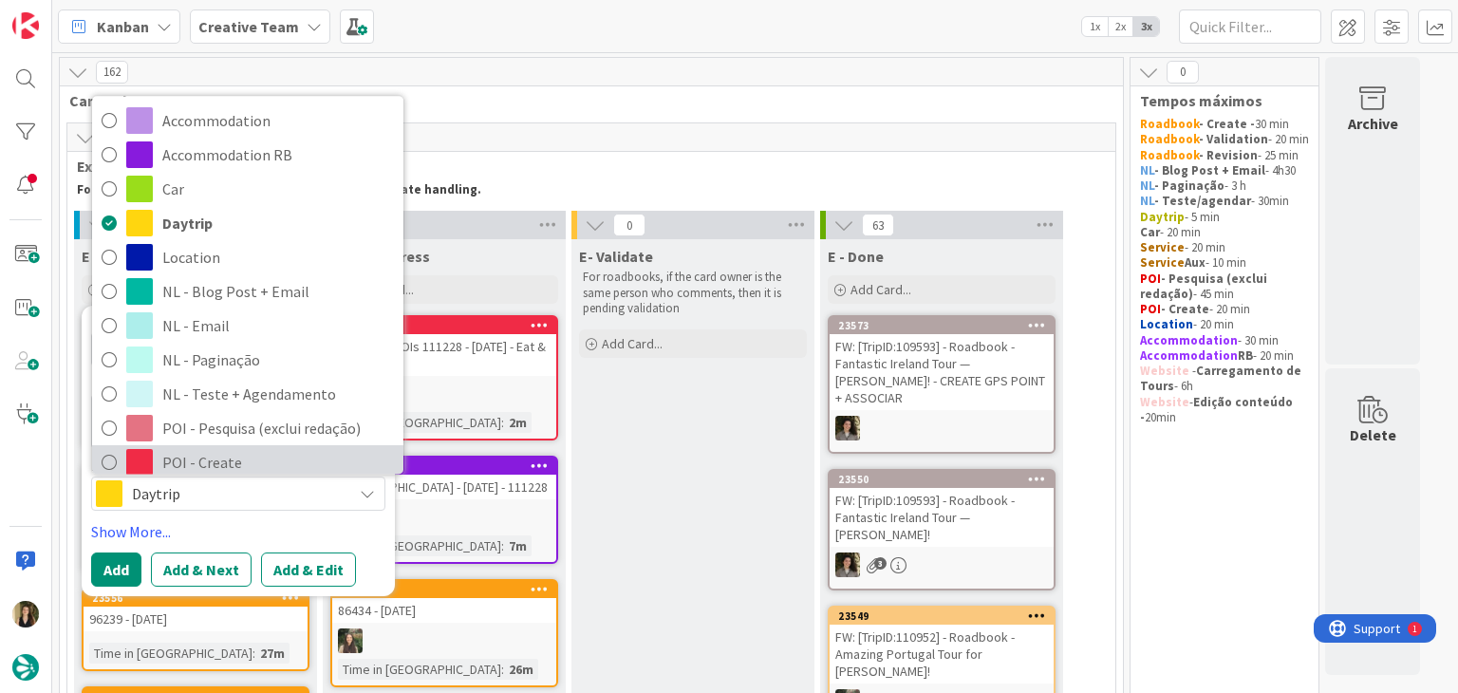
drag, startPoint x: 235, startPoint y: 463, endPoint x: 222, endPoint y: 474, distance: 16.9
click at [235, 463] on span "POI - Create" at bounding box center [278, 462] width 232 height 28
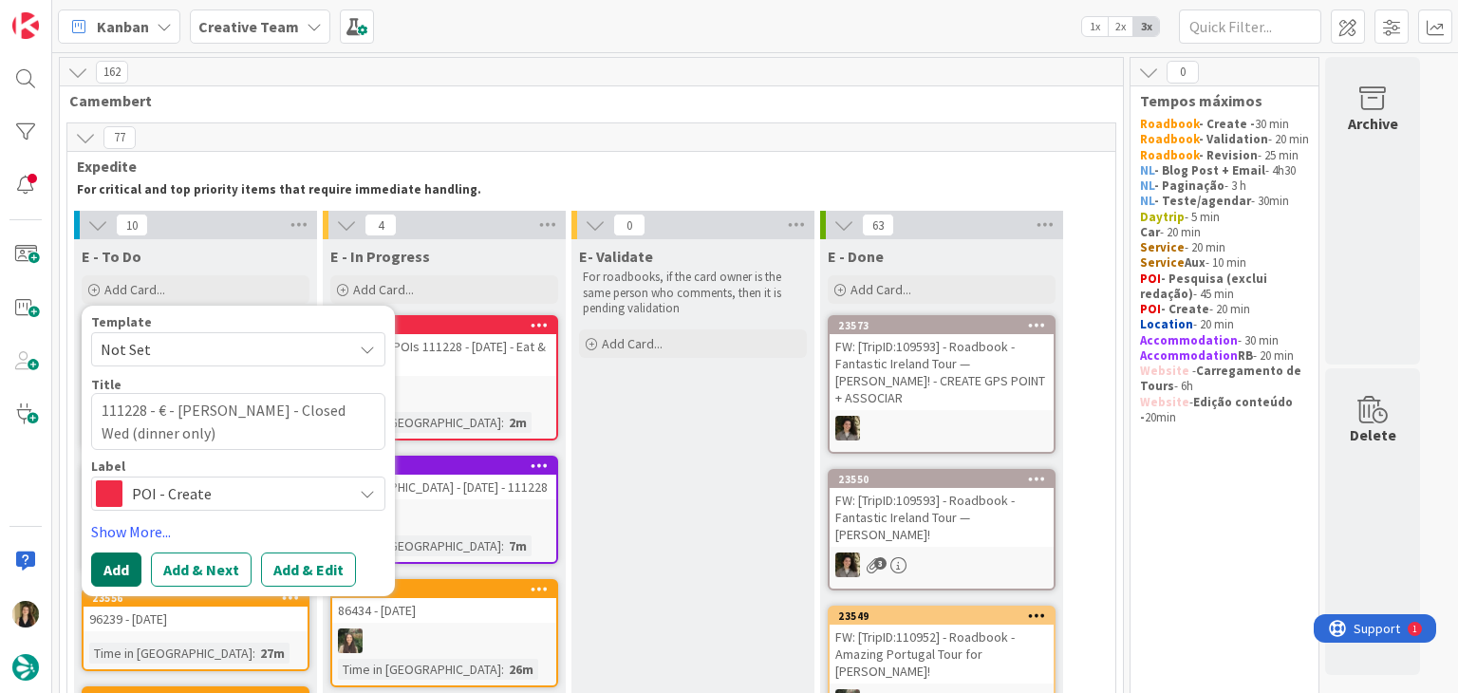
click at [120, 562] on button "Add" at bounding box center [116, 569] width 50 height 34
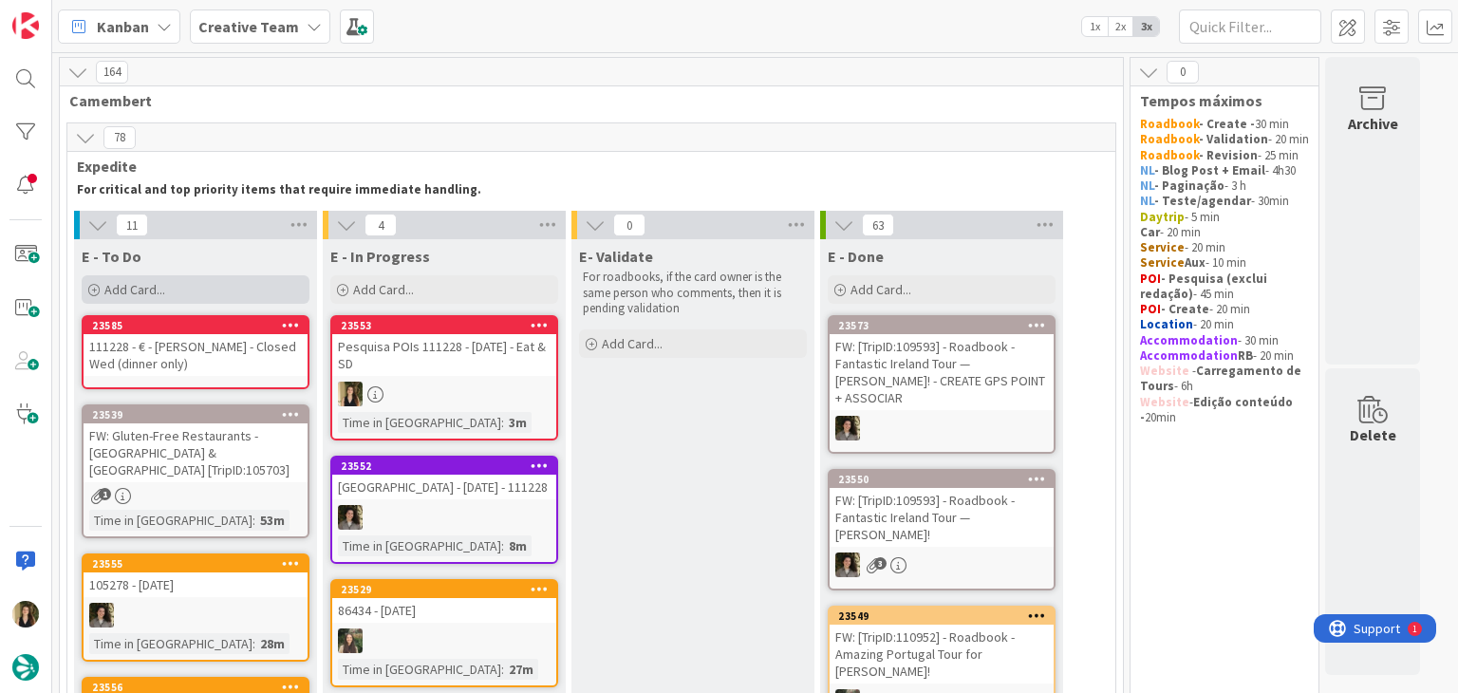
click at [209, 287] on div "Add Card..." at bounding box center [196, 289] width 228 height 28
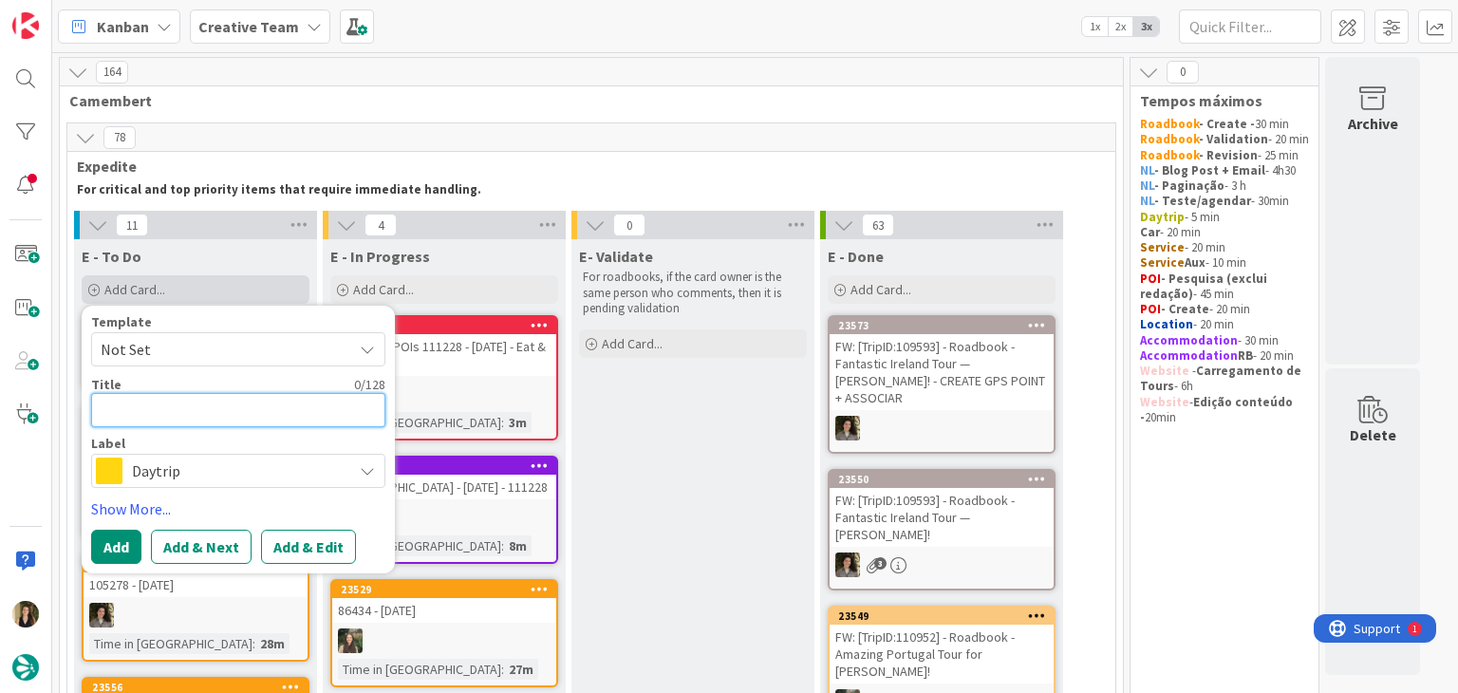
type textarea "x"
type textarea "1"
type textarea "x"
type textarea "11"
type textarea "x"
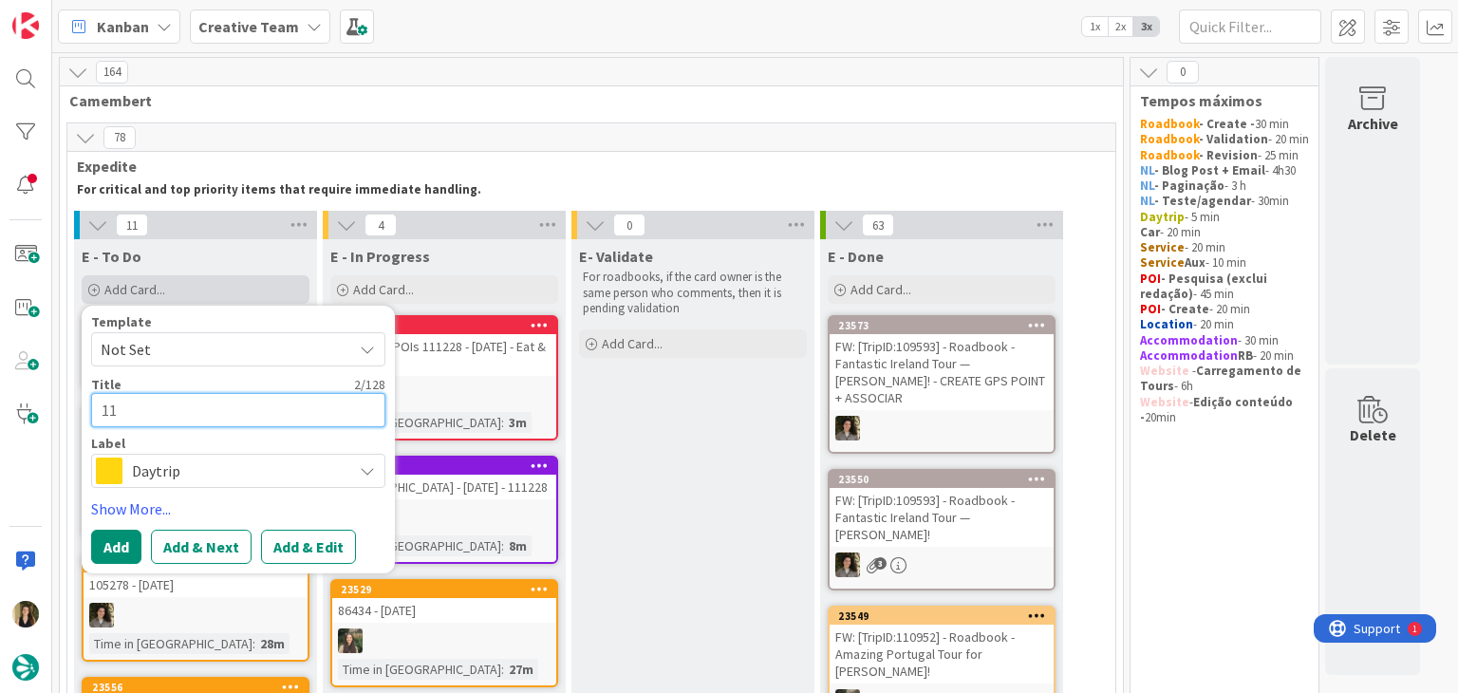
type textarea "111"
type textarea "x"
type textarea "1112"
type textarea "x"
type textarea "11122"
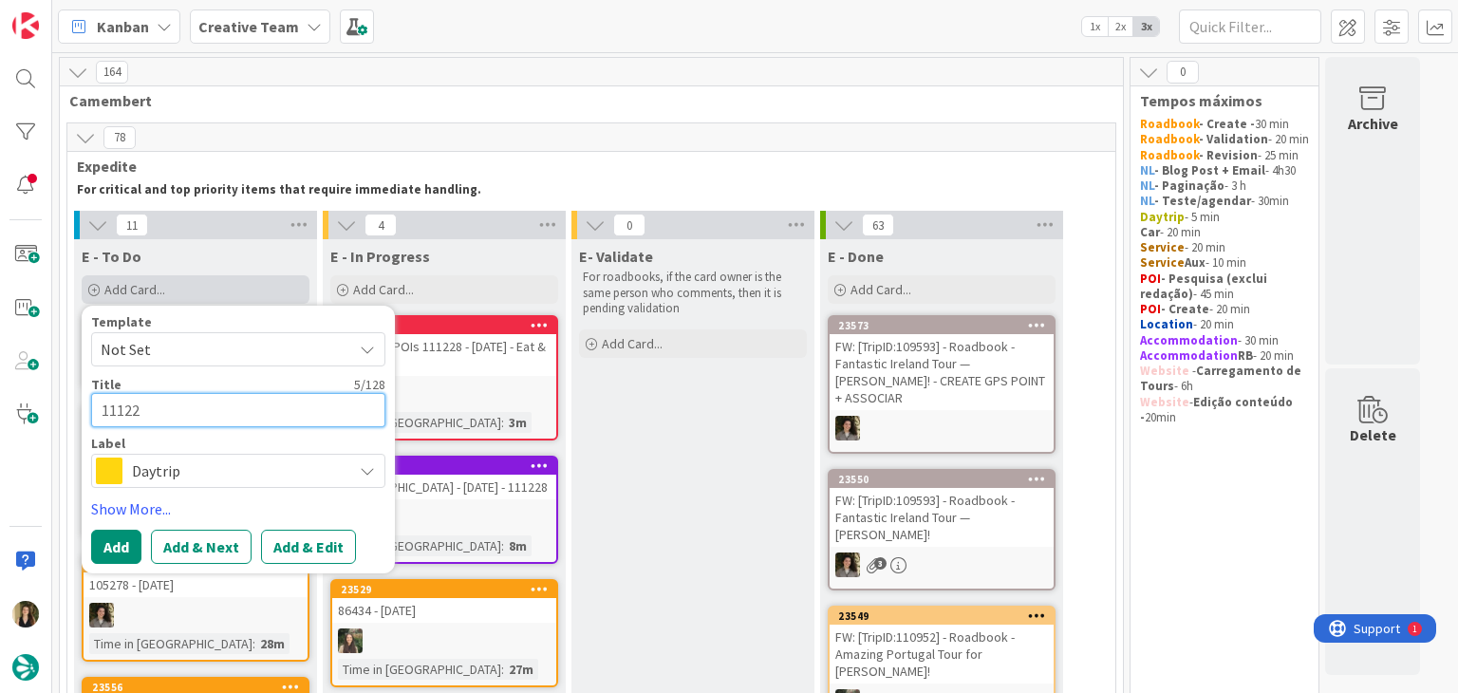
type textarea "x"
type textarea "111228"
type textarea "x"
type textarea "111228"
type textarea "x"
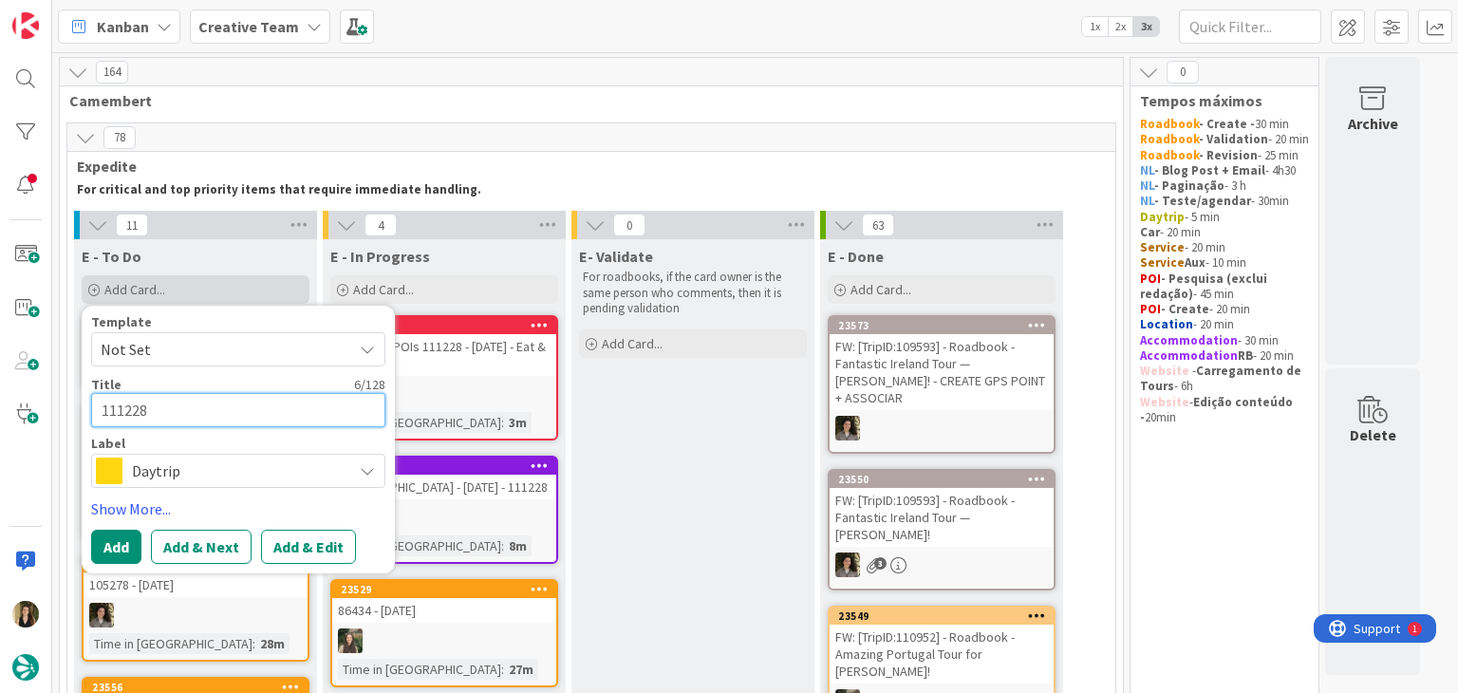
type textarea "111228 -"
type textarea "x"
type textarea "111228 -"
type textarea "x"
type textarea "111228 - €"
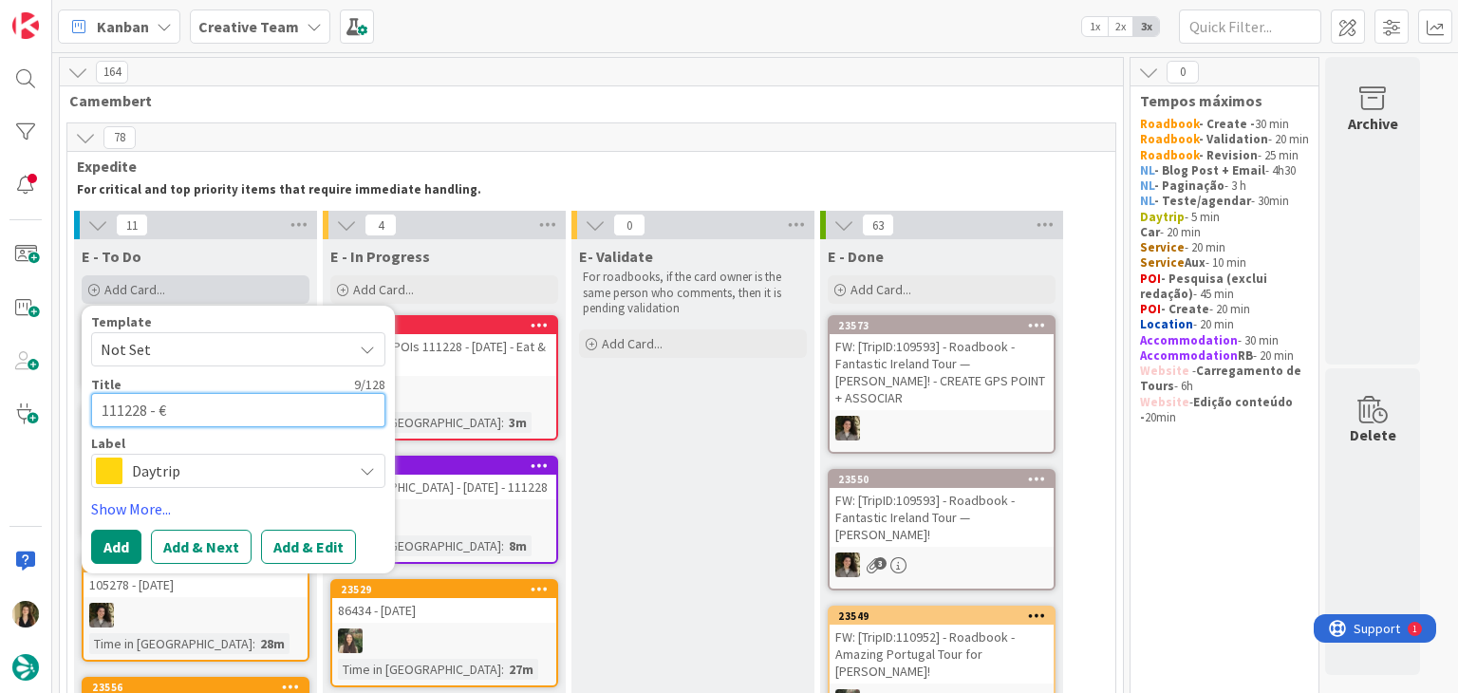
type textarea "x"
type textarea "111228 - €€"
type textarea "x"
type textarea "111228 - €€"
type textarea "x"
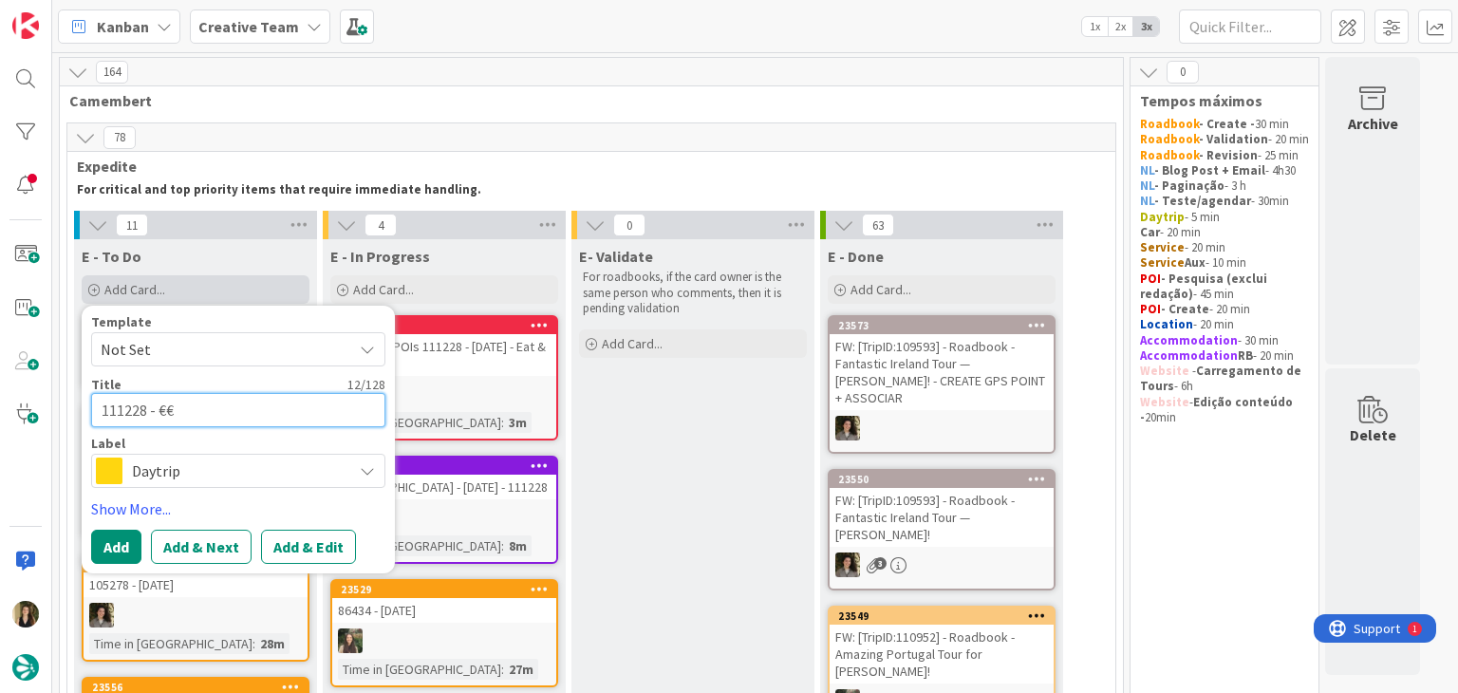
type textarea "111228 - €€ -"
type textarea "x"
type textarea "111228 - €€ -"
paste textarea "Osteria "[PERSON_NAME]""
type textarea "x"
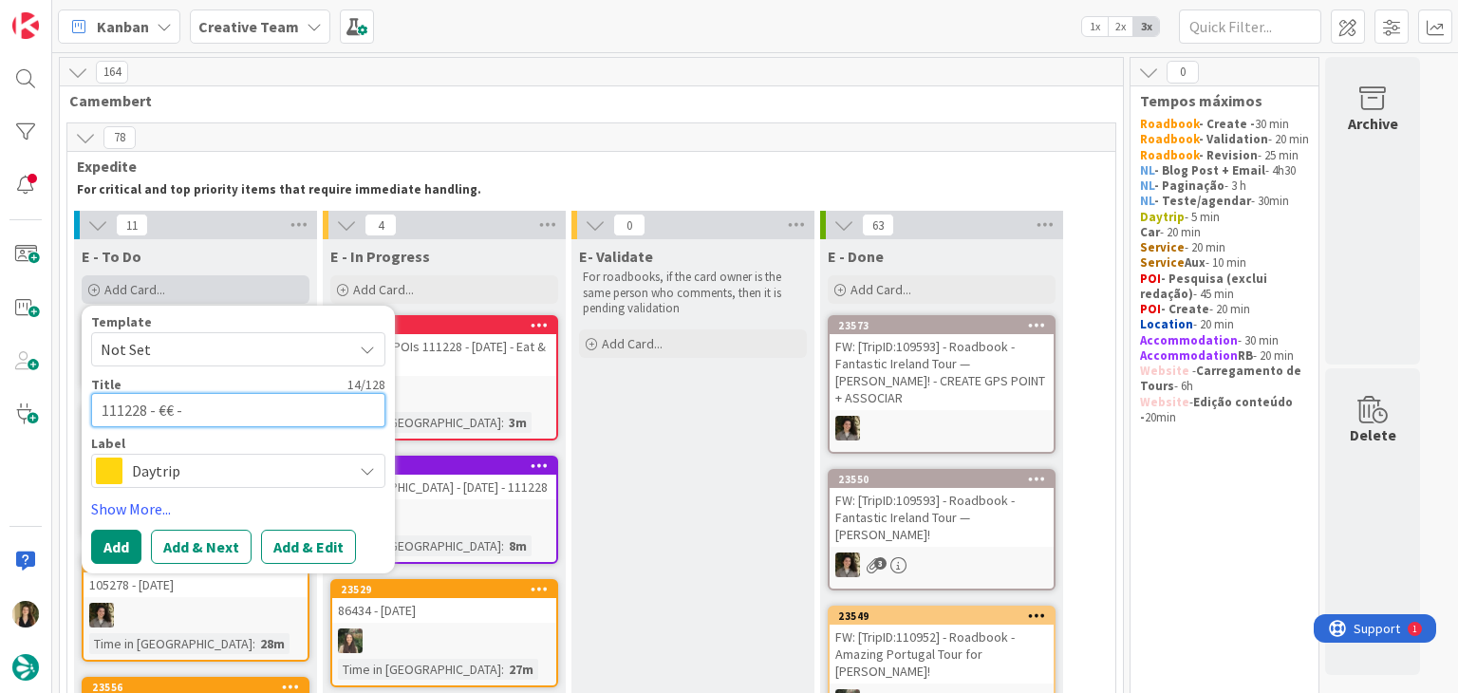
type textarea "111228 - €€ - Osteria "[PERSON_NAME]""
type textarea "x"
type textarea "111228 - €€ - Osteria "[PERSON_NAME]""
type textarea "x"
type textarea "111228 - €€ - Osteria "[PERSON_NAME]" -"
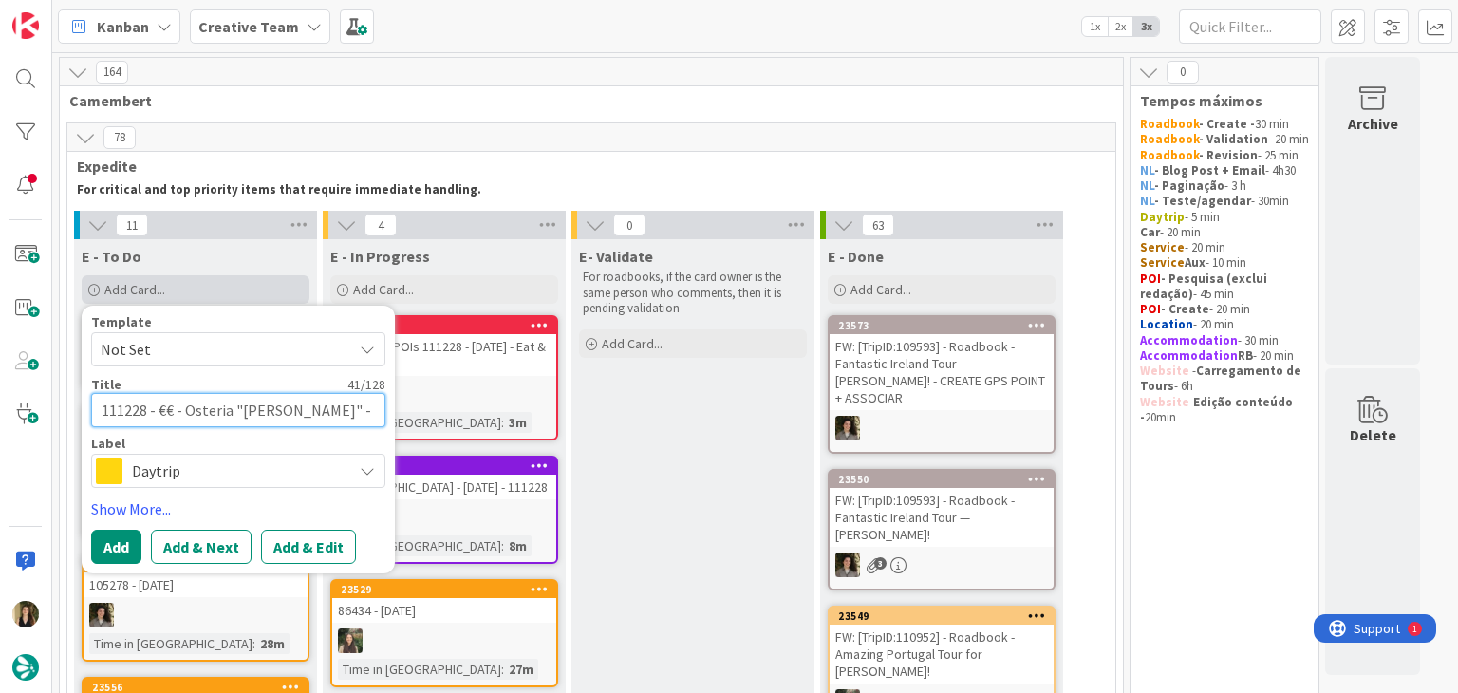
type textarea "x"
type textarea "111228 - €€ - Osteria "[PERSON_NAME]" -"
type textarea "x"
type textarea "111228 - €€ - Osteria "[PERSON_NAME]" - C"
type textarea "x"
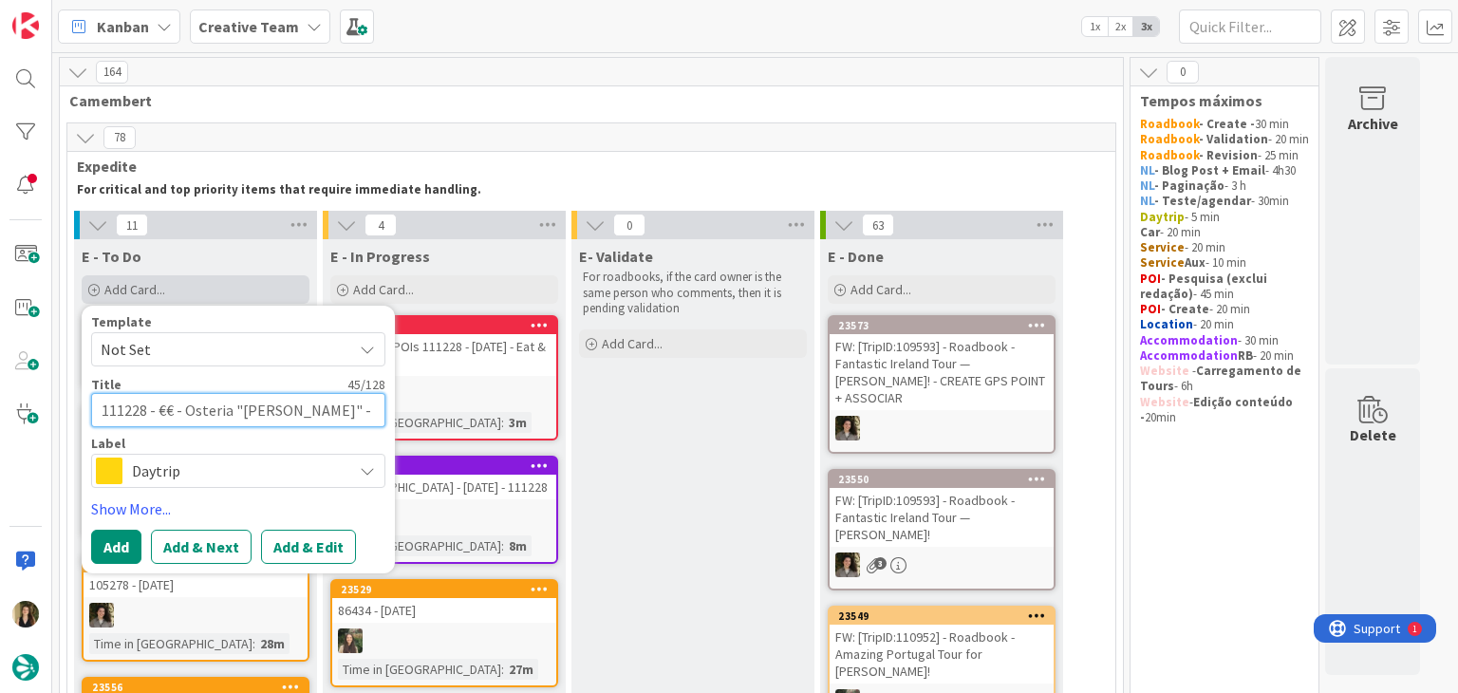
type textarea "111228 - €€ - Osteria "[PERSON_NAME]" - Cl"
type textarea "x"
type textarea "111228 - €€ - Osteria "[PERSON_NAME]" - Clo"
type textarea "x"
type textarea "111228 - €€ - Osteria "[PERSON_NAME]" - Clos"
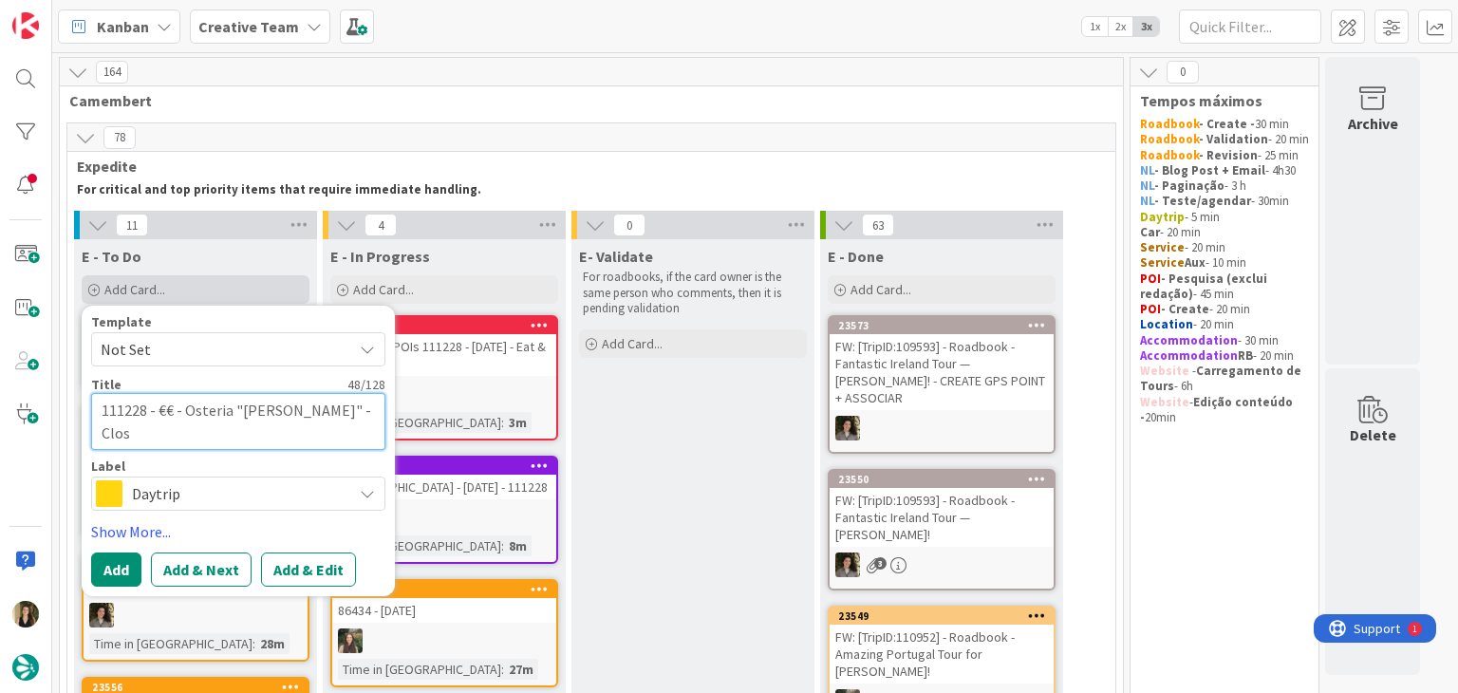
type textarea "x"
type textarea "111228 - €€ - Osteria "[PERSON_NAME]" - Close"
type textarea "x"
type textarea "111228 - €€ - Osteria "[PERSON_NAME]" - Closed"
type textarea "x"
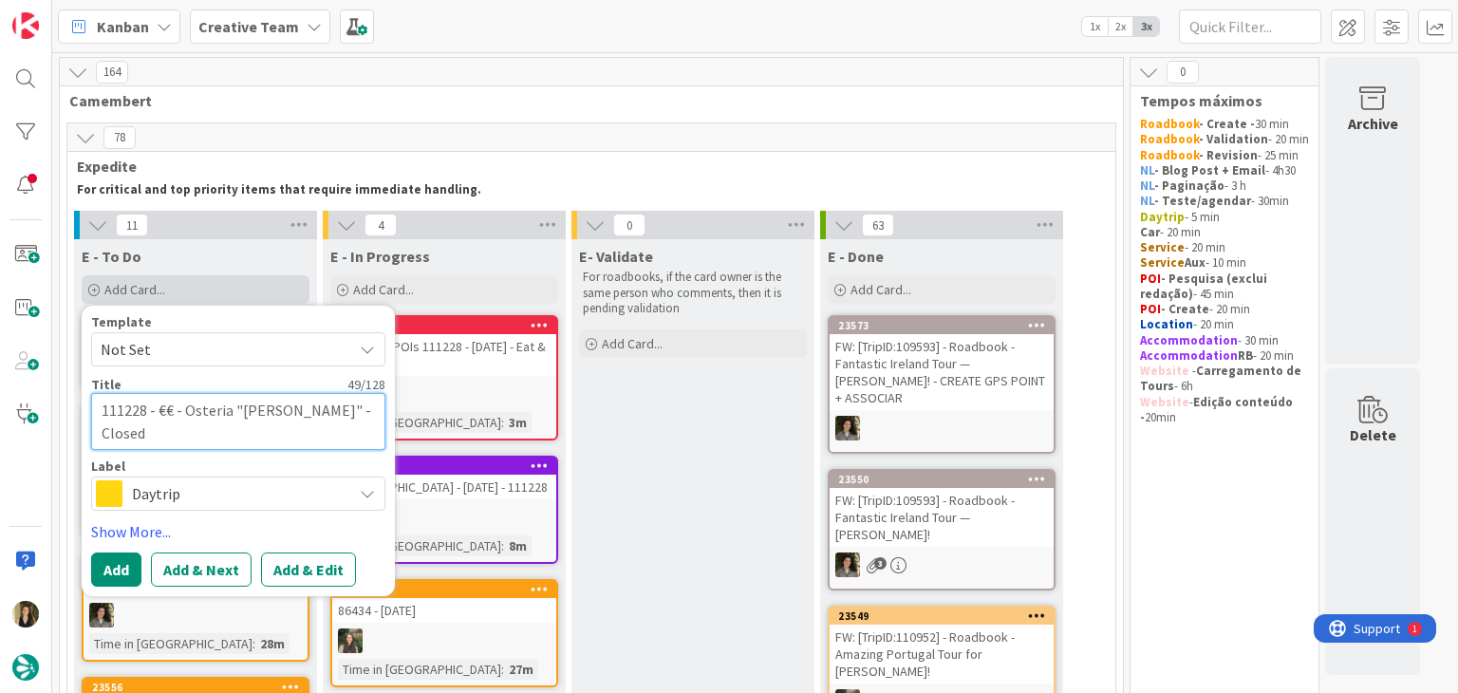
type textarea "111228 - €€ - Osteria "[PERSON_NAME]" - Closed"
type textarea "x"
type textarea "111228 - €€ - Osteria "[PERSON_NAME]" - Closed M"
type textarea "x"
type textarea "111228 - €€ - Osteria "[PERSON_NAME]" - Closed Mo"
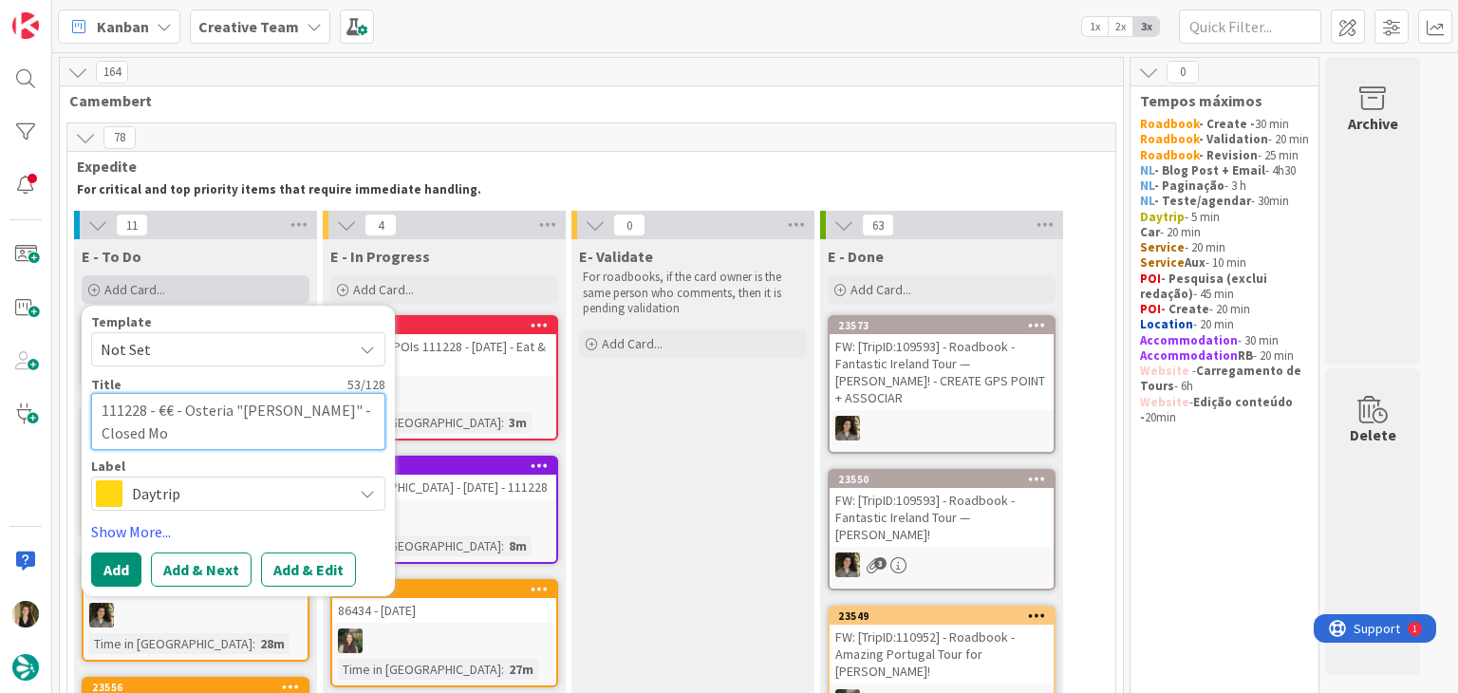
type textarea "x"
type textarea "111228 - €€ - Osteria "[PERSON_NAME]" - Closed Mon"
type textarea "x"
type textarea "111228 - €€ - Osteria "[PERSON_NAME]" - Closed Mon"
type textarea "x"
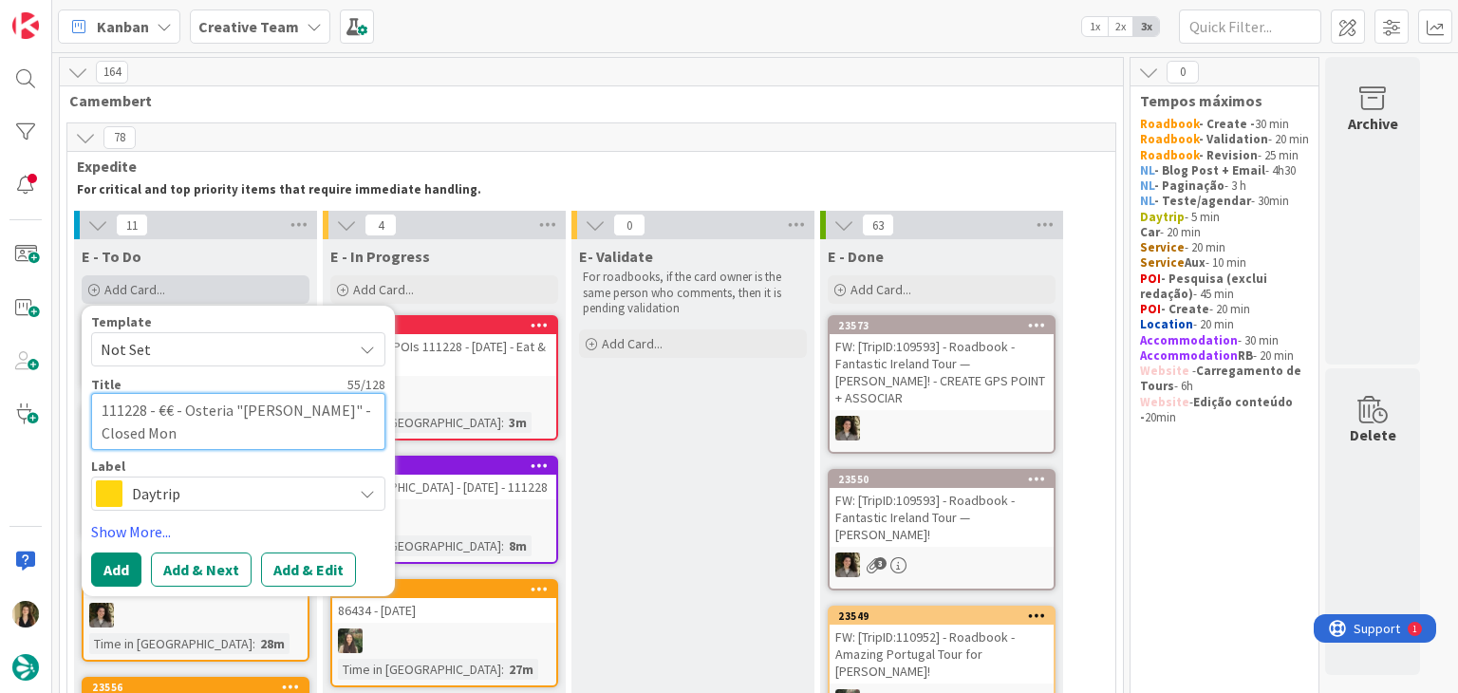
type textarea "111228 - €€ - Osteria "[PERSON_NAME]" - Closed Mon ("
type textarea "x"
type textarea "111228 - €€ - Osteria "[PERSON_NAME]" - Closed Mon (T"
type textarea "x"
type textarea "111228 - €€ - Osteria "[PERSON_NAME]" - Closed Mon (Tu"
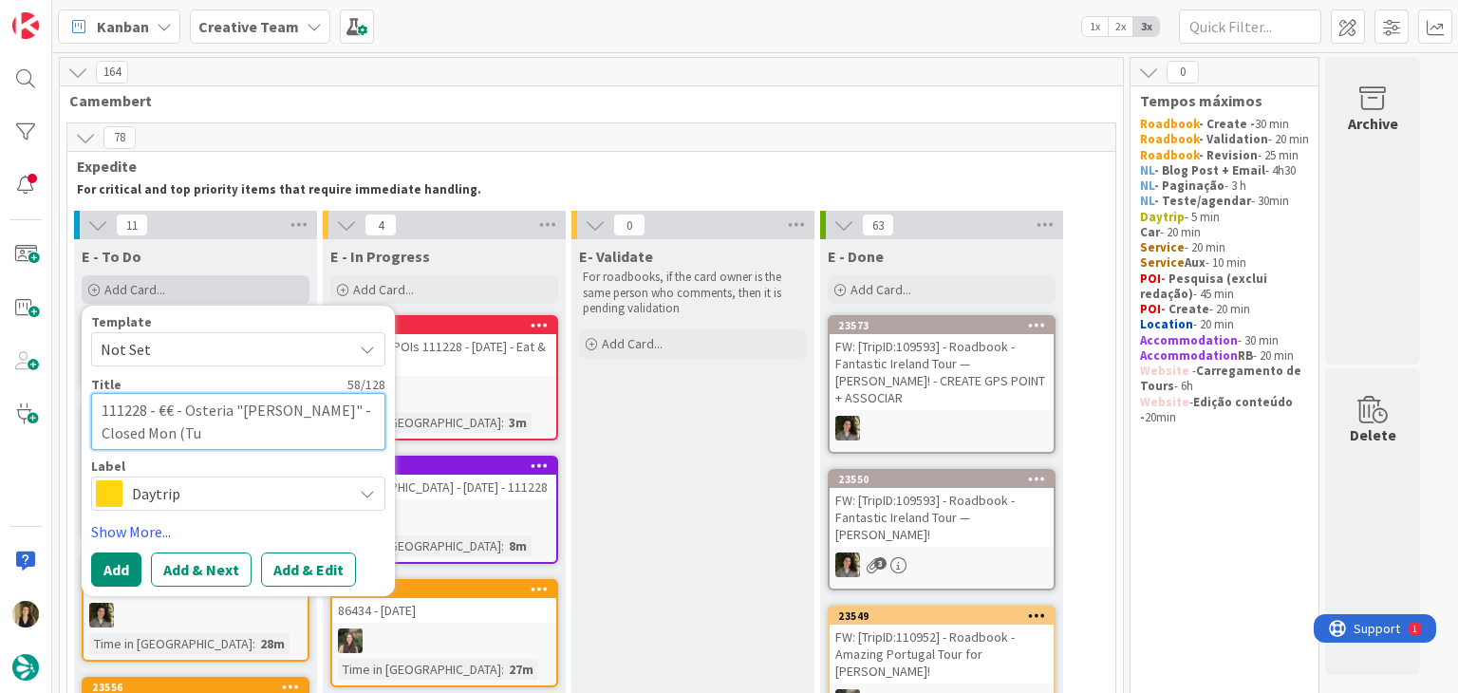
type textarea "x"
type textarea "111228 - €€ - Osteria "[PERSON_NAME]" - Closed Mon (Tue"
type textarea "x"
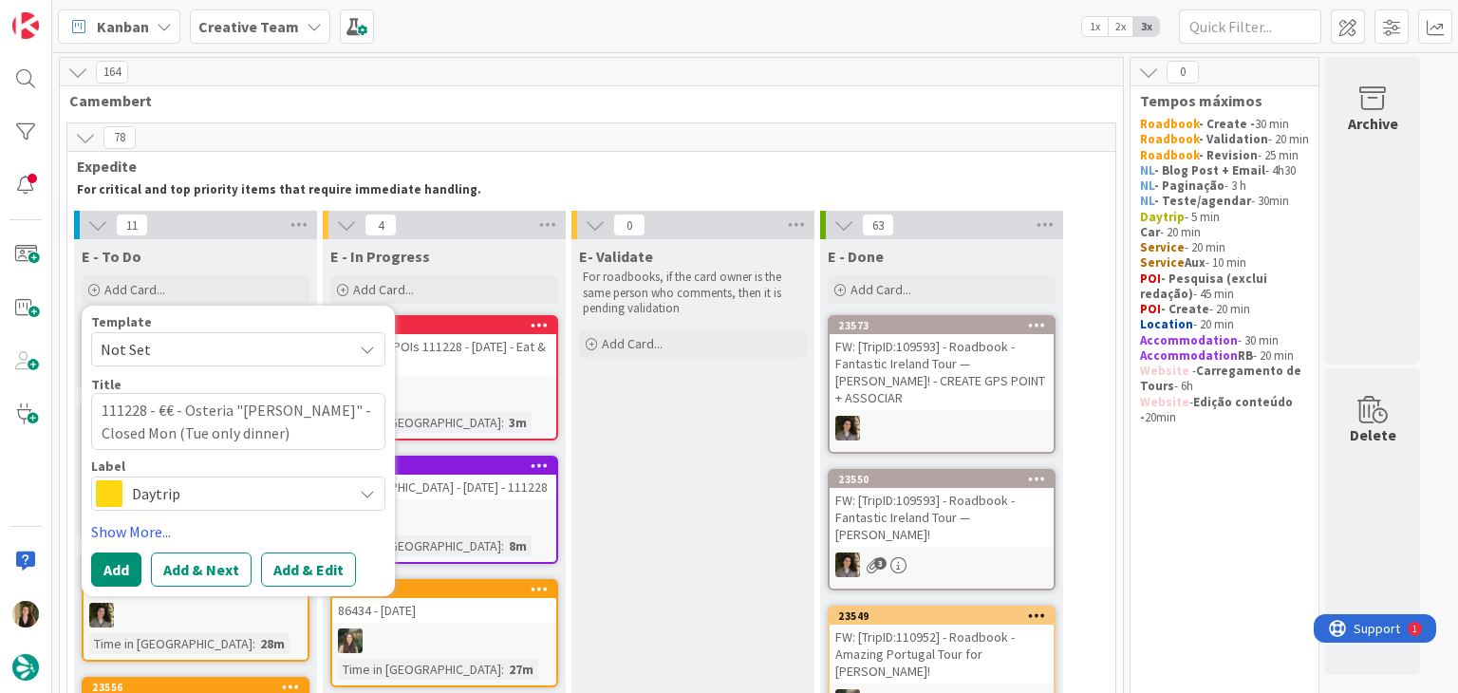
click at [274, 495] on span "Daytrip" at bounding box center [237, 493] width 211 height 27
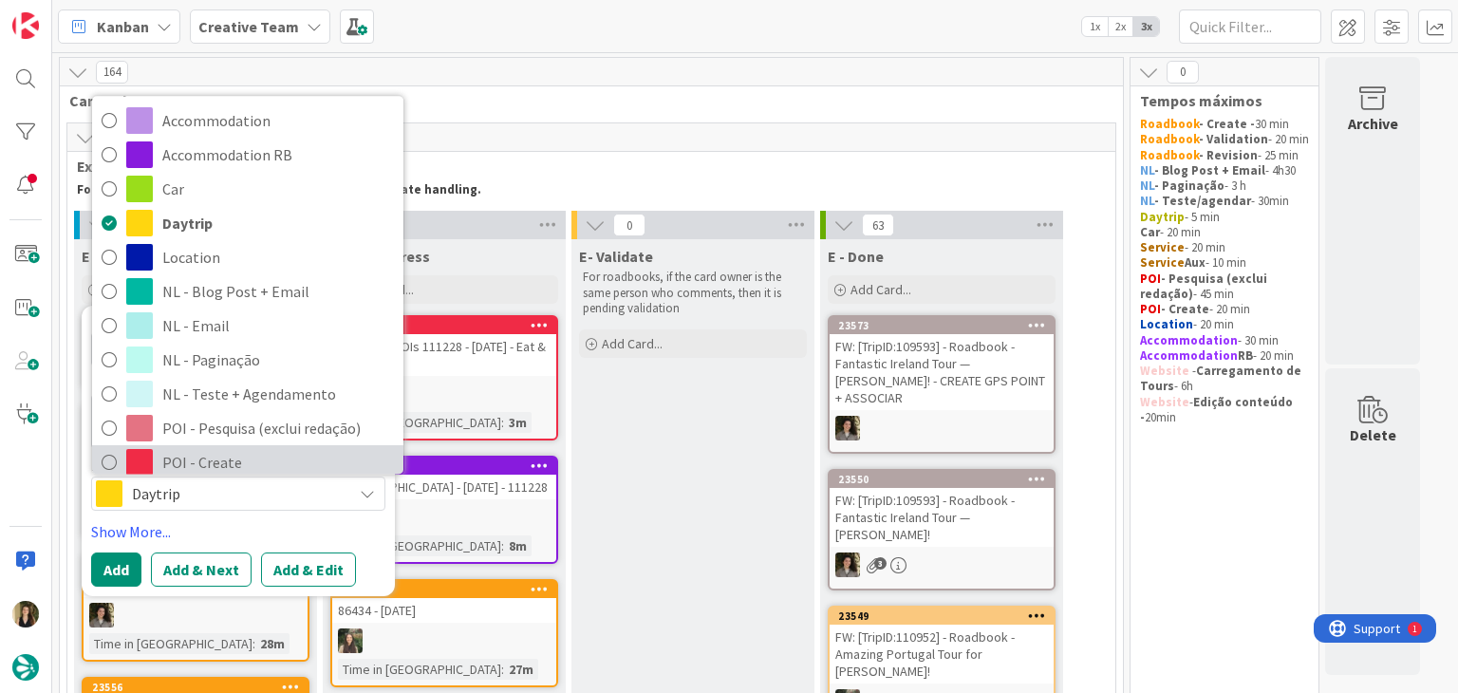
click at [254, 457] on span "POI - Create" at bounding box center [278, 462] width 232 height 28
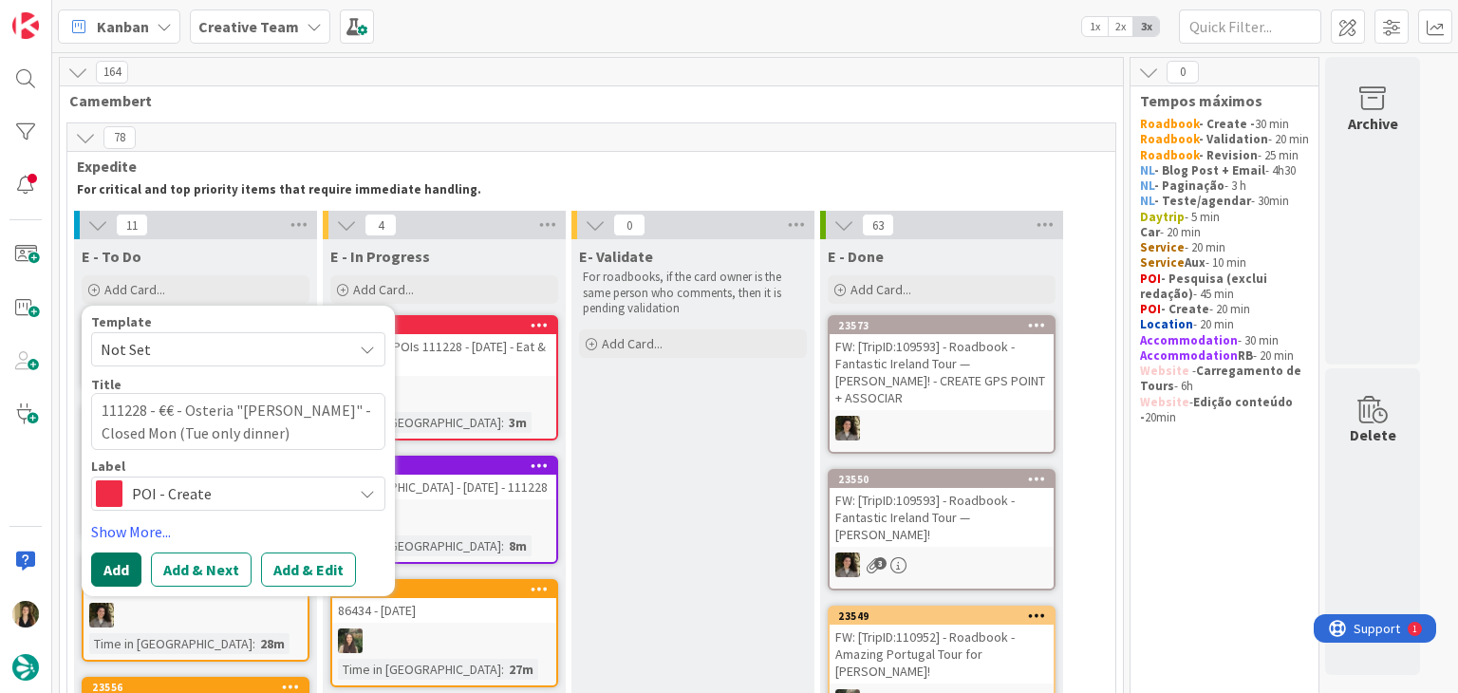
click at [111, 566] on button "Add" at bounding box center [116, 569] width 50 height 34
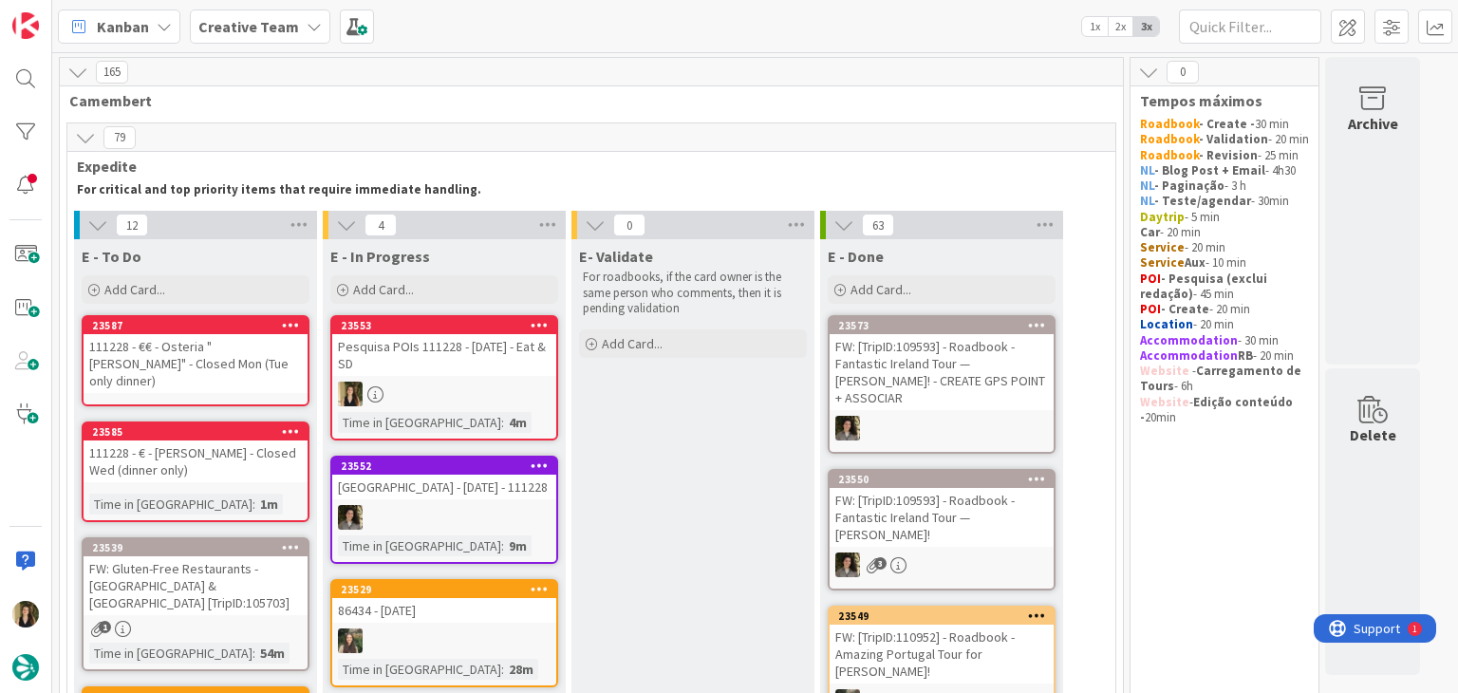
click at [224, 464] on div "111228 - € - [PERSON_NAME] - Closed Wed (dinner only)" at bounding box center [196, 461] width 224 height 42
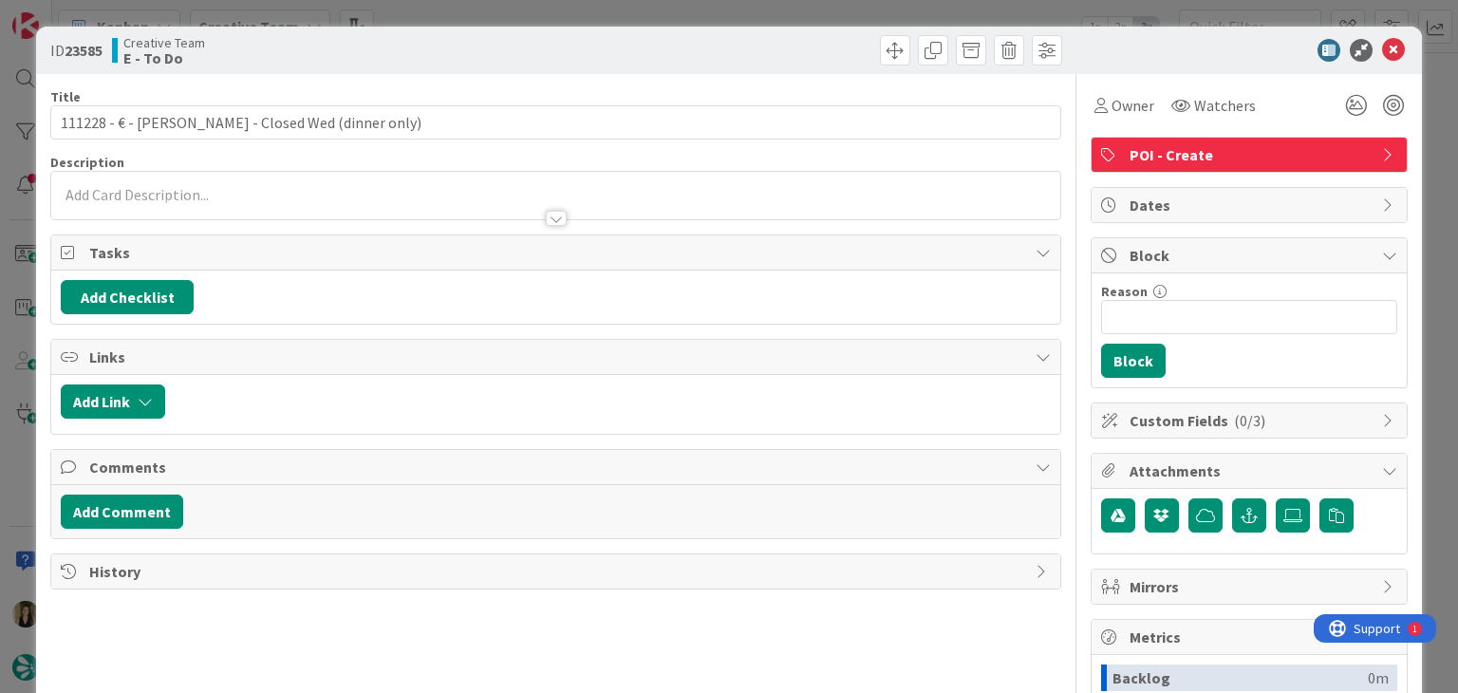
click at [152, 205] on div at bounding box center [555, 209] width 1008 height 20
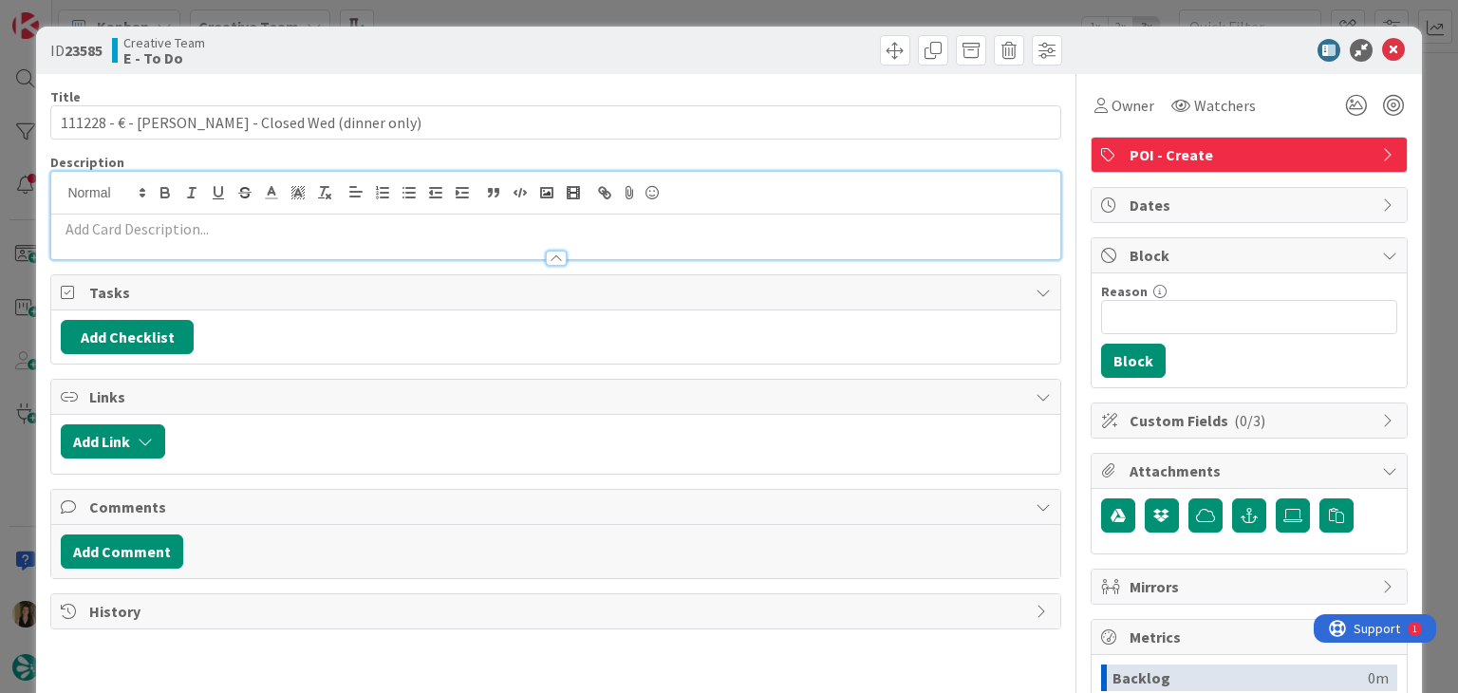
click at [182, 233] on p at bounding box center [555, 229] width 989 height 22
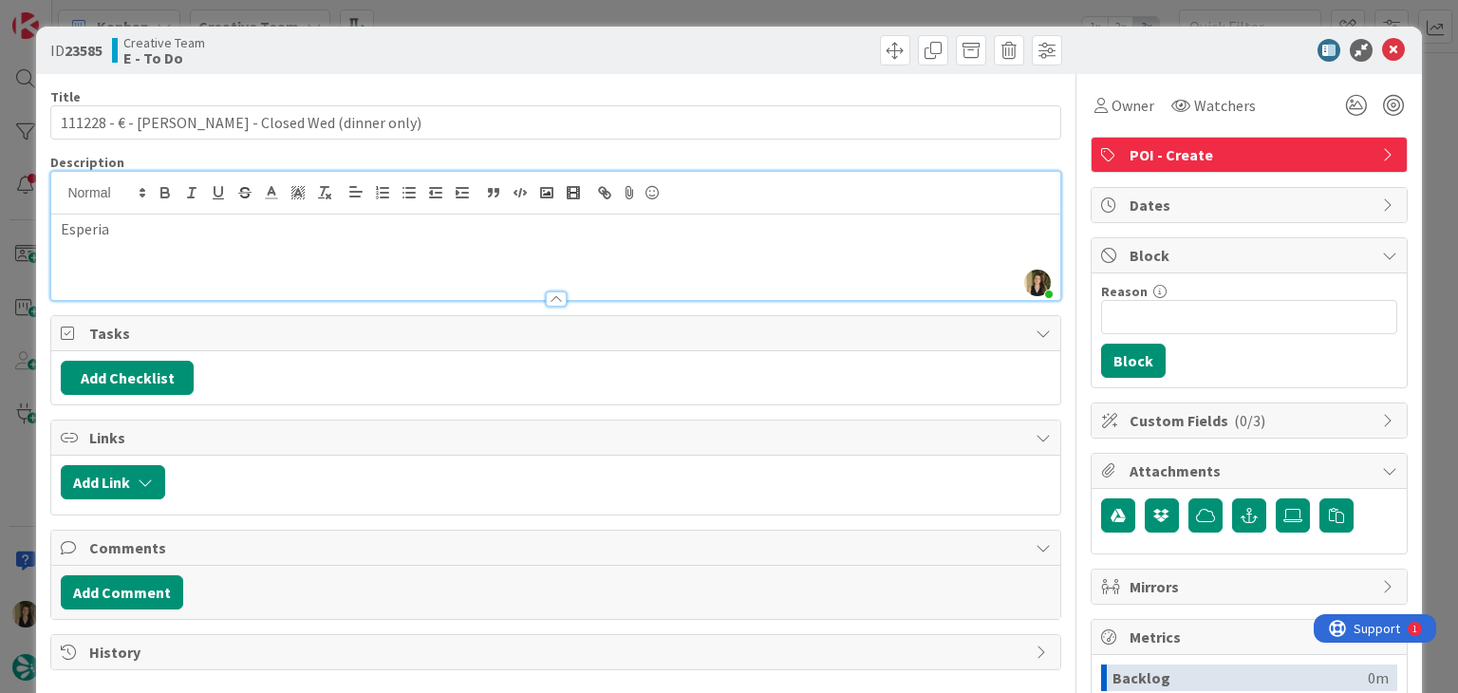
click at [65, 226] on p "Esperia" at bounding box center [555, 229] width 989 height 22
drag, startPoint x: 189, startPoint y: 227, endPoint x: 47, endPoint y: 226, distance: 142.4
click at [49, 227] on div "ID 23585 Creative Team E - To Do Title 54 / 128 111228 - € - [PERSON_NAME] - Cl…" at bounding box center [728, 510] width 1385 height 966
copy p "in [GEOGRAPHIC_DATA]"
click at [491, 36] on div "Creative Team E - To Do" at bounding box center [331, 50] width 439 height 30
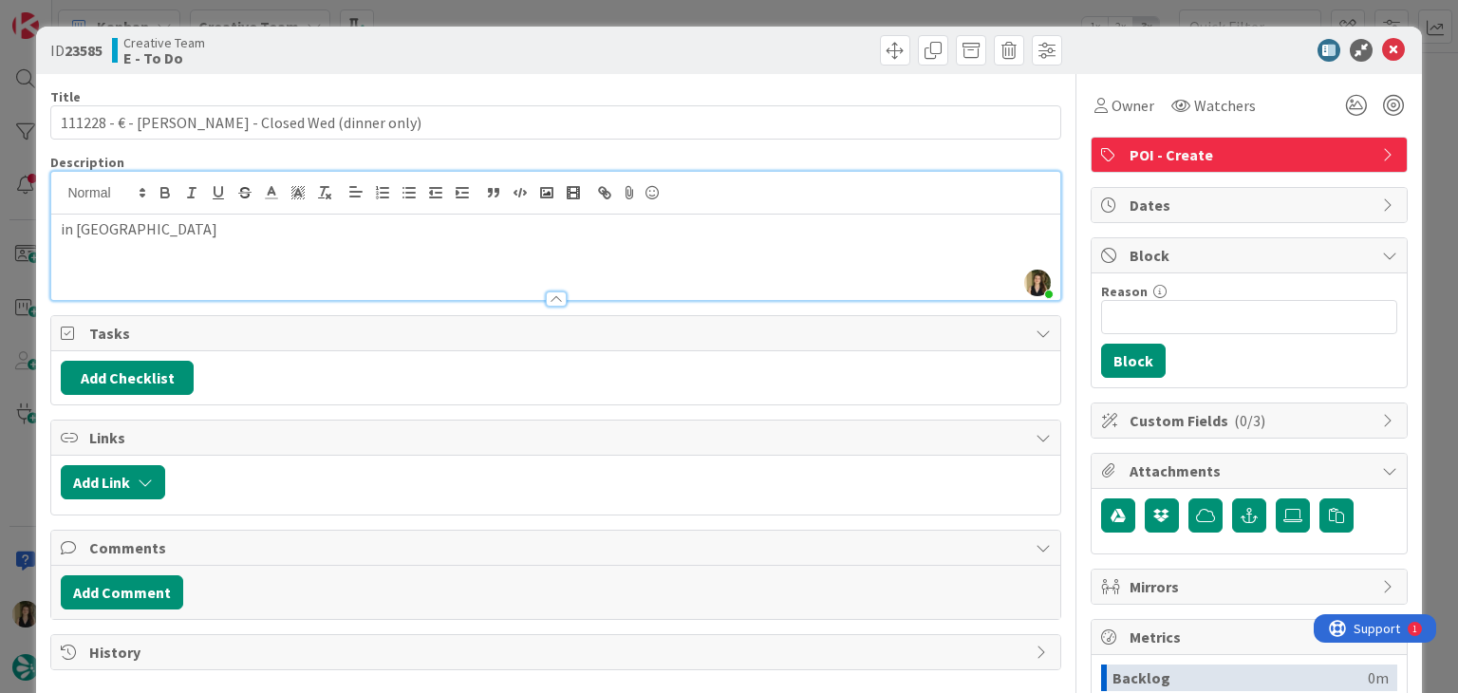
click at [497, 9] on div "ID 23585 Creative Team E - To Do Title 54 / 128 111228 - € - [PERSON_NAME] - Cl…" at bounding box center [729, 346] width 1458 height 693
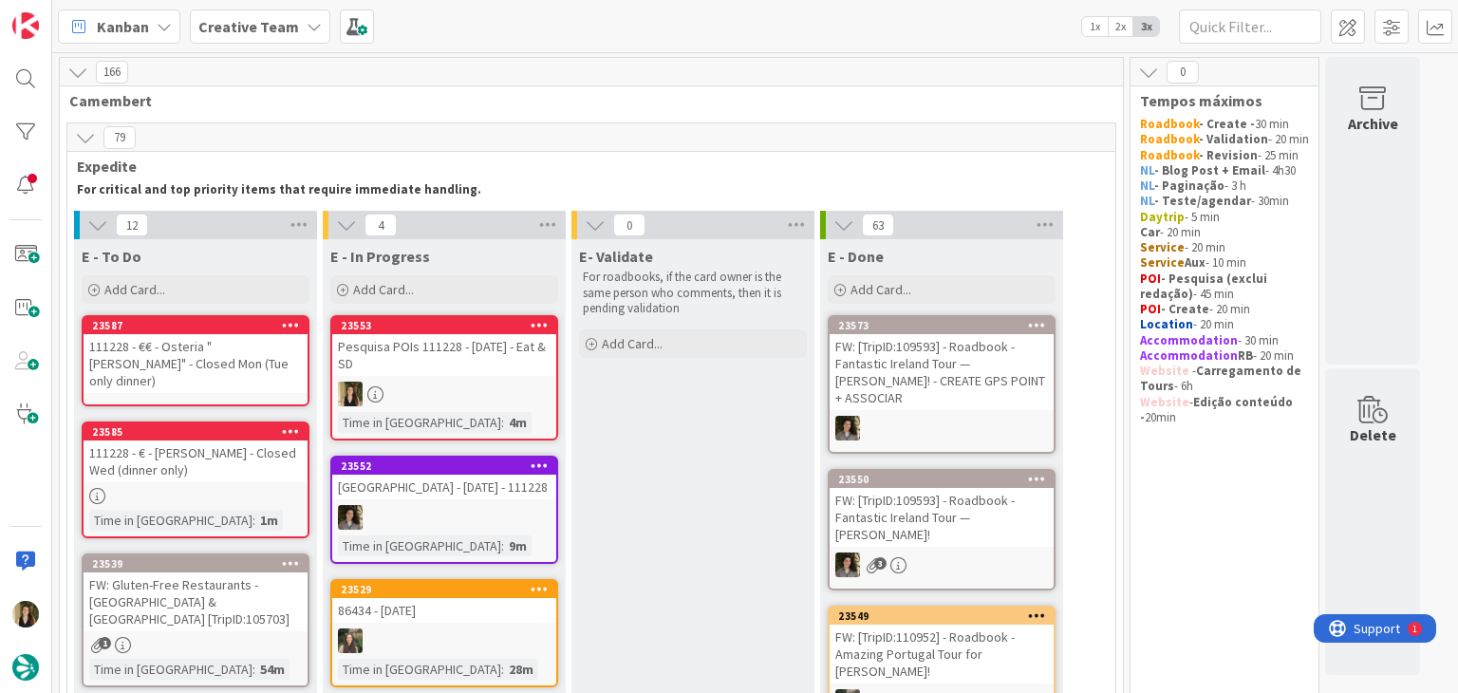
click at [270, 330] on div "23587" at bounding box center [199, 325] width 215 height 13
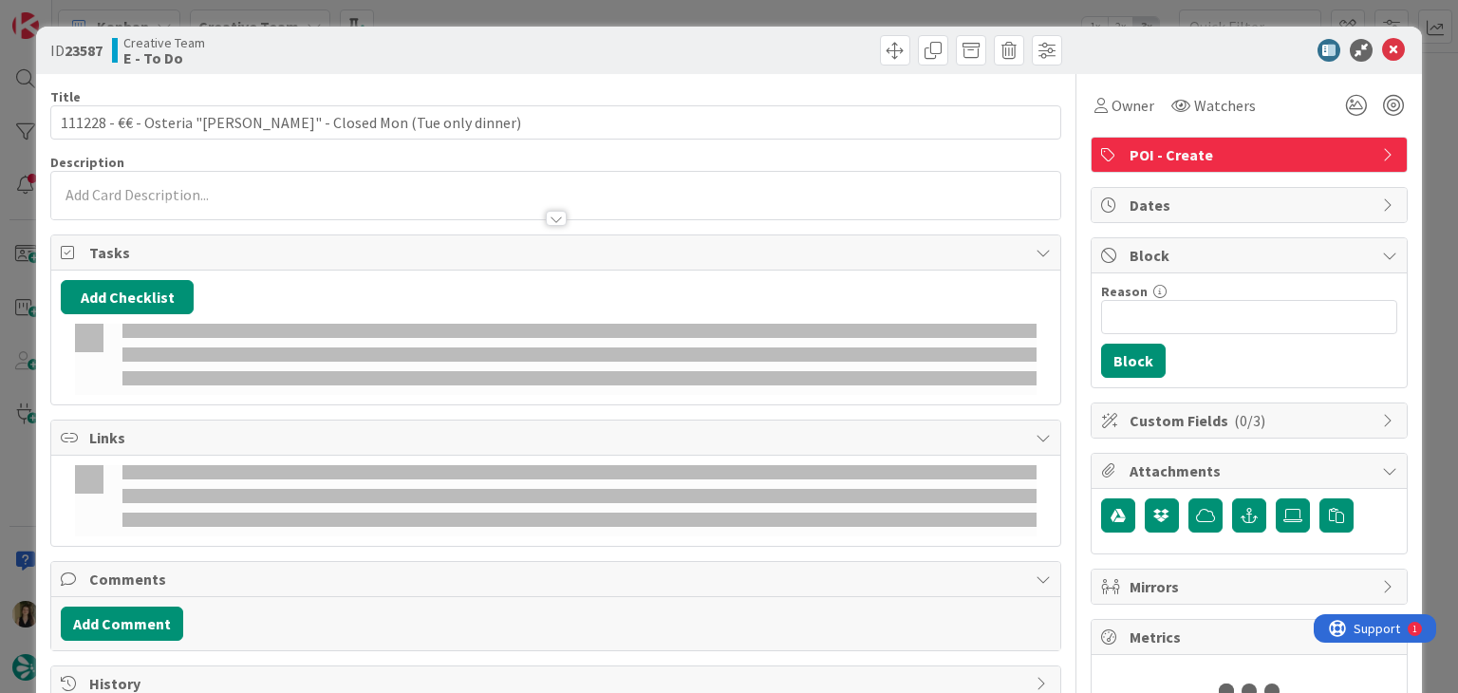
click at [210, 187] on p at bounding box center [555, 195] width 989 height 22
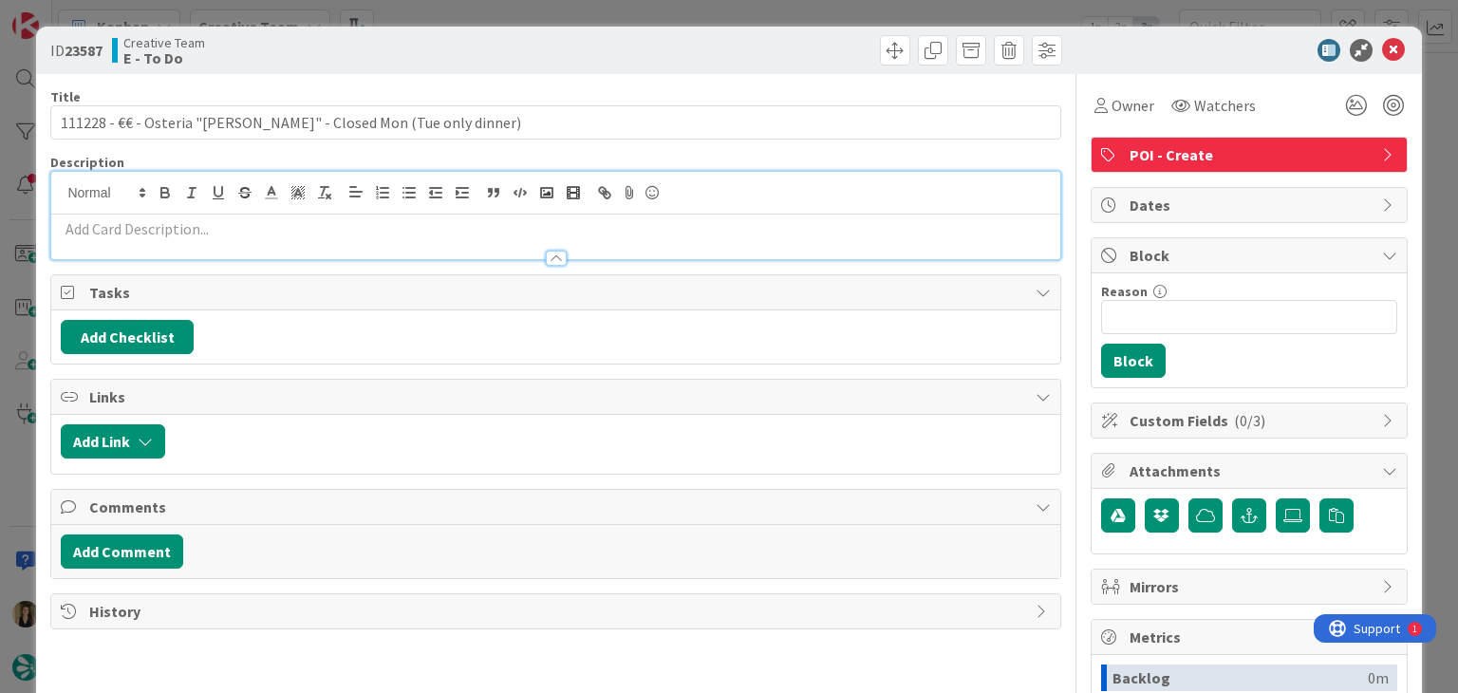
click at [221, 240] on div at bounding box center [555, 249] width 1008 height 20
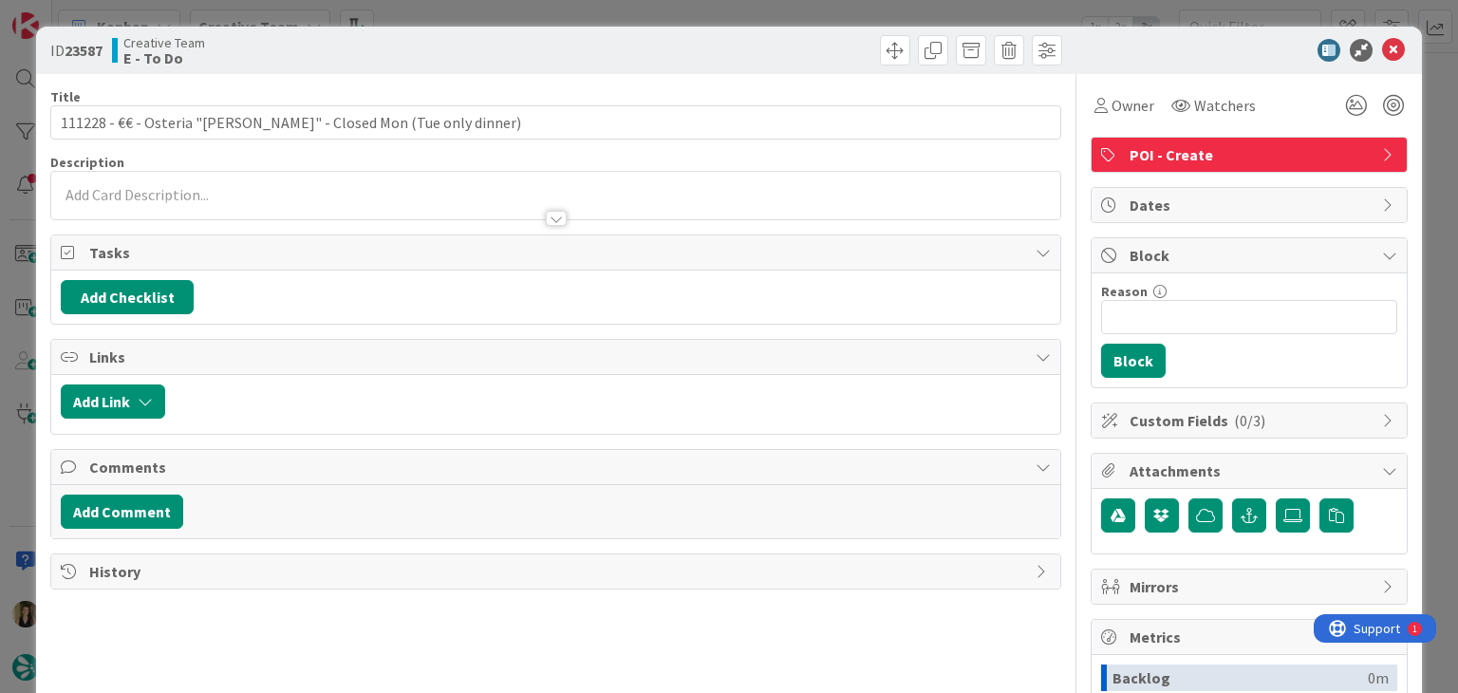
click at [224, 203] on div at bounding box center [555, 209] width 1008 height 20
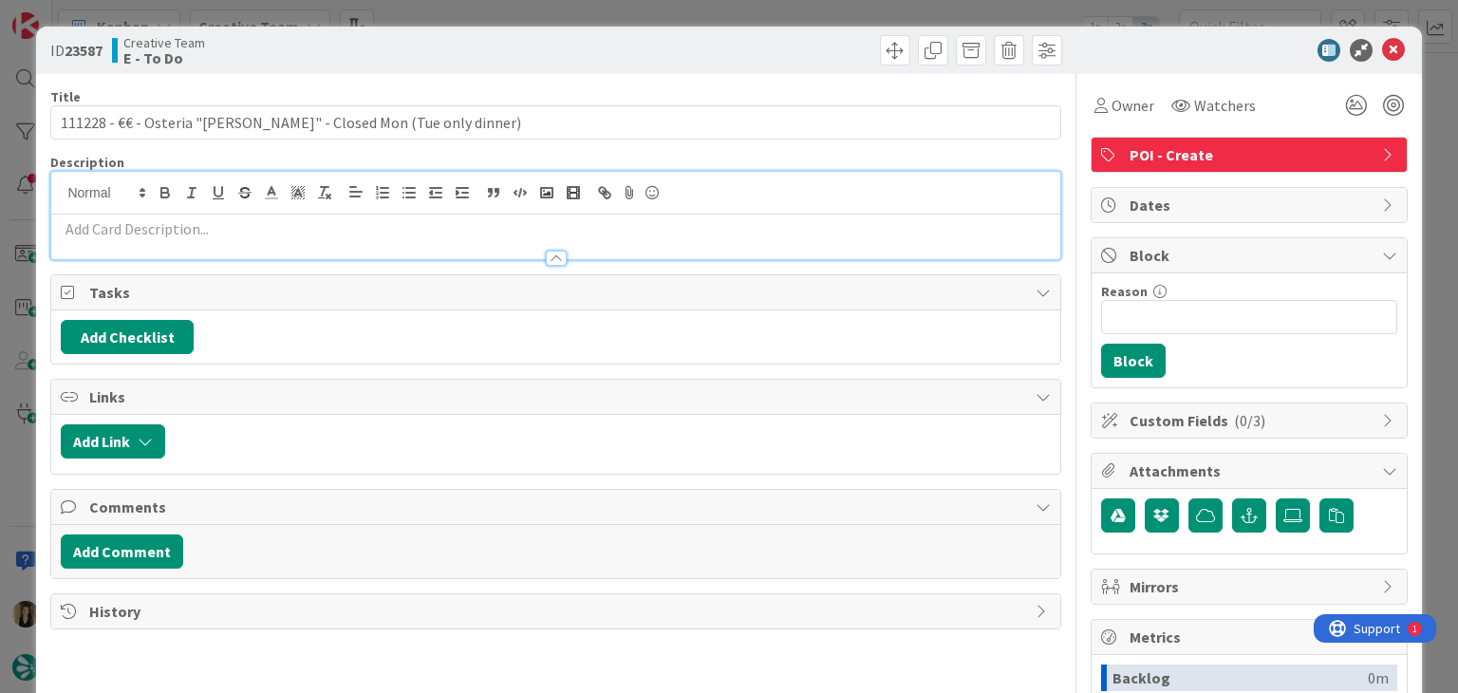
click at [214, 222] on p at bounding box center [555, 229] width 989 height 22
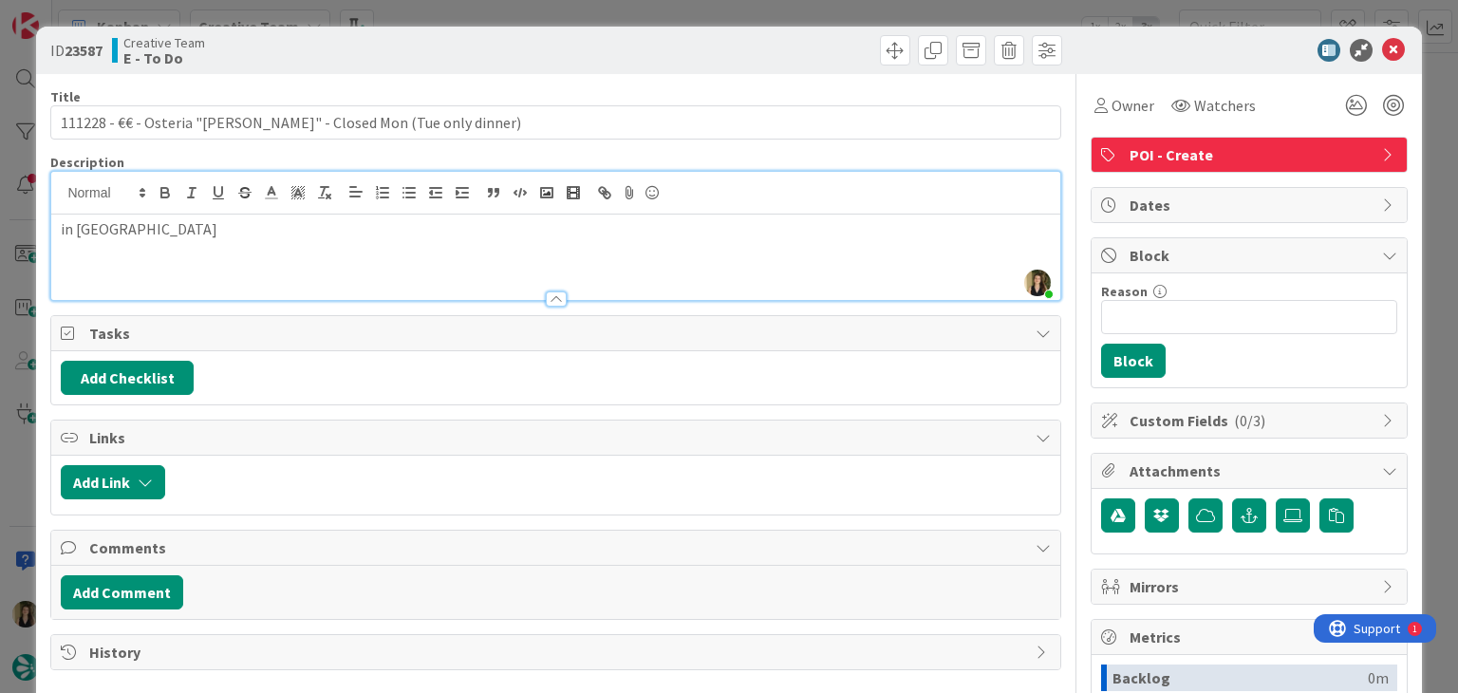
drag, startPoint x: 292, startPoint y: 63, endPoint x: 363, endPoint y: 32, distance: 76.5
click at [293, 63] on div "Creative Team E - To Do" at bounding box center [331, 50] width 439 height 30
click at [459, 10] on div "ID 23587 Creative Team E - To Do Title 72 / 128 111228 - €€ - Osteria "[PERSON_…" at bounding box center [729, 346] width 1458 height 693
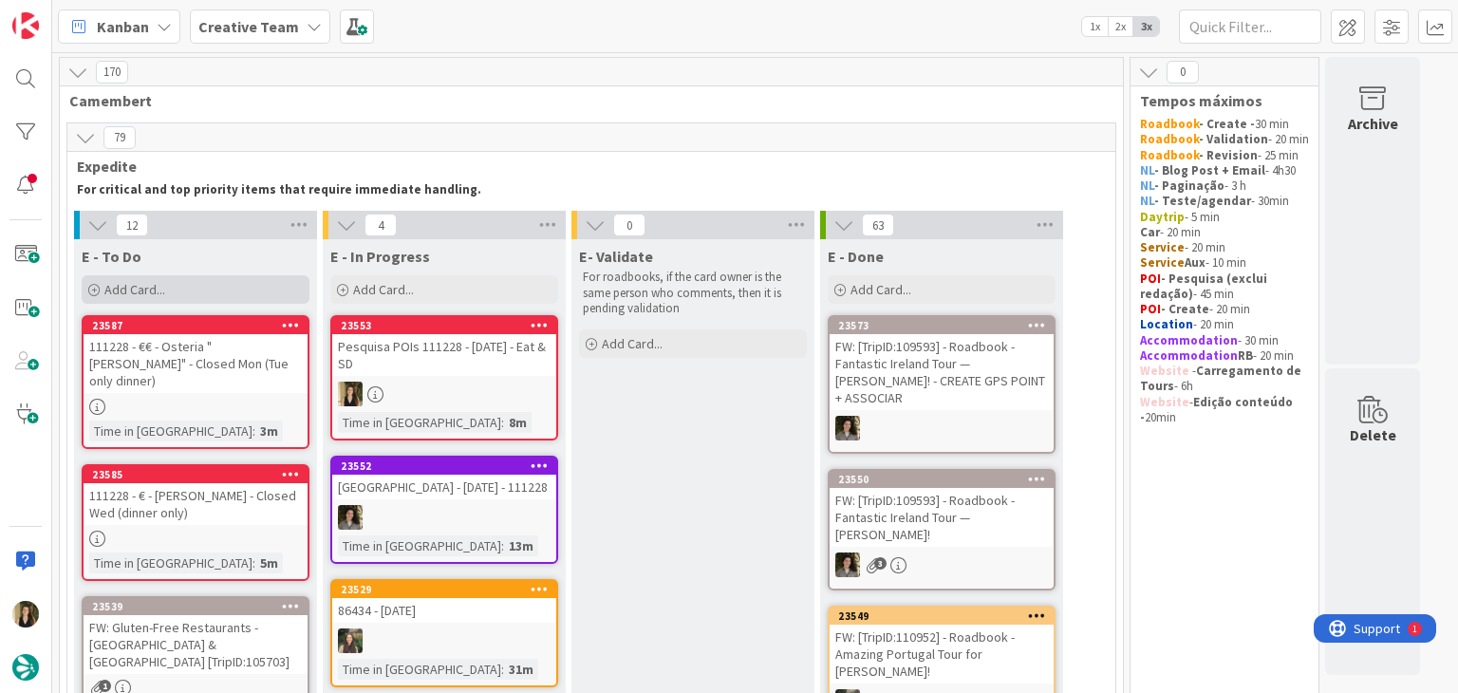
click at [223, 286] on div "Add Card..." at bounding box center [196, 289] width 228 height 28
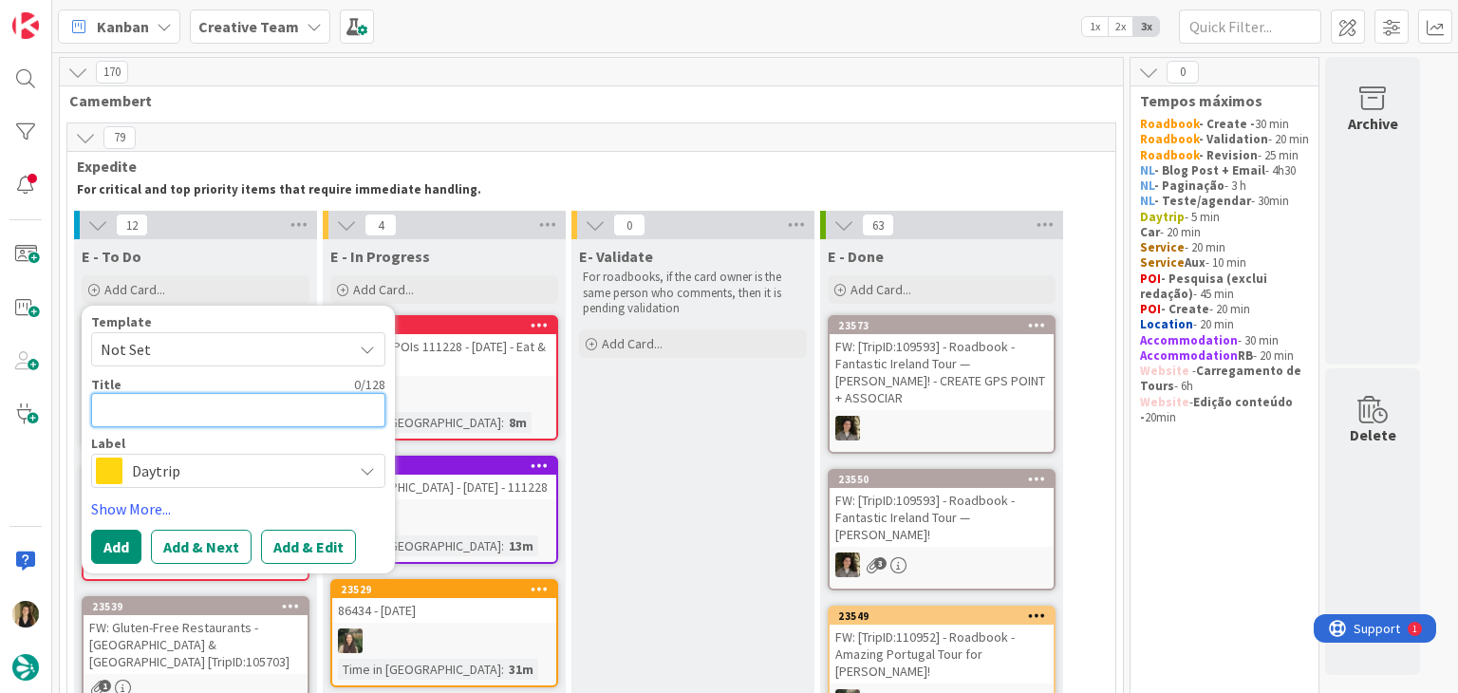
paste textarea "Explore Historic Town Center & [DEMOGRAPHIC_DATA]"
click at [150, 403] on textarea "Explore Historic Town Center & [DEMOGRAPHIC_DATA]" at bounding box center [238, 410] width 294 height 34
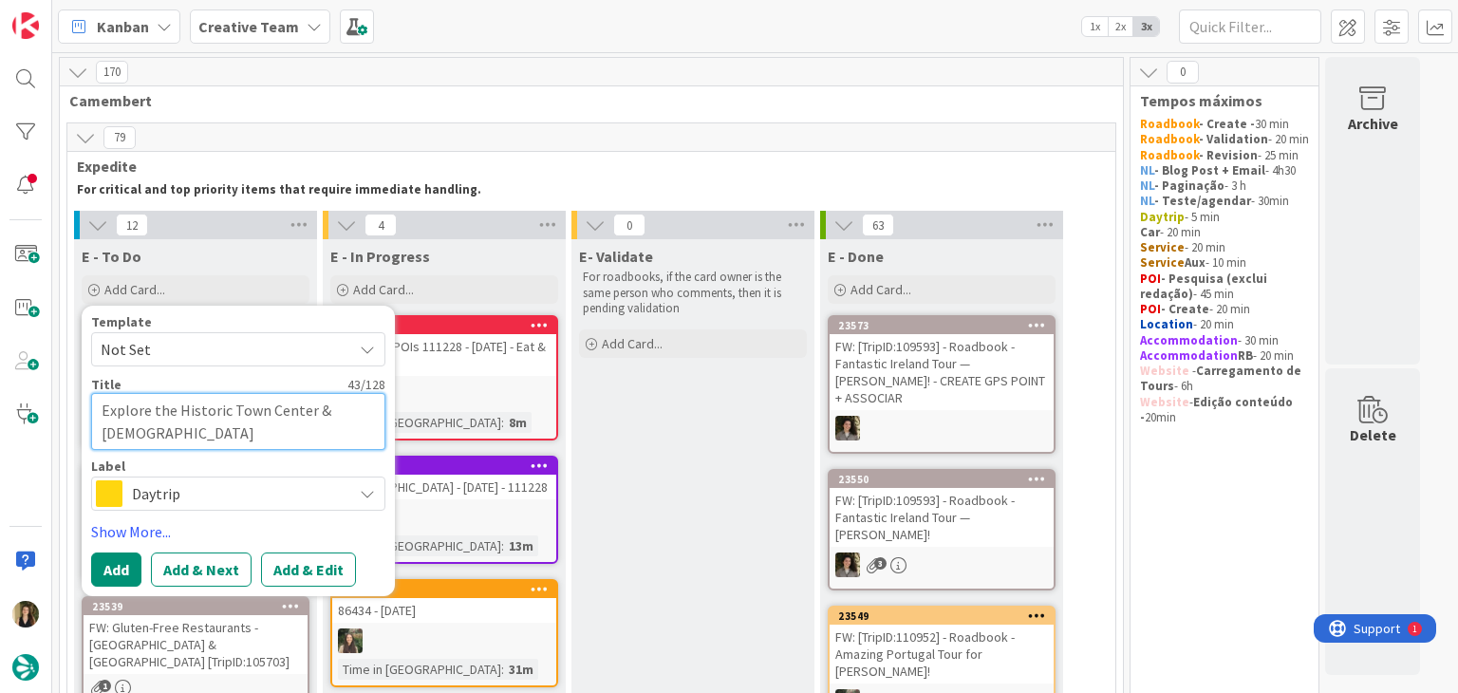
click at [324, 407] on textarea "Explore the Historic Town Center & [DEMOGRAPHIC_DATA]" at bounding box center [238, 421] width 294 height 57
click at [224, 491] on span "Daytrip" at bounding box center [237, 493] width 211 height 27
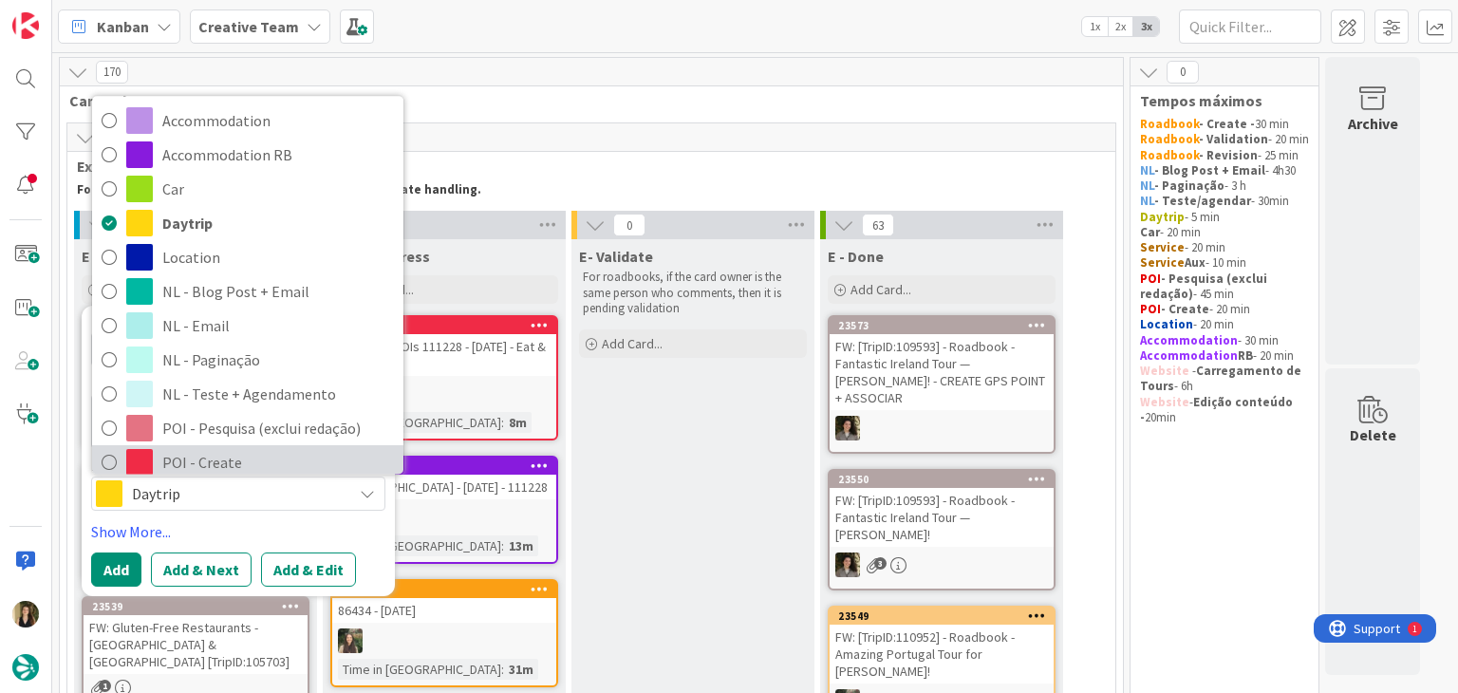
click at [243, 467] on span "POI - Create" at bounding box center [278, 462] width 232 height 28
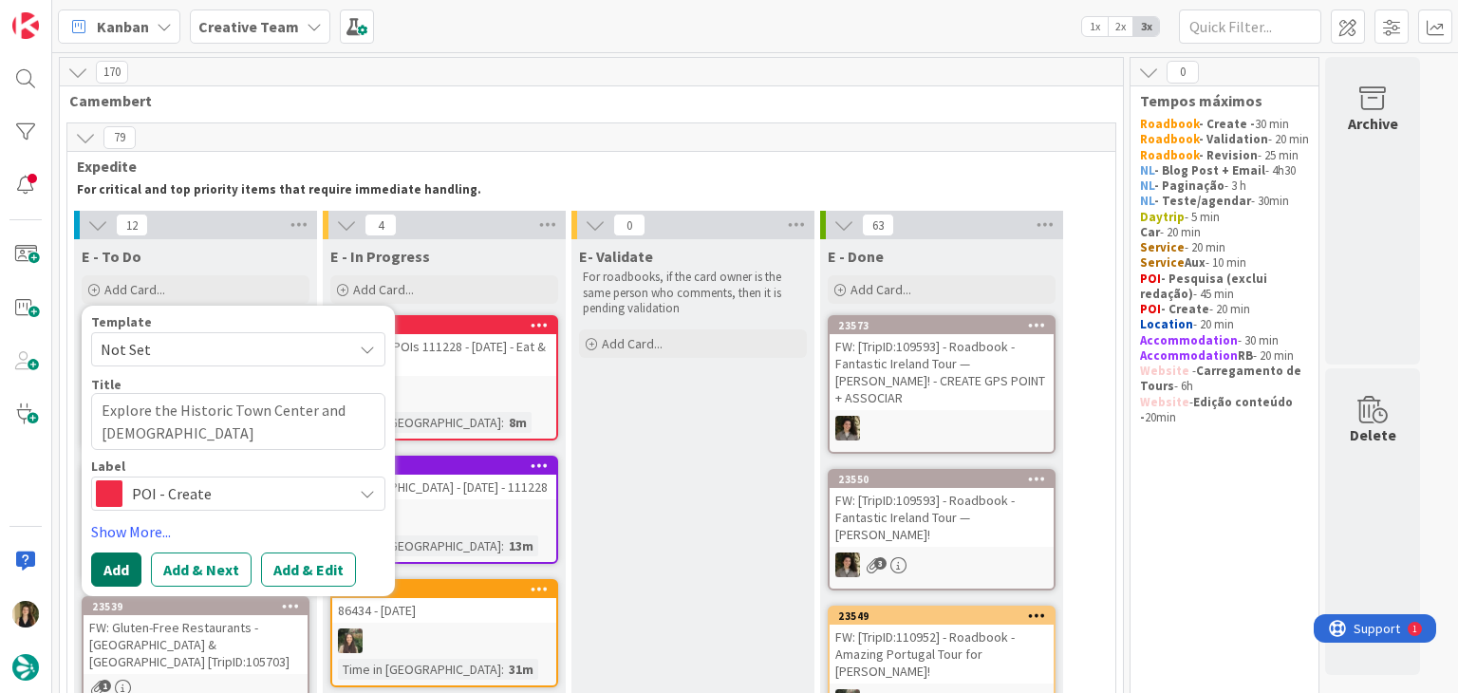
drag, startPoint x: 119, startPoint y: 570, endPoint x: 140, endPoint y: 529, distance: 47.1
click at [118, 570] on button "Add" at bounding box center [116, 569] width 50 height 34
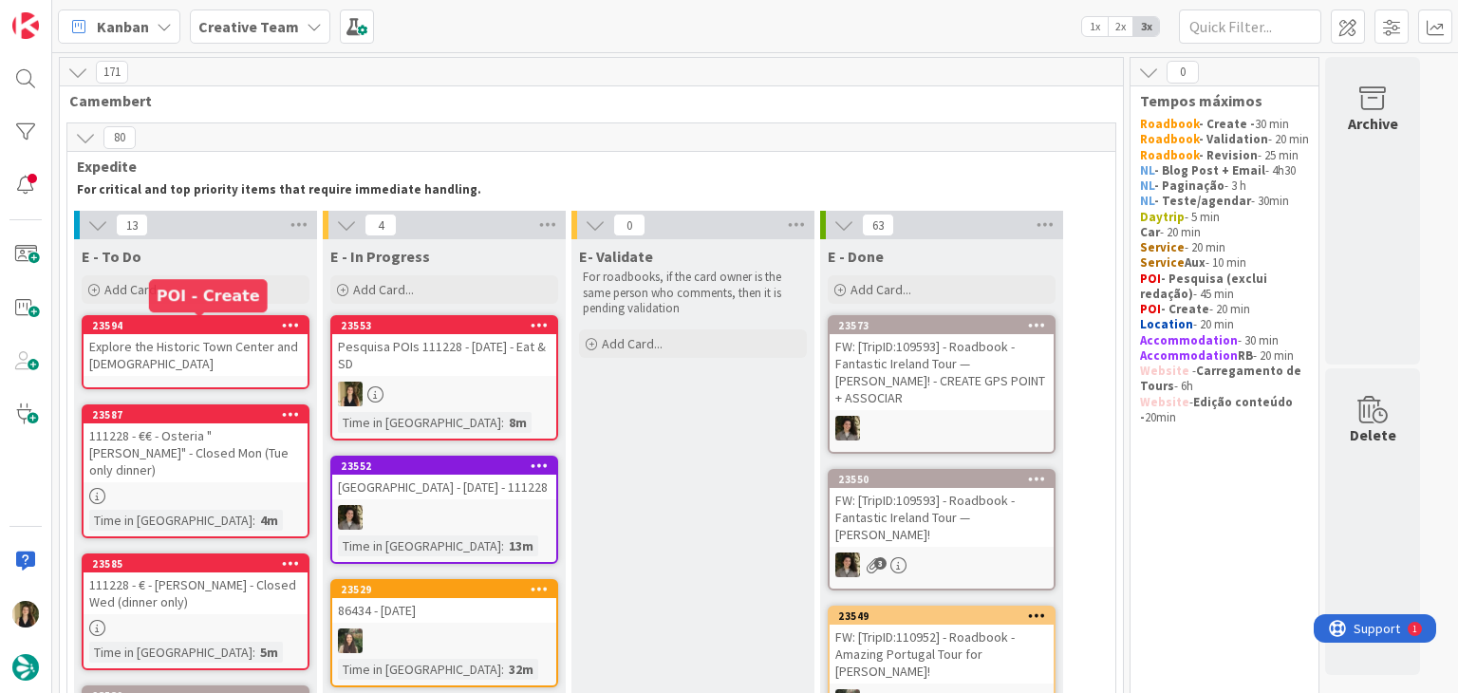
click at [217, 360] on div "Explore the Historic Town Center and [DEMOGRAPHIC_DATA]" at bounding box center [196, 355] width 224 height 42
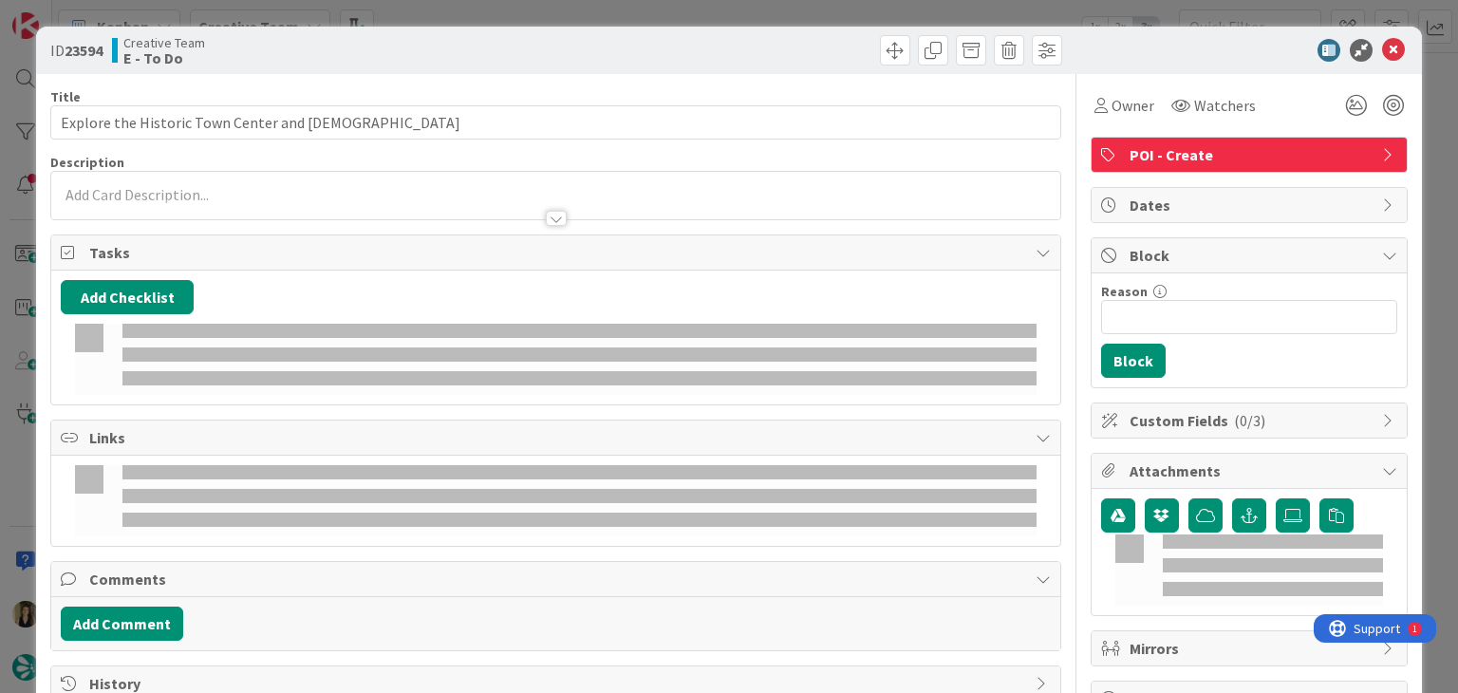
click at [223, 193] on p at bounding box center [555, 195] width 989 height 22
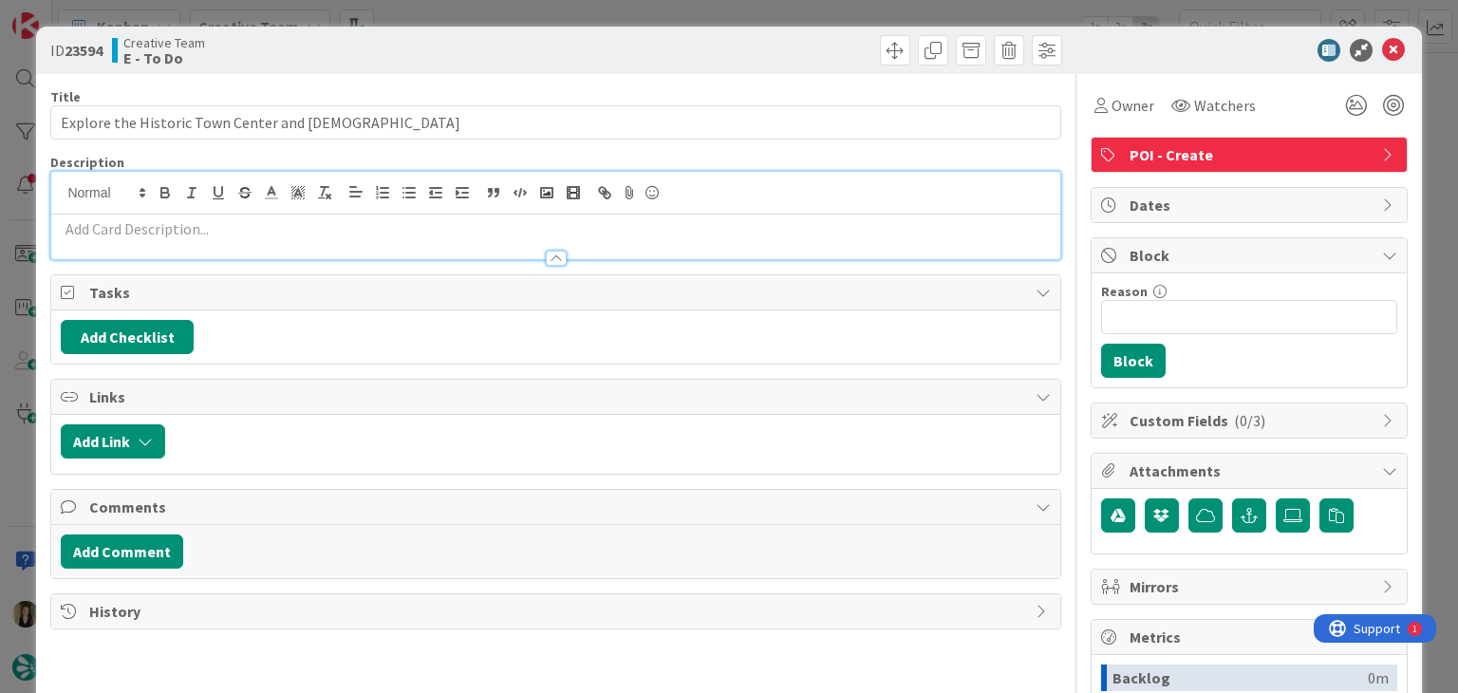
click at [232, 219] on p at bounding box center [555, 229] width 989 height 22
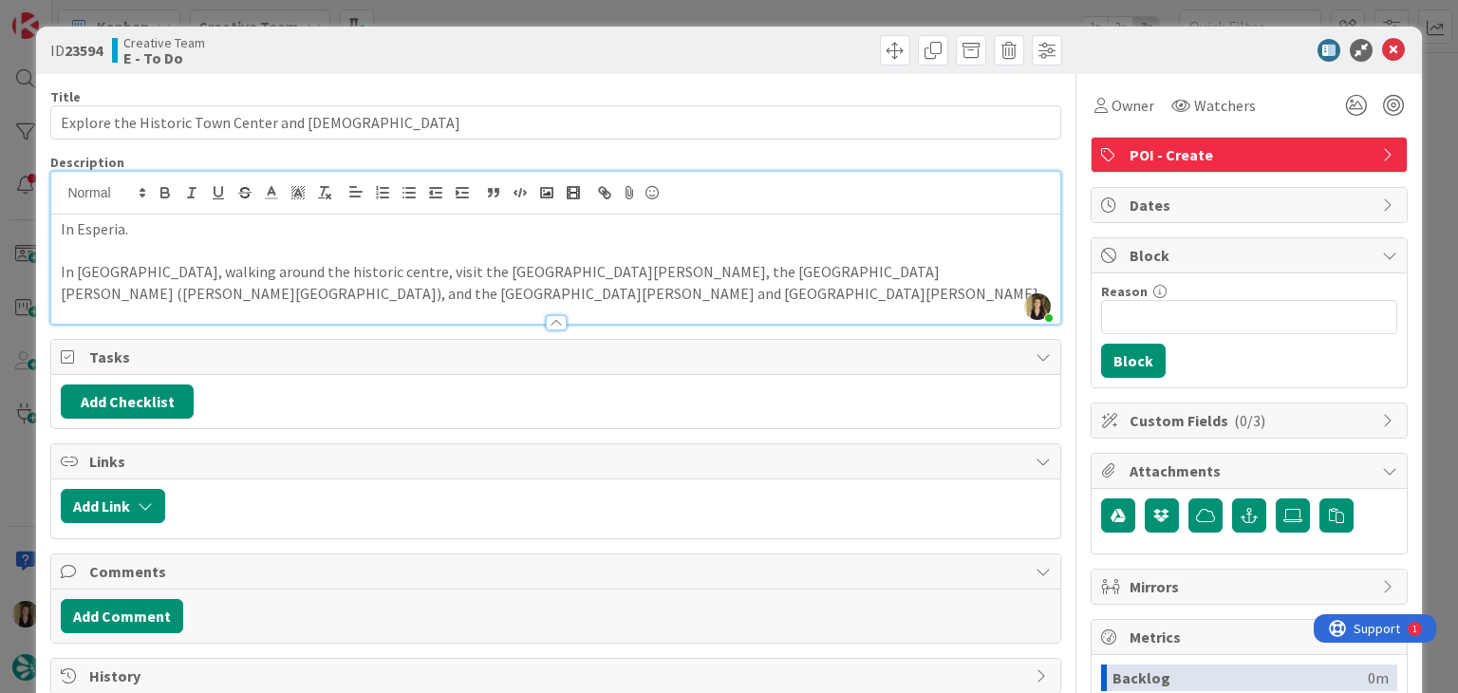
click at [244, 224] on p "In Esperia." at bounding box center [555, 229] width 989 height 22
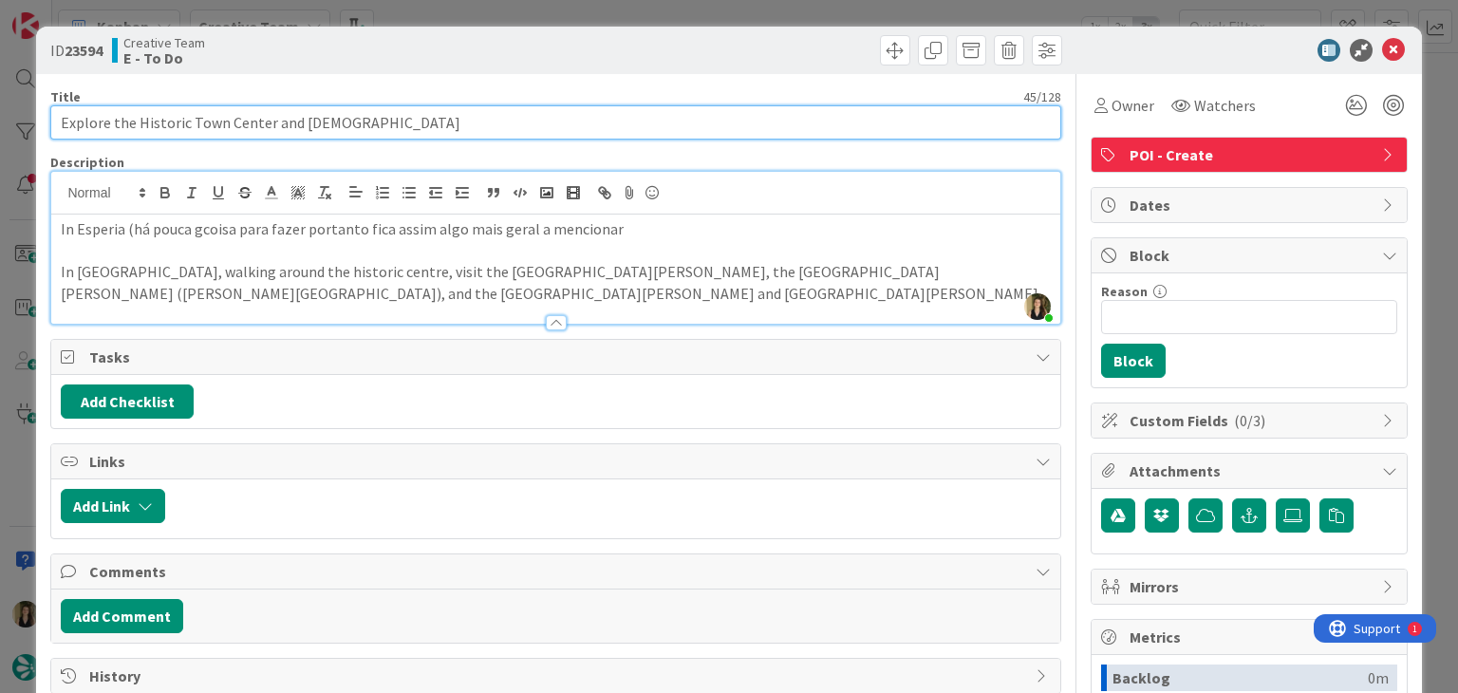
click at [317, 120] on input "Explore the Historic Town Center and [DEMOGRAPHIC_DATA]" at bounding box center [555, 122] width 1010 height 34
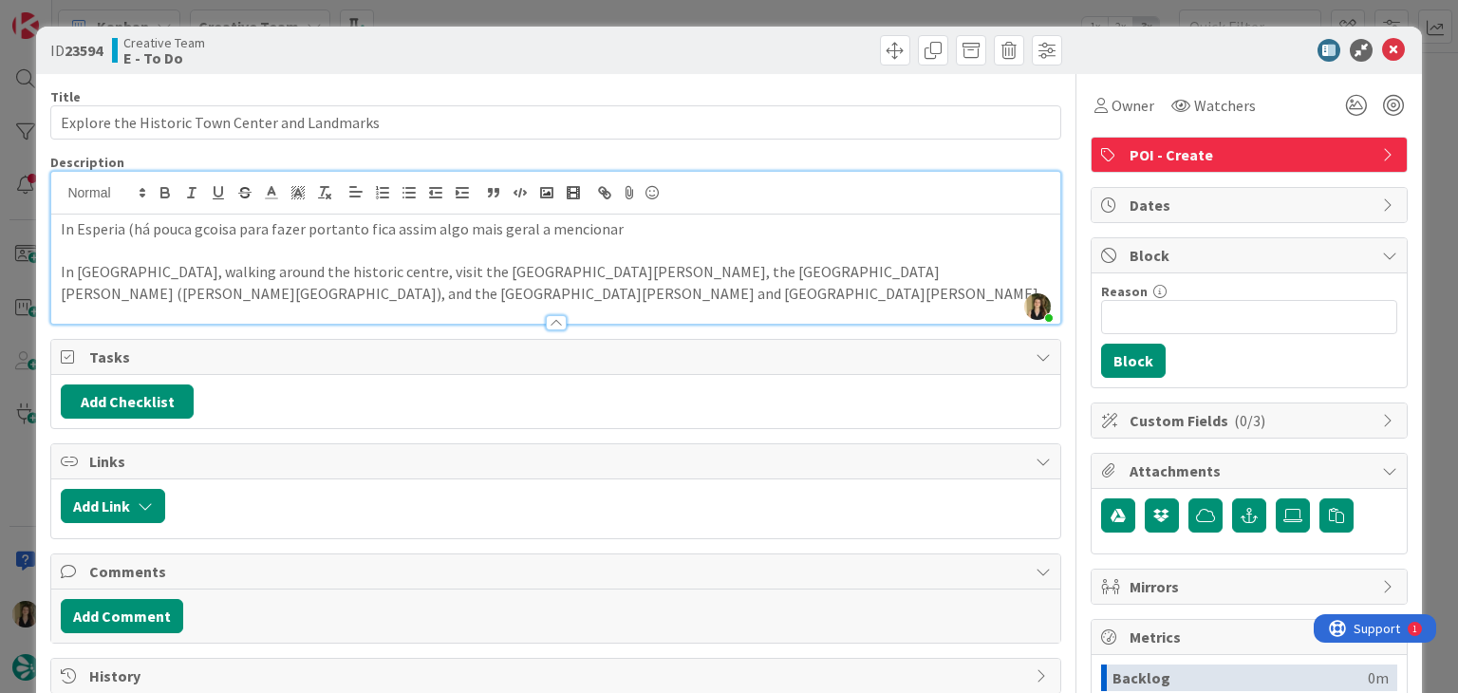
click at [650, 214] on div "In [GEOGRAPHIC_DATA] (há pouca gcoisa para fazer portanto fica assim algo mais …" at bounding box center [555, 268] width 1008 height 109
click at [605, 224] on p "In Esperia (há pouca gcoisa para fazer portanto fica assim algo mais geral a me…" at bounding box center [555, 229] width 989 height 22
drag, startPoint x: 201, startPoint y: 230, endPoint x: 225, endPoint y: 221, distance: 25.2
click at [201, 228] on p "In Esperia (há pouca gcoisa para fazer portanto fica assim algo mais geral a me…" at bounding box center [555, 229] width 989 height 22
click at [763, 233] on p "In Esperia (há pouca coisa para fazer portanto fica assim algo mais geral a men…" at bounding box center [555, 229] width 989 height 22
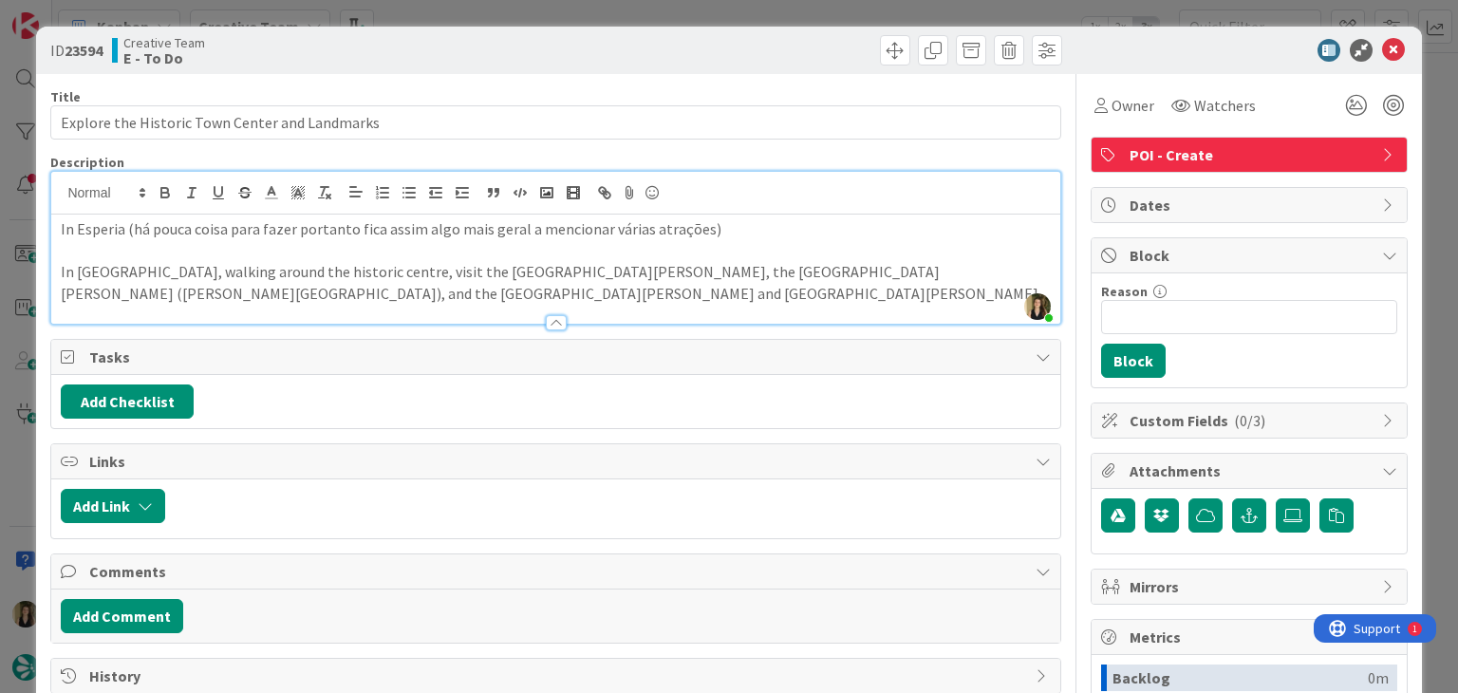
click at [194, 267] on p "In [GEOGRAPHIC_DATA], walking around the historic centre, visit the [GEOGRAPHIC…" at bounding box center [555, 282] width 989 height 43
drag, startPoint x: 330, startPoint y: 272, endPoint x: 379, endPoint y: 238, distance: 59.2
click at [328, 270] on p "In [GEOGRAPHIC_DATA], make sure to walking around the historic centre, visit th…" at bounding box center [555, 282] width 989 height 43
click at [505, 288] on p "In [GEOGRAPHIC_DATA], make sure to walk around the historic centre, visit the […" at bounding box center [555, 282] width 989 height 43
click at [705, 52] on div at bounding box center [811, 50] width 501 height 30
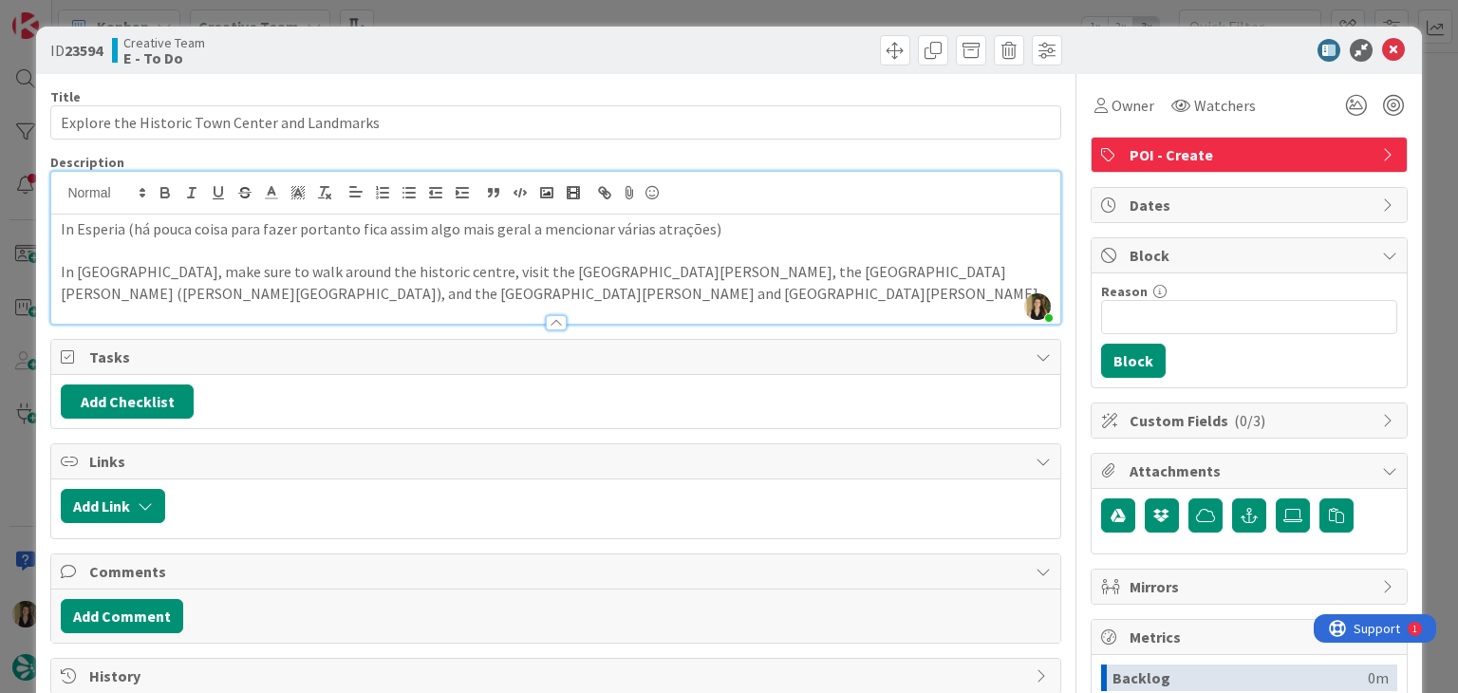
click at [482, 64] on div "Creative Team E - To Do" at bounding box center [331, 50] width 439 height 30
click at [510, 18] on div "ID 23594 Creative Team E - To Do Title 46 / 128 Explore the Historic Town Cente…" at bounding box center [729, 346] width 1458 height 693
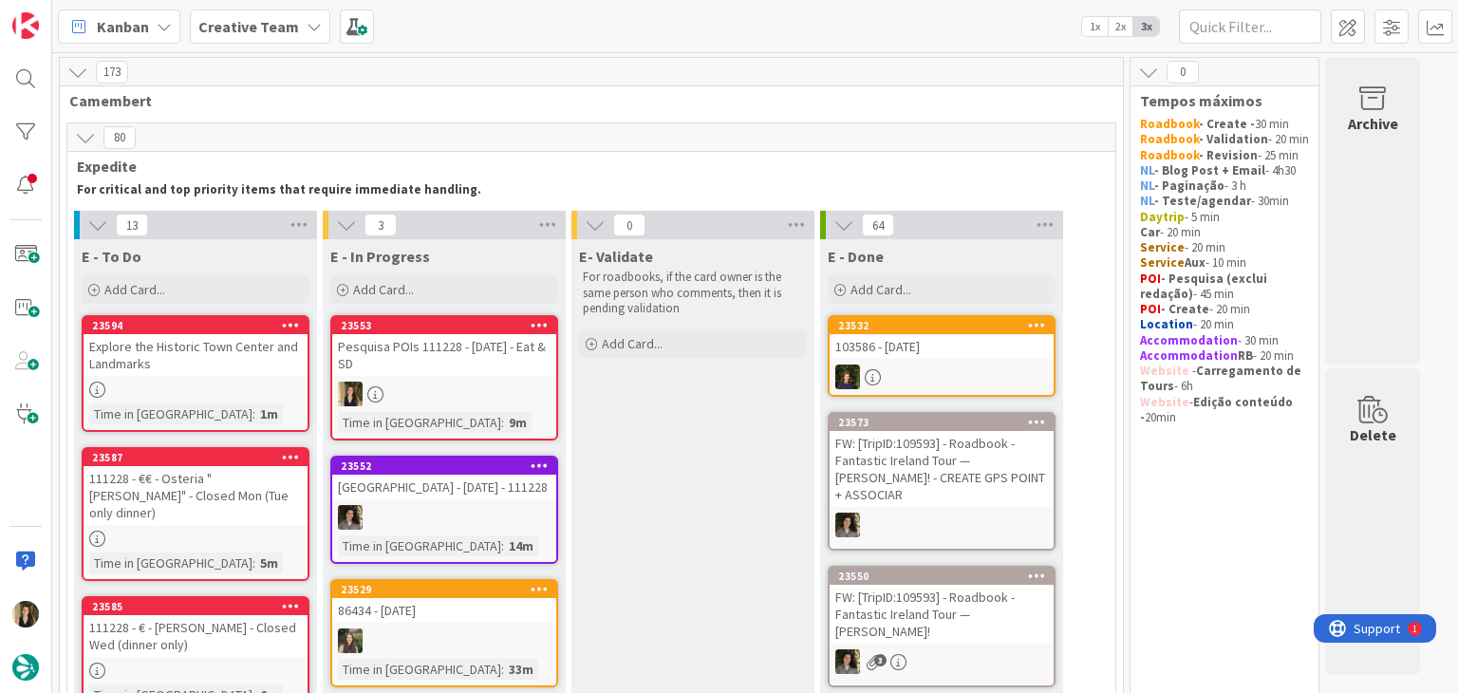
click at [502, 405] on link "23553 Pesquisa POIs 111228 - [DATE] - Eat & SD Time in Column : 9m" at bounding box center [444, 377] width 228 height 125
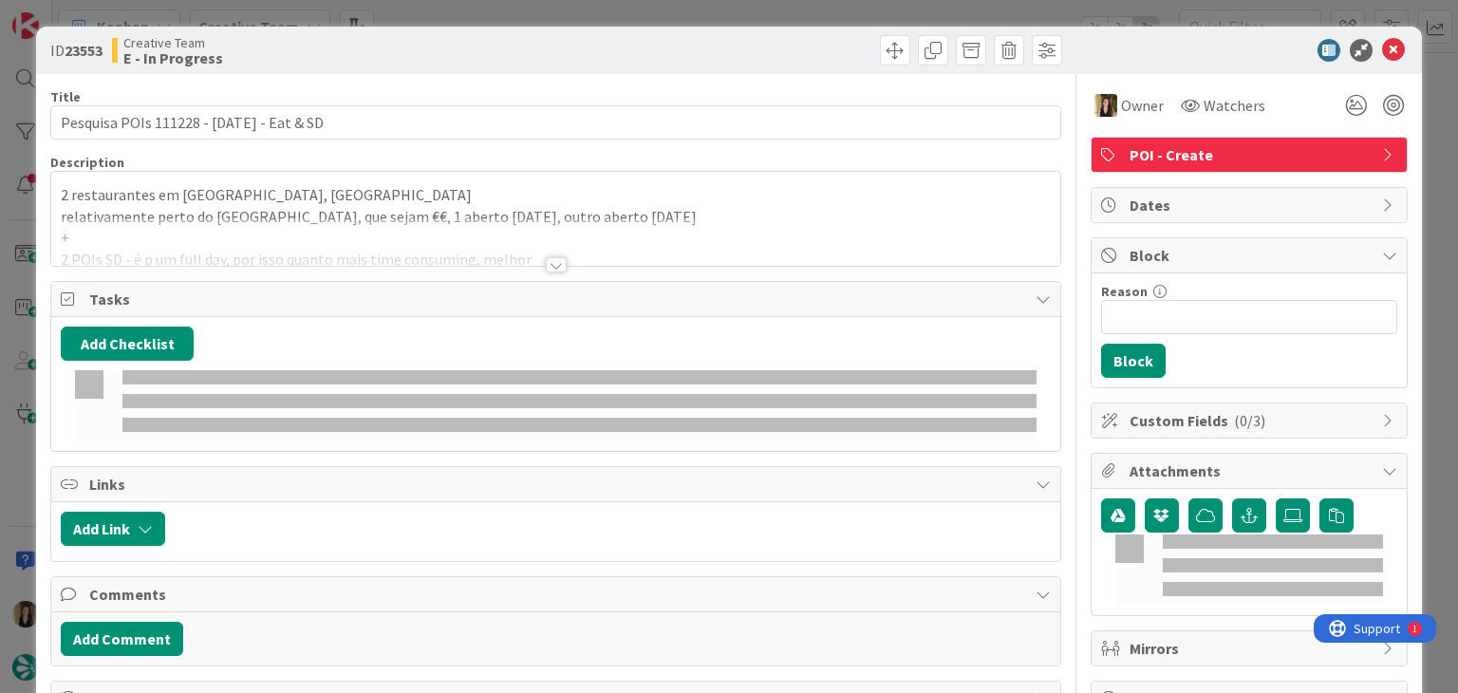
drag, startPoint x: 593, startPoint y: 12, endPoint x: 513, endPoint y: 54, distance: 90.0
click at [590, 11] on div "ID 23553 Creative Team E - In Progress Title 40 / 128 Pesquisa POIs 111228 - [D…" at bounding box center [729, 346] width 1458 height 693
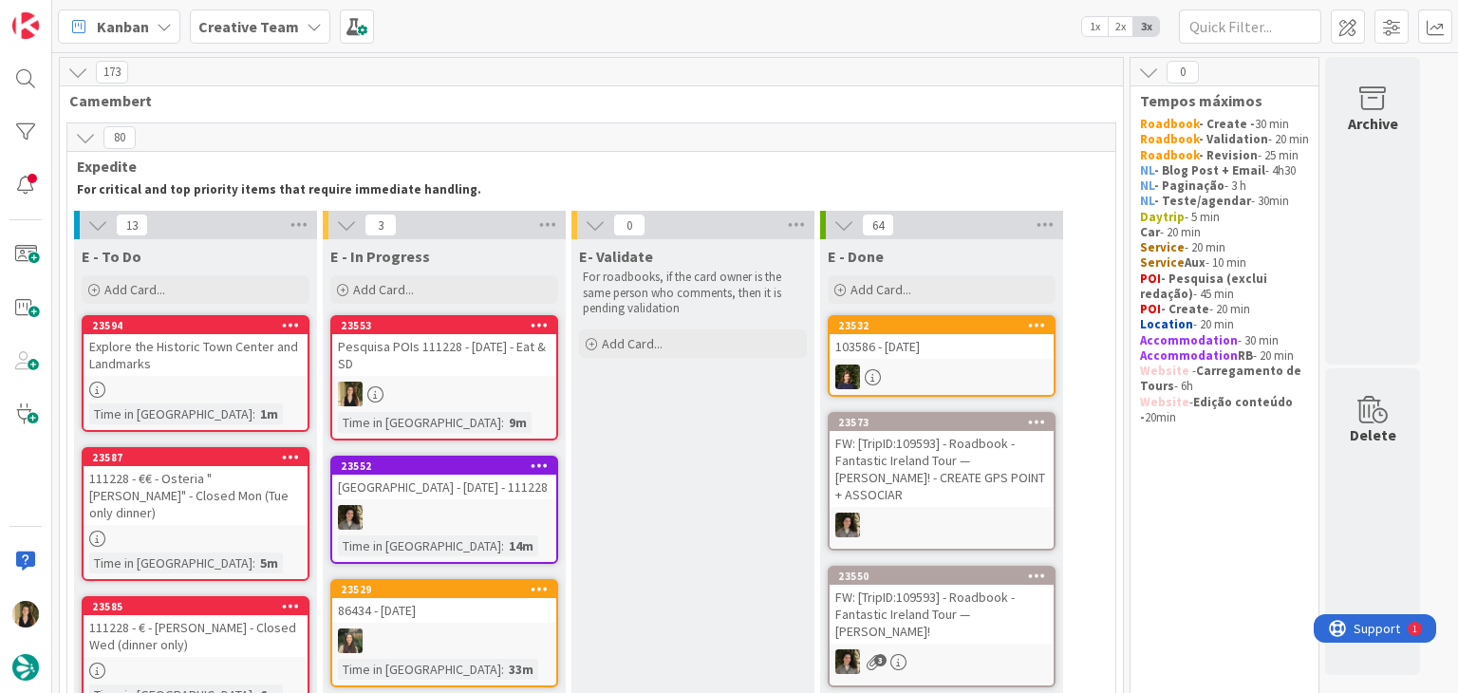
click at [242, 354] on div "Explore the Historic Town Center and Landmarks" at bounding box center [196, 355] width 224 height 42
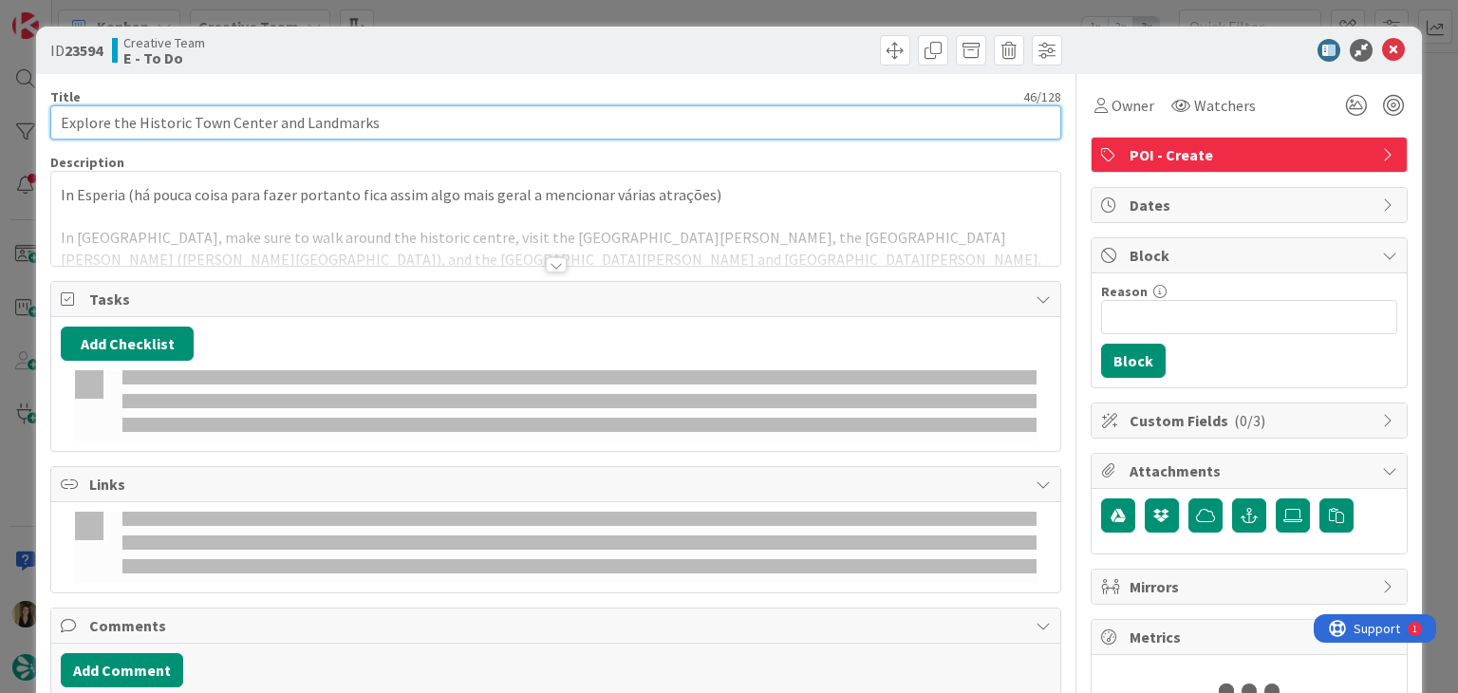
click at [467, 124] on input "Explore the Historic Town Center and Landmarks" at bounding box center [555, 122] width 1010 height 34
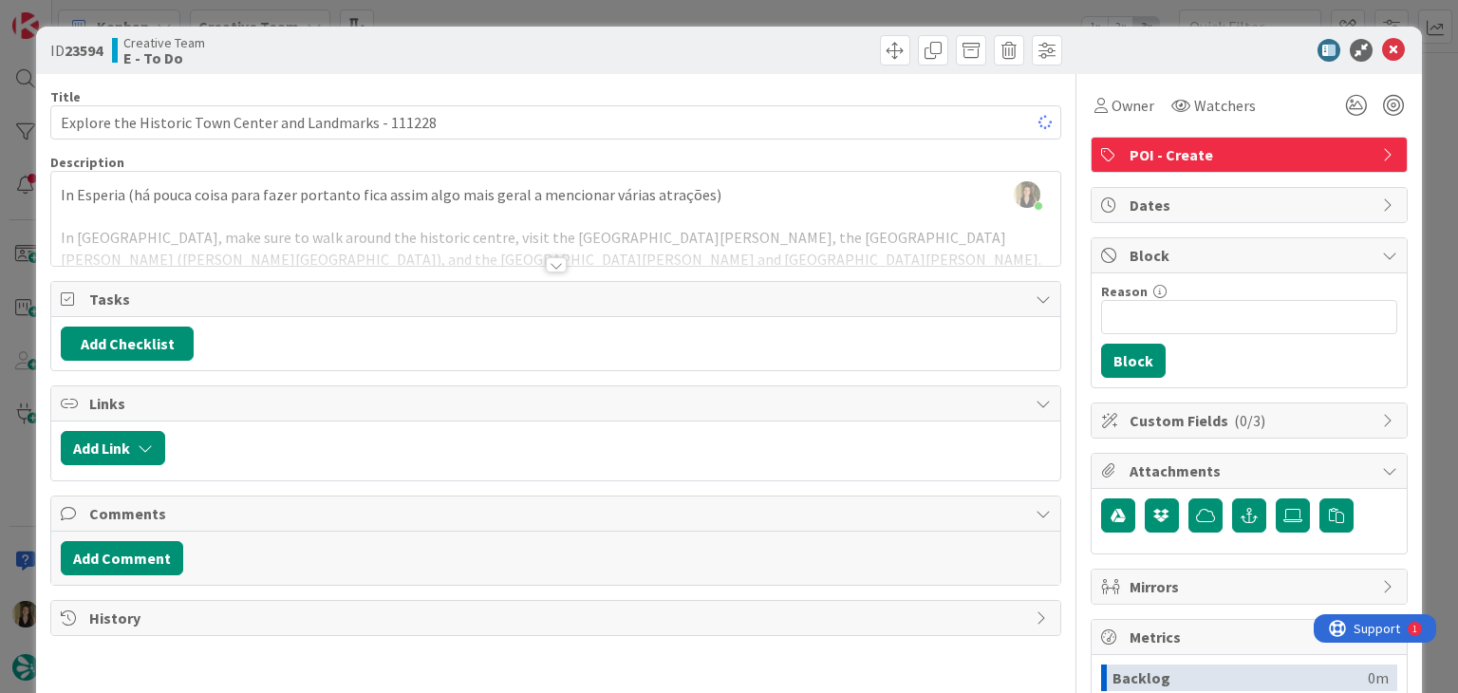
click at [520, 36] on div "Creative Team E - To Do" at bounding box center [331, 50] width 439 height 30
click at [525, 12] on div "ID 23594 Creative Team E - To Do Title 55 / 128 Explore the Historic Town Cente…" at bounding box center [729, 346] width 1458 height 693
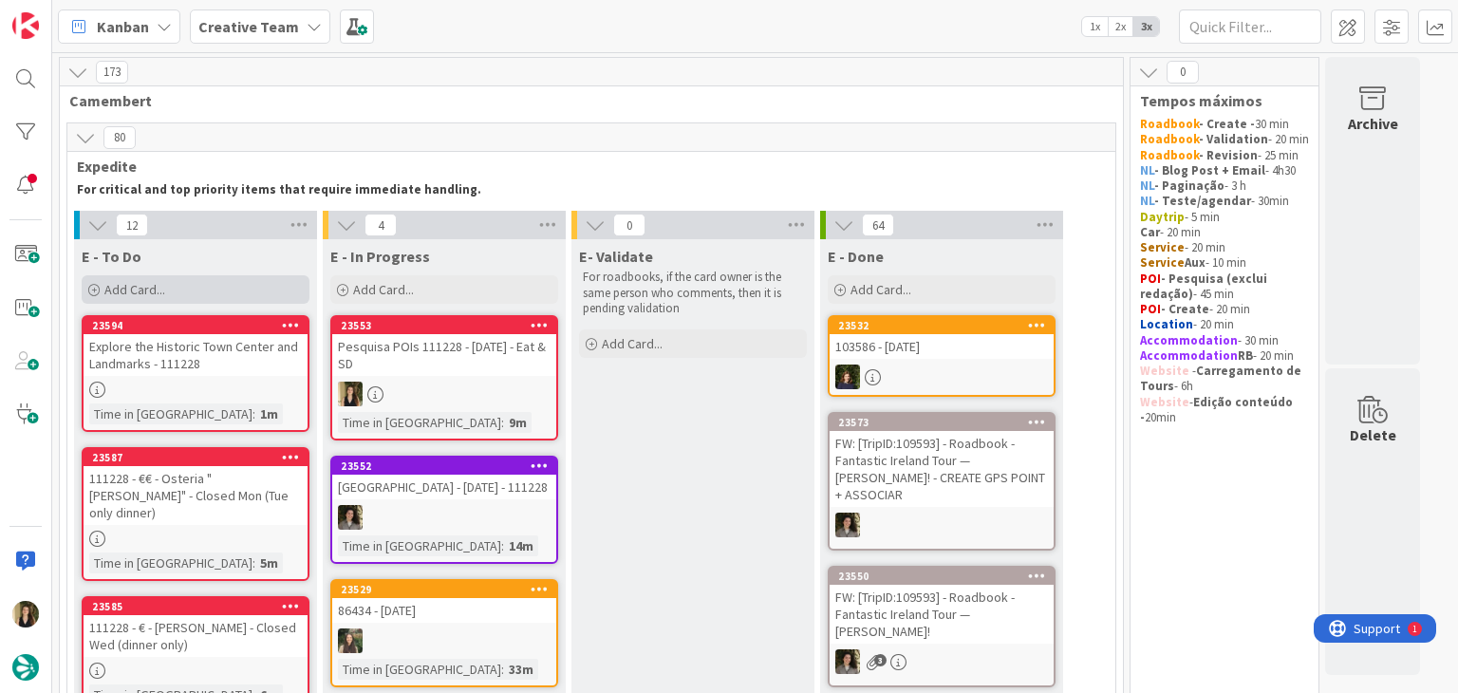
click at [185, 280] on div "Add Card..." at bounding box center [196, 289] width 228 height 28
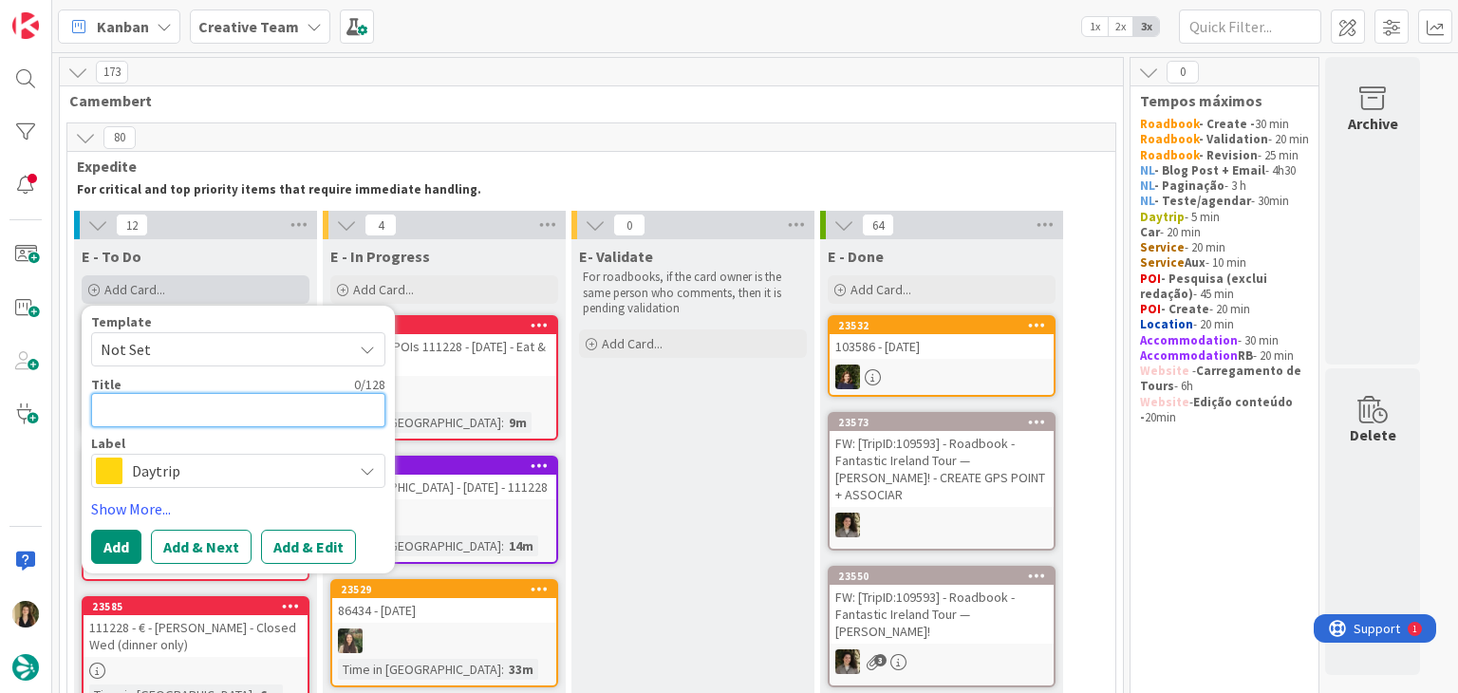
paste textarea "Castello di [GEOGRAPHIC_DATA]"
paste textarea "(Medieval [GEOGRAPHIC_DATA])"
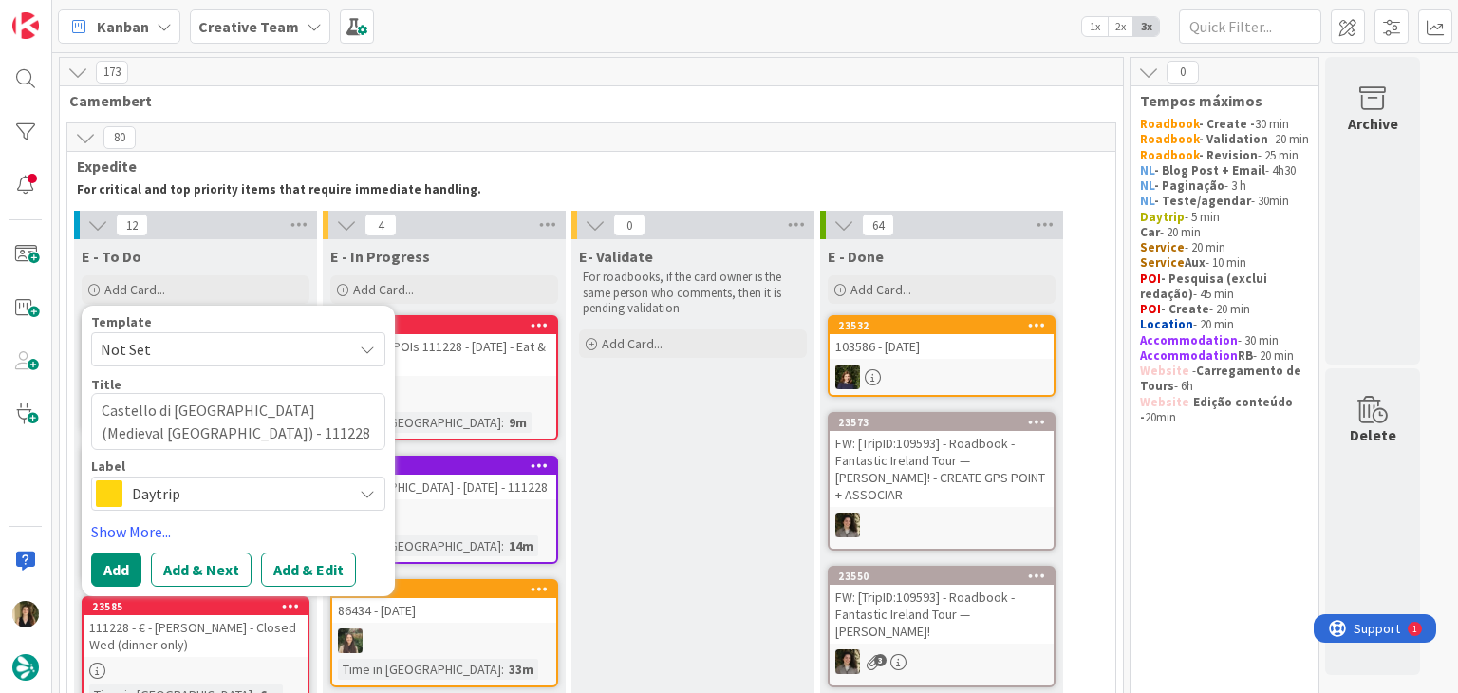
click at [308, 493] on span "Daytrip" at bounding box center [237, 493] width 211 height 27
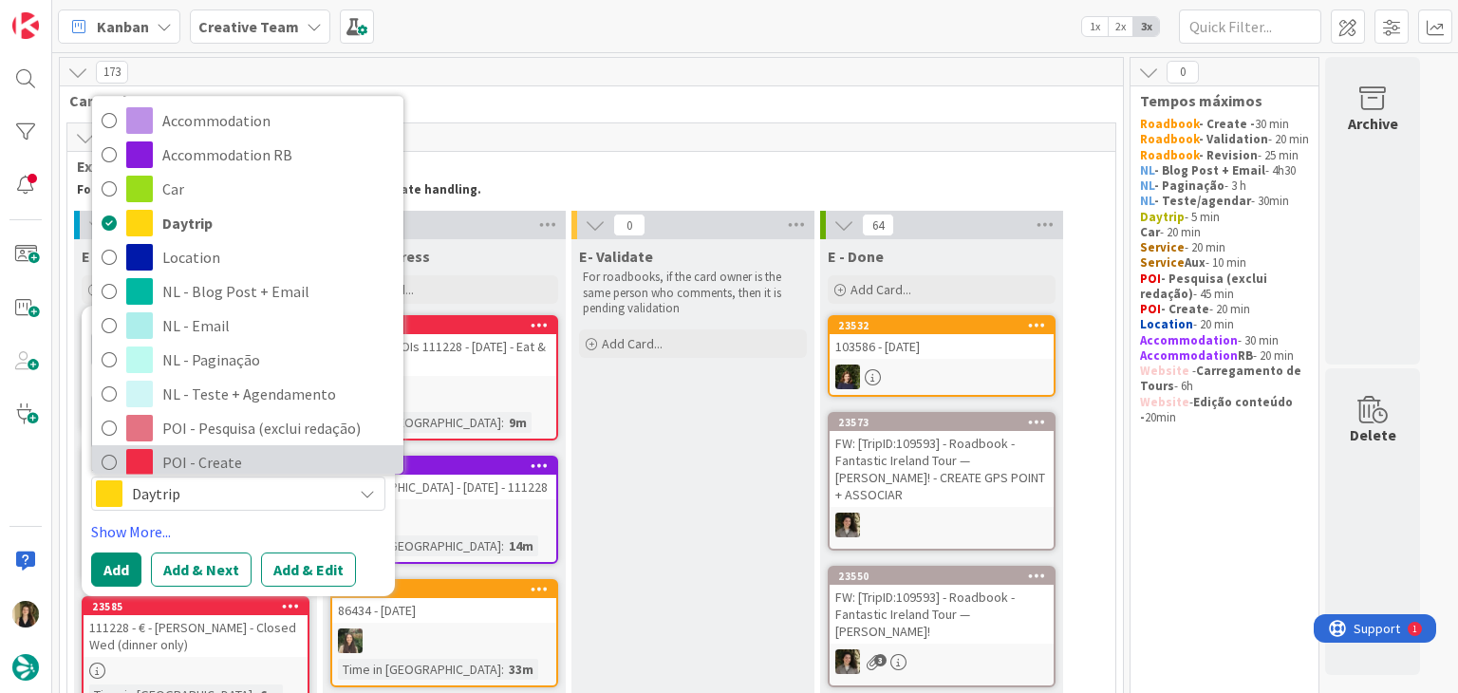
click at [235, 453] on span "POI - Create" at bounding box center [278, 462] width 232 height 28
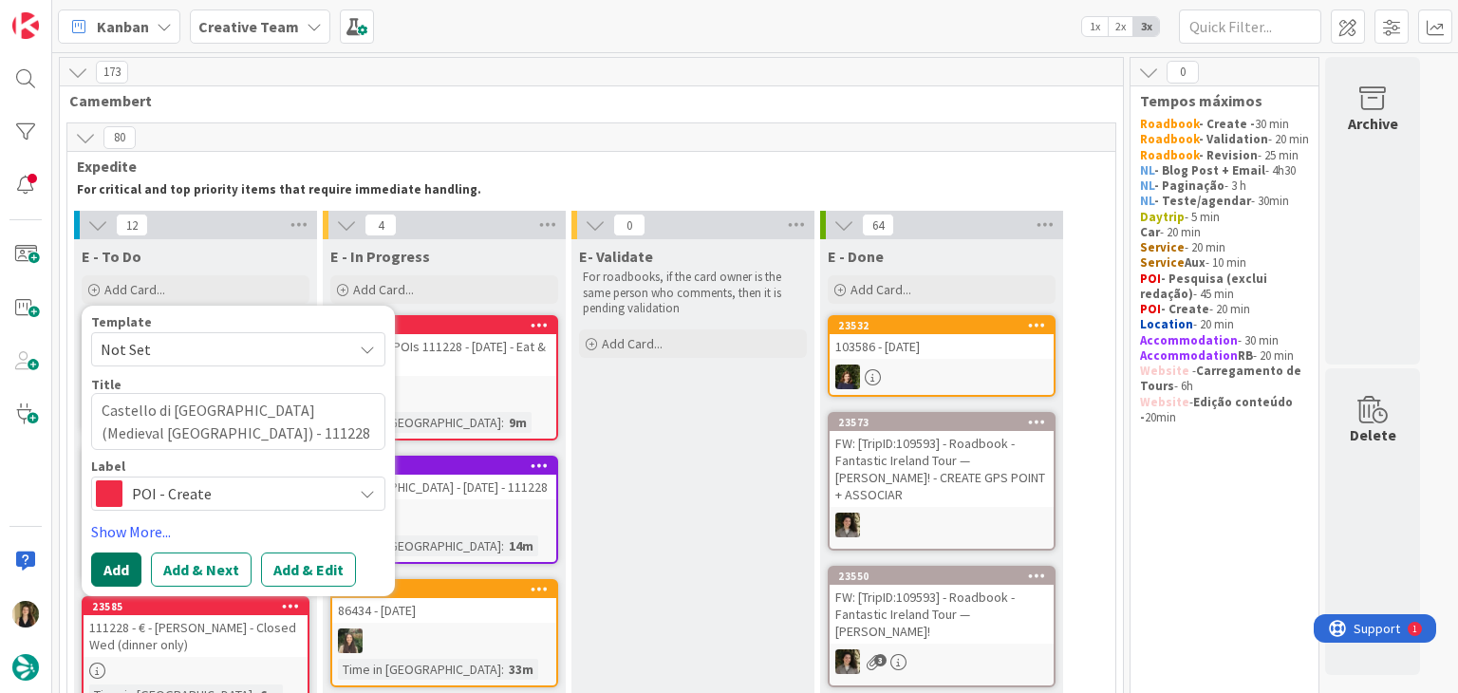
click at [121, 561] on button "Add" at bounding box center [116, 569] width 50 height 34
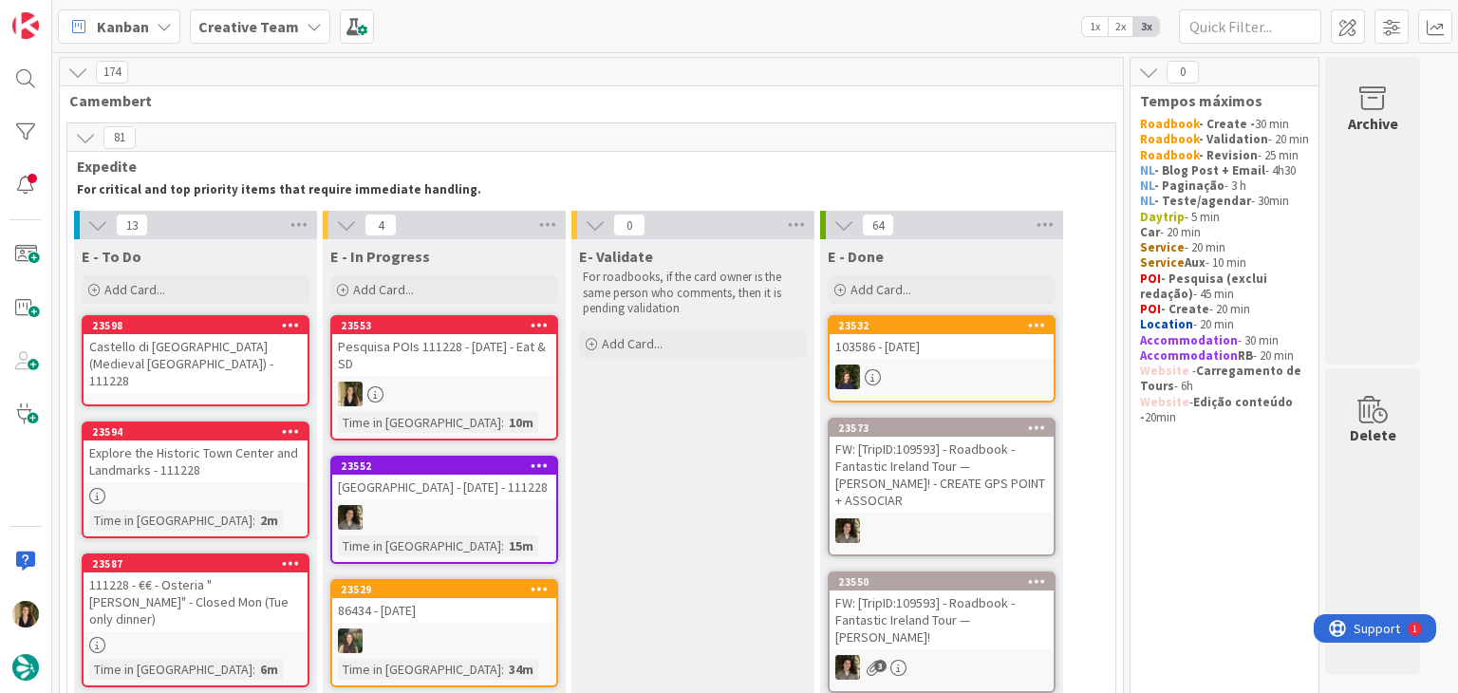
click at [206, 350] on div "Castello di [GEOGRAPHIC_DATA] (Medieval [GEOGRAPHIC_DATA]) - 111228" at bounding box center [196, 363] width 224 height 59
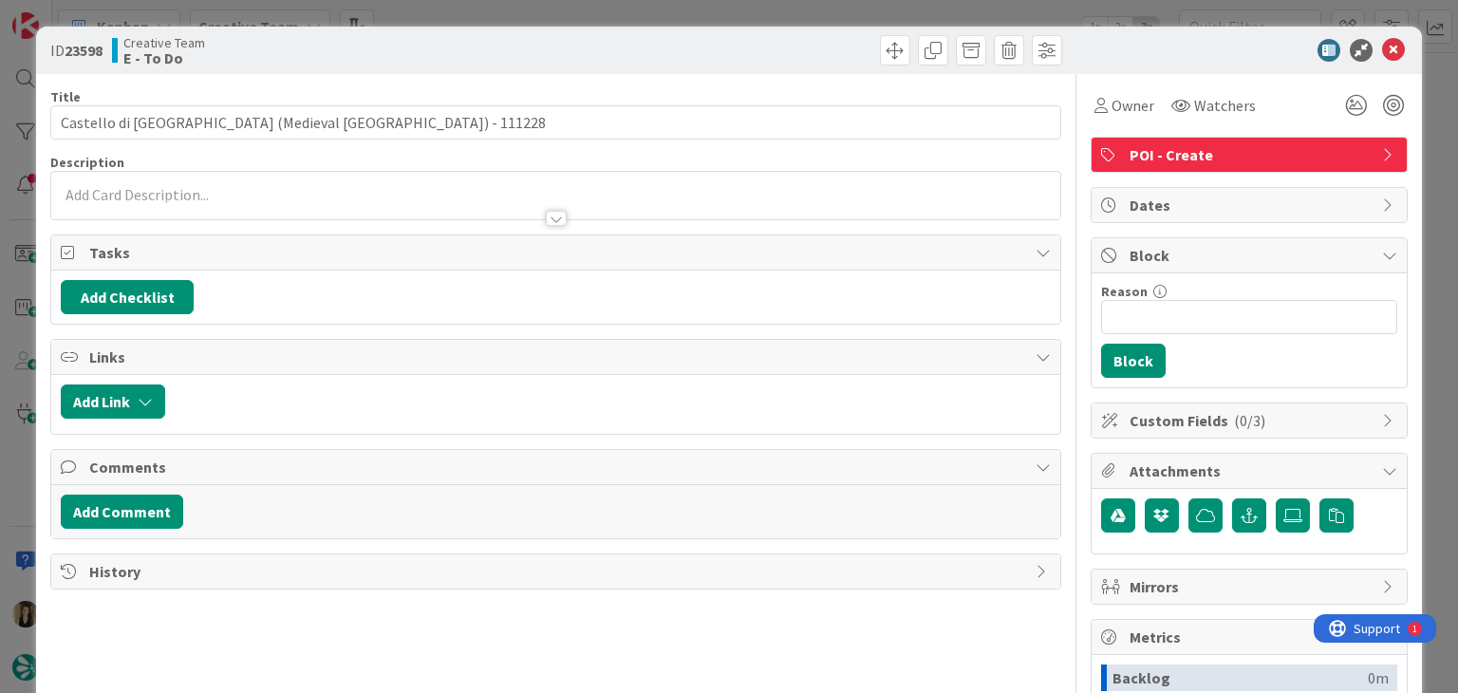
click at [206, 199] on div at bounding box center [555, 209] width 1008 height 20
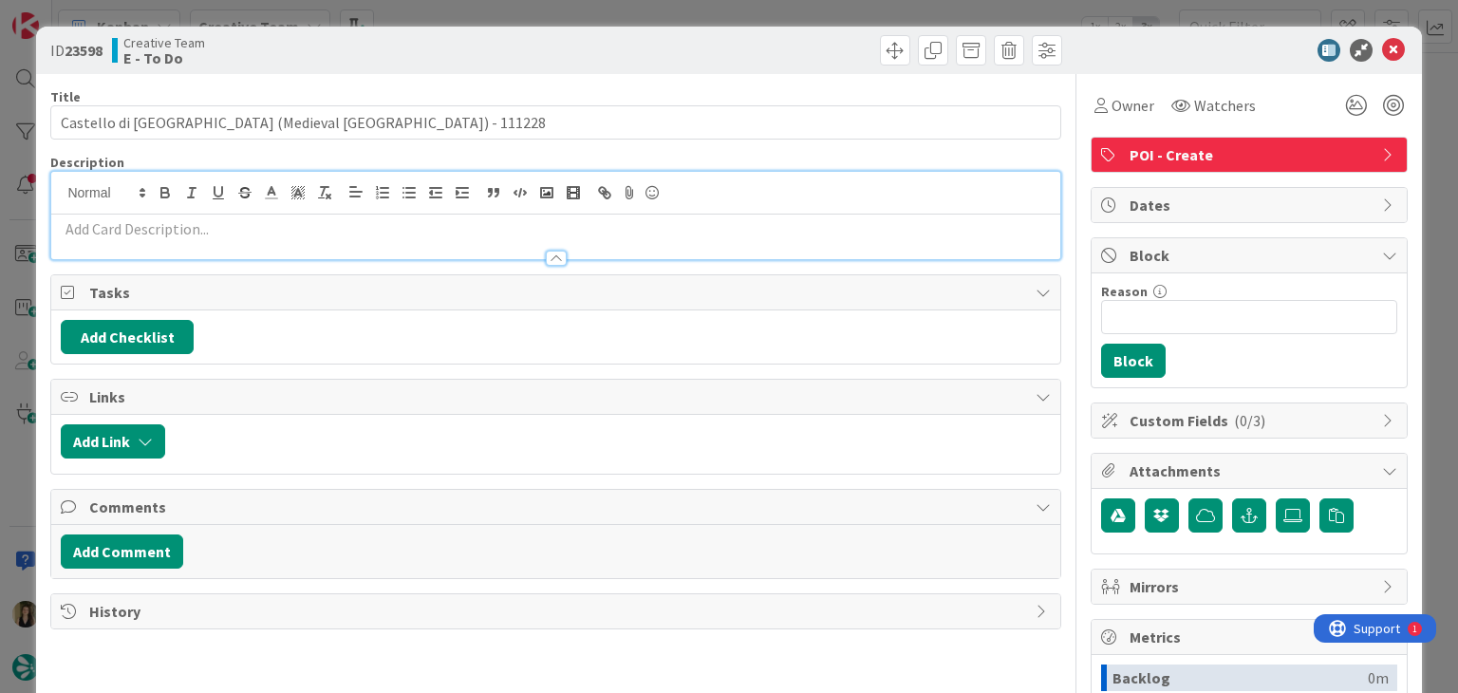
click at [238, 242] on div "Description" at bounding box center [555, 207] width 1010 height 106
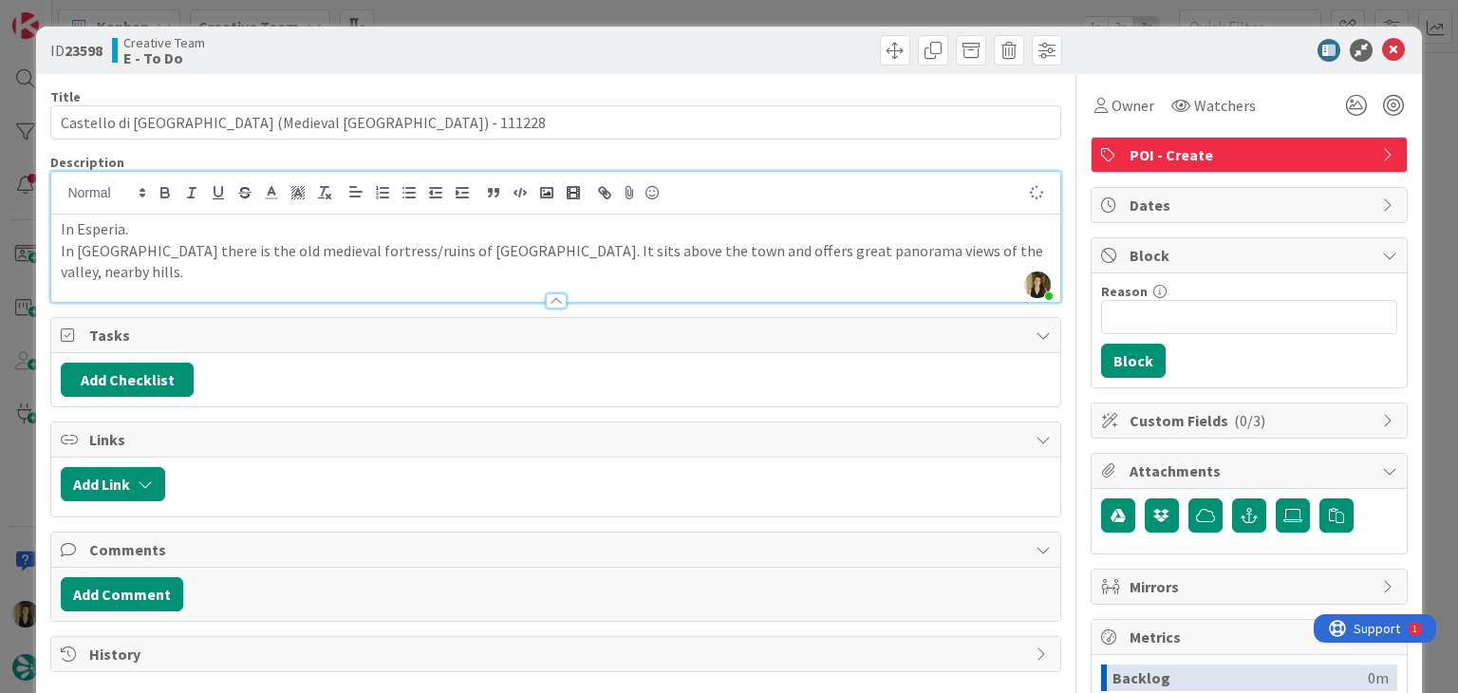
click at [626, 46] on div at bounding box center [811, 50] width 501 height 30
click at [638, 15] on div "ID 23598 Creative Team E - To Do Title 59 / 128 [GEOGRAPHIC_DATA] (Medieval [GE…" at bounding box center [729, 346] width 1458 height 693
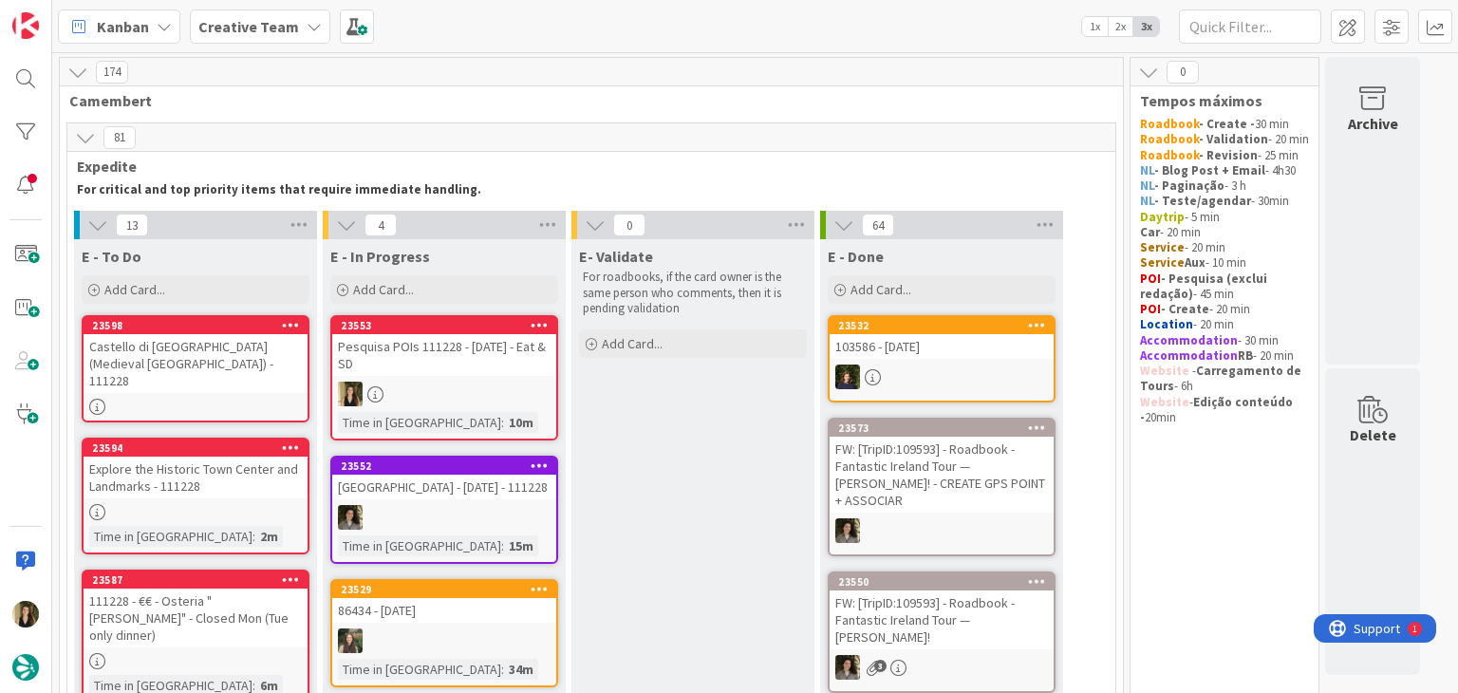
click at [502, 414] on div "Time in Column : 10m" at bounding box center [444, 422] width 213 height 21
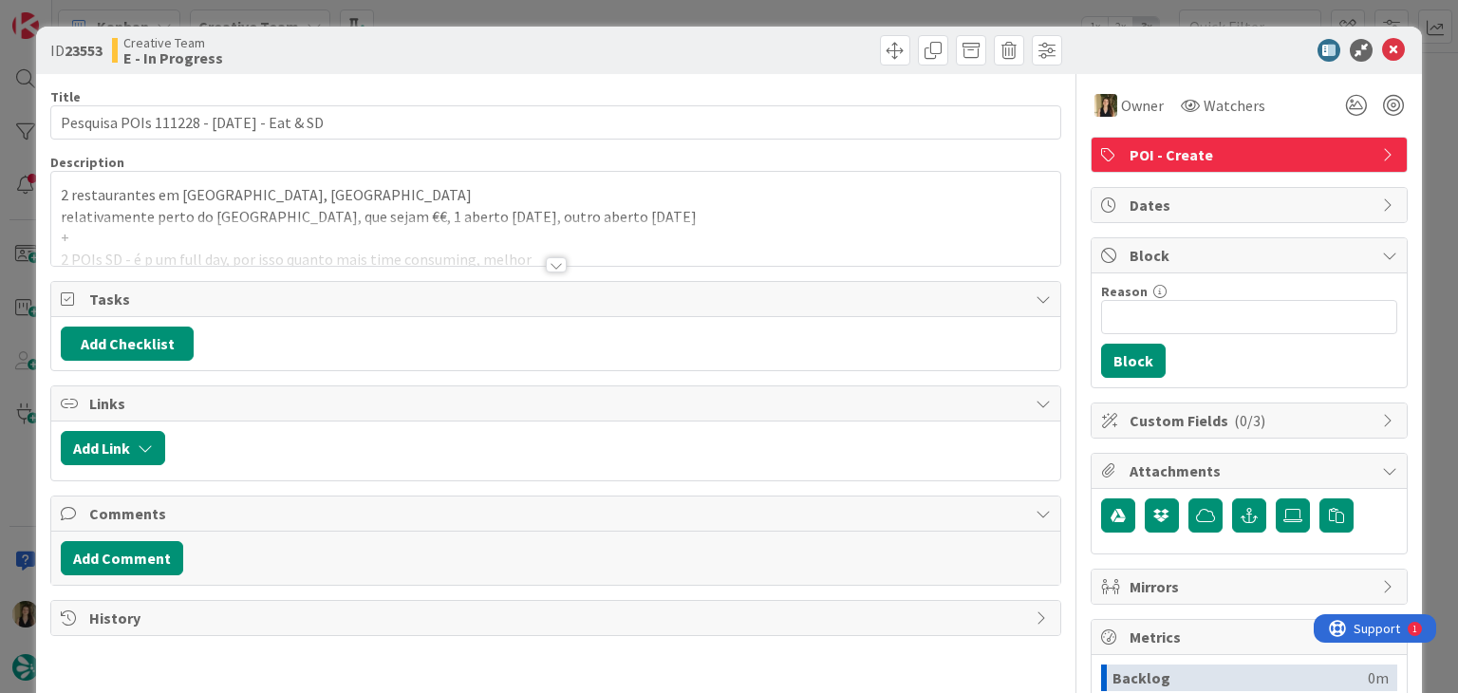
click at [726, 5] on div "ID 23553 Creative Team E - In Progress Title 40 / 128 Pesquisa POIs 111228 - [D…" at bounding box center [729, 346] width 1458 height 693
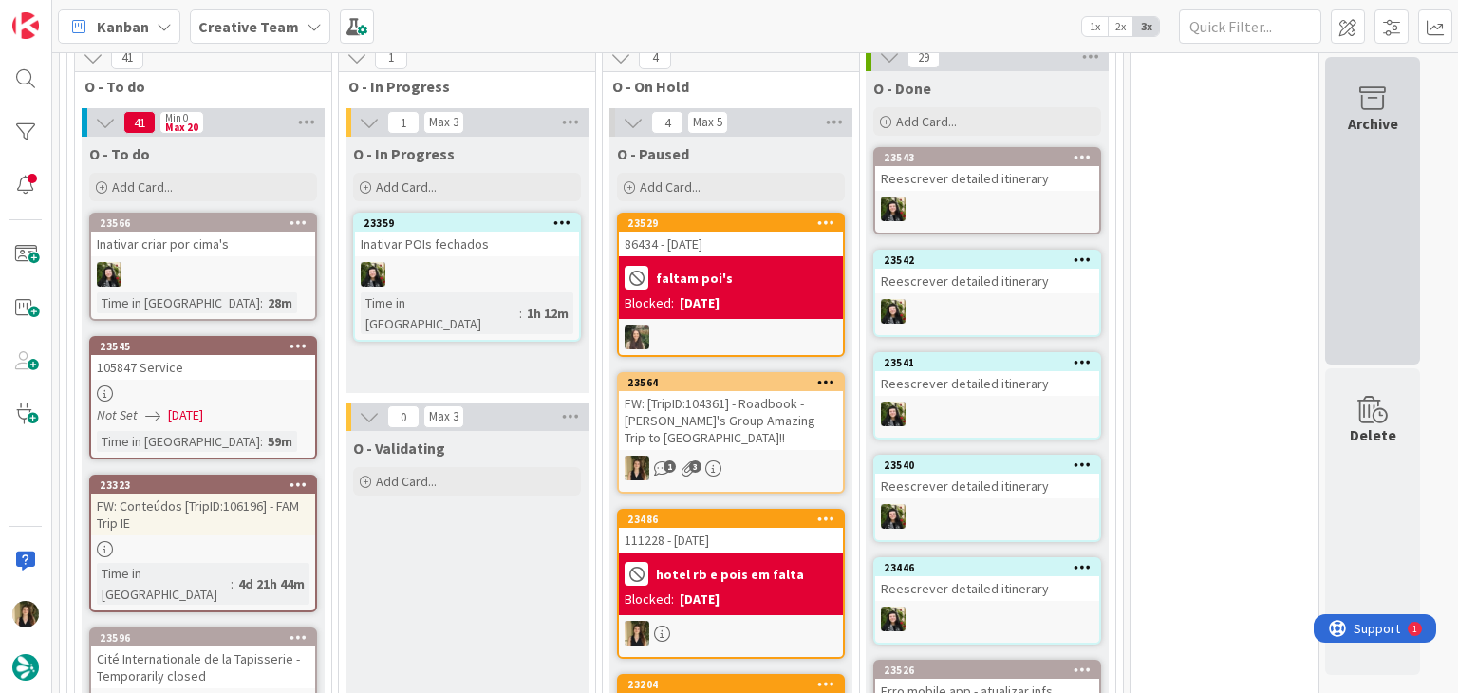
scroll to position [1869, 0]
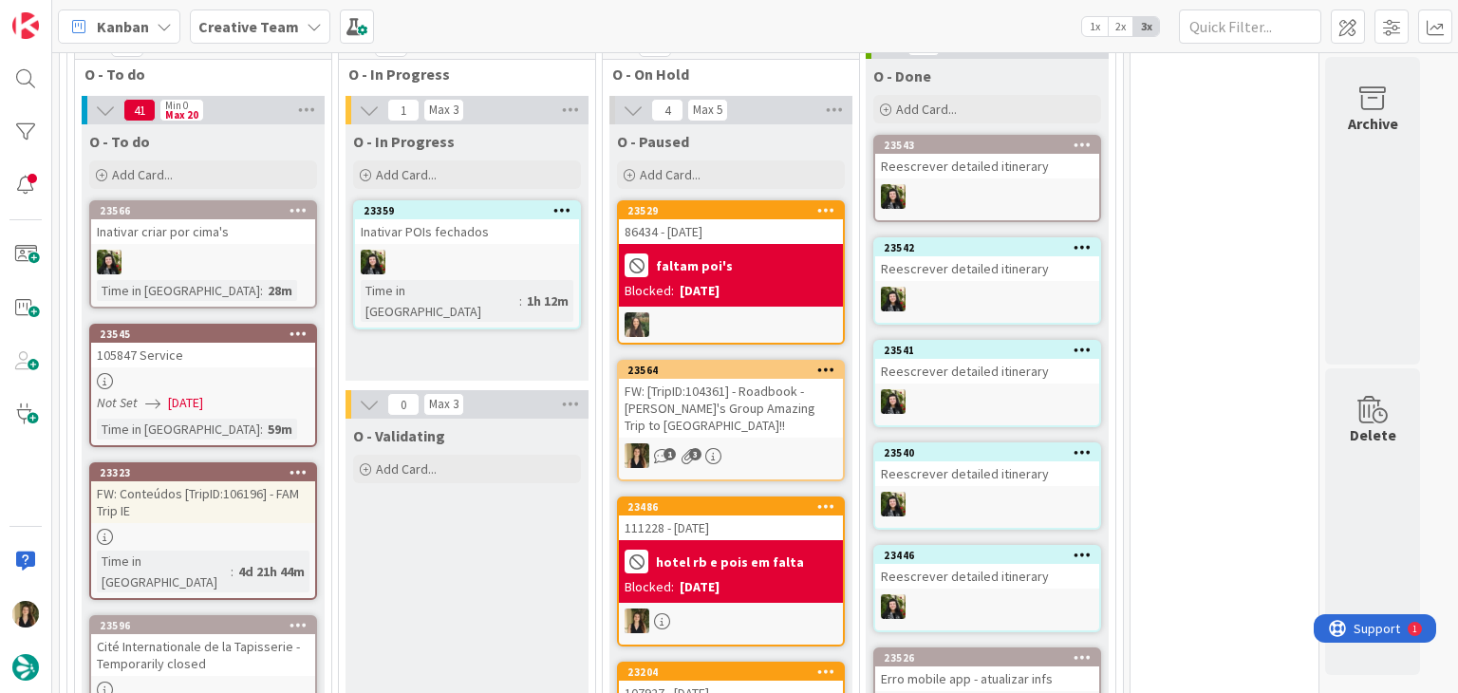
click at [779, 379] on div "FW: [TripID:104361] - Roadbook - [PERSON_NAME]'s Group Amazing Trip to [GEOGRAP…" at bounding box center [731, 408] width 224 height 59
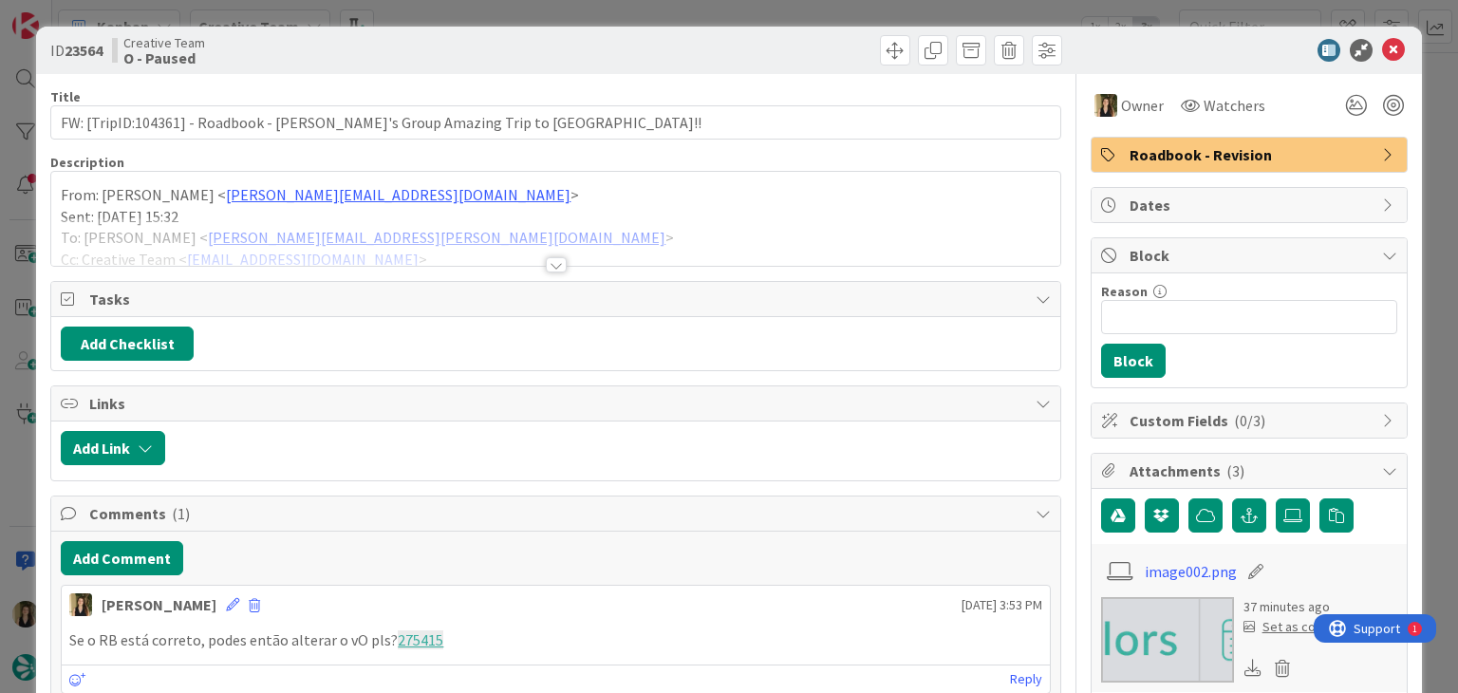
click at [553, 263] on div at bounding box center [556, 264] width 21 height 15
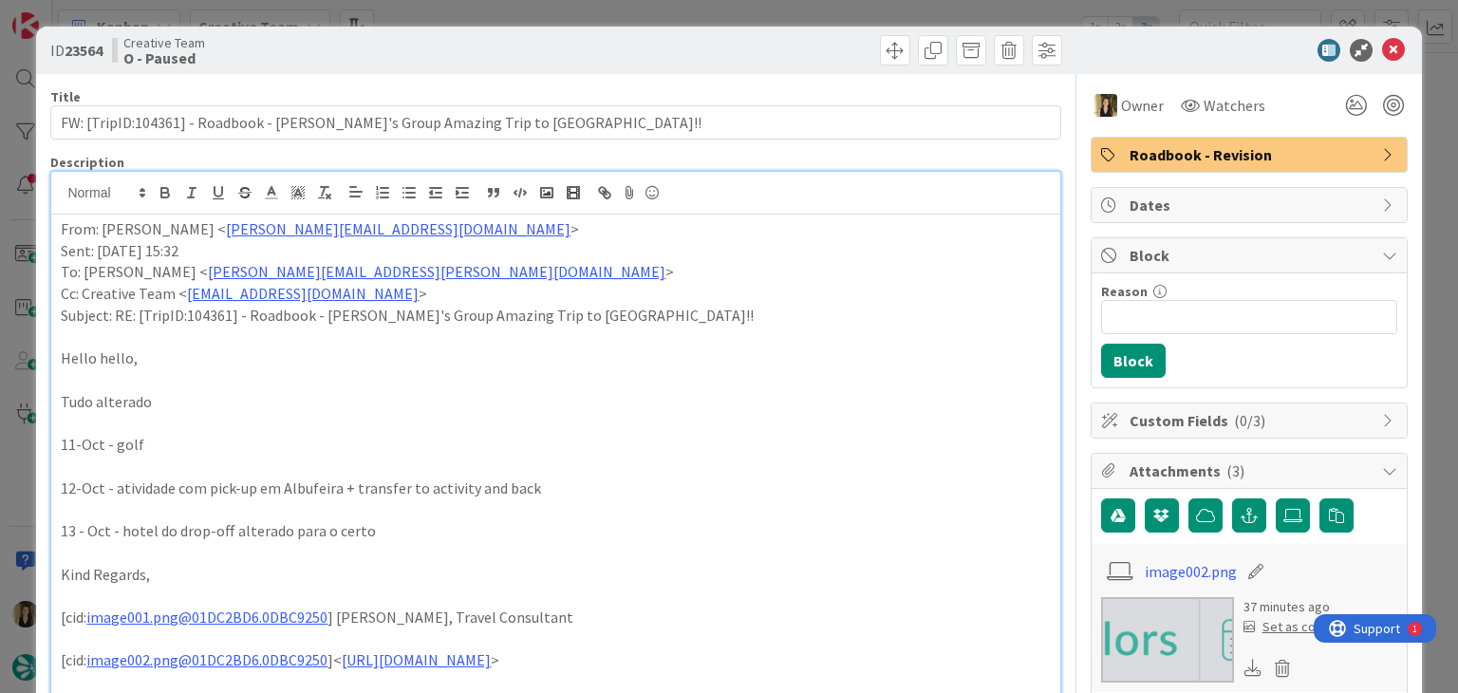
click at [1211, 153] on span "Roadbook - Revision" at bounding box center [1250, 154] width 243 height 23
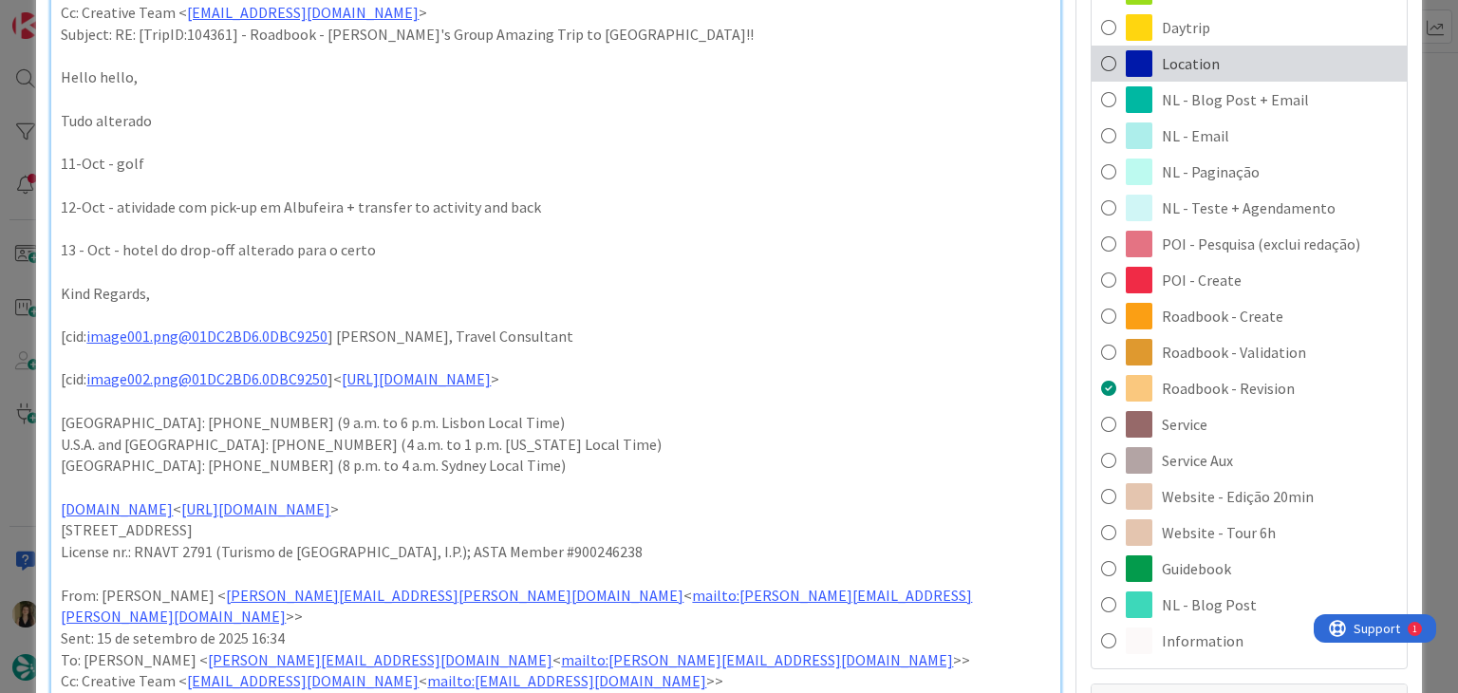
scroll to position [285, 0]
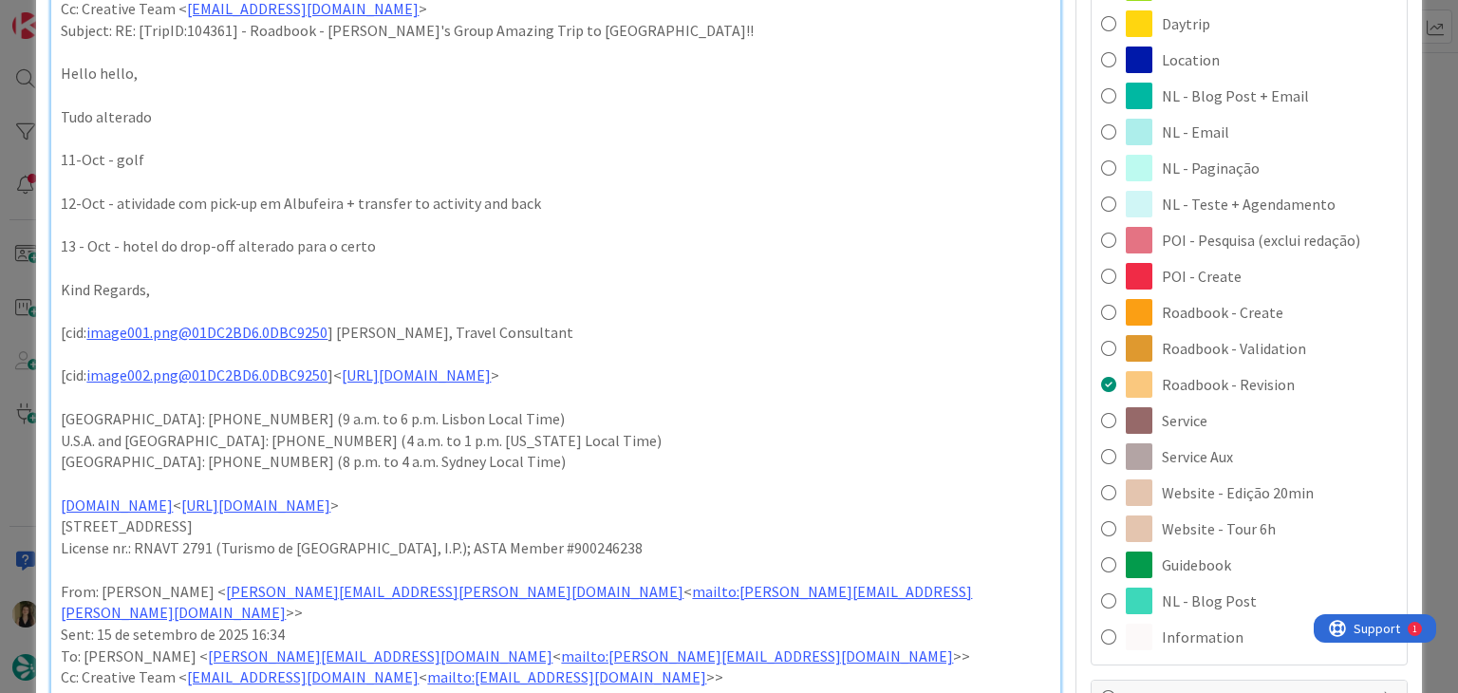
click at [1200, 445] on span "Service Aux" at bounding box center [1197, 456] width 71 height 23
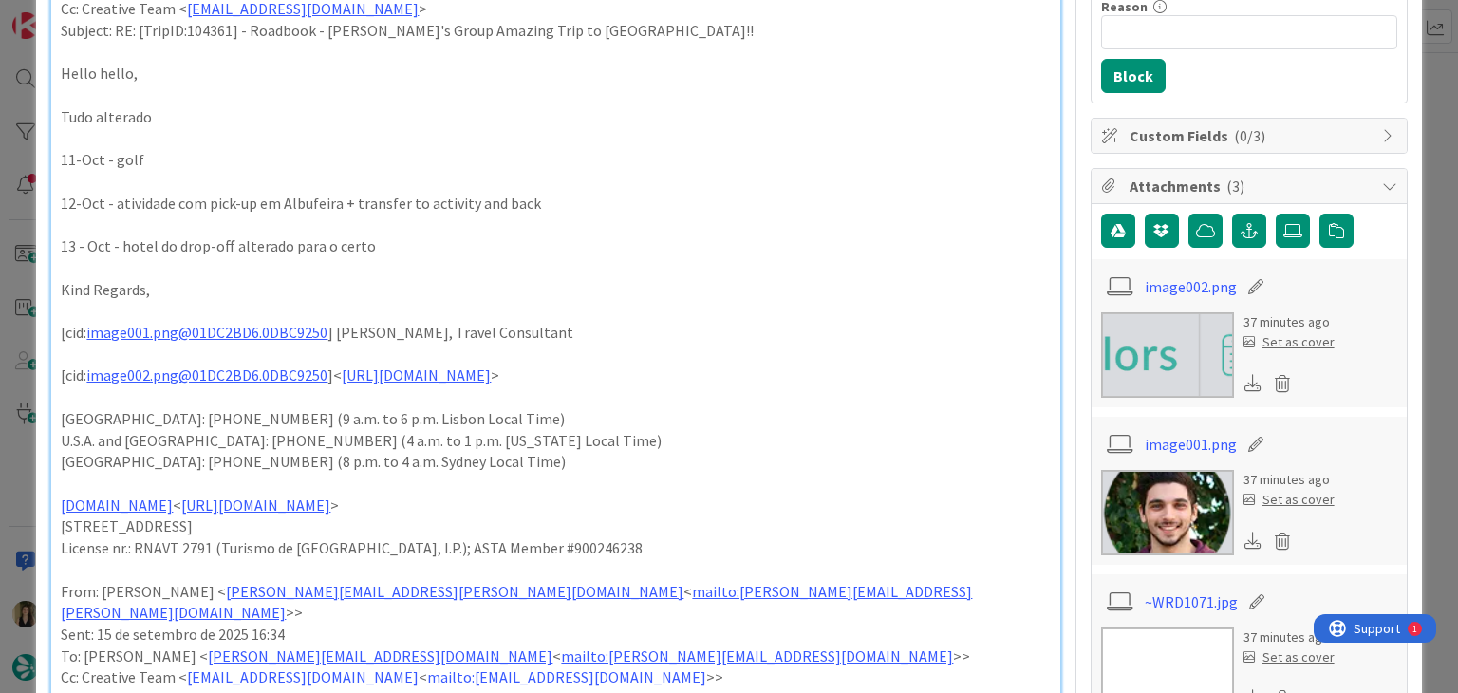
scroll to position [0, 0]
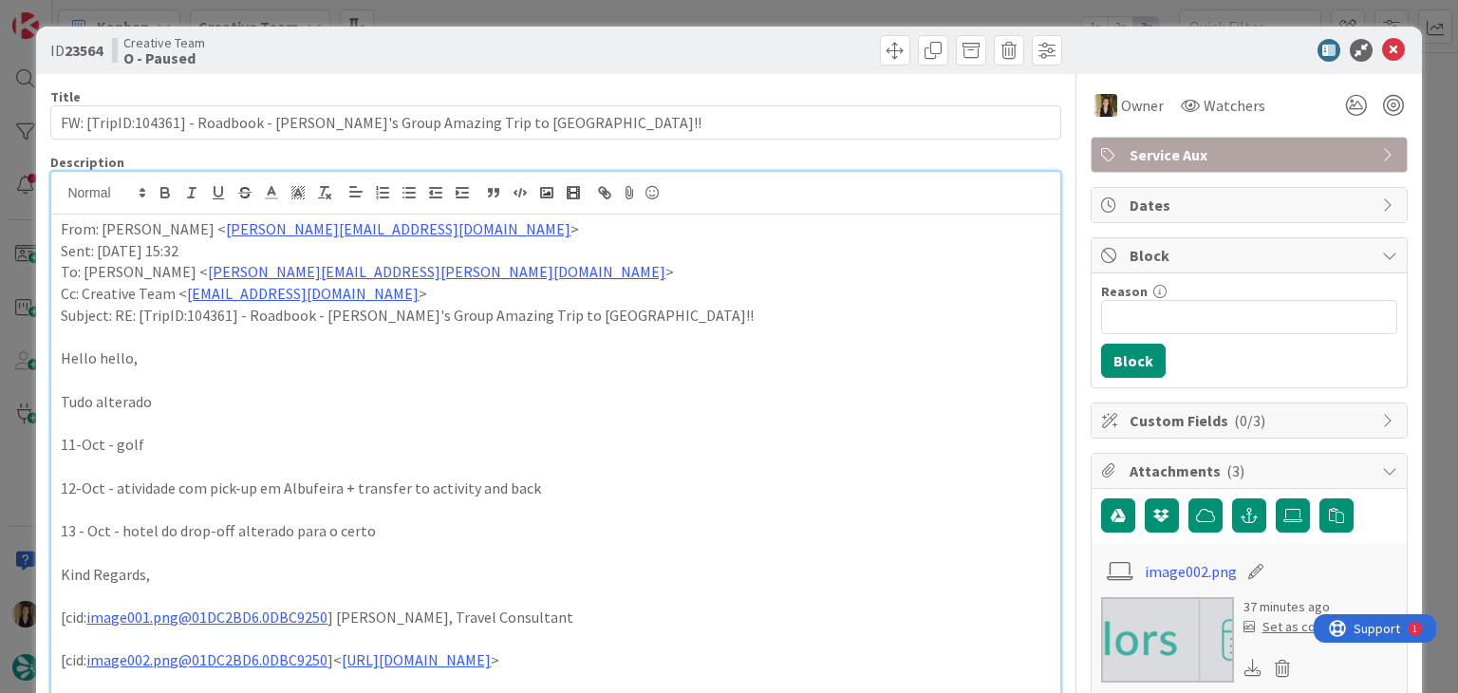
drag, startPoint x: 753, startPoint y: 50, endPoint x: 747, endPoint y: 28, distance: 23.5
click at [752, 48] on div at bounding box center [811, 50] width 501 height 30
click at [748, 16] on div "ID 23564 Creative Team O - Paused Title 73 / 128 FW: [TripID:104361] - Roadbook…" at bounding box center [729, 346] width 1458 height 693
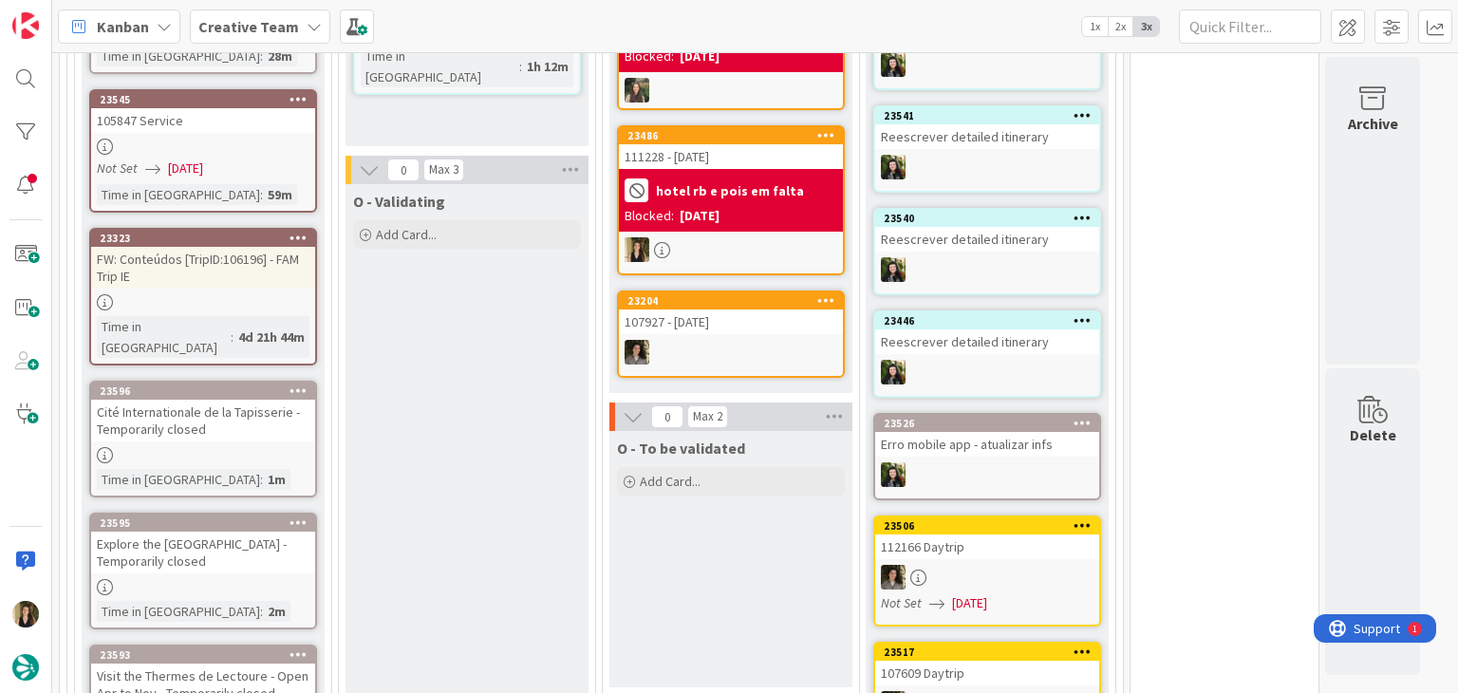
scroll to position [1803, 0]
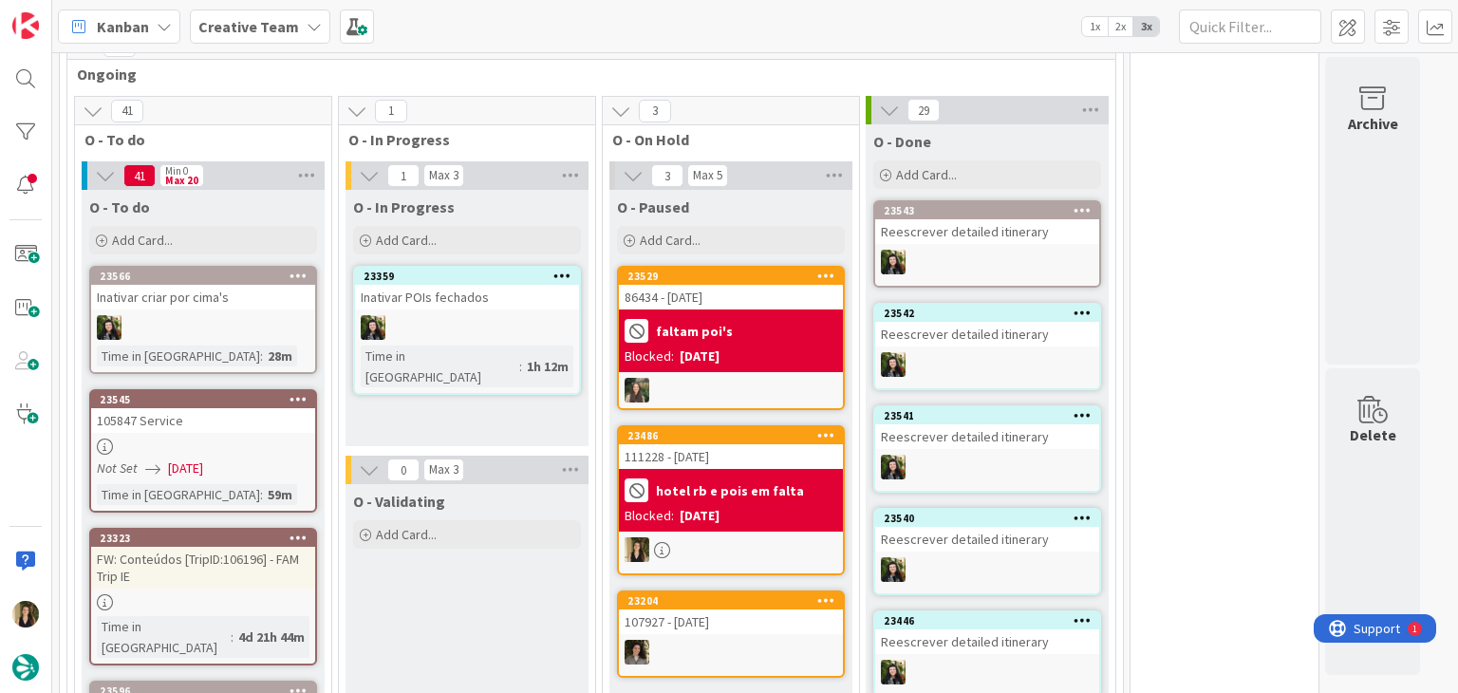
click at [753, 537] on div at bounding box center [731, 549] width 224 height 25
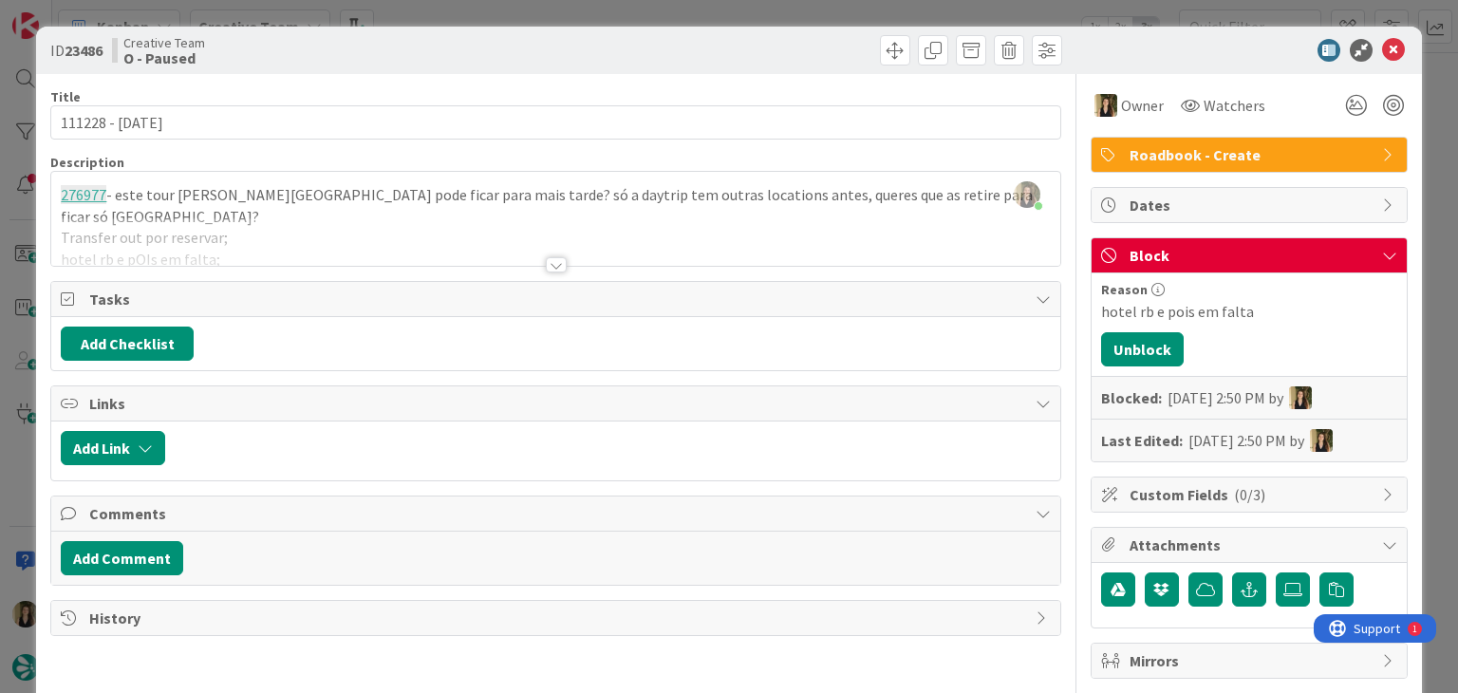
drag, startPoint x: 459, startPoint y: 41, endPoint x: 463, endPoint y: 20, distance: 21.2
click at [459, 39] on div "Creative Team O - Paused" at bounding box center [331, 50] width 439 height 30
click at [464, 14] on div "ID 23486 Creative Team O - Paused Title 15 / 128 111228 - [DATE] Description [P…" at bounding box center [729, 346] width 1458 height 693
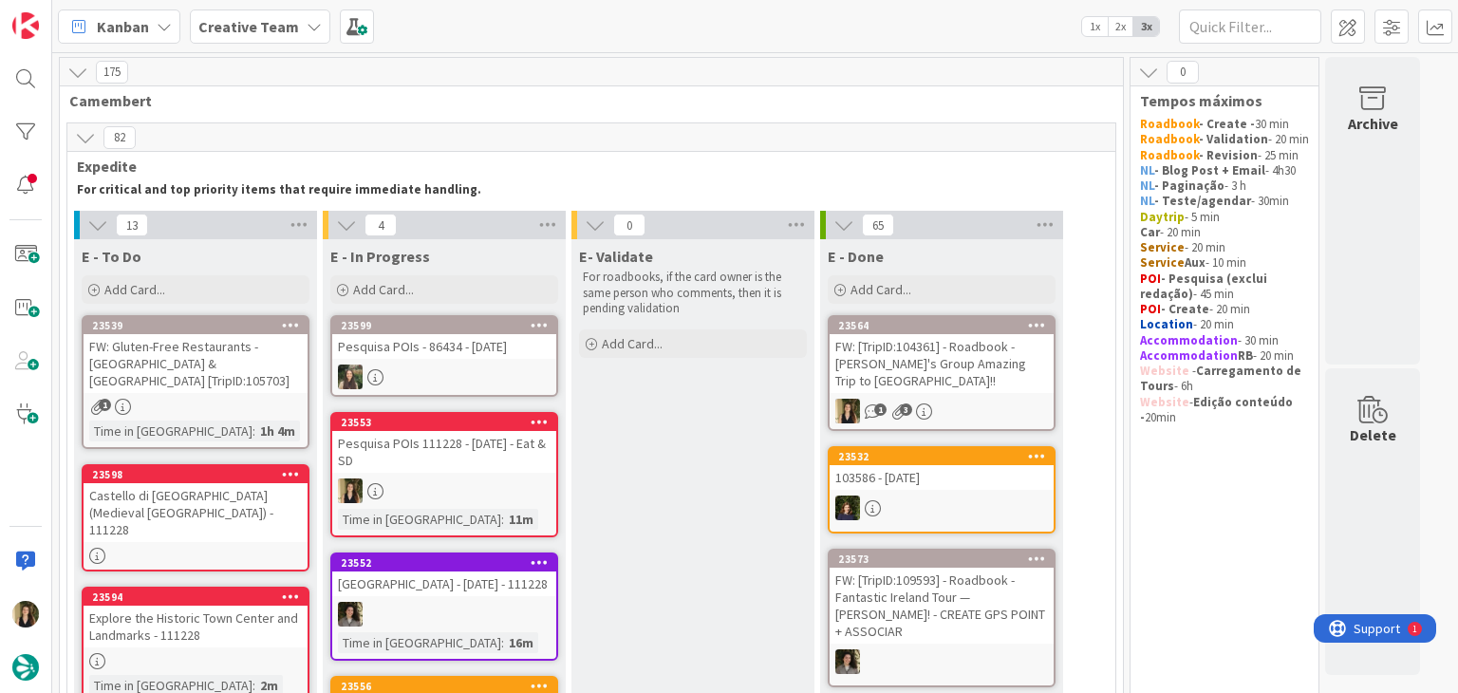
click at [453, 498] on div at bounding box center [444, 490] width 224 height 25
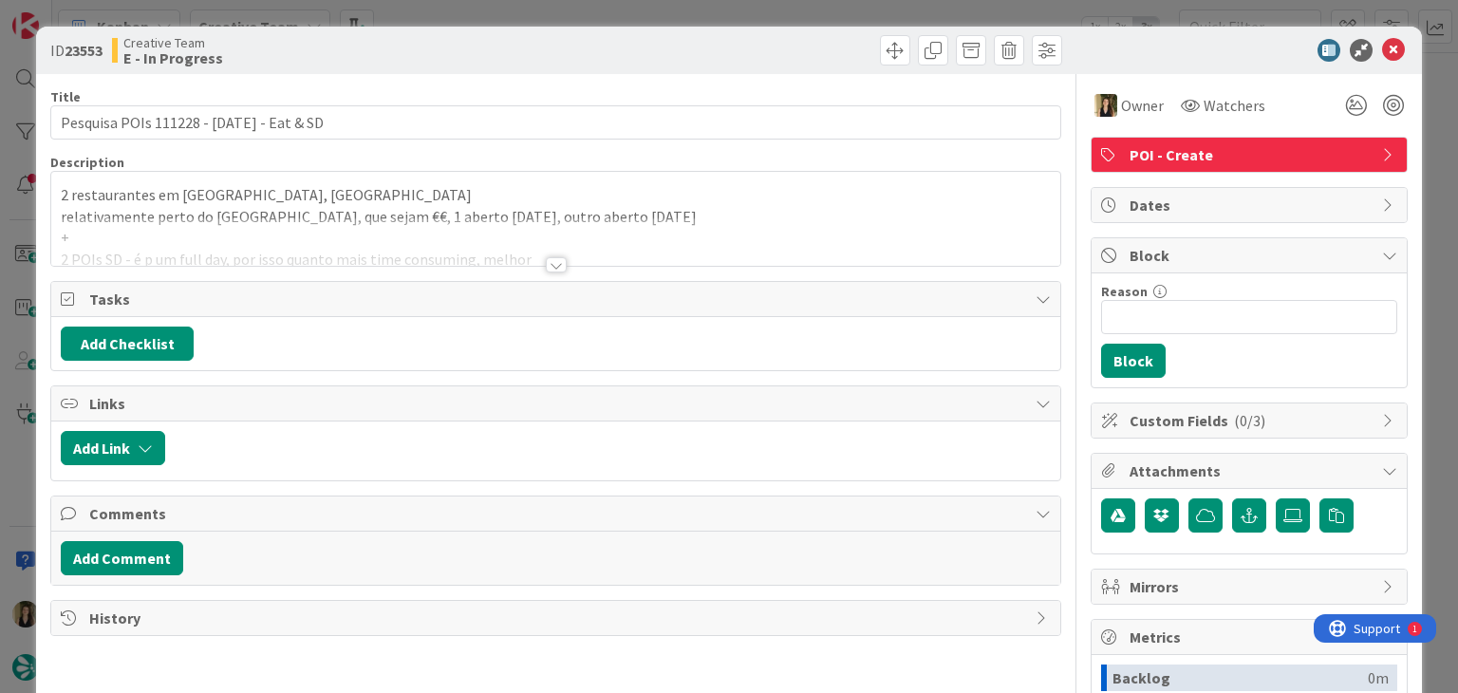
drag, startPoint x: 782, startPoint y: 51, endPoint x: 779, endPoint y: 8, distance: 43.7
click at [780, 47] on div at bounding box center [811, 50] width 501 height 30
click at [789, 3] on div "ID 23553 Creative Team E - In Progress Title 40 / 128 Pesquisa POIs 111228 - [D…" at bounding box center [729, 346] width 1458 height 693
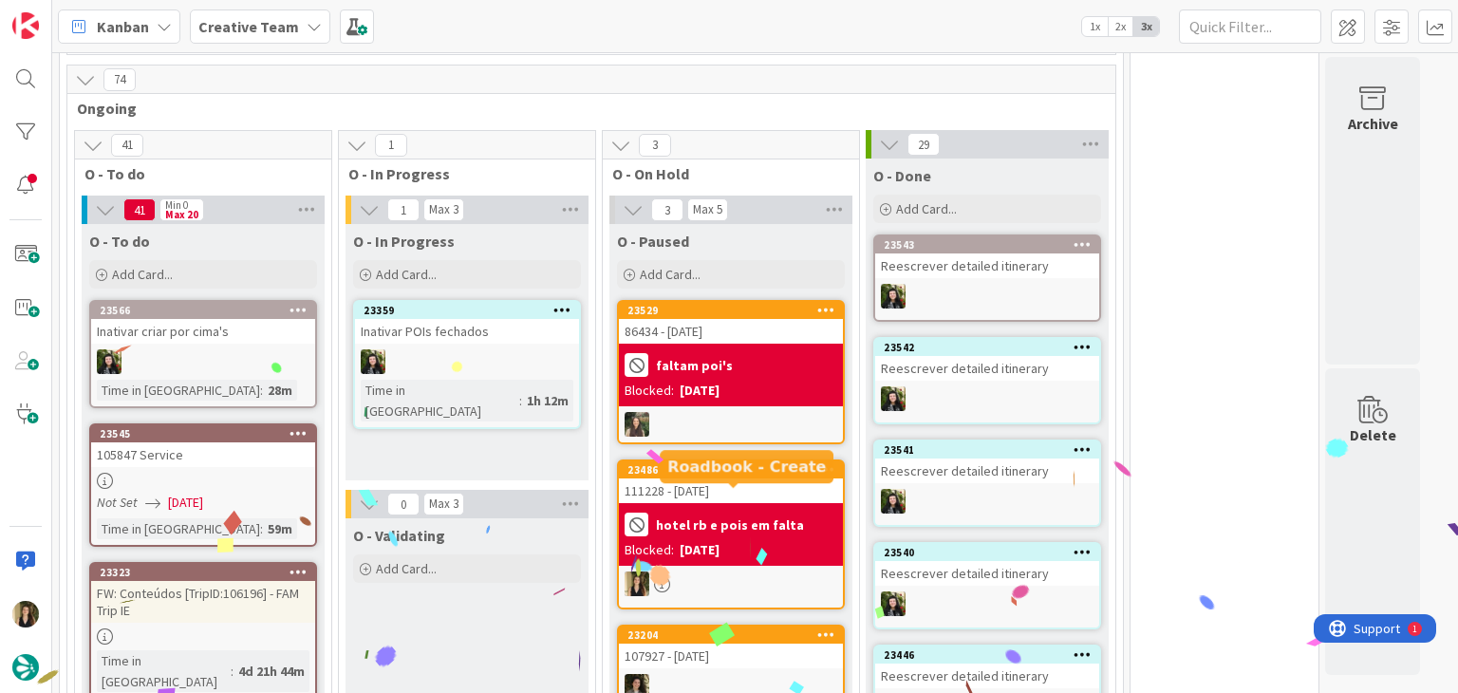
scroll to position [1803, 0]
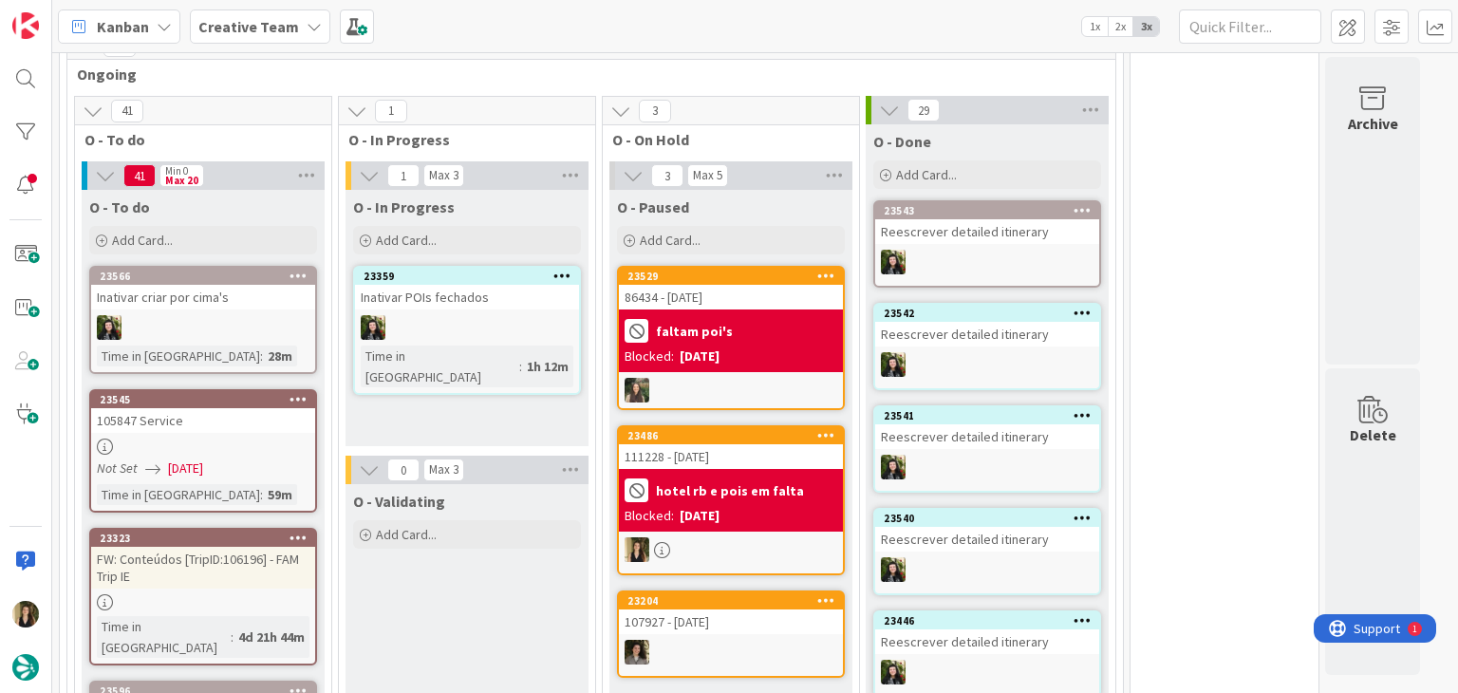
click at [778, 537] on div at bounding box center [731, 549] width 224 height 25
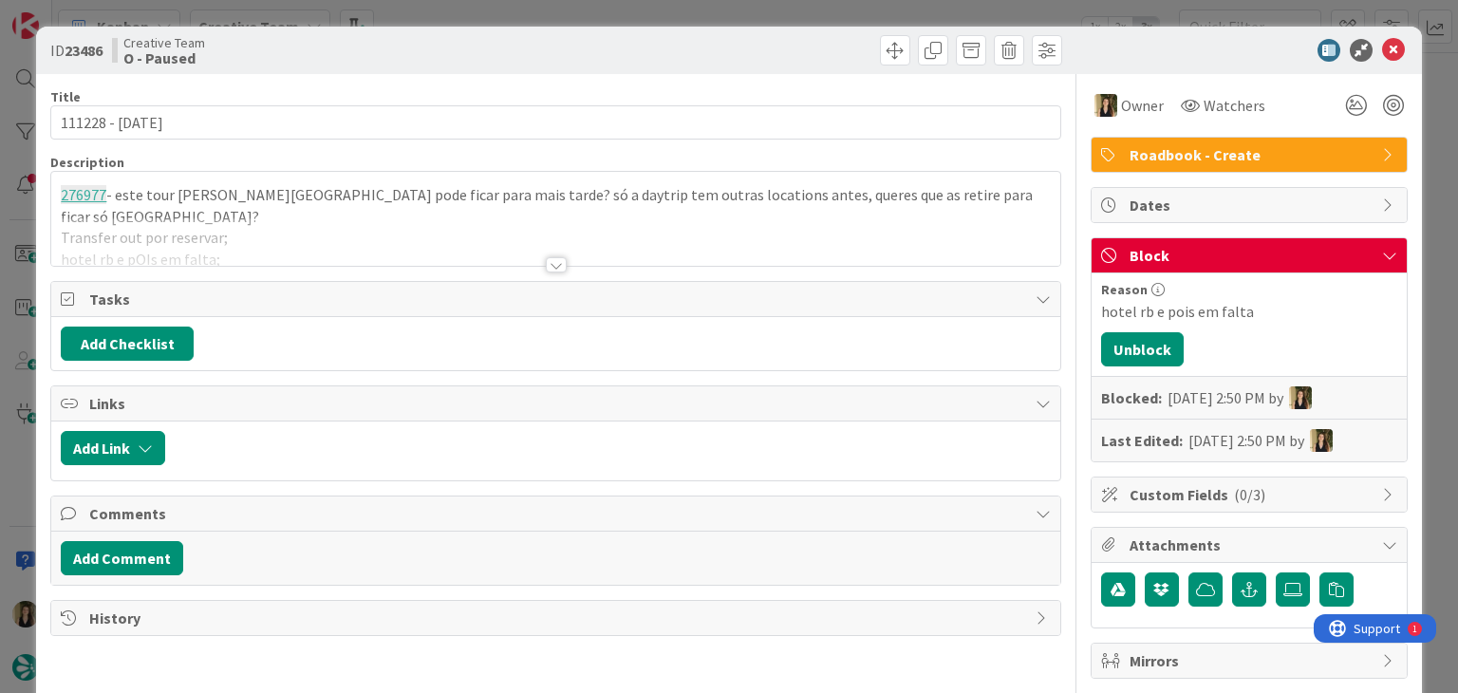
click at [548, 260] on div at bounding box center [556, 264] width 21 height 15
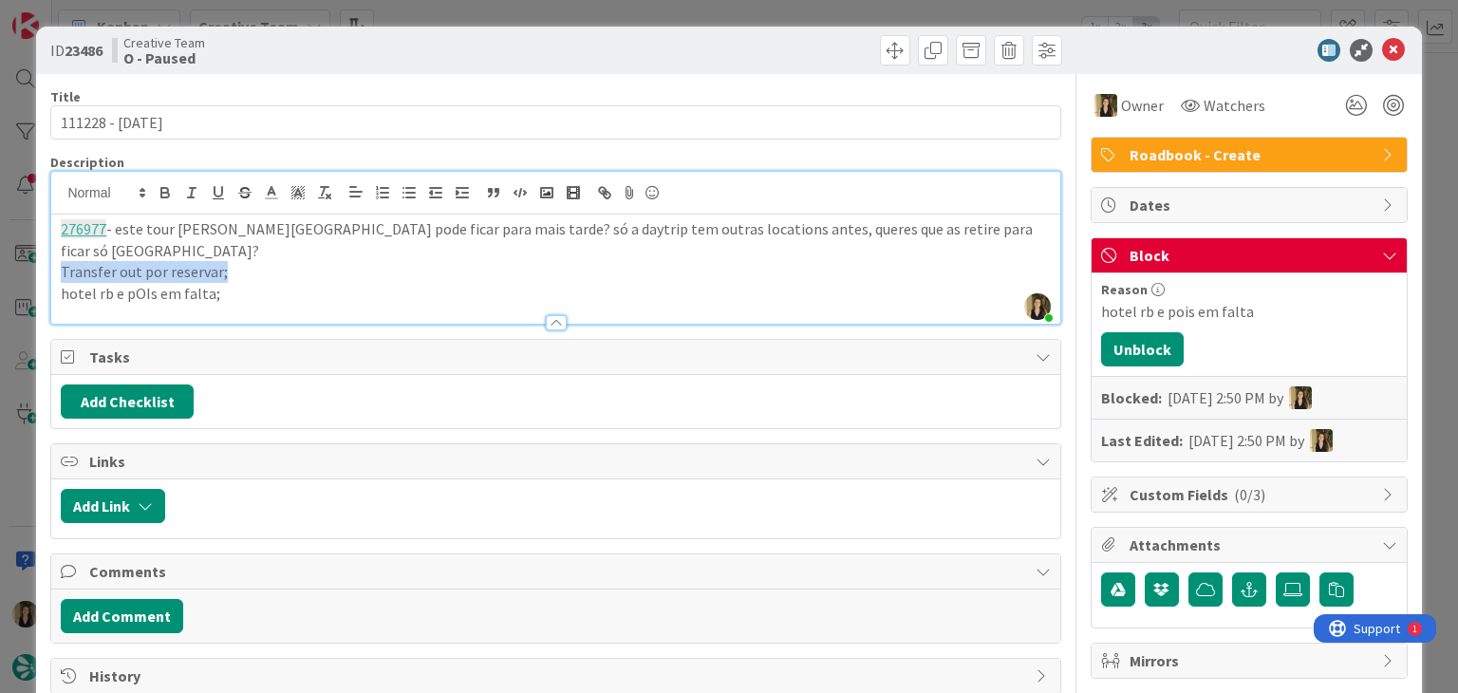
drag, startPoint x: 235, startPoint y: 255, endPoint x: 59, endPoint y: 251, distance: 176.6
click at [59, 251] on div "276977 - este tour [PERSON_NAME][GEOGRAPHIC_DATA] pode ficar para mais tarde? s…" at bounding box center [555, 268] width 1008 height 109
click at [232, 283] on p "hotel rb e pOIs em falta;" at bounding box center [555, 294] width 989 height 22
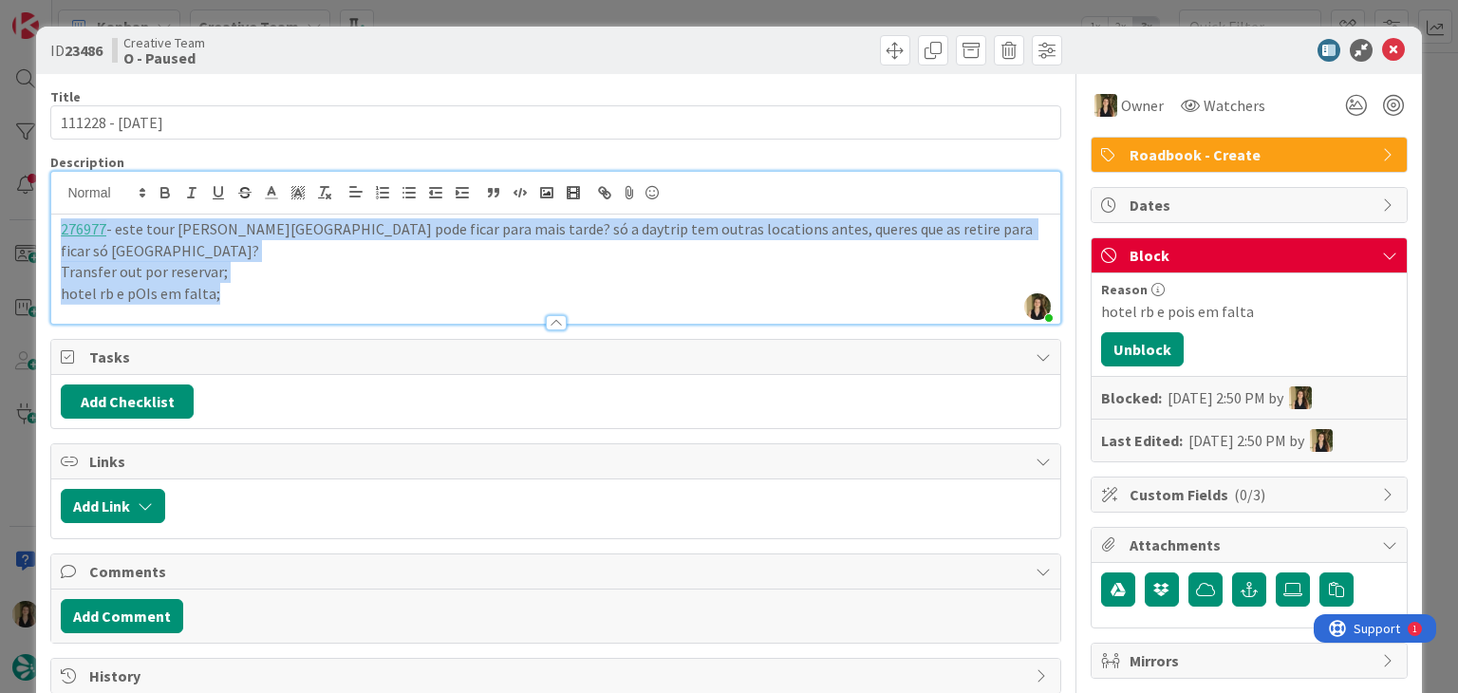
drag, startPoint x: 231, startPoint y: 271, endPoint x: 9, endPoint y: 215, distance: 228.1
click at [8, 221] on div "ID 23486 Creative Team O - Paused Title 15 / 128 111228 - [DATE] Description [P…" at bounding box center [729, 346] width 1458 height 693
copy div "276977 - este tour [PERSON_NAME][GEOGRAPHIC_DATA] pode ficar para mais tarde? s…"
drag, startPoint x: 1133, startPoint y: 350, endPoint x: 1040, endPoint y: 287, distance: 112.7
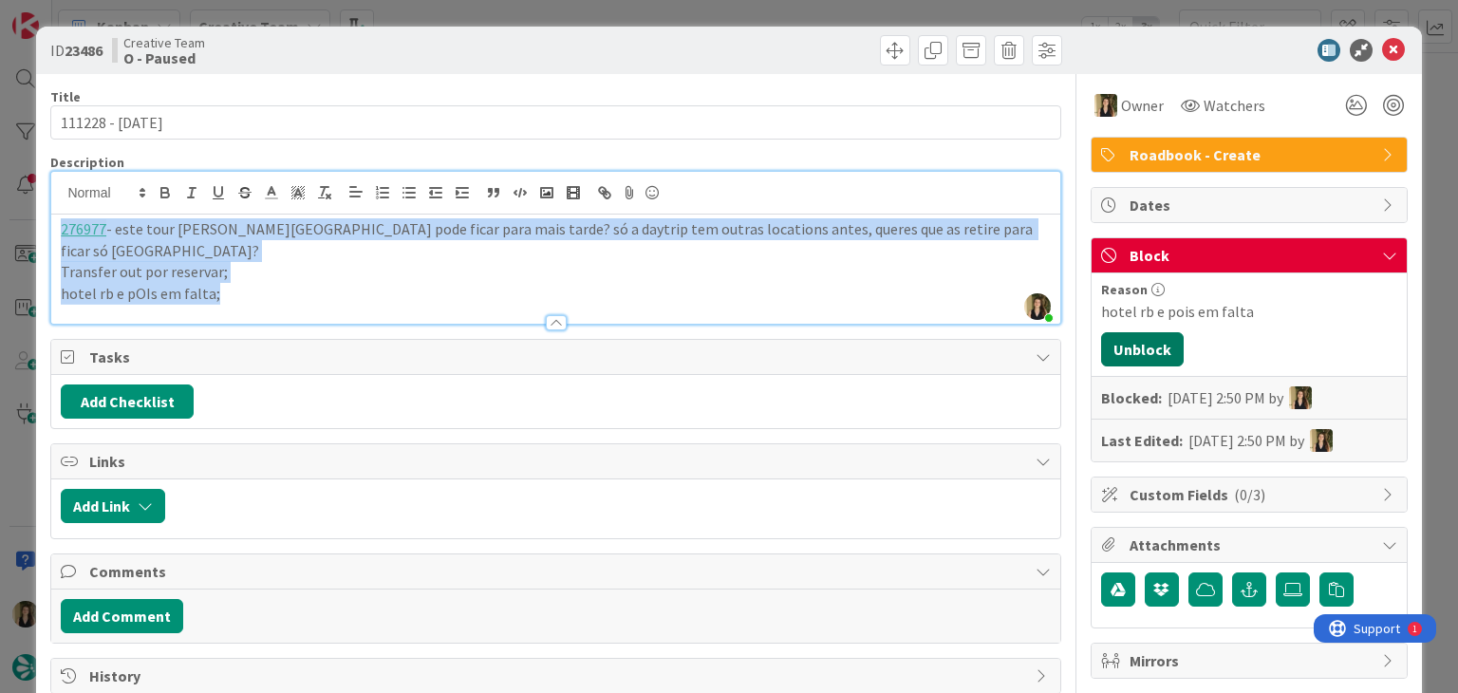
click at [1131, 350] on button "Unblock" at bounding box center [1142, 349] width 83 height 34
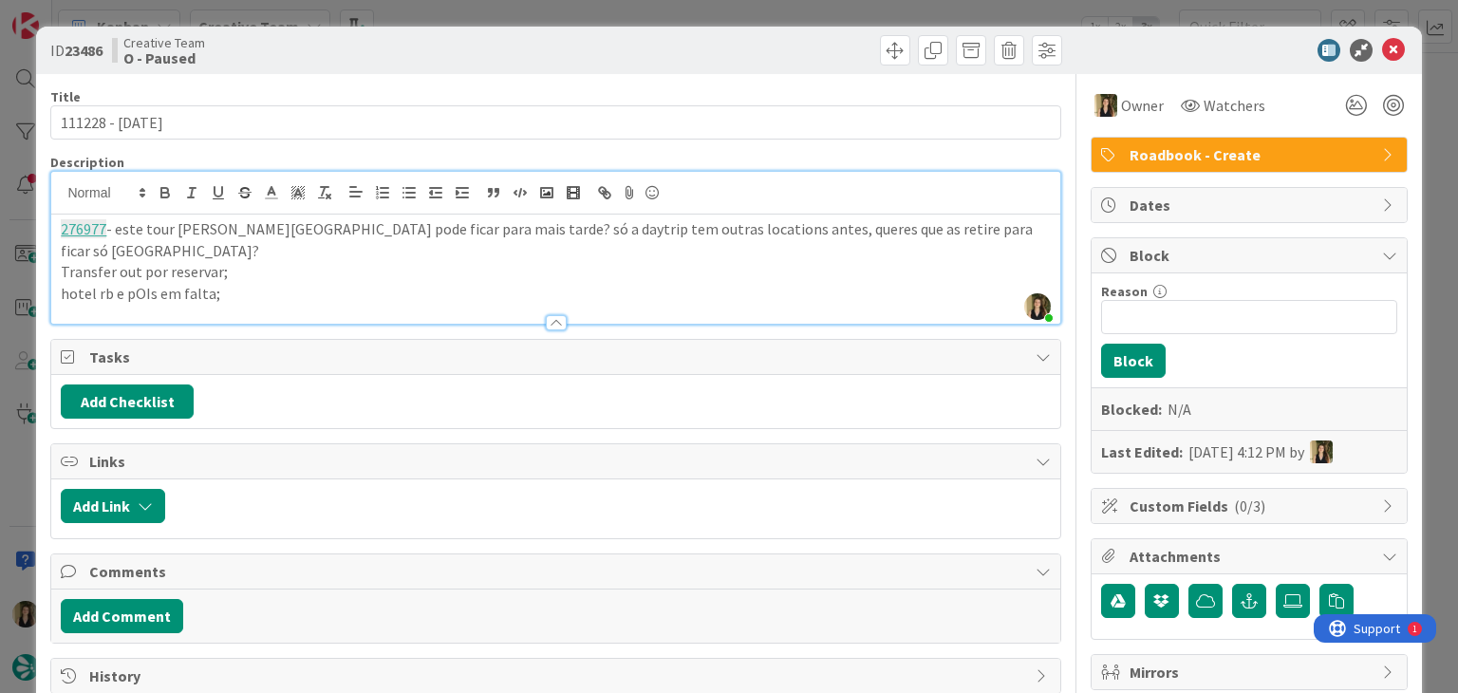
drag, startPoint x: 717, startPoint y: 37, endPoint x: 720, endPoint y: 17, distance: 20.1
click at [717, 35] on div at bounding box center [811, 50] width 501 height 30
click at [720, 17] on div "ID 23486 Creative Team O - Paused Title 15 / 128 111228 - [DATE] Description [P…" at bounding box center [729, 346] width 1458 height 693
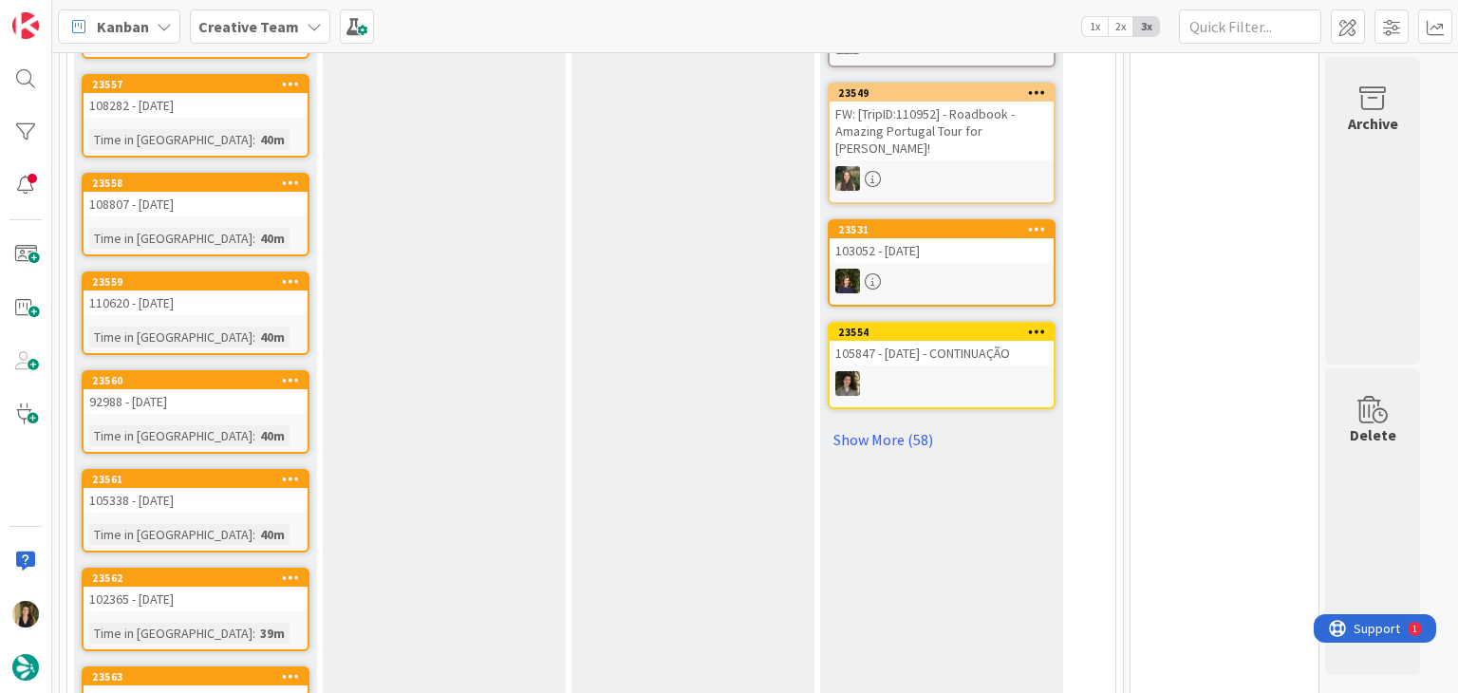
scroll to position [1076, 0]
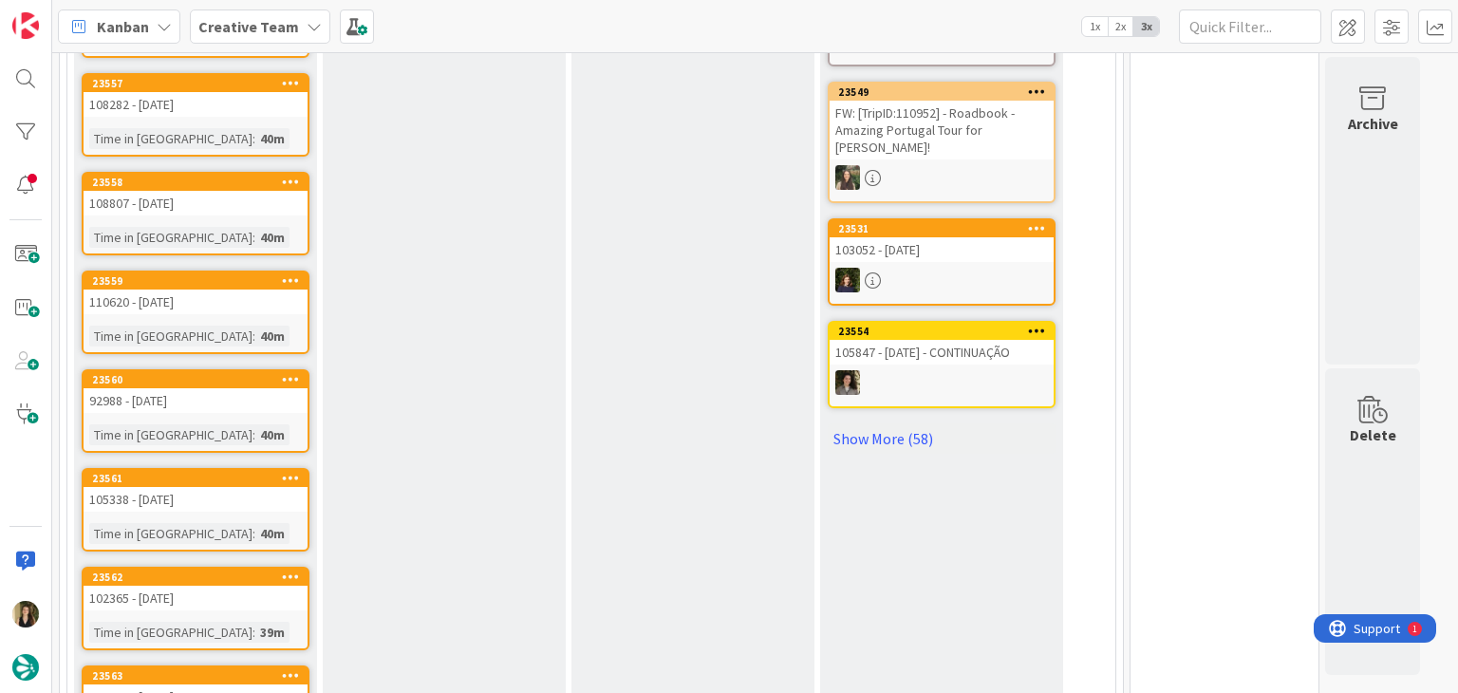
drag, startPoint x: 681, startPoint y: 435, endPoint x: 655, endPoint y: 442, distance: 27.6
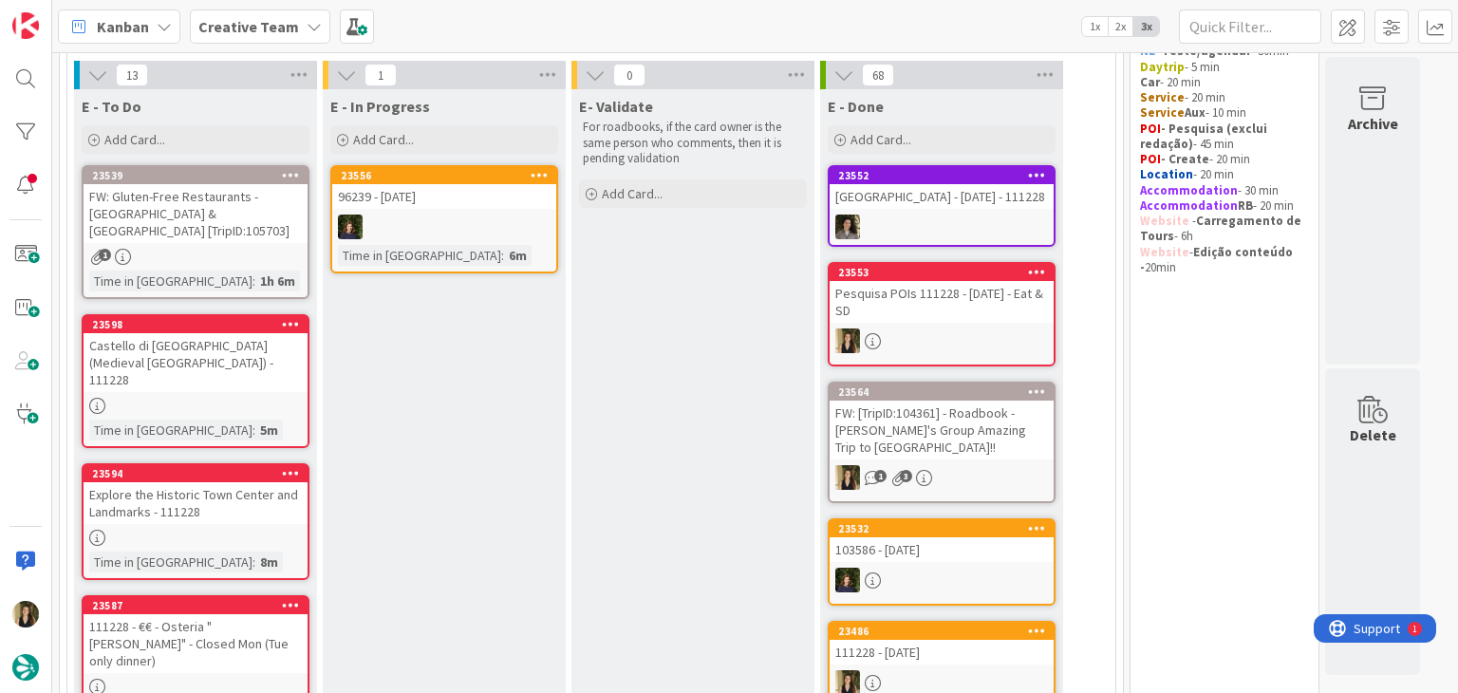
scroll to position [127, 0]
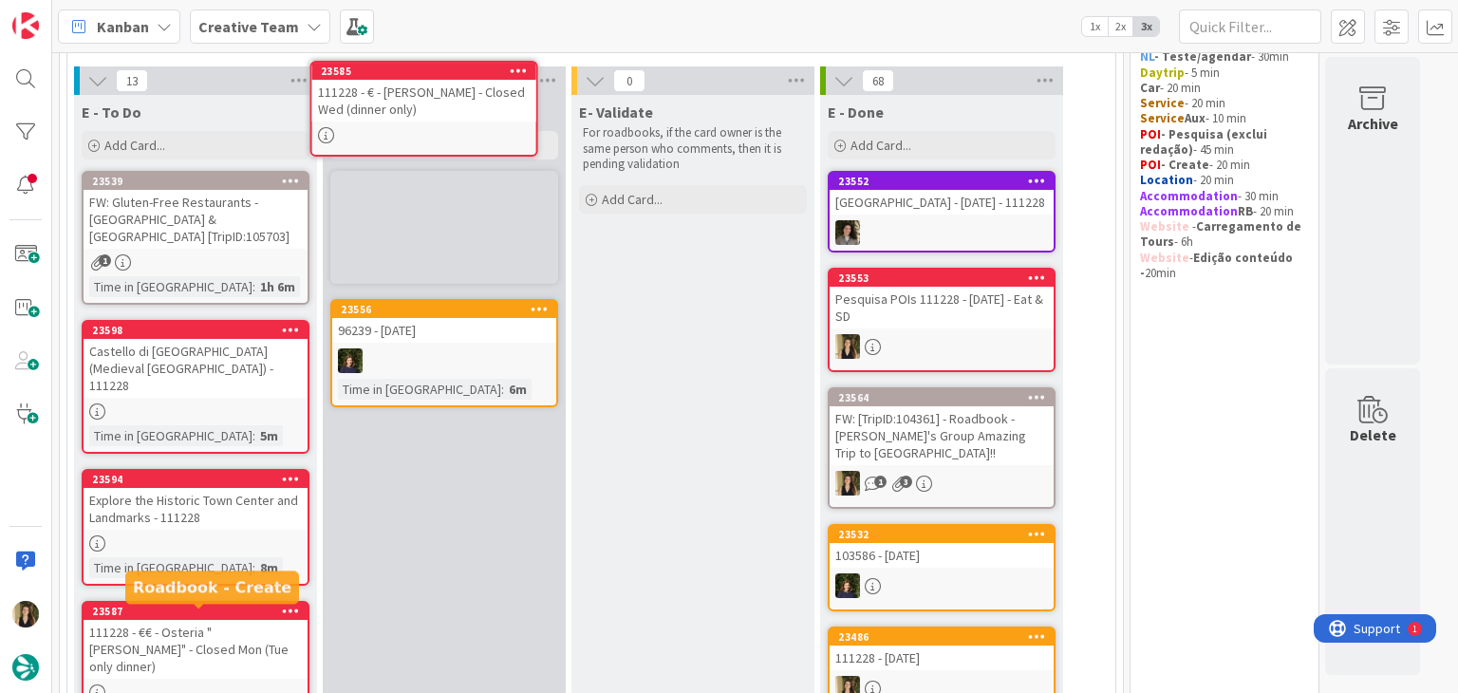
scroll to position [0, 0]
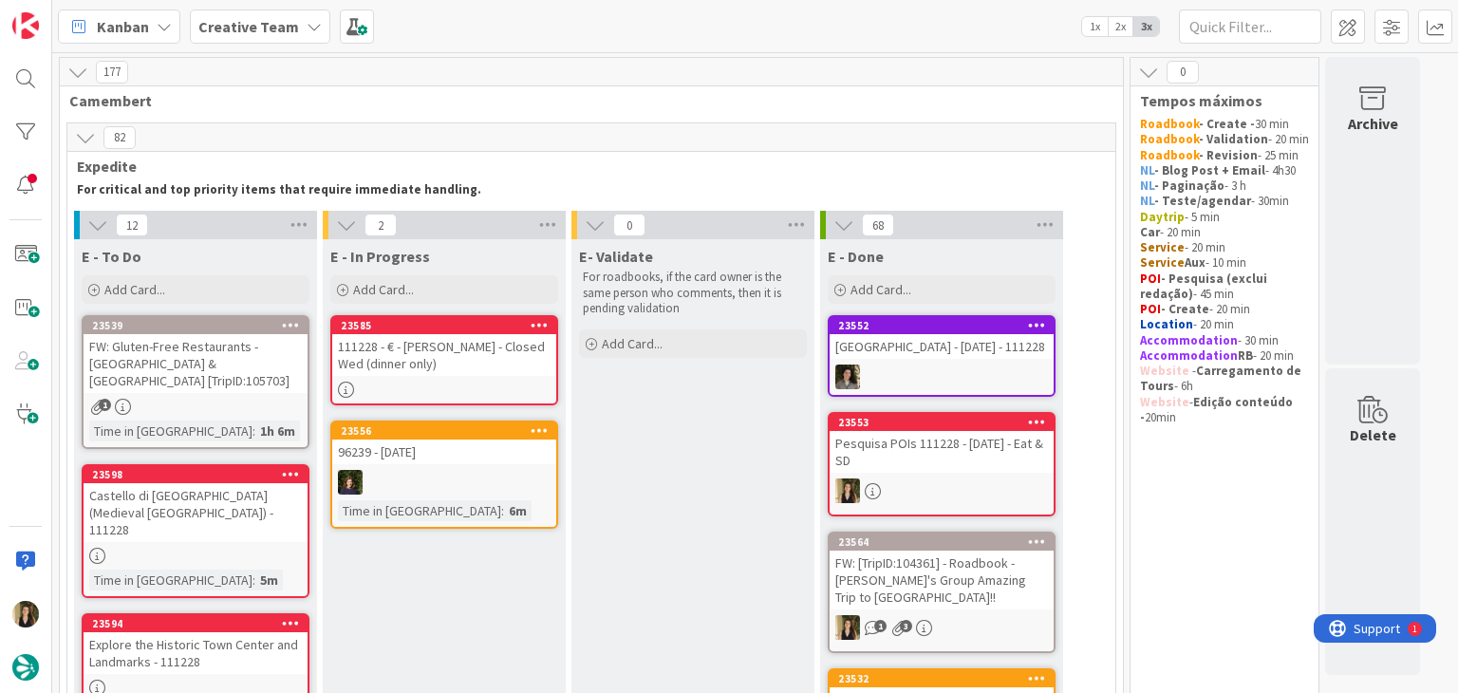
click at [512, 380] on link "23585 111228 - € - [PERSON_NAME] - Closed Wed (dinner only)" at bounding box center [444, 360] width 228 height 90
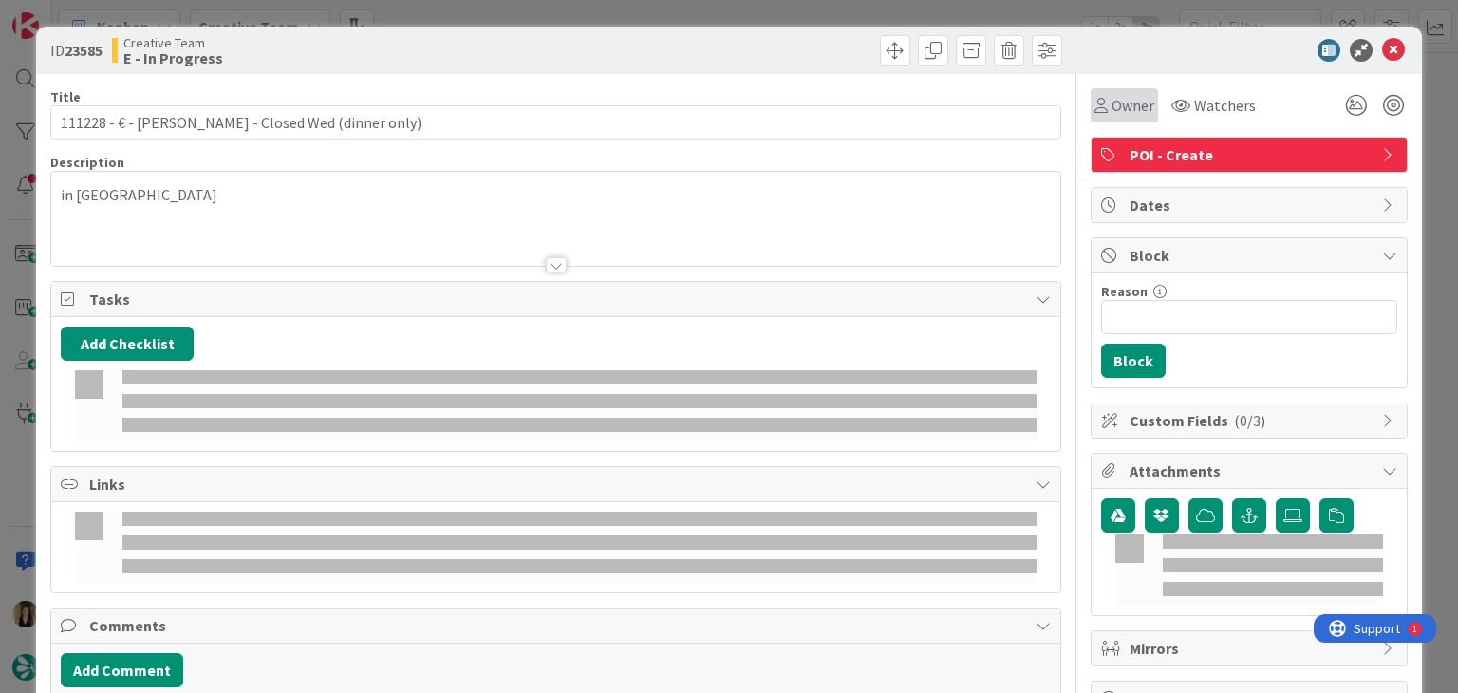
click at [1111, 114] on span "Owner" at bounding box center [1132, 105] width 43 height 23
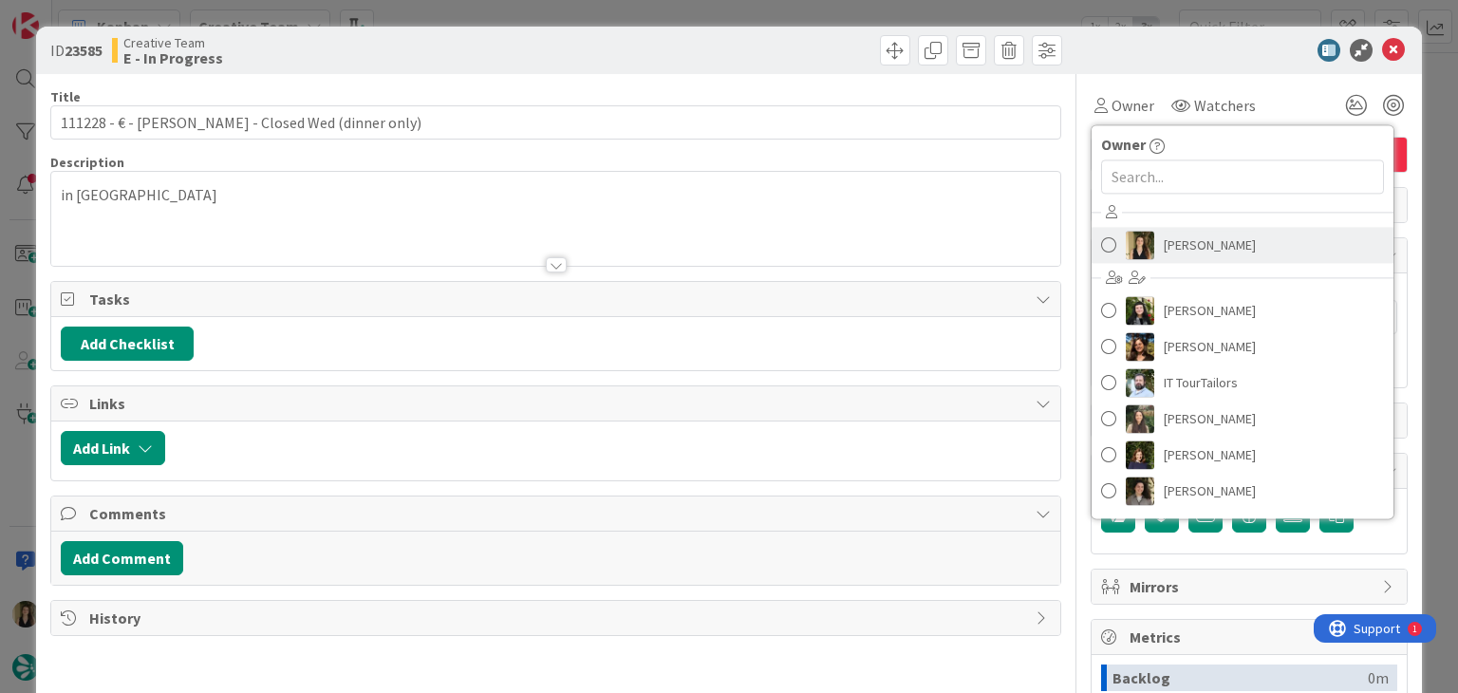
click at [1182, 241] on span "[PERSON_NAME]" at bounding box center [1209, 245] width 92 height 28
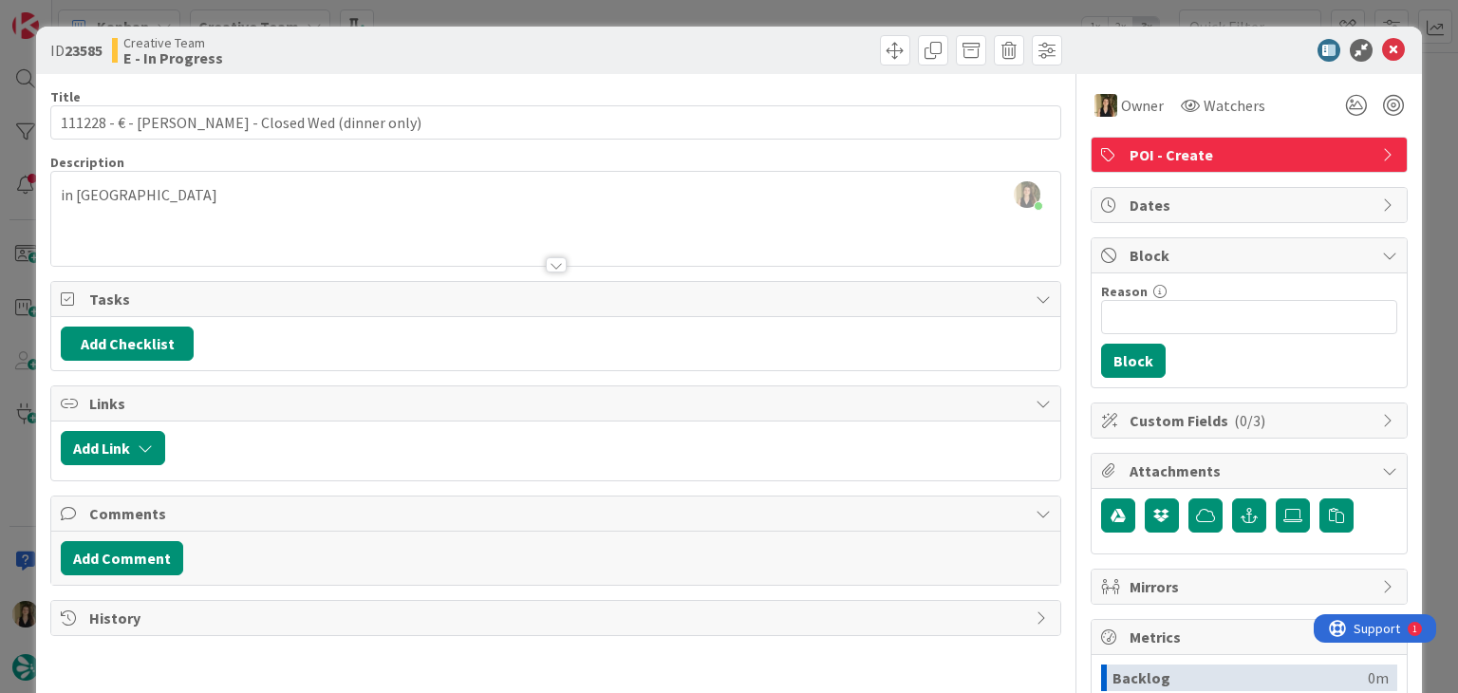
click at [670, 61] on div "ID 23585 Creative Team E - In Progress" at bounding box center [728, 50] width 1385 height 47
click at [673, 20] on div "ID 23585 Creative Team E - In Progress Title 54 / 128 111228 - € - [PERSON_NAME…" at bounding box center [729, 346] width 1458 height 693
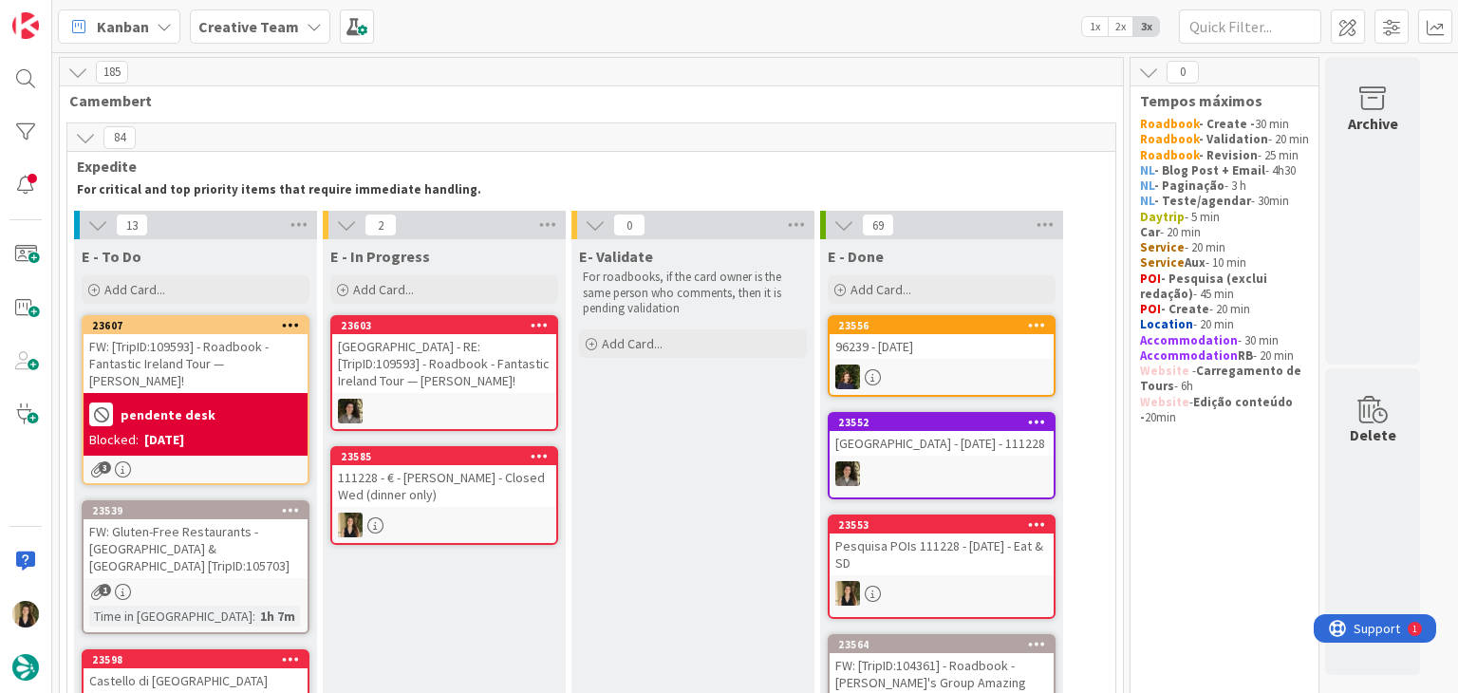
click at [524, 509] on link "23585 111228 - € - [PERSON_NAME] - Closed Wed (dinner only)" at bounding box center [444, 495] width 228 height 99
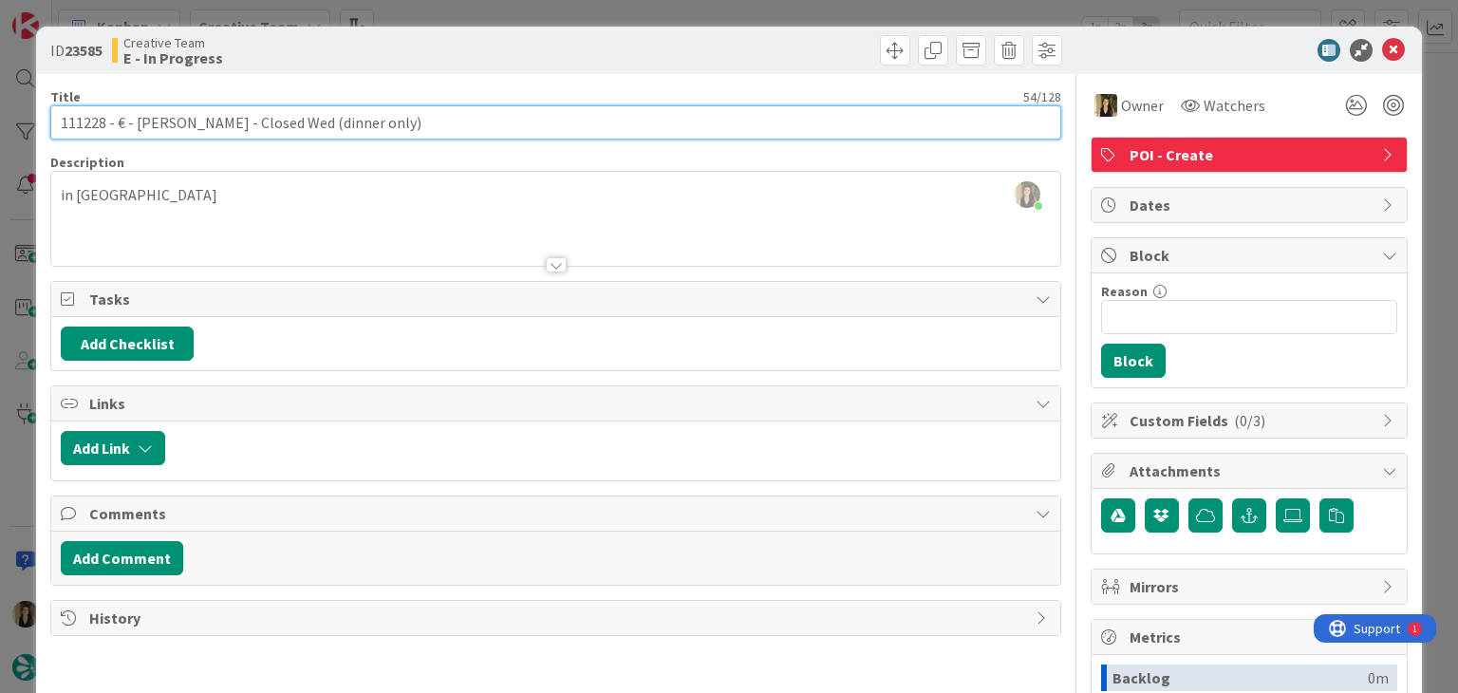
drag, startPoint x: 235, startPoint y: 119, endPoint x: 175, endPoint y: 118, distance: 60.7
click at [136, 128] on input "111228 - € - [PERSON_NAME] - Closed Wed (dinner only)" at bounding box center [555, 122] width 1010 height 34
drag, startPoint x: 357, startPoint y: 121, endPoint x: 120, endPoint y: 119, distance: 237.3
click at [120, 119] on input "111228 - € - [PERSON_NAME] - Closed Wed (dinner only)" at bounding box center [555, 122] width 1010 height 34
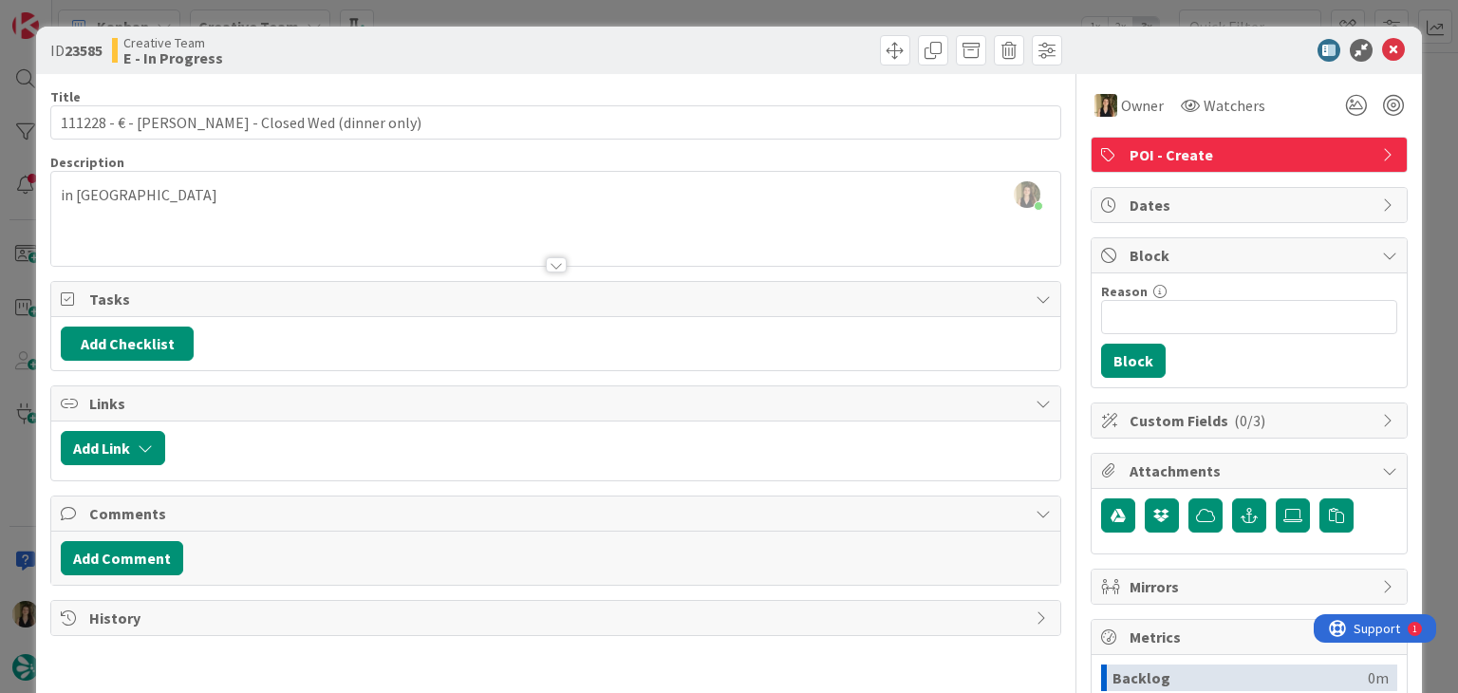
drag, startPoint x: 656, startPoint y: 46, endPoint x: 651, endPoint y: 21, distance: 25.1
click at [654, 45] on div at bounding box center [811, 50] width 501 height 30
drag, startPoint x: 651, startPoint y: 20, endPoint x: 663, endPoint y: 18, distance: 12.5
click at [650, 19] on div "ID 23585 Creative Team E - In Progress Title 54 / 128 111228 - € - [PERSON_NAME…" at bounding box center [729, 346] width 1458 height 693
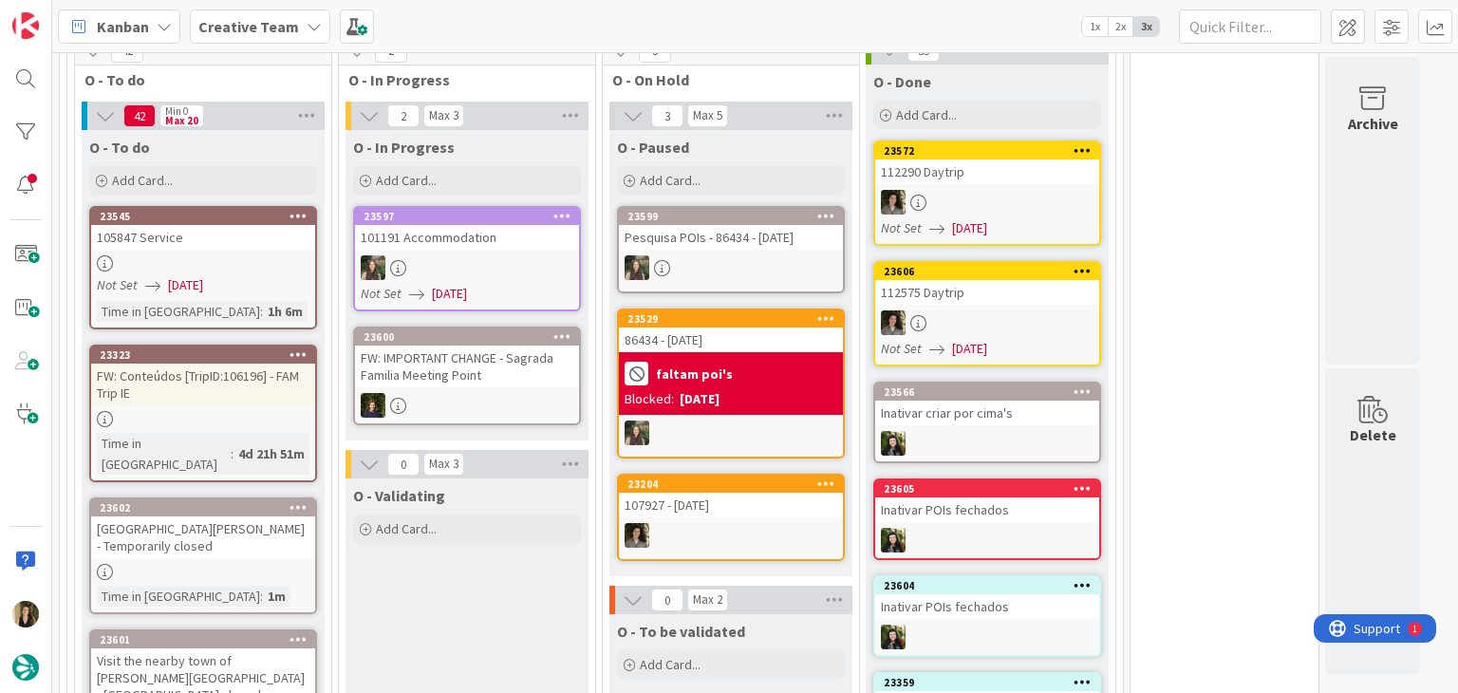
scroll to position [1822, 0]
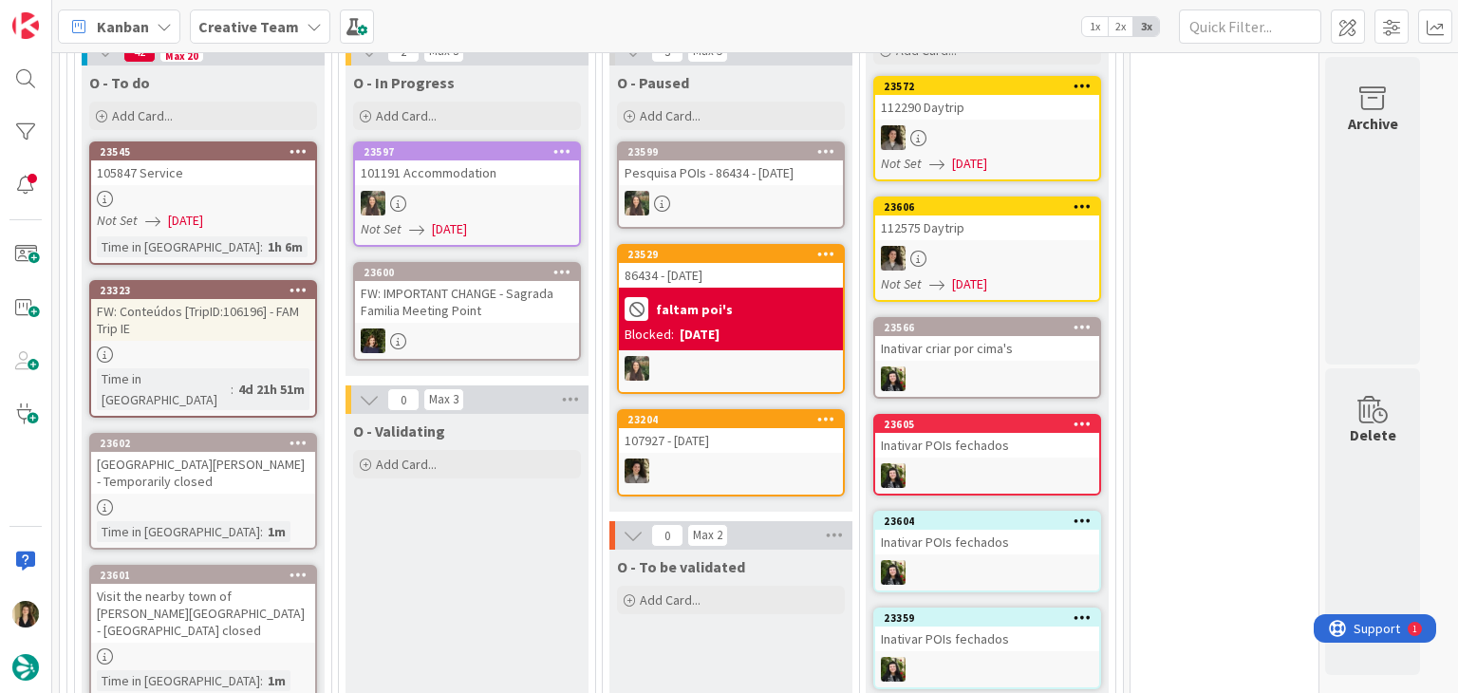
click at [251, 211] on div "Not Set [DATE]" at bounding box center [206, 221] width 218 height 20
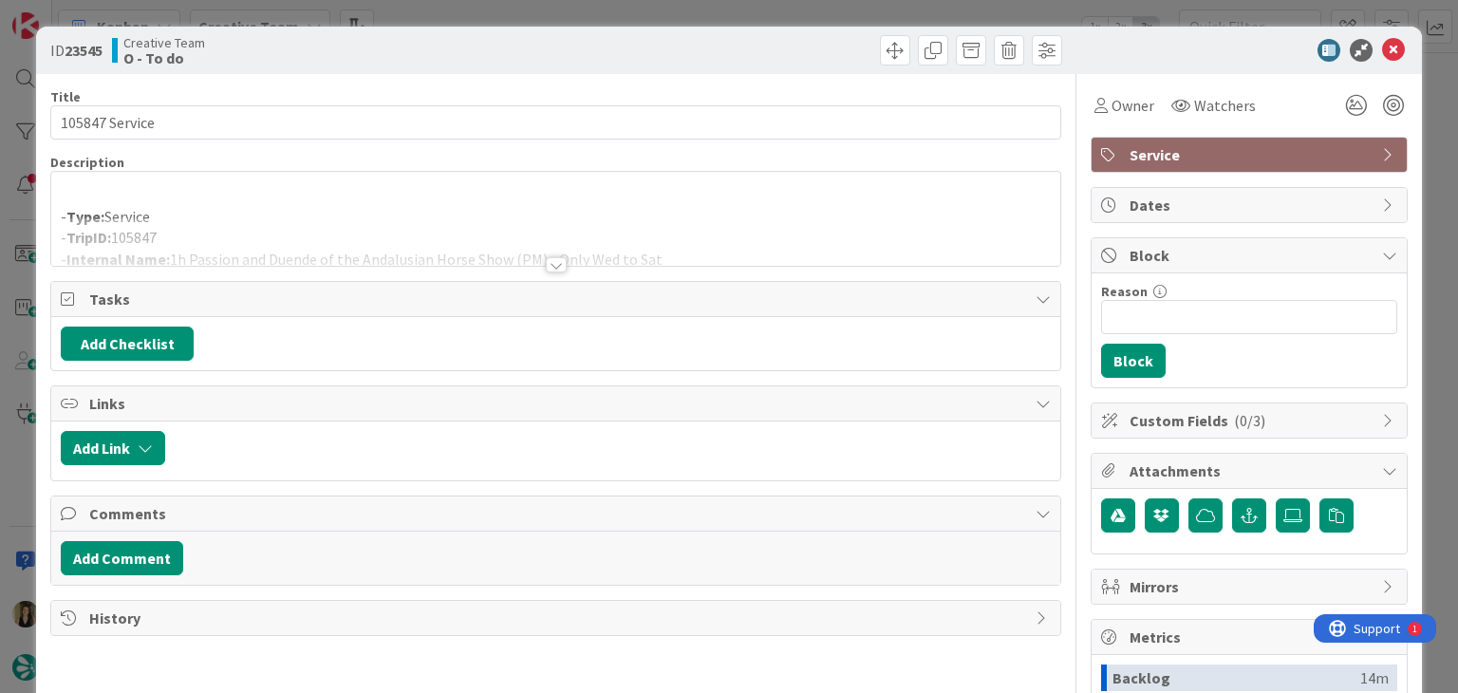
click at [546, 259] on div at bounding box center [556, 264] width 21 height 15
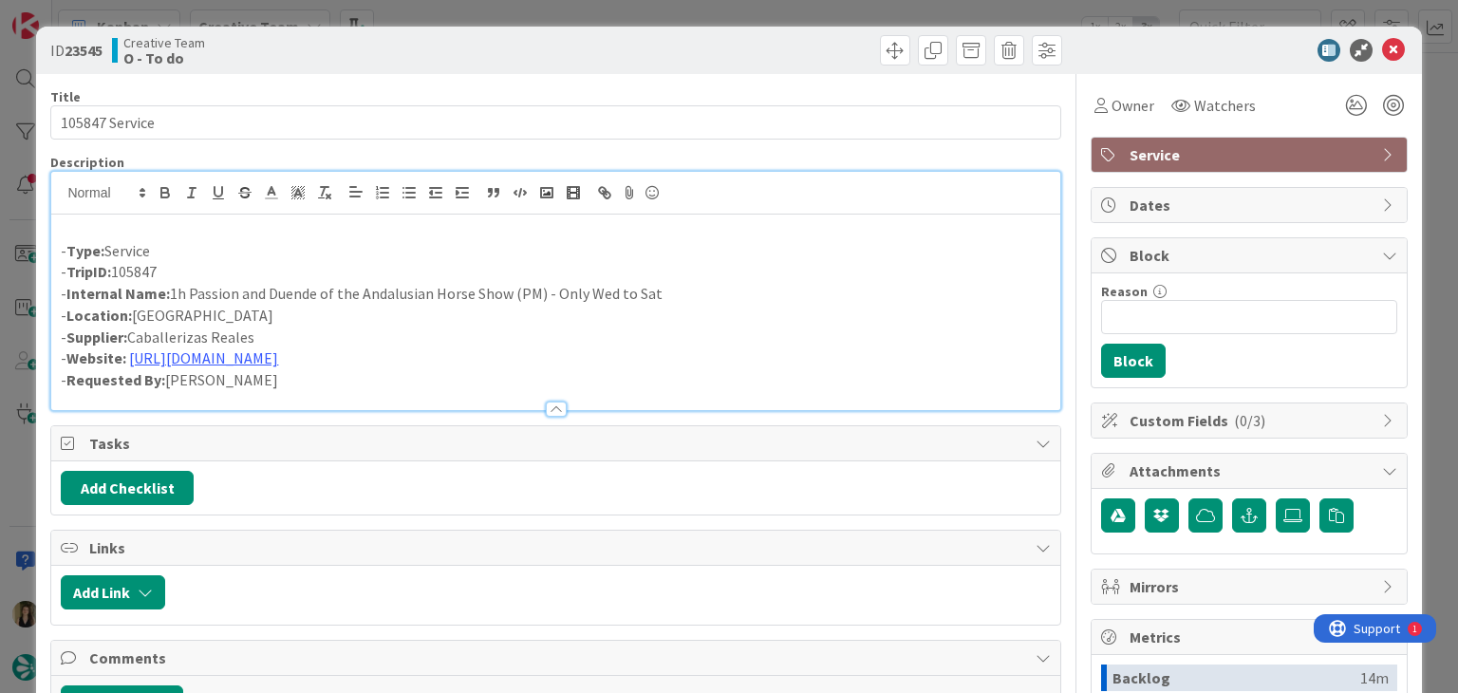
click at [586, 15] on div "ID 23545 Creative Team O - To do Title 14 / 128 105847 Service Description - Ty…" at bounding box center [729, 346] width 1458 height 693
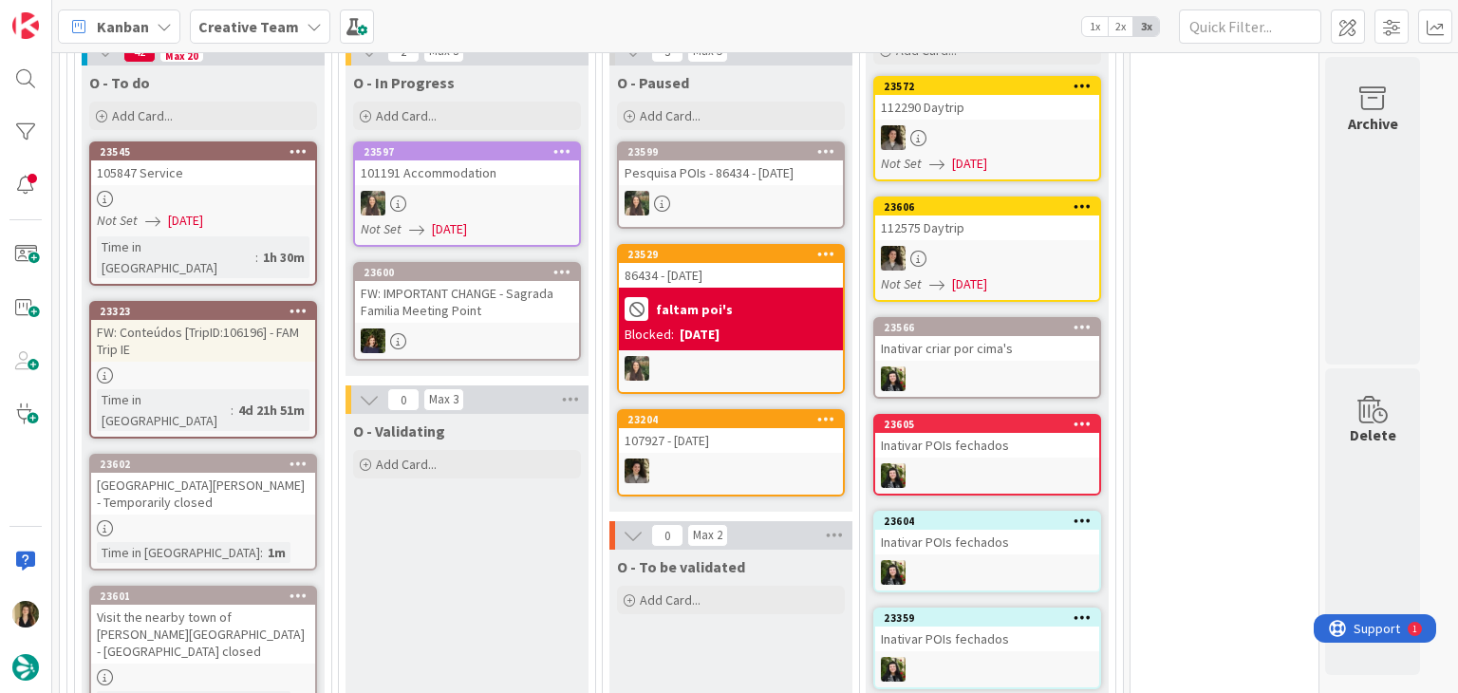
click at [260, 367] on div at bounding box center [203, 375] width 224 height 16
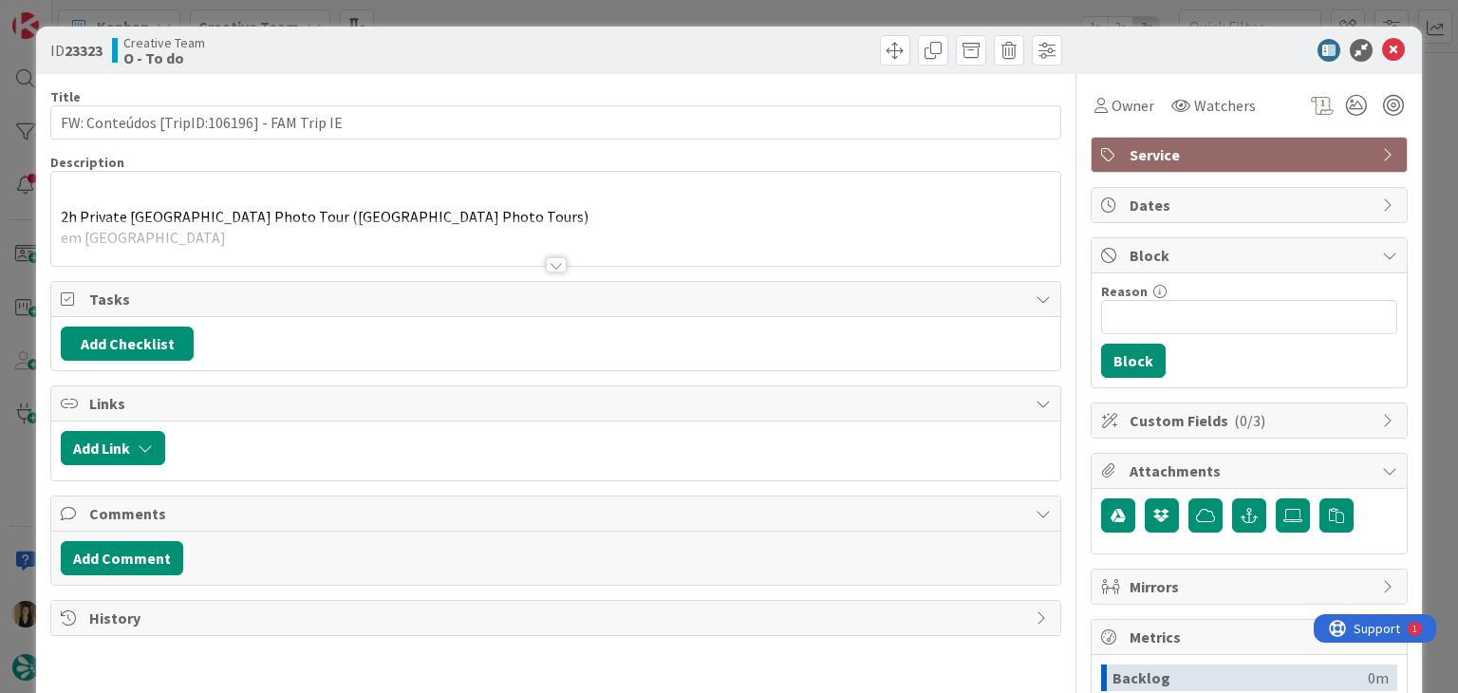
drag, startPoint x: 558, startPoint y: 254, endPoint x: 556, endPoint y: 239, distance: 15.3
click at [558, 254] on div at bounding box center [555, 241] width 1008 height 48
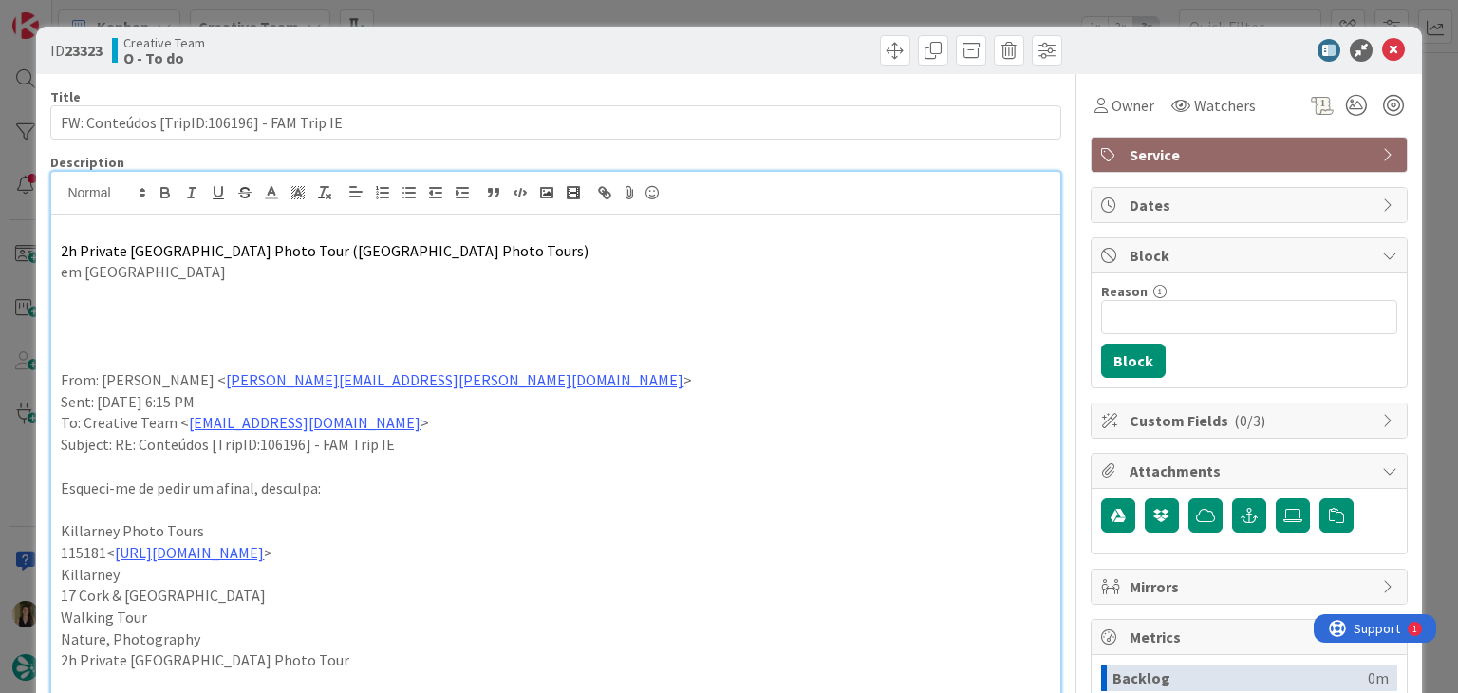
click at [558, 14] on div "ID 23323 Creative Team O - To do Title 43 / 128 FW: Conteúdos [TripID:106196] -…" at bounding box center [729, 346] width 1458 height 693
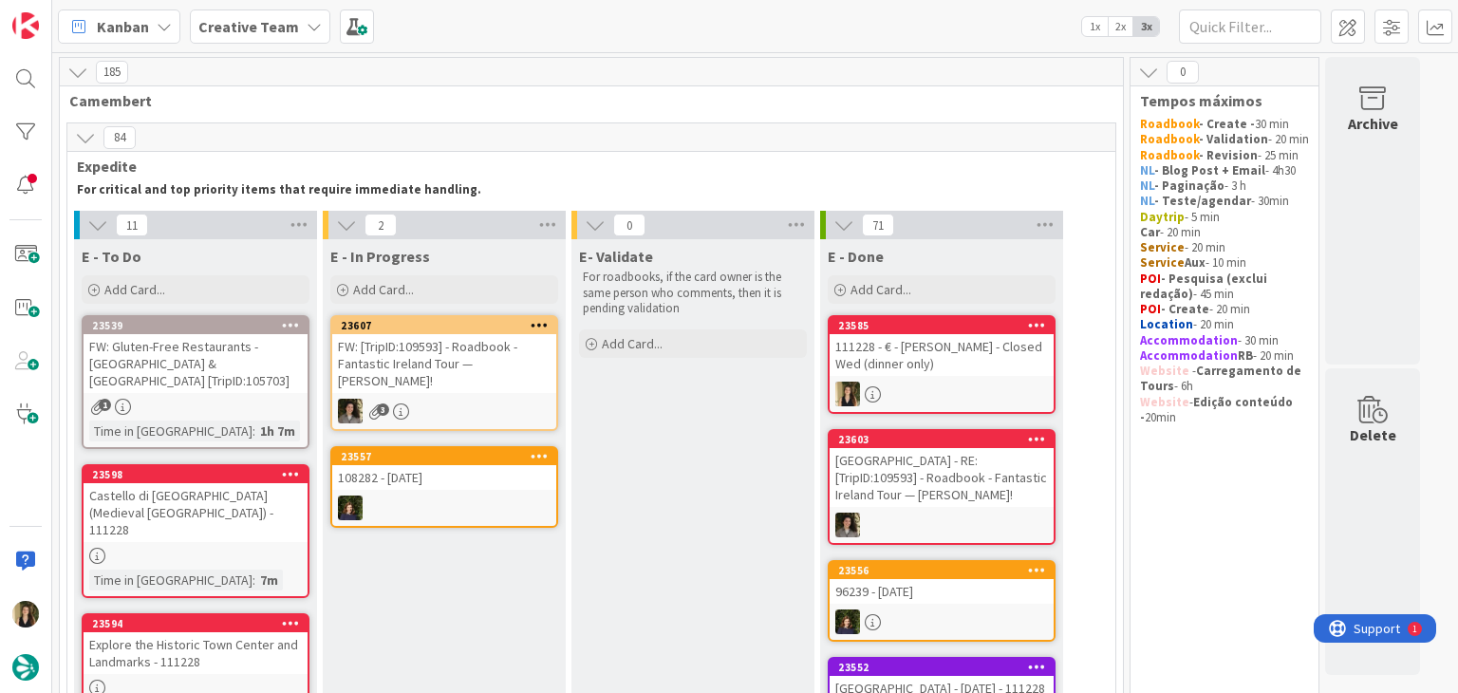
click at [994, 367] on div "111228 - € - [PERSON_NAME] - Closed Wed (dinner only)" at bounding box center [941, 355] width 224 height 42
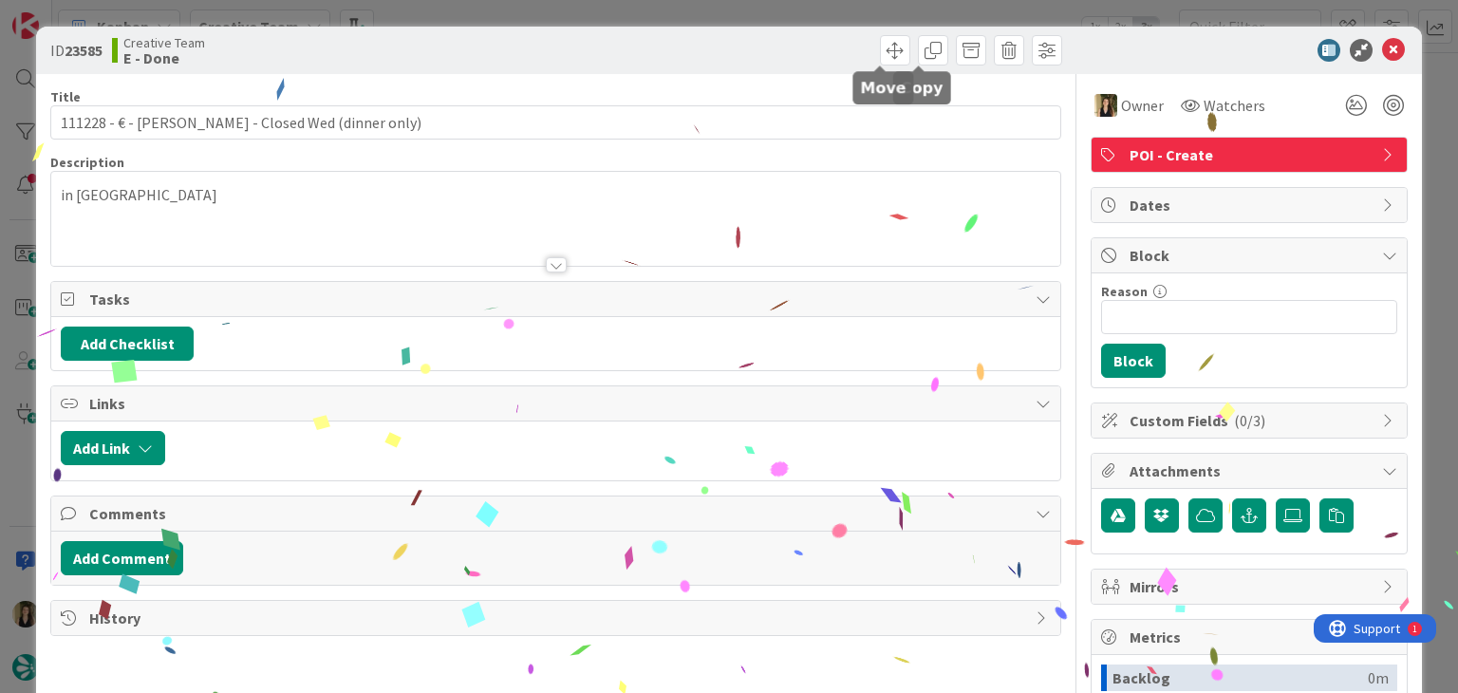
click at [787, 58] on div at bounding box center [811, 50] width 501 height 30
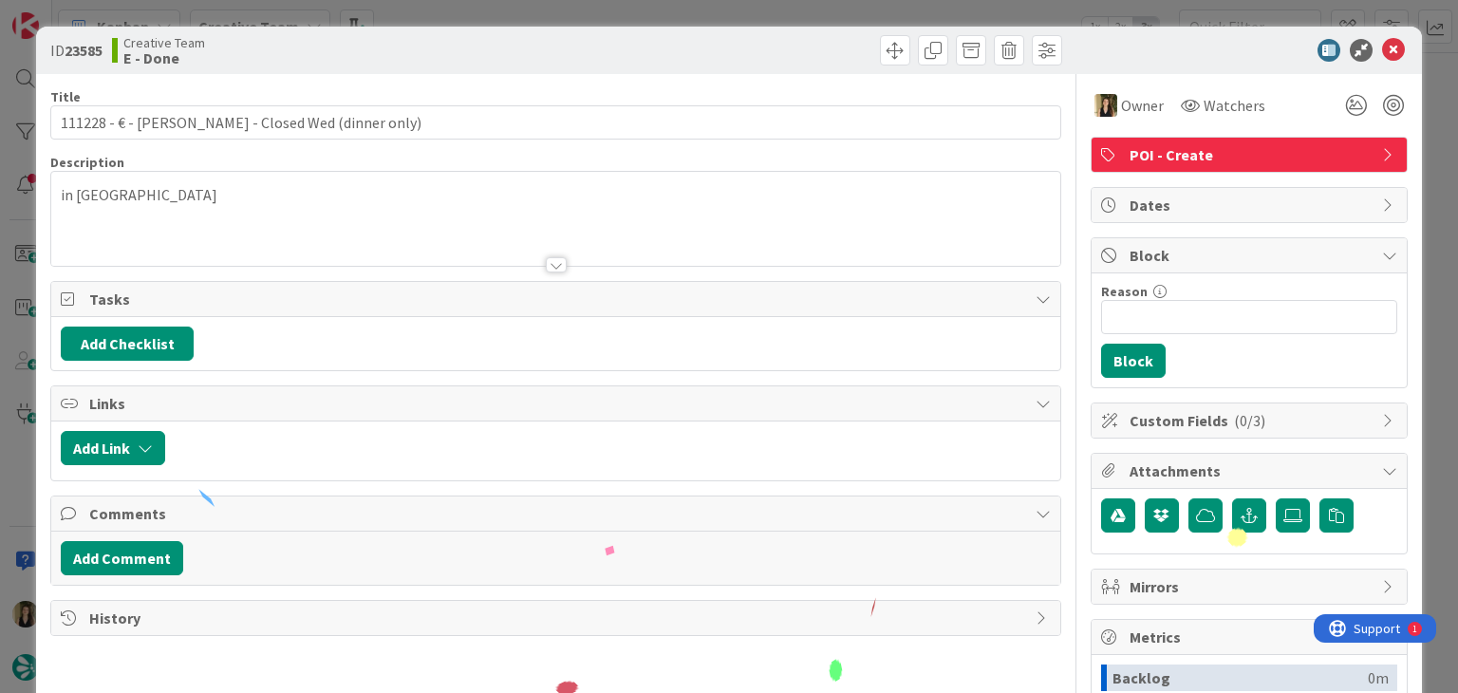
click at [790, 16] on div "ID 23585 Creative Team E - Done Title 54 / 128 111228 - € - [PERSON_NAME] - Clo…" at bounding box center [729, 346] width 1458 height 693
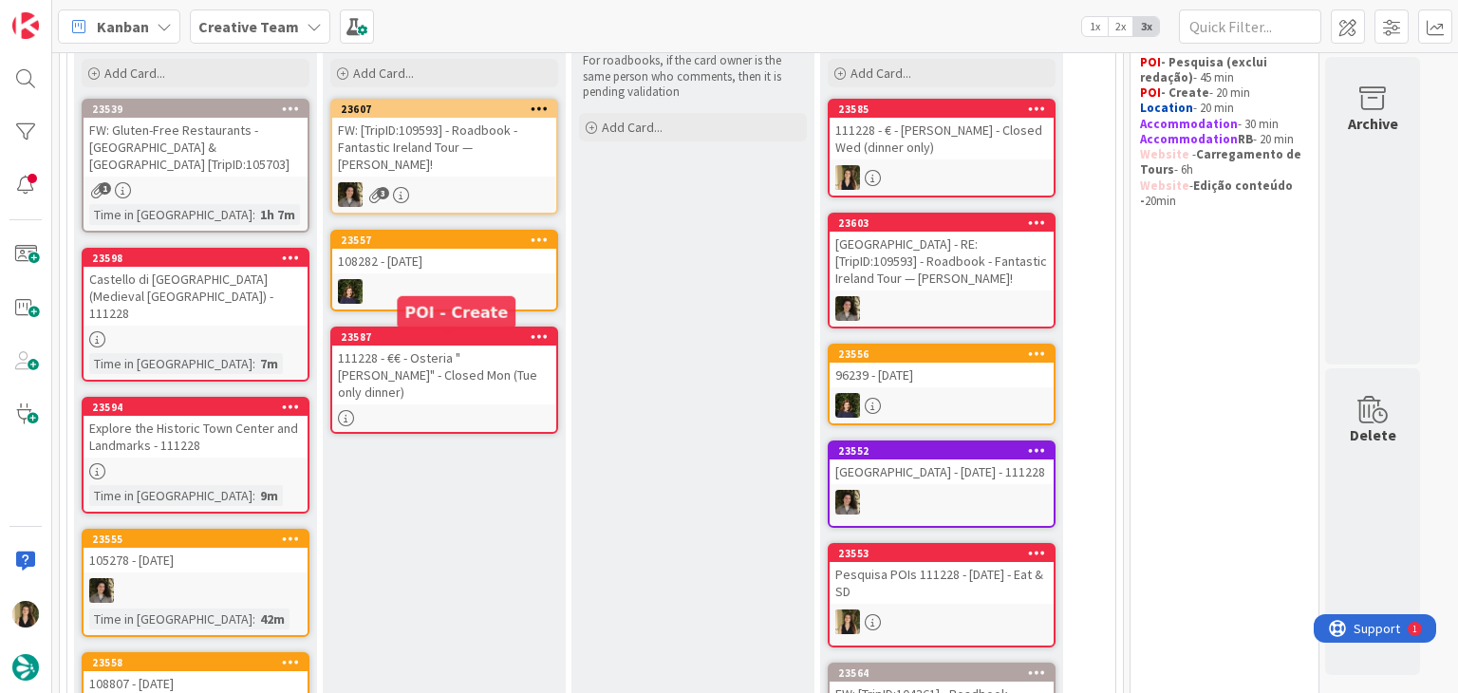
scroll to position [190, 0]
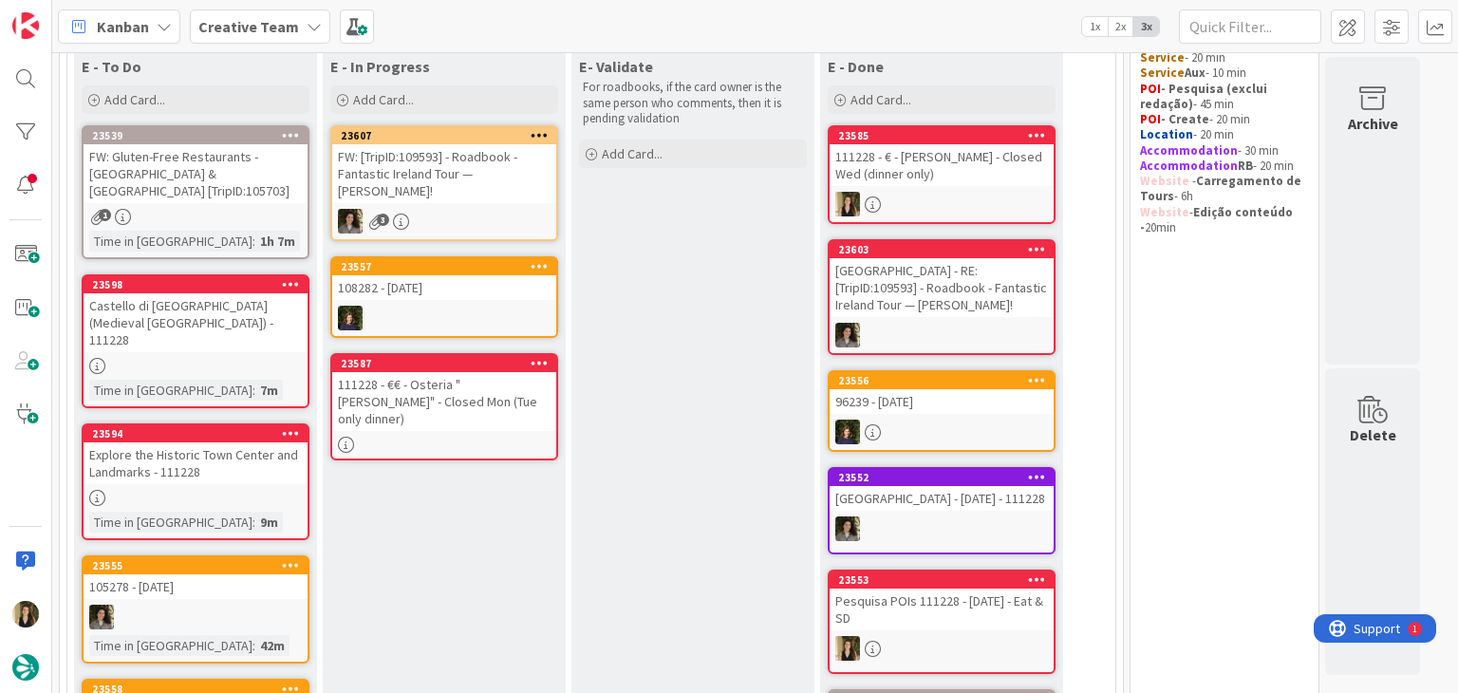
click at [477, 396] on div "111228 - €€ - Osteria "[PERSON_NAME]" - Closed Mon (Tue only dinner)" at bounding box center [444, 401] width 224 height 59
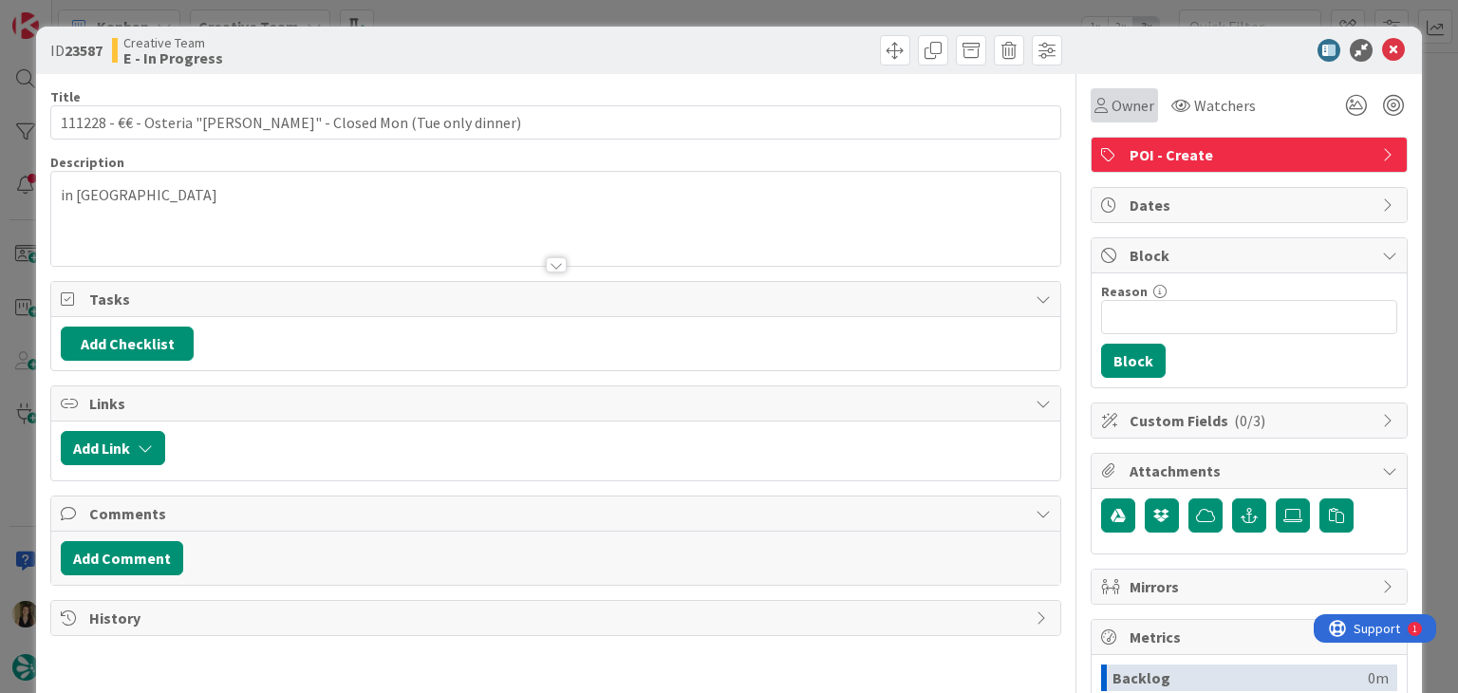
click at [1122, 114] on span "Owner" at bounding box center [1132, 105] width 43 height 23
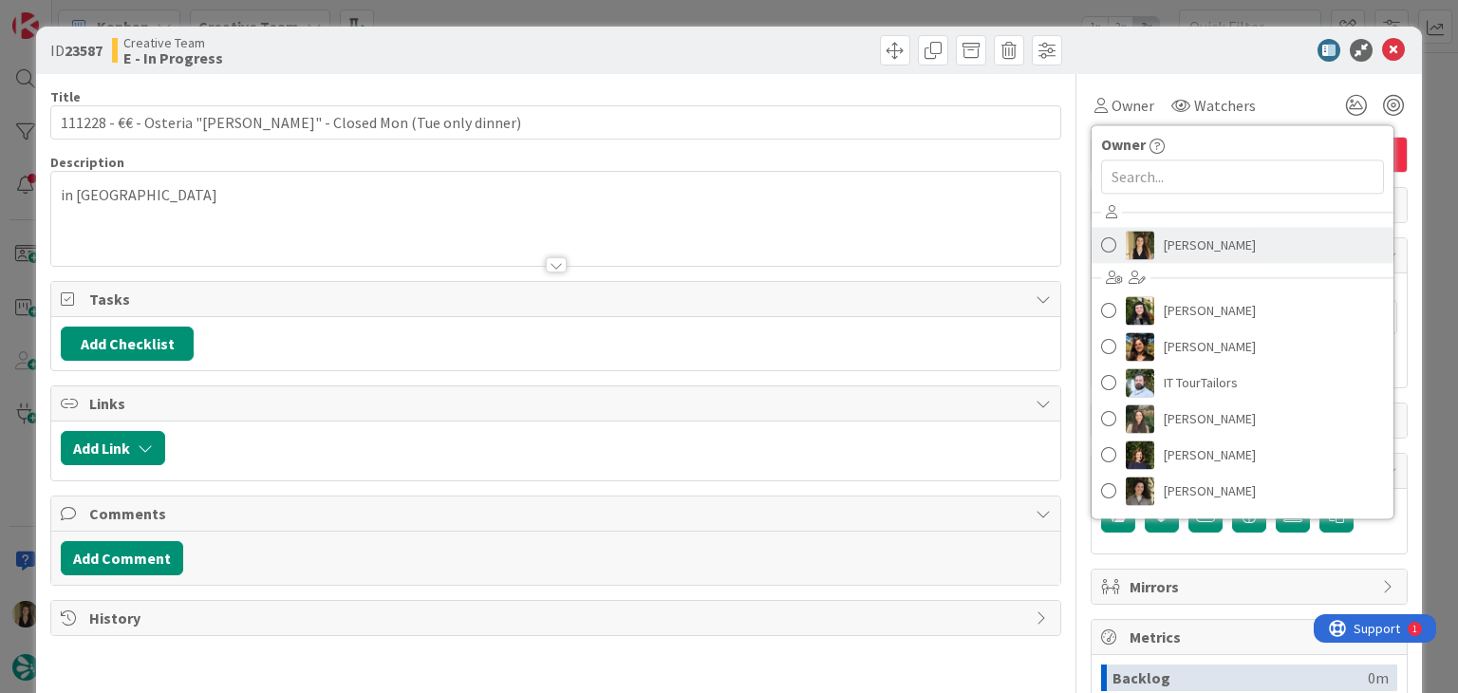
click at [1194, 235] on span "[PERSON_NAME]" at bounding box center [1209, 245] width 92 height 28
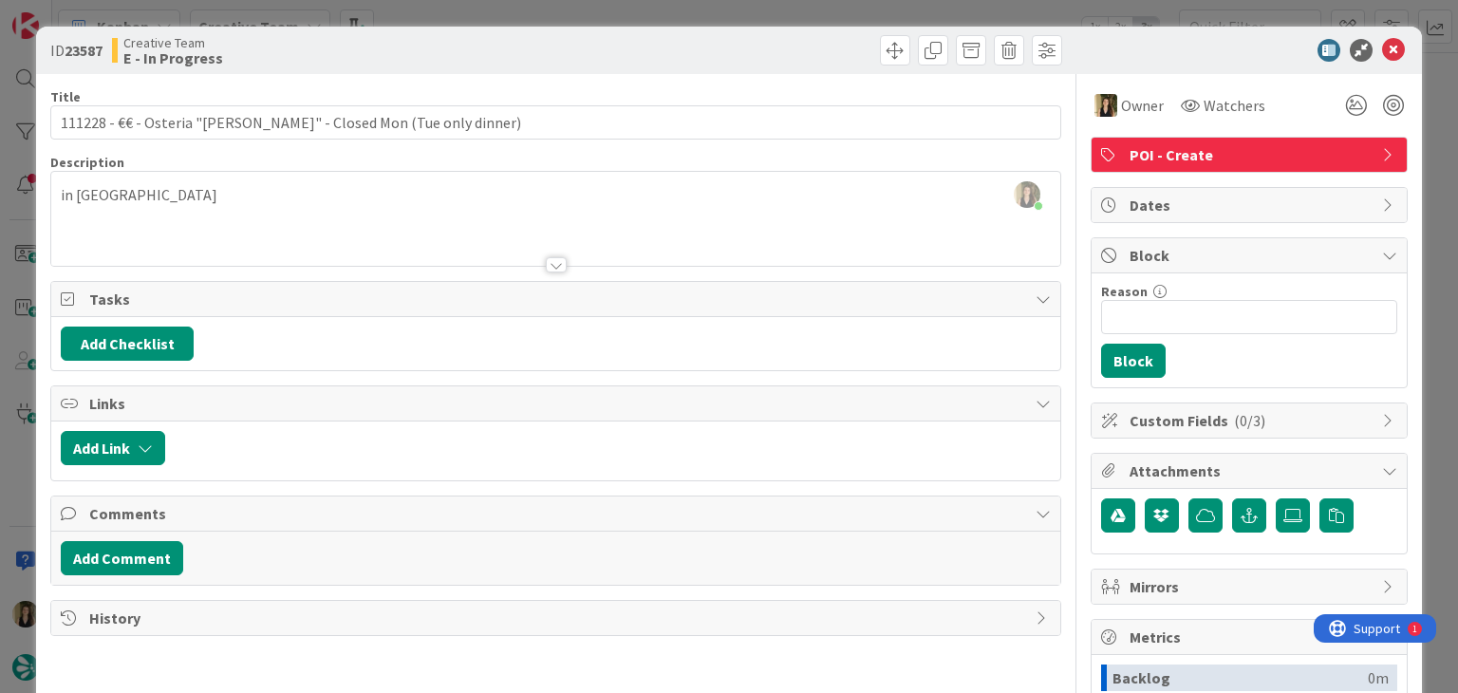
click at [428, 39] on div "Creative Team E - In Progress" at bounding box center [331, 50] width 439 height 30
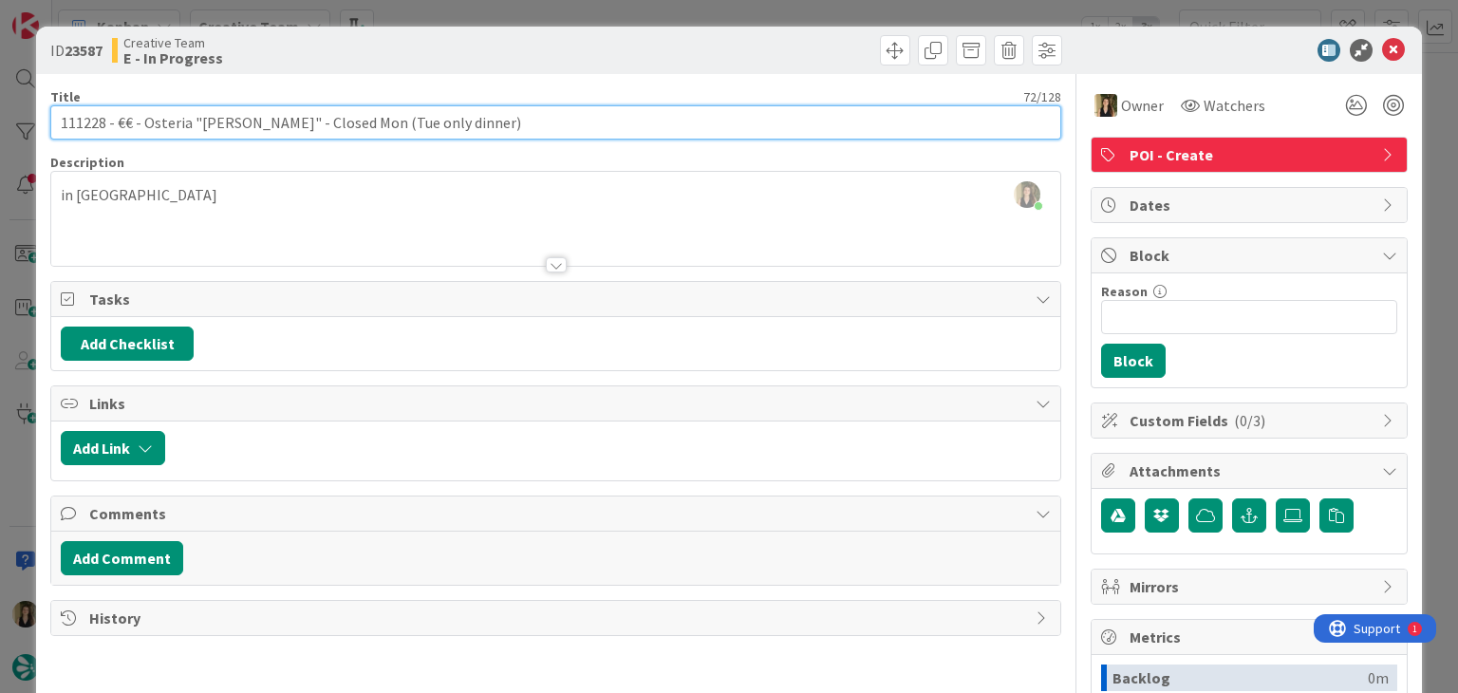
drag, startPoint x: 514, startPoint y: 116, endPoint x: 177, endPoint y: 122, distance: 337.0
click at [117, 122] on input "111228 - €€ - Osteria "[PERSON_NAME]" - Closed Mon (Tue only dinner)" at bounding box center [555, 122] width 1010 height 34
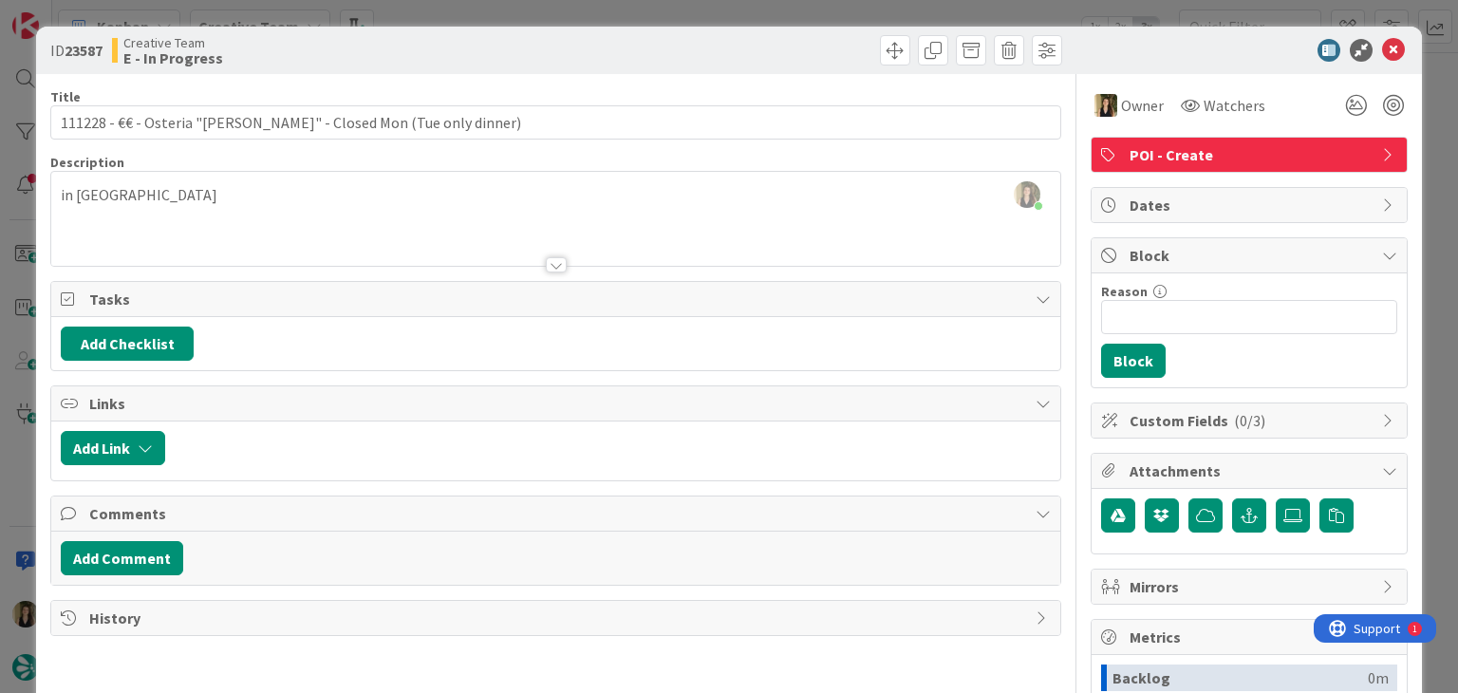
click at [376, 224] on div at bounding box center [555, 241] width 1008 height 48
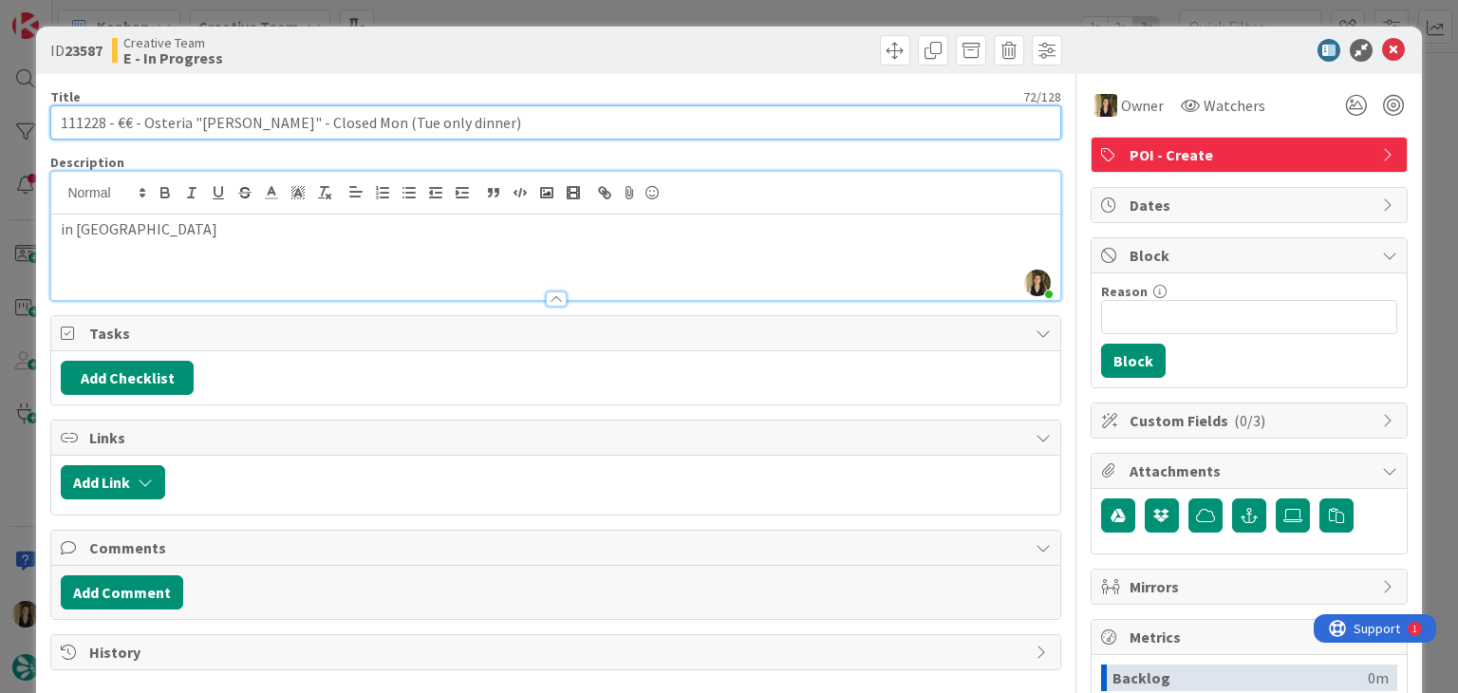
drag, startPoint x: 300, startPoint y: 121, endPoint x: 143, endPoint y: 121, distance: 156.6
click at [143, 121] on input "111228 - €€ - Osteria "[PERSON_NAME]" - Closed Mon (Tue only dinner)" at bounding box center [555, 122] width 1010 height 34
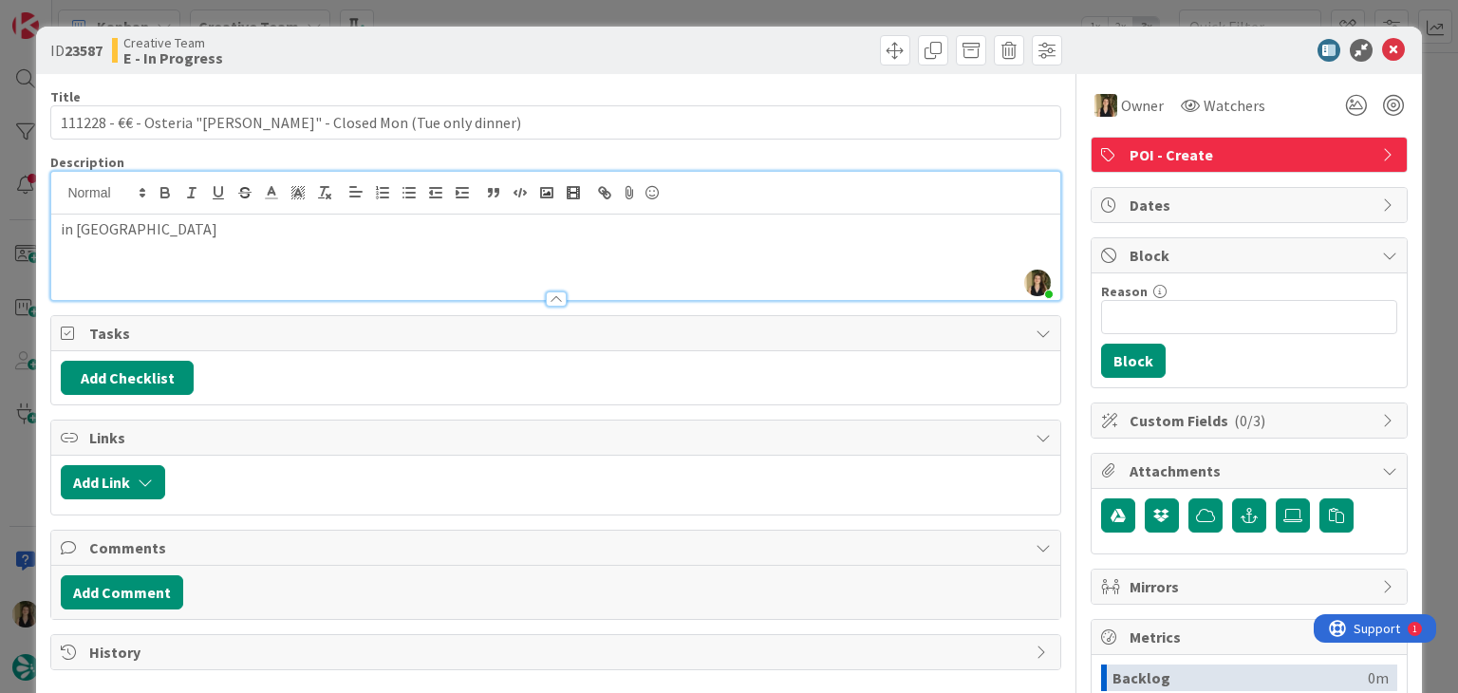
drag, startPoint x: 480, startPoint y: 64, endPoint x: 490, endPoint y: 24, distance: 41.0
click at [480, 62] on div "Creative Team E - In Progress" at bounding box center [331, 50] width 439 height 30
click at [492, 16] on div "ID 23587 Creative Team E - In Progress Title 72 / 128 111228 - €€ - Osteria "[P…" at bounding box center [729, 346] width 1458 height 693
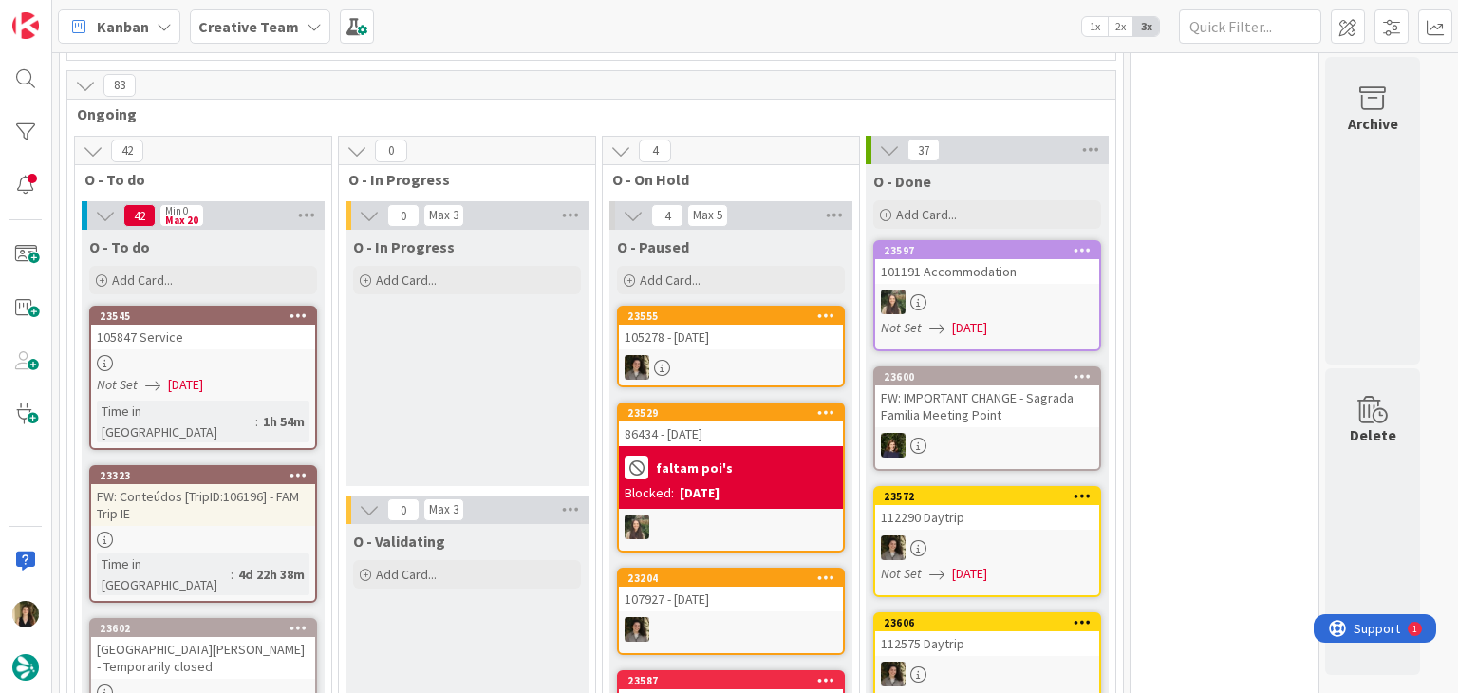
scroll to position [1518, 0]
